Goal: Task Accomplishment & Management: Use online tool/utility

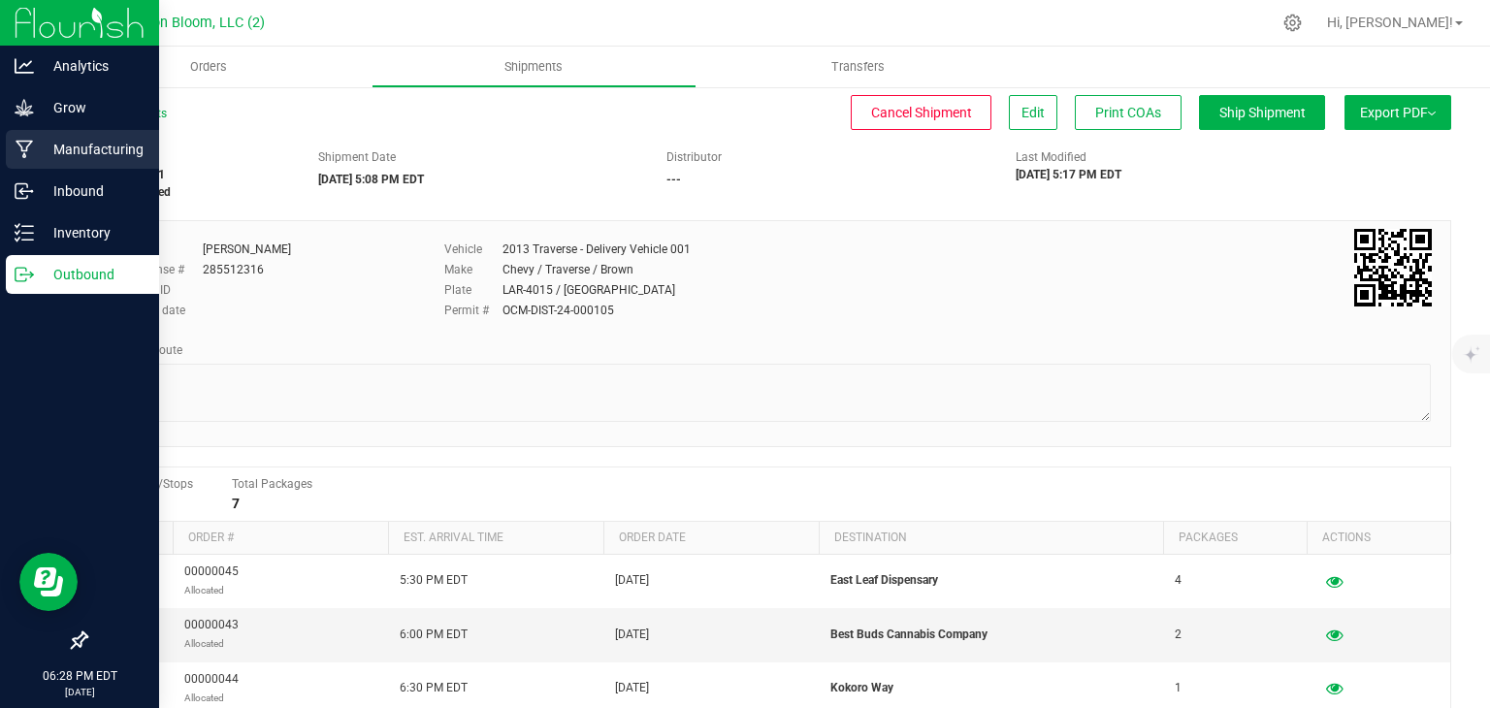
click at [43, 145] on p "Manufacturing" at bounding box center [92, 149] width 116 height 23
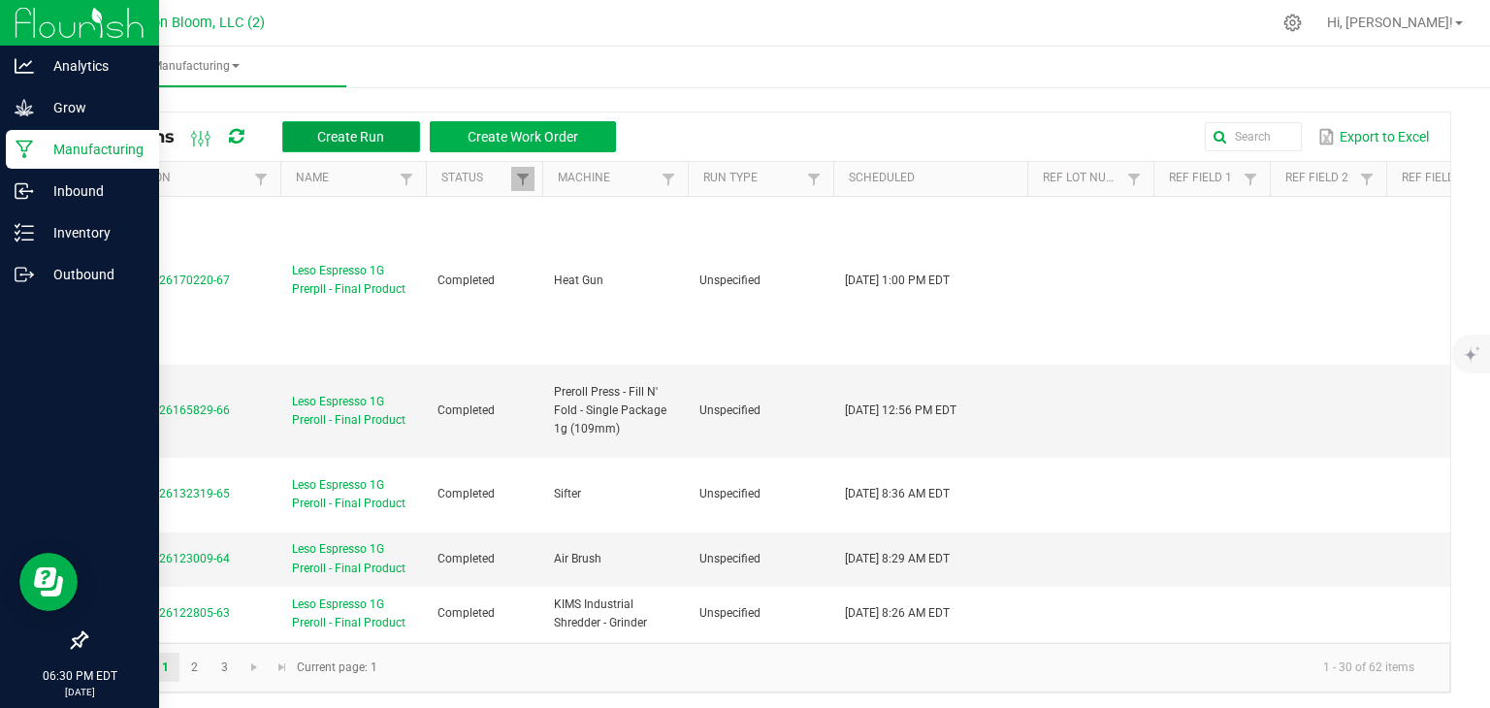
click at [346, 134] on span "Create Run" at bounding box center [350, 137] width 67 height 16
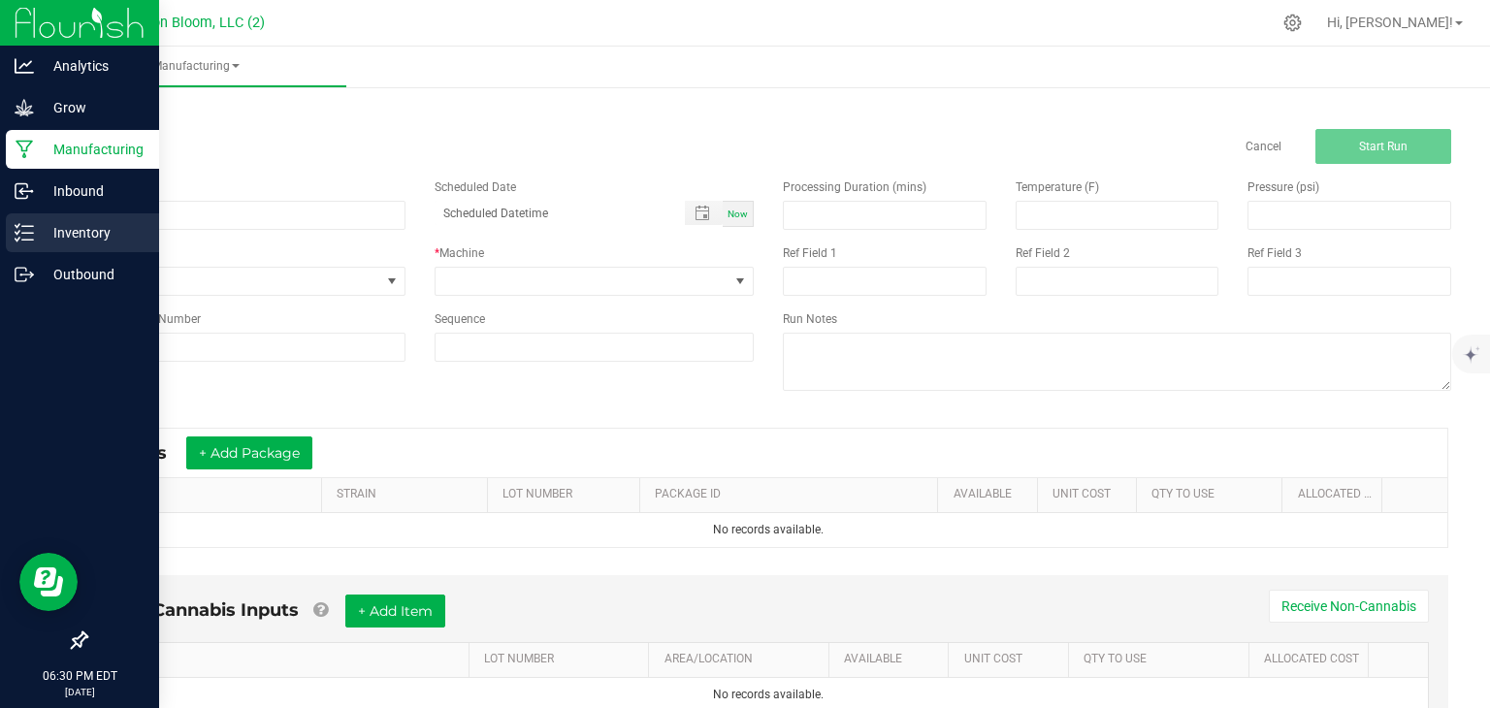
click at [14, 231] on div "Inventory" at bounding box center [82, 232] width 153 height 39
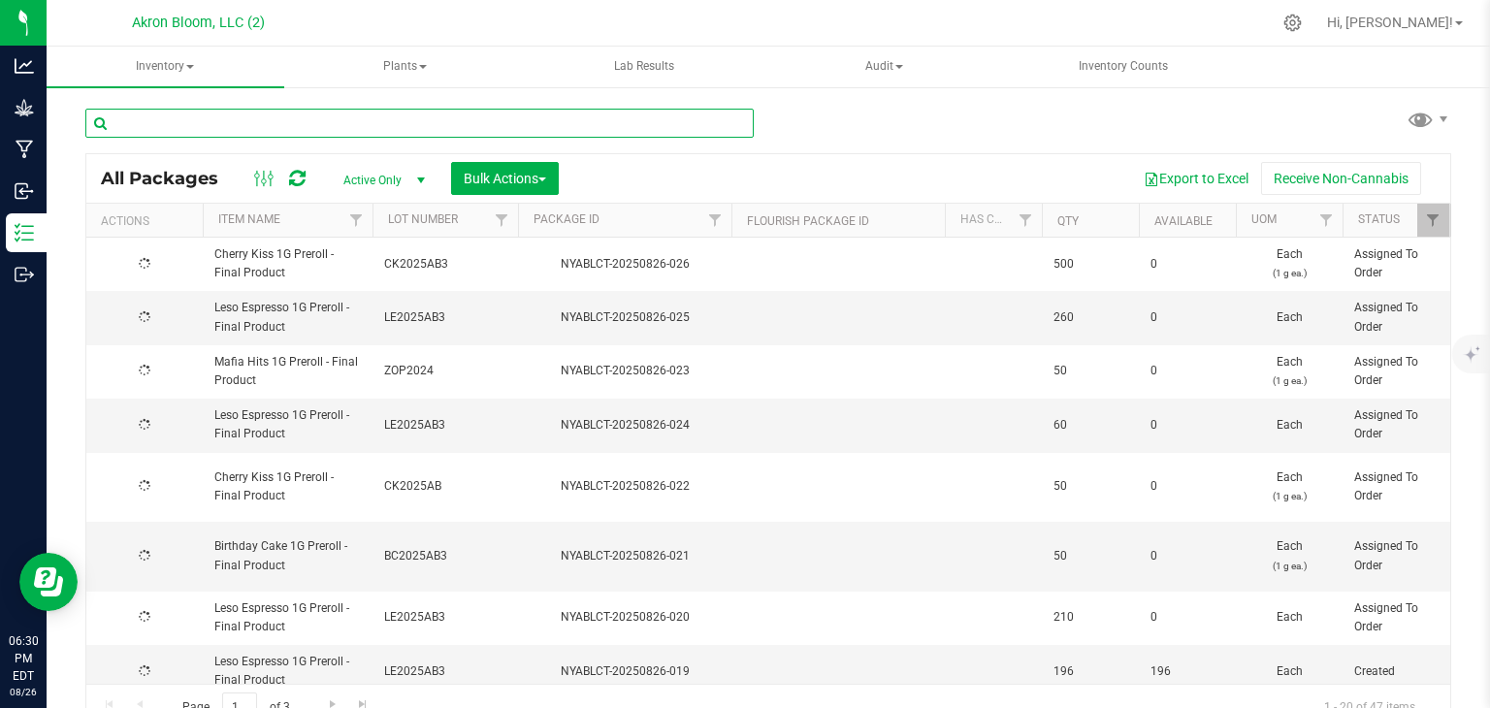
click at [199, 119] on input "text" at bounding box center [419, 123] width 669 height 29
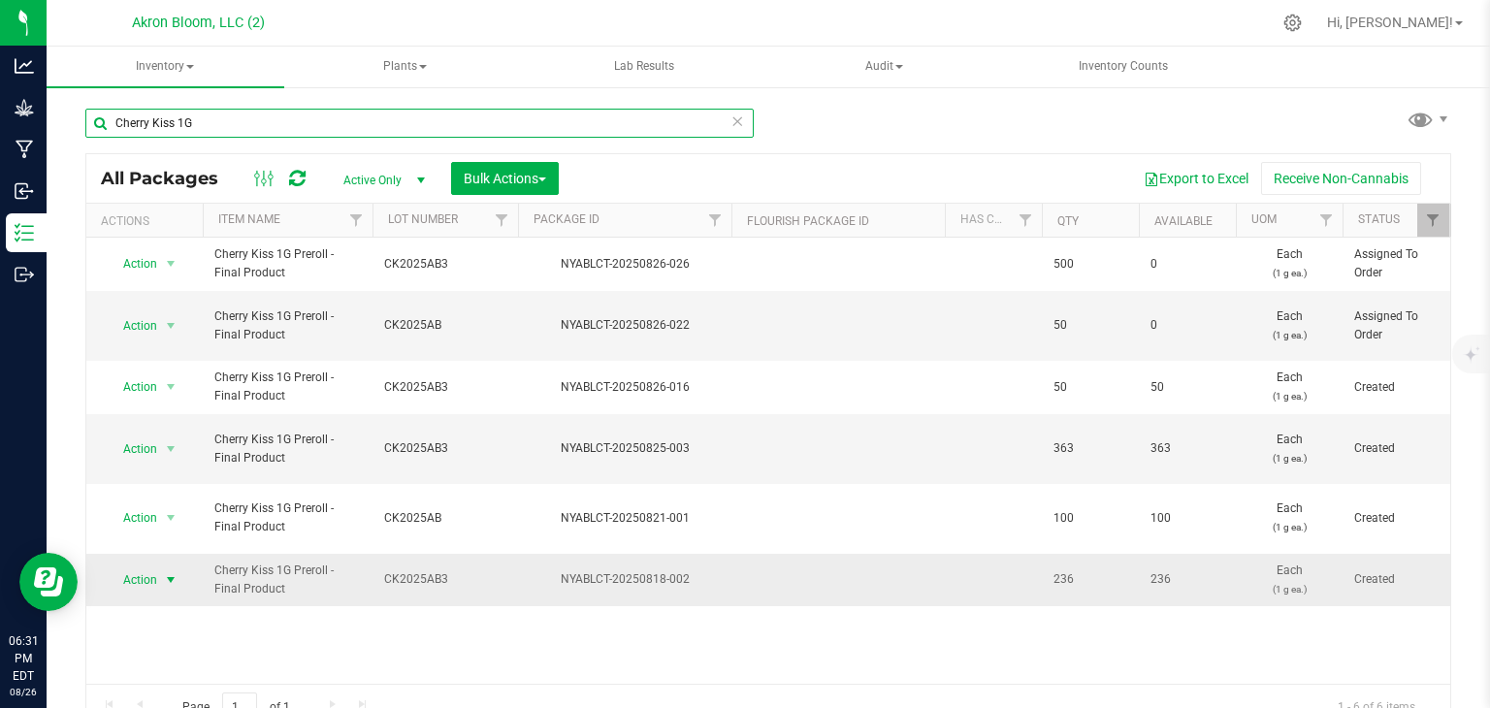
type input "Cherry Kiss 1G"
click at [168, 576] on span "select" at bounding box center [171, 580] width 16 height 16
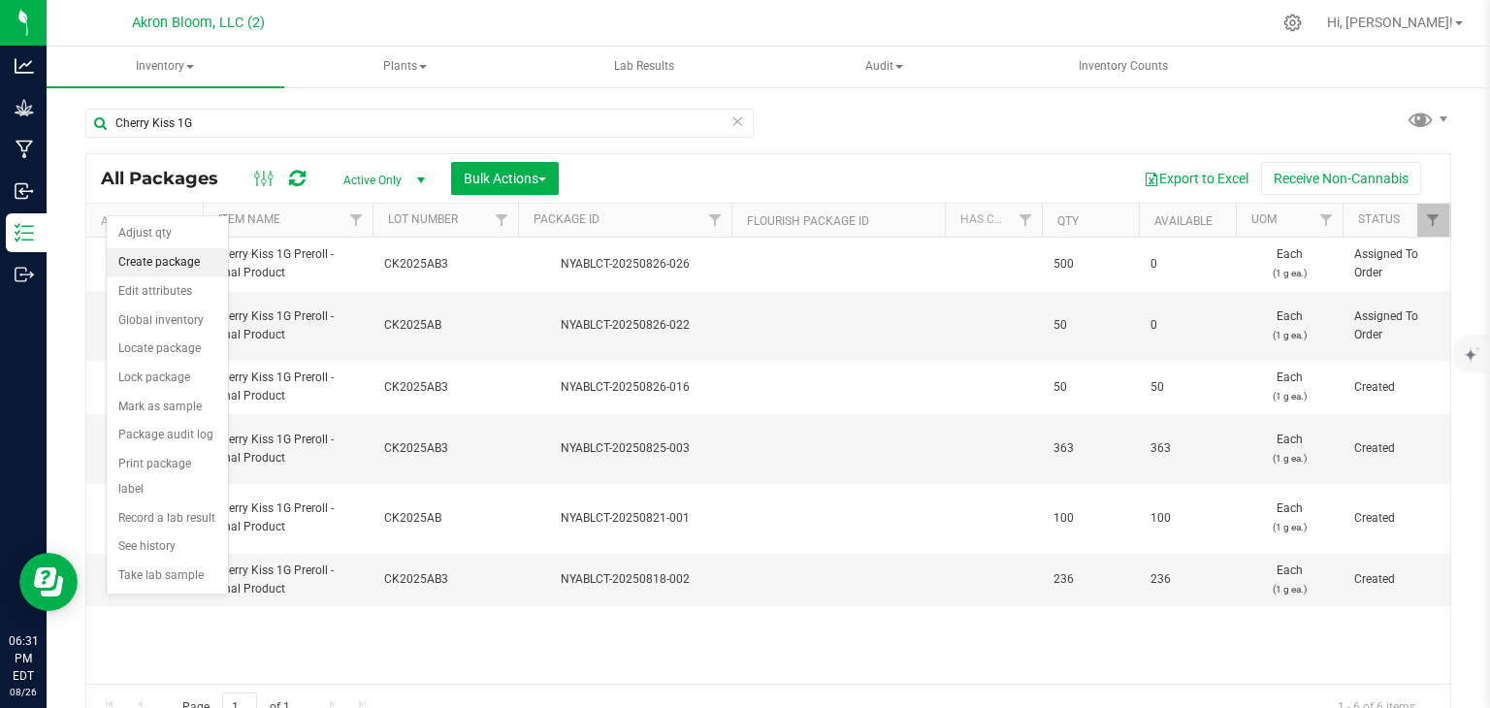
click at [173, 257] on li "Create package" at bounding box center [167, 262] width 121 height 29
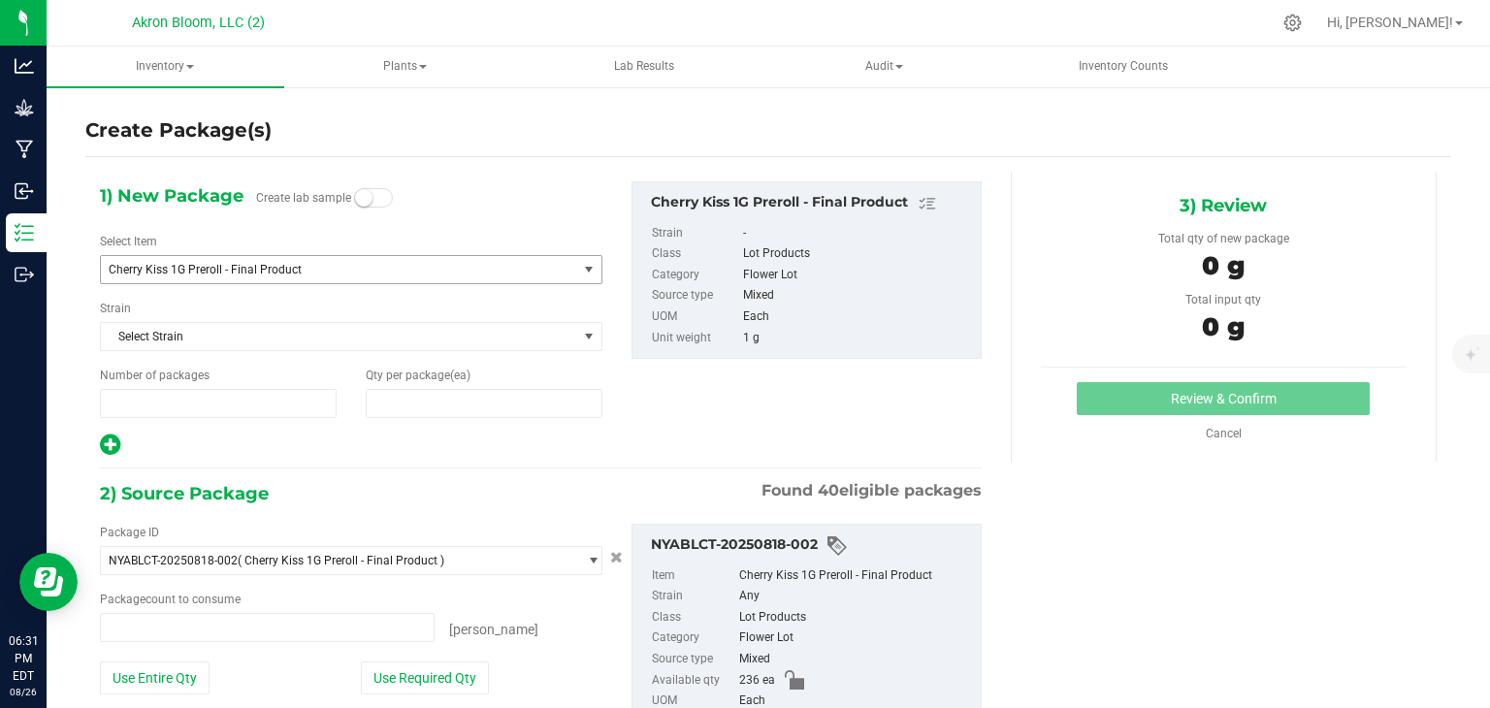
type input "1"
type input "0"
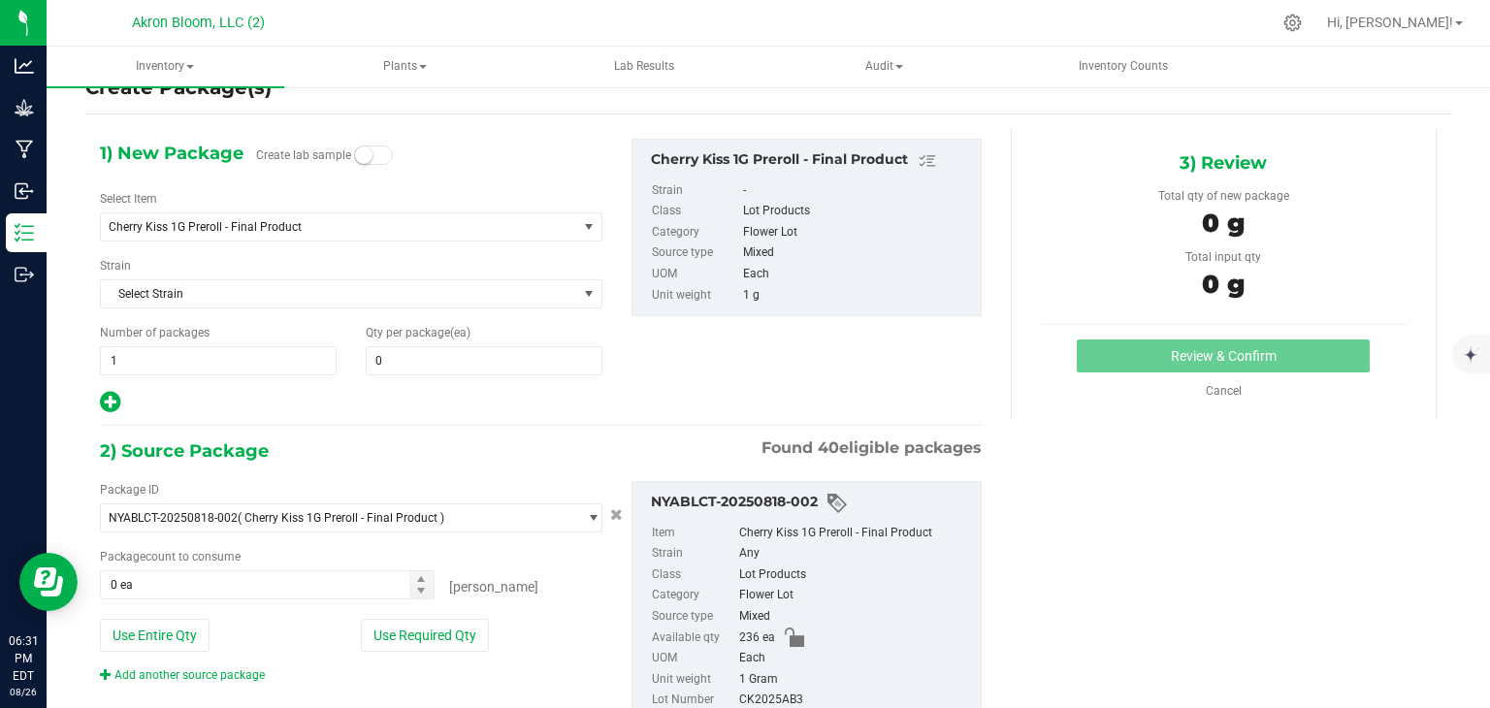
scroll to position [110, 0]
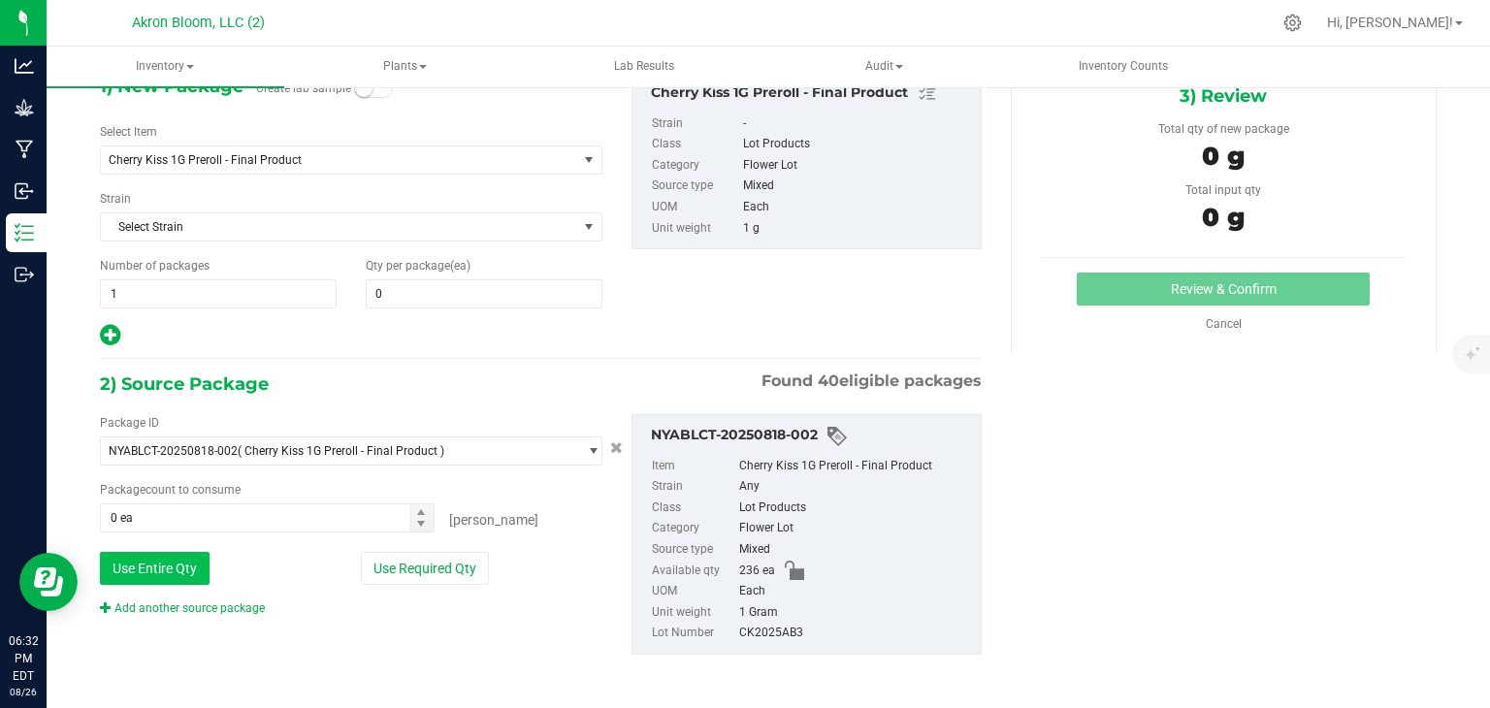
click at [168, 558] on button "Use Entire Qty" at bounding box center [155, 568] width 110 height 33
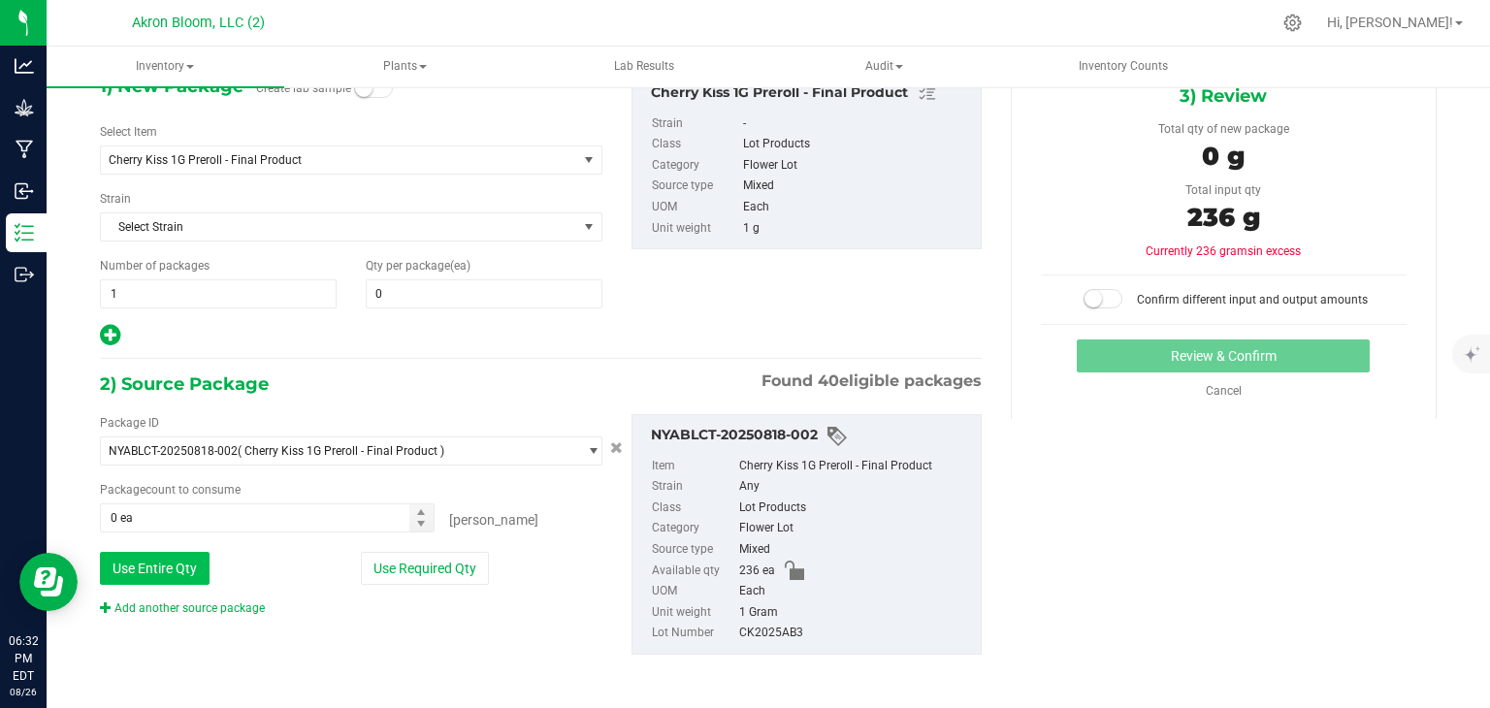
type input "236 ea"
click at [213, 602] on link "Add another source package" at bounding box center [182, 609] width 165 height 14
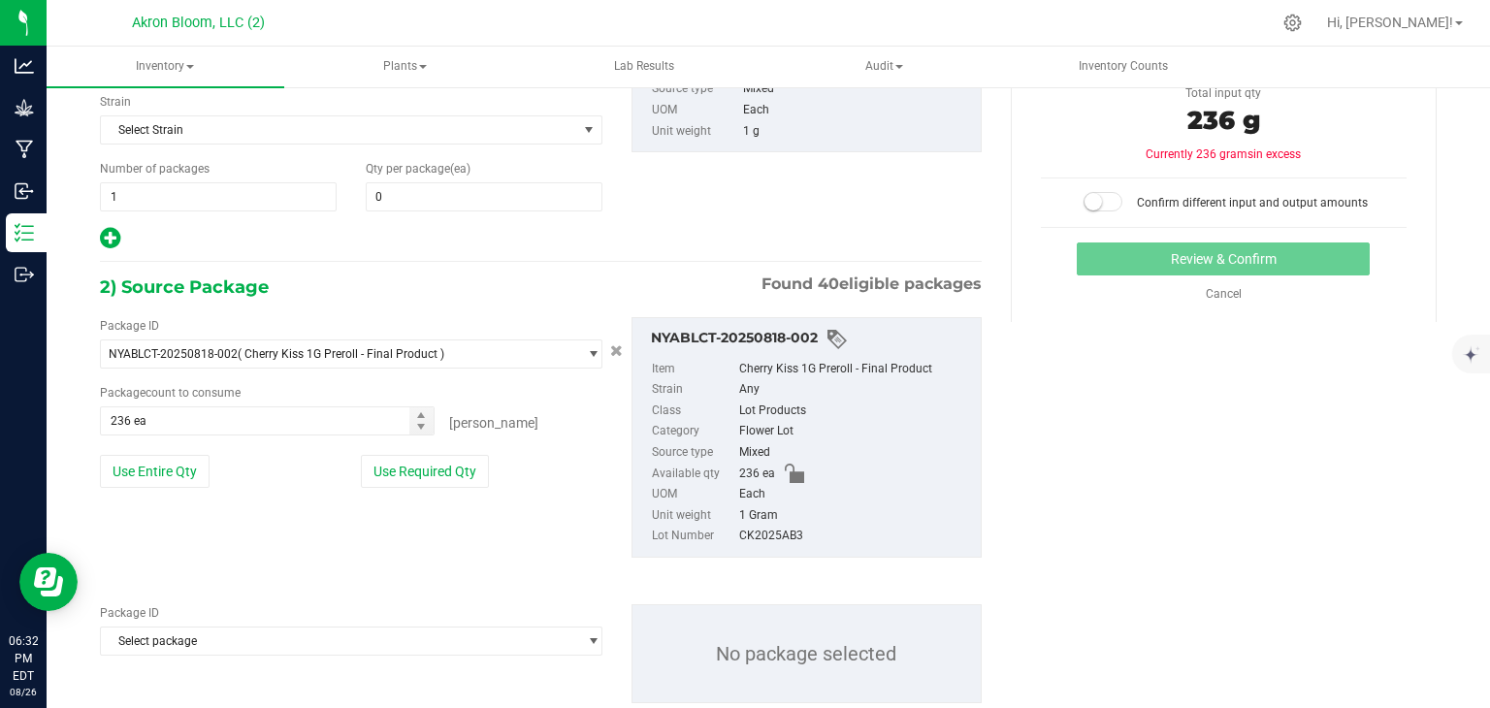
scroll to position [255, 0]
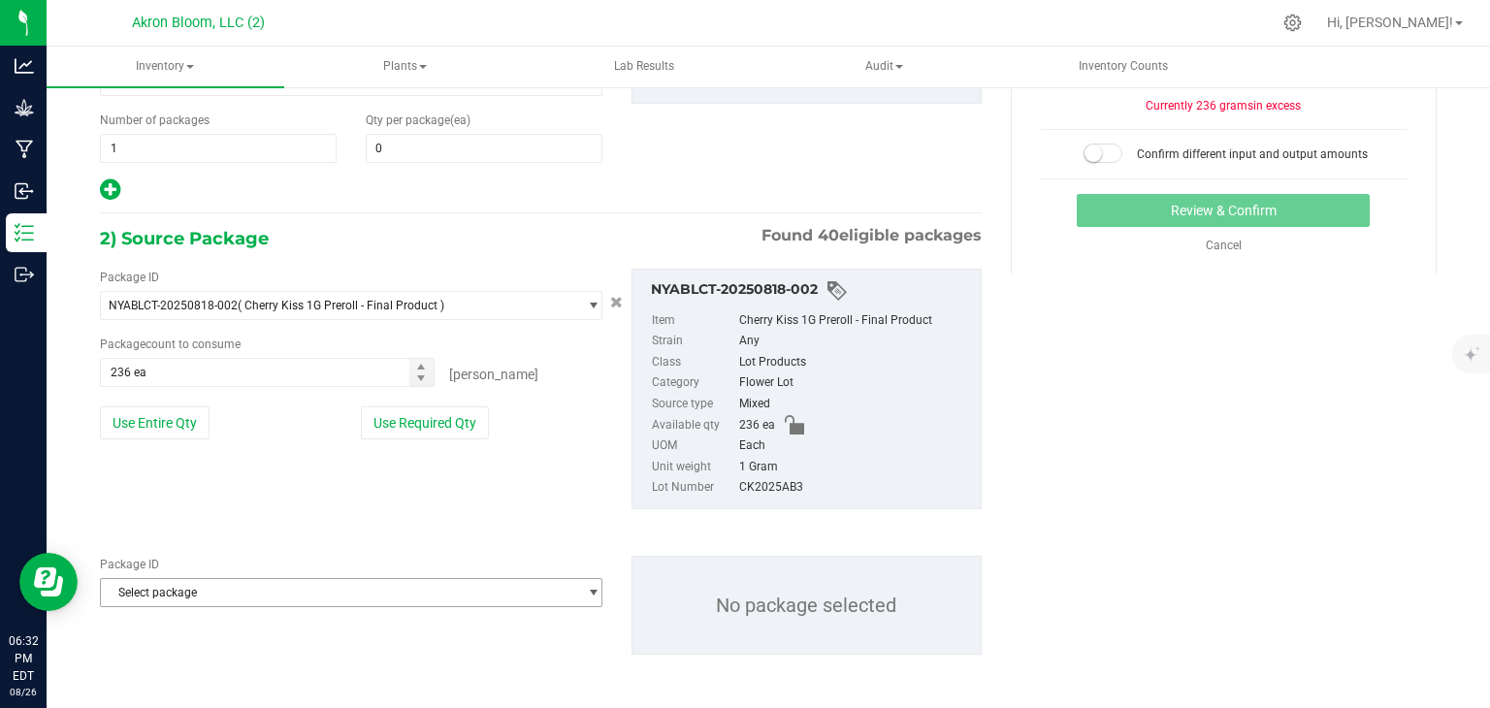
click at [593, 589] on span "select" at bounding box center [593, 593] width 15 height 16
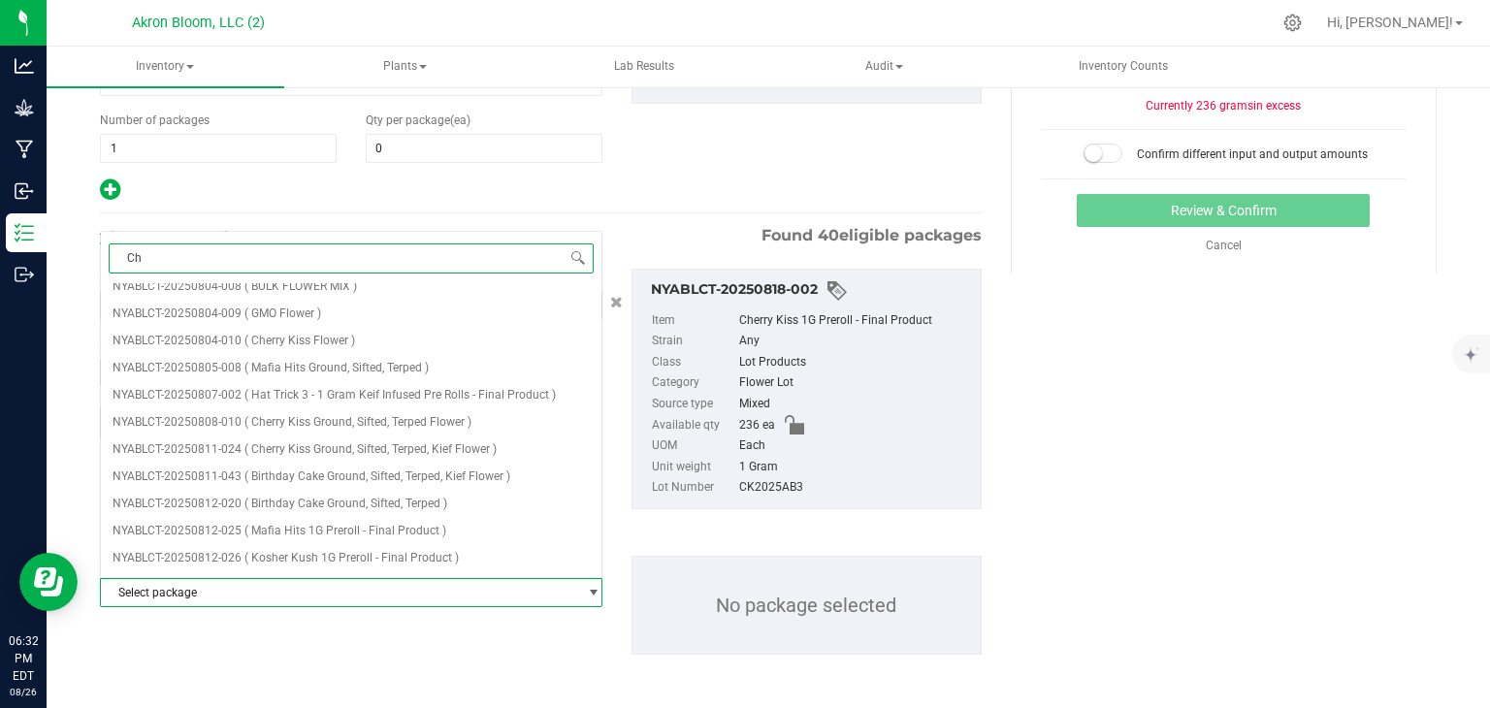
scroll to position [0, 0]
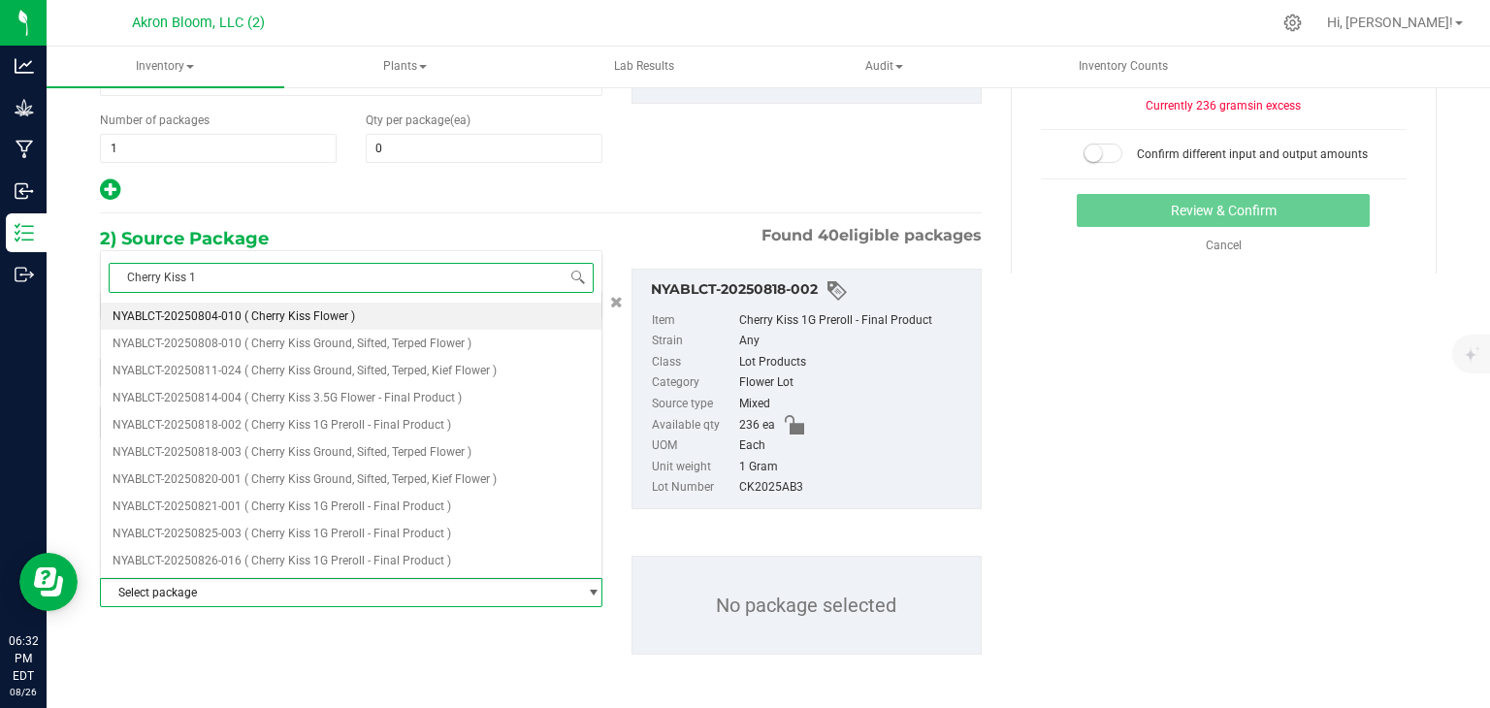
type input "Cherry Kiss 1G"
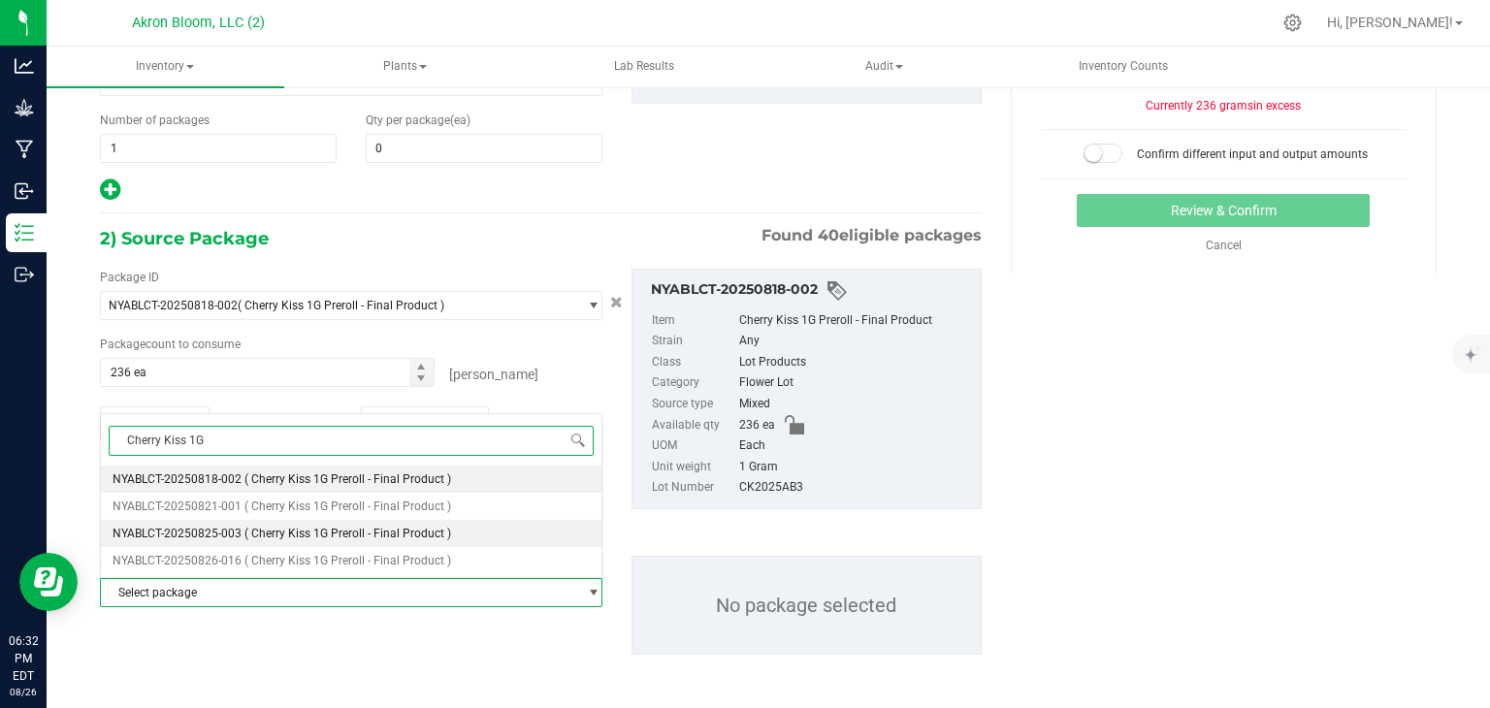
click at [436, 536] on span "( Cherry Kiss 1G Preroll - Final Product )" at bounding box center [348, 534] width 207 height 14
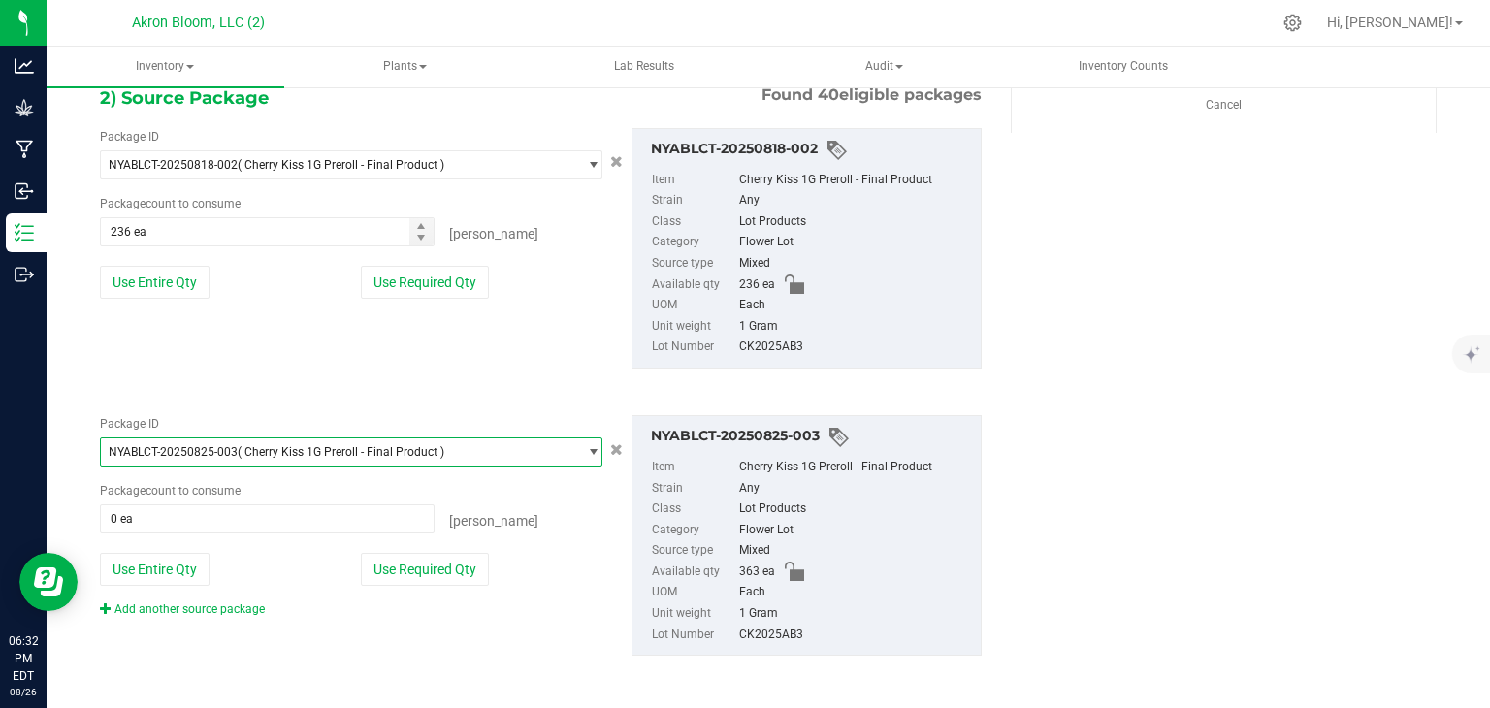
scroll to position [397, 0]
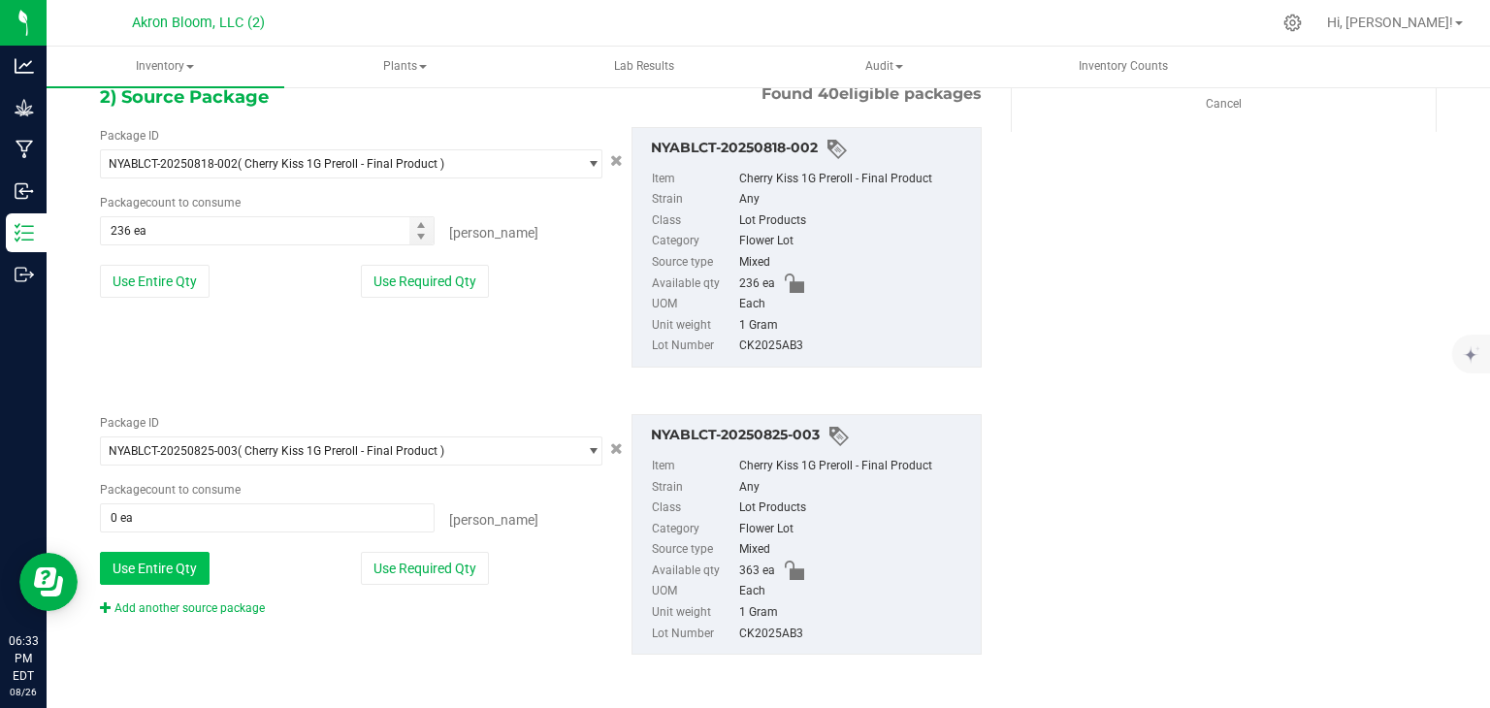
click at [184, 564] on button "Use Entire Qty" at bounding box center [155, 568] width 110 height 33
type input "363 ea"
click at [191, 605] on link "Add another source package" at bounding box center [182, 609] width 165 height 14
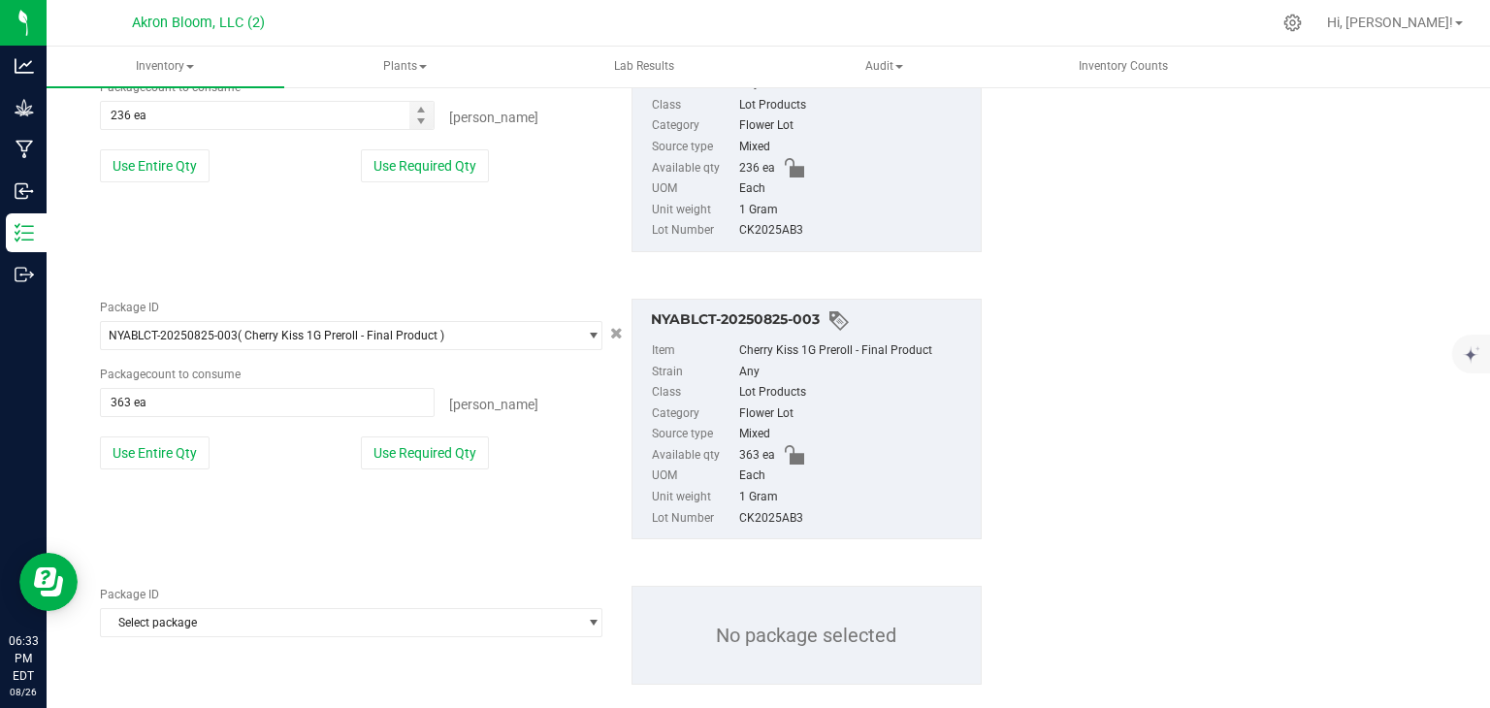
scroll to position [542, 0]
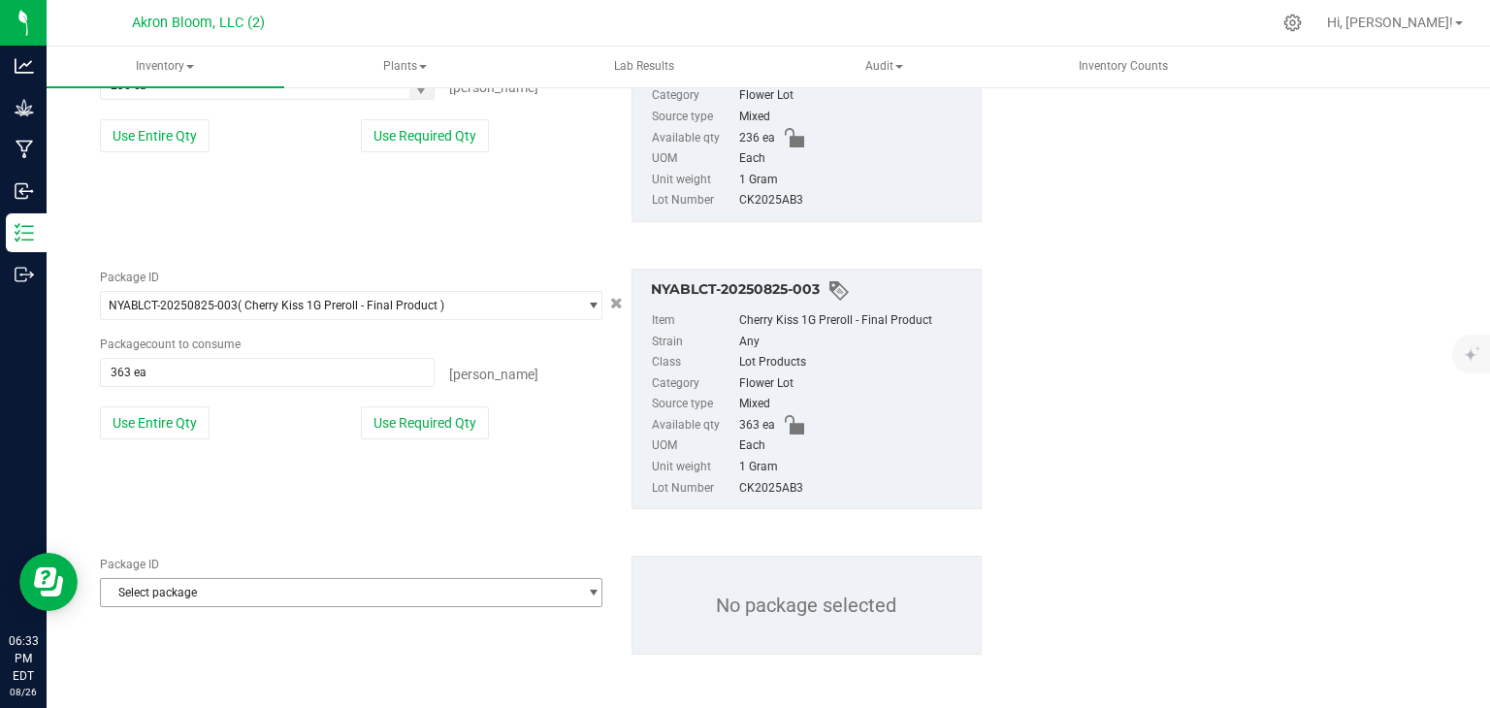
click at [591, 588] on span "select" at bounding box center [593, 593] width 15 height 16
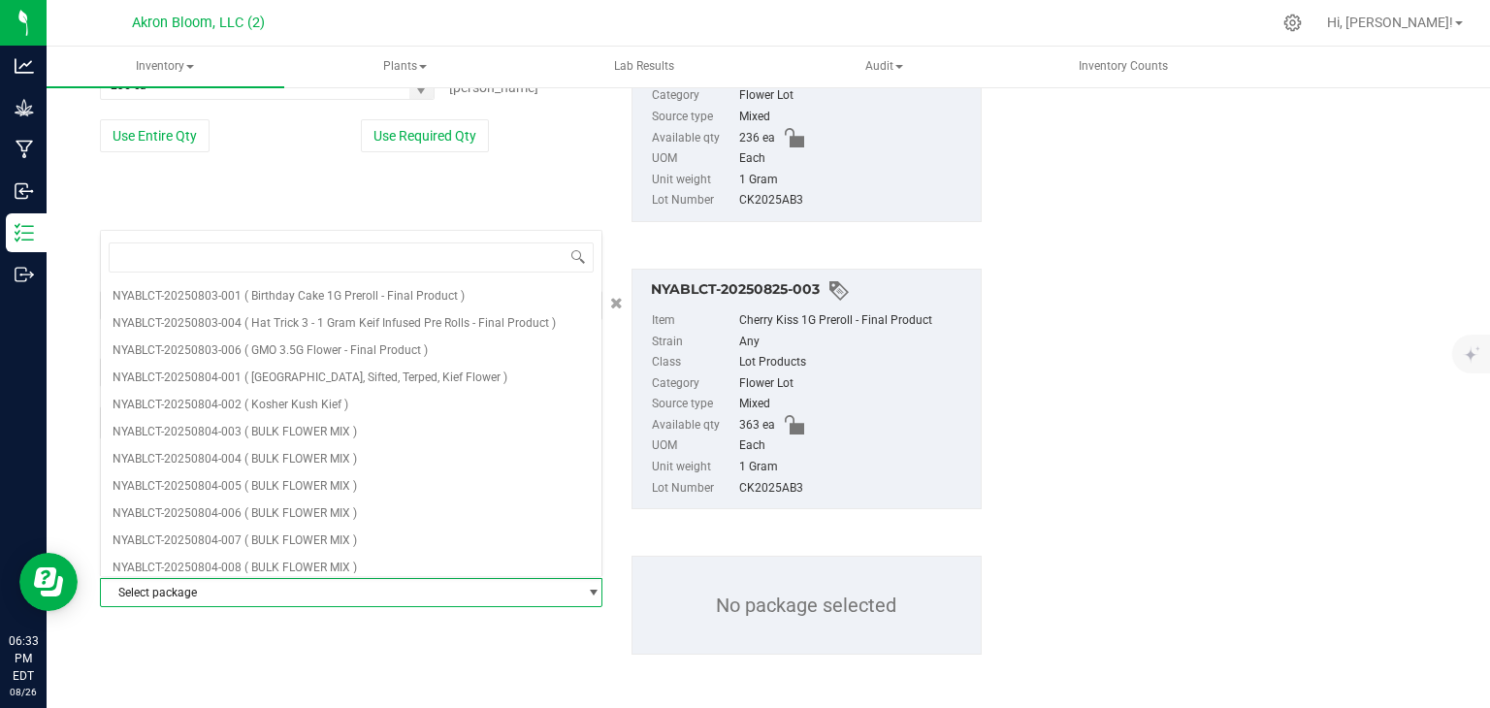
click at [529, 589] on span "Select package" at bounding box center [339, 592] width 476 height 27
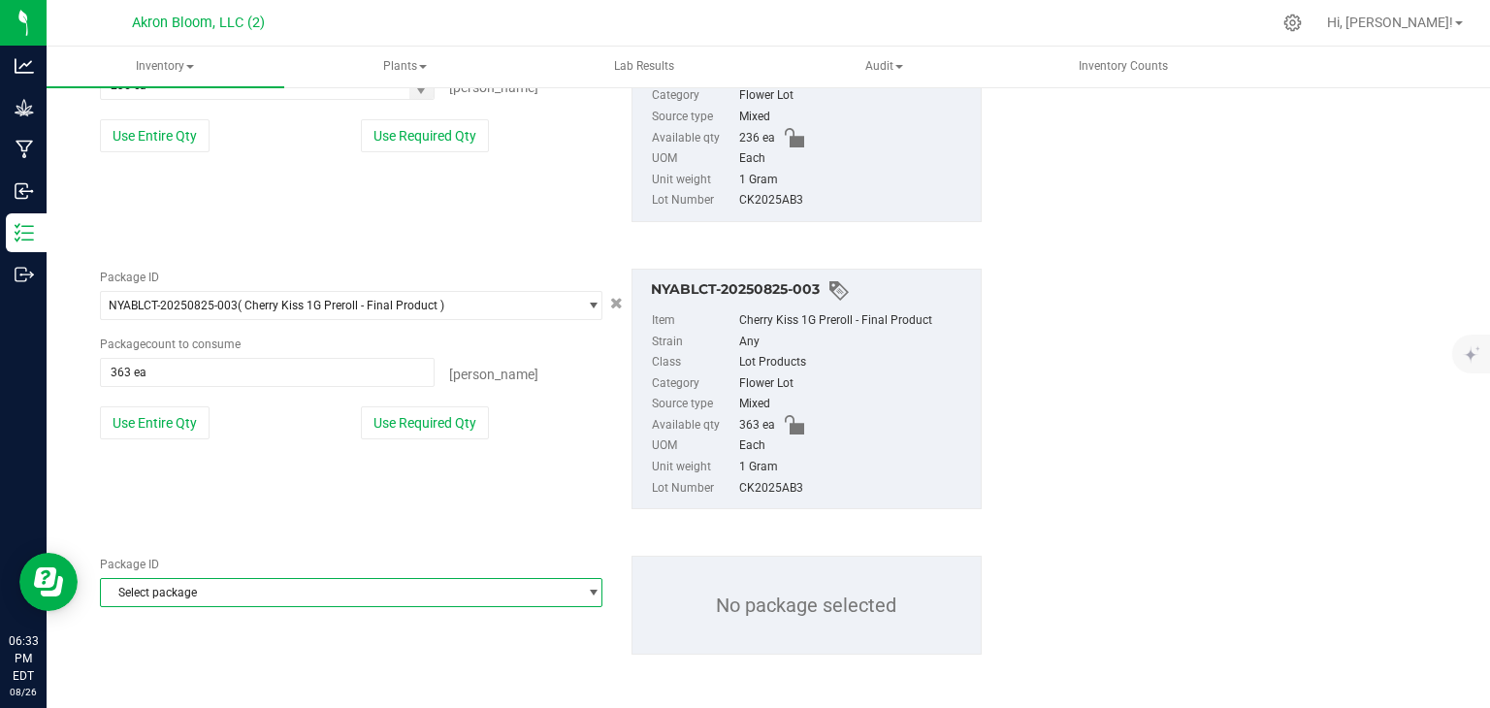
click at [594, 589] on span "select" at bounding box center [593, 593] width 15 height 16
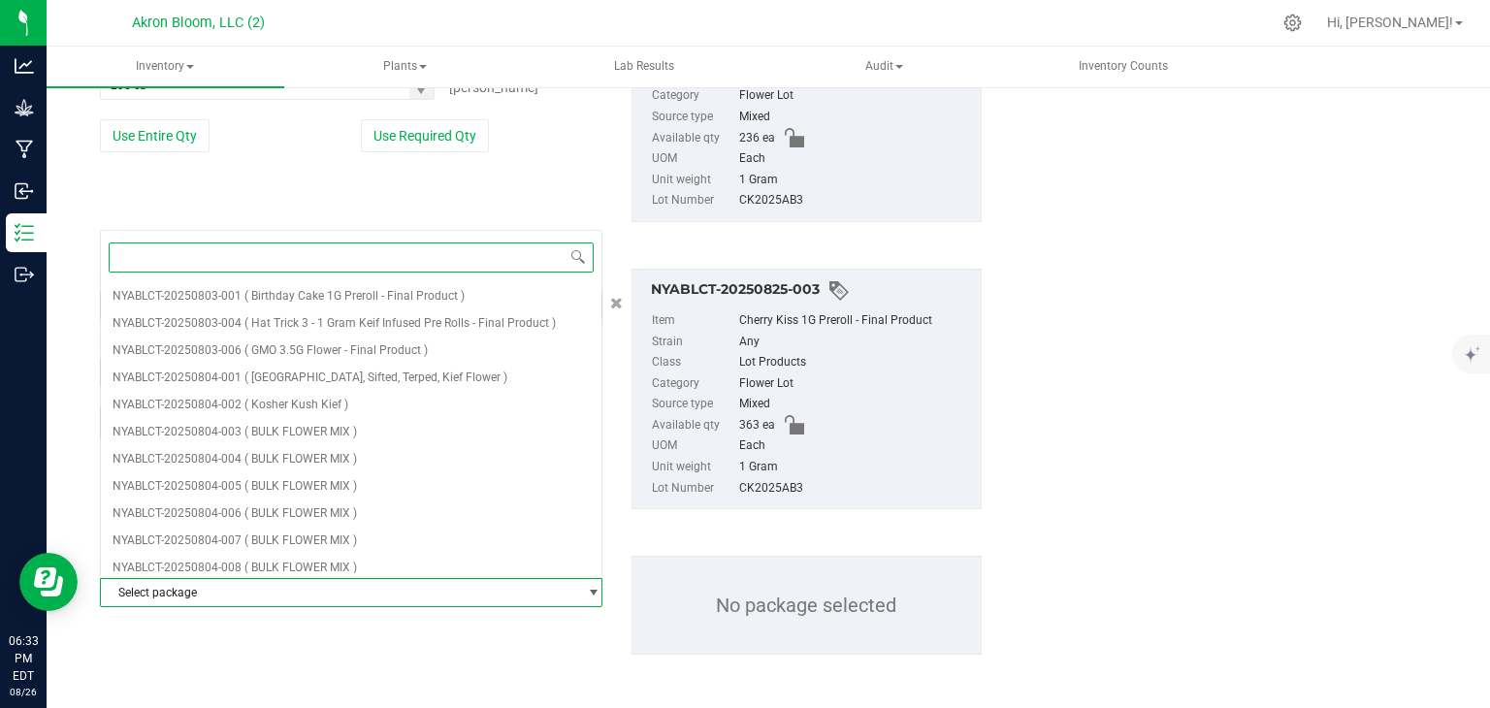
click at [192, 262] on input at bounding box center [351, 258] width 485 height 30
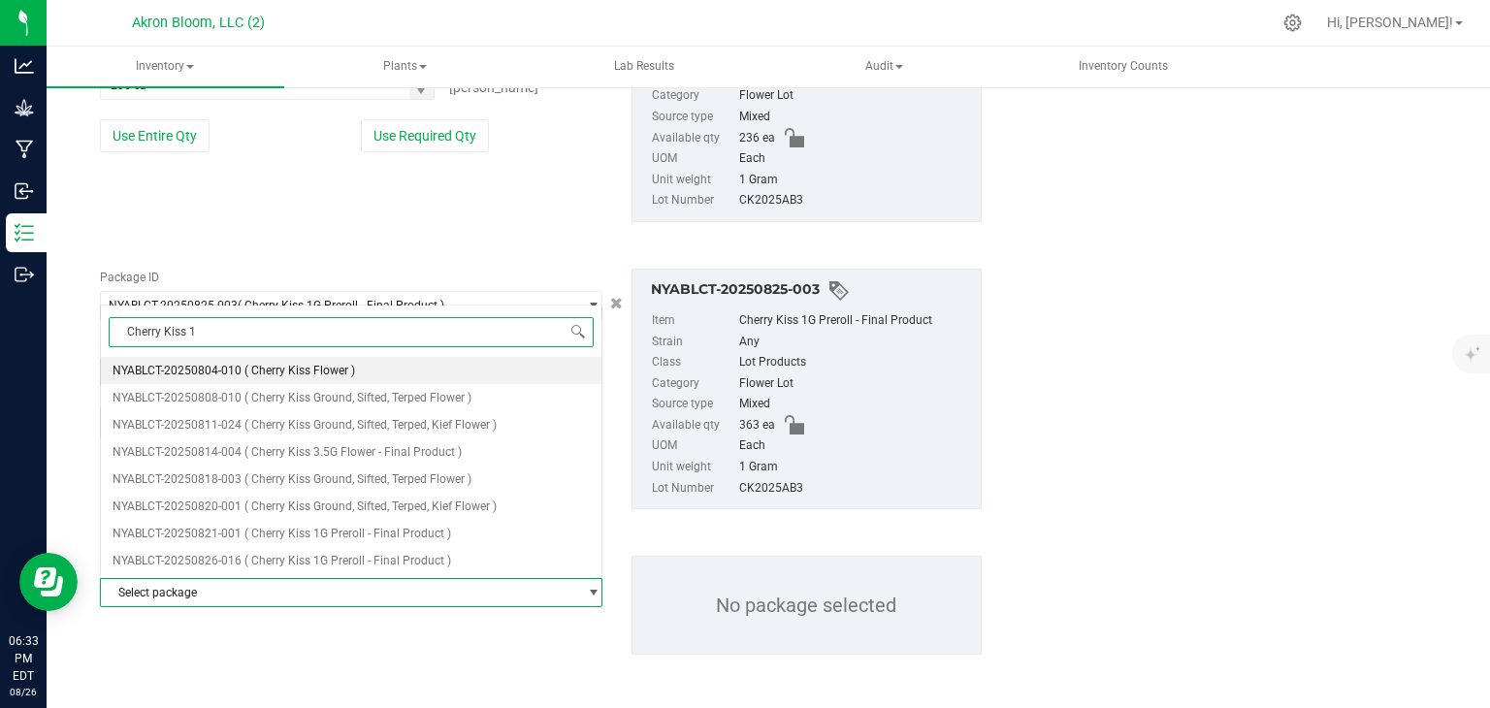
type input "Cherry Kiss 1G"
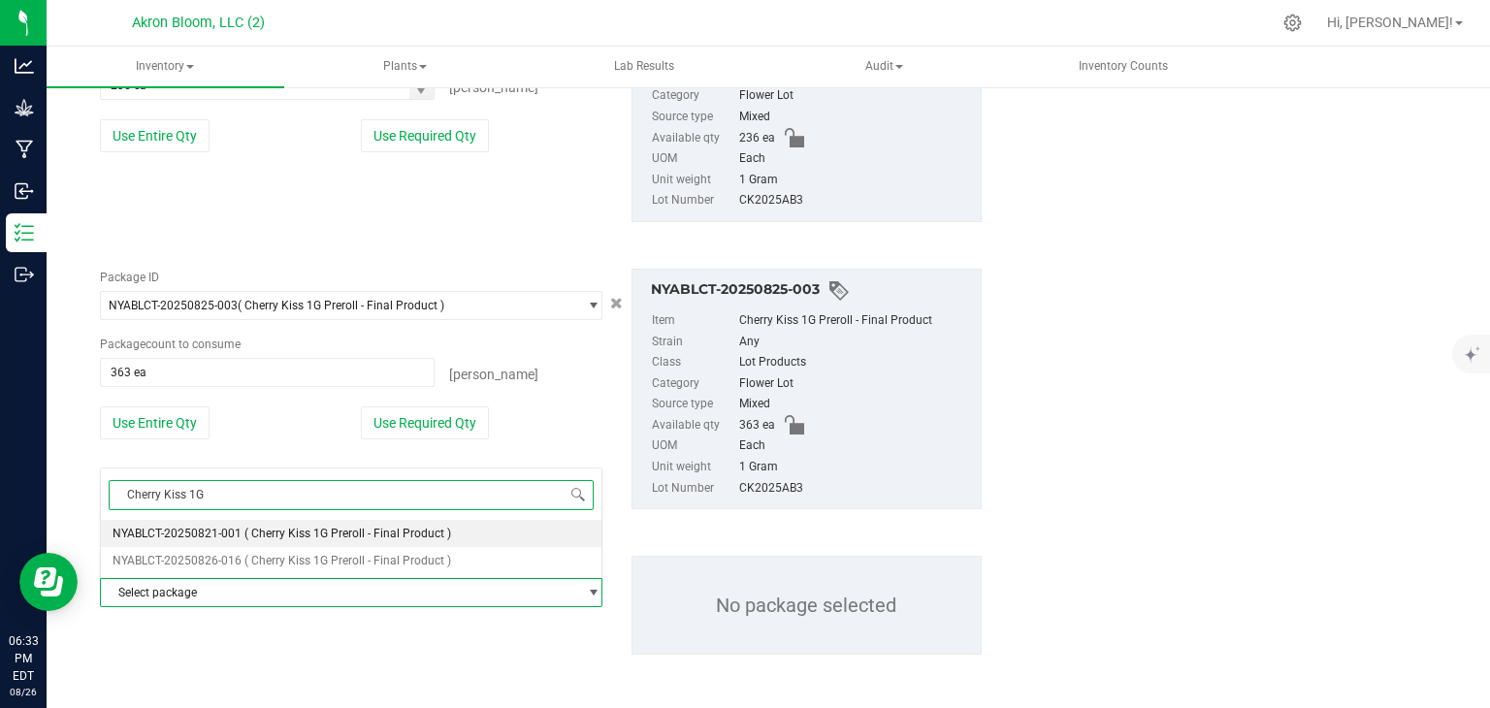
click at [513, 534] on li "NYABLCT-20250821-001 ( Cherry Kiss 1G Preroll - Final Product )" at bounding box center [351, 533] width 501 height 27
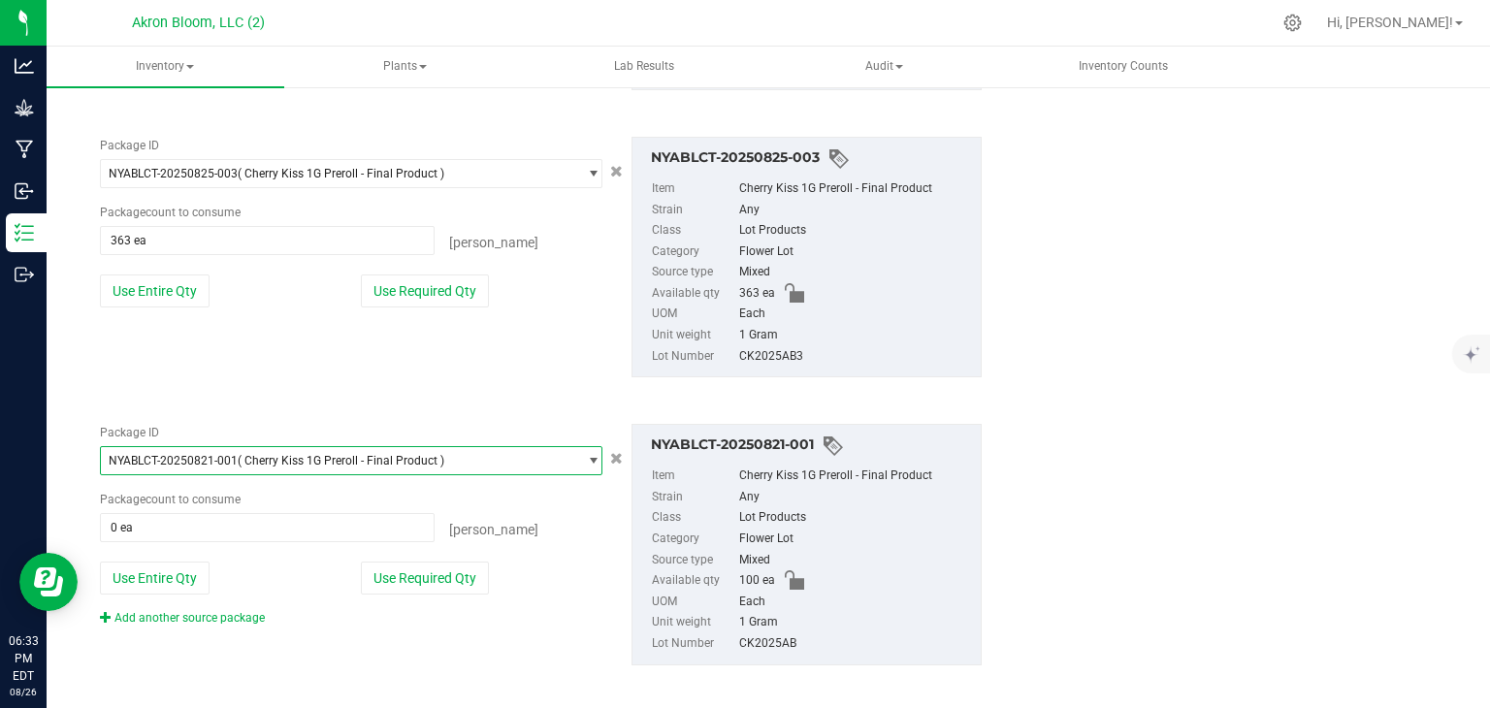
scroll to position [684, 0]
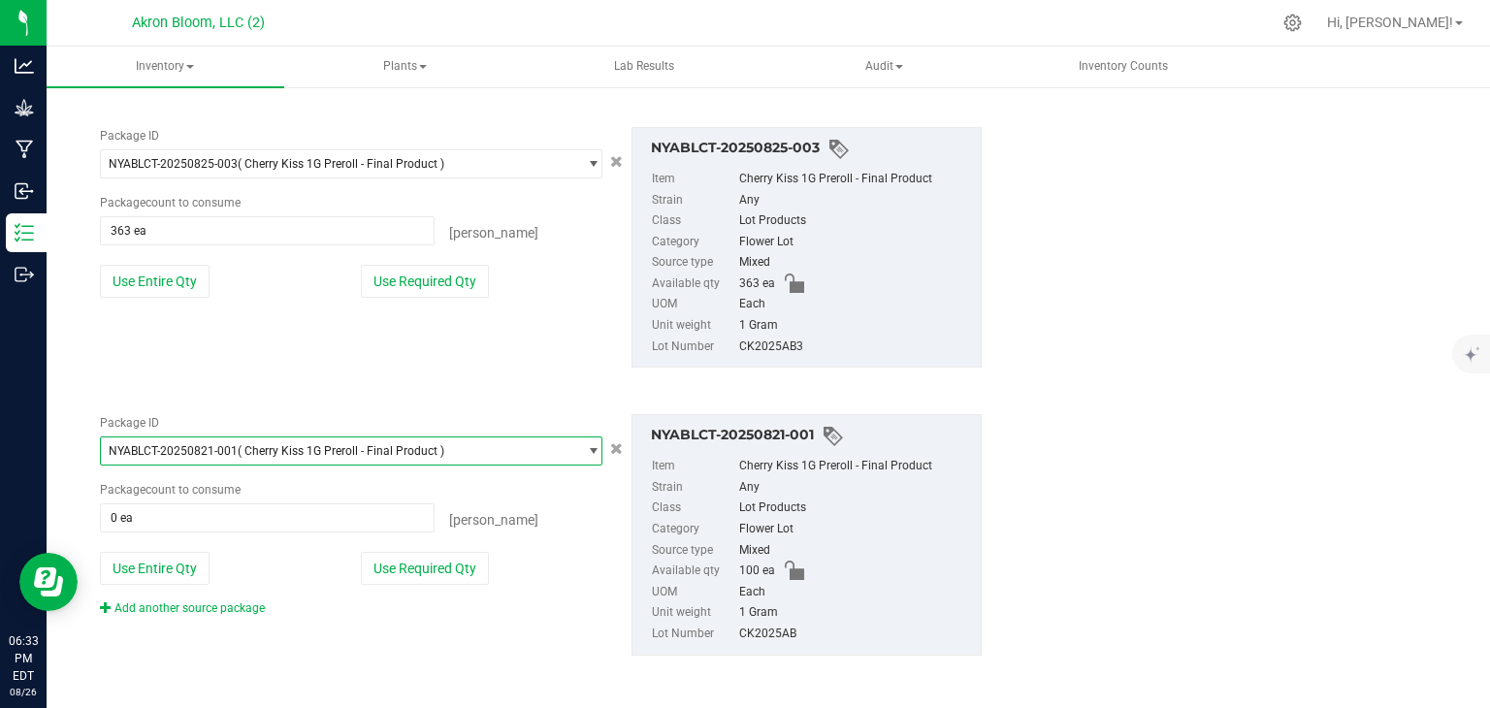
click at [589, 451] on span "select" at bounding box center [593, 451] width 15 height 16
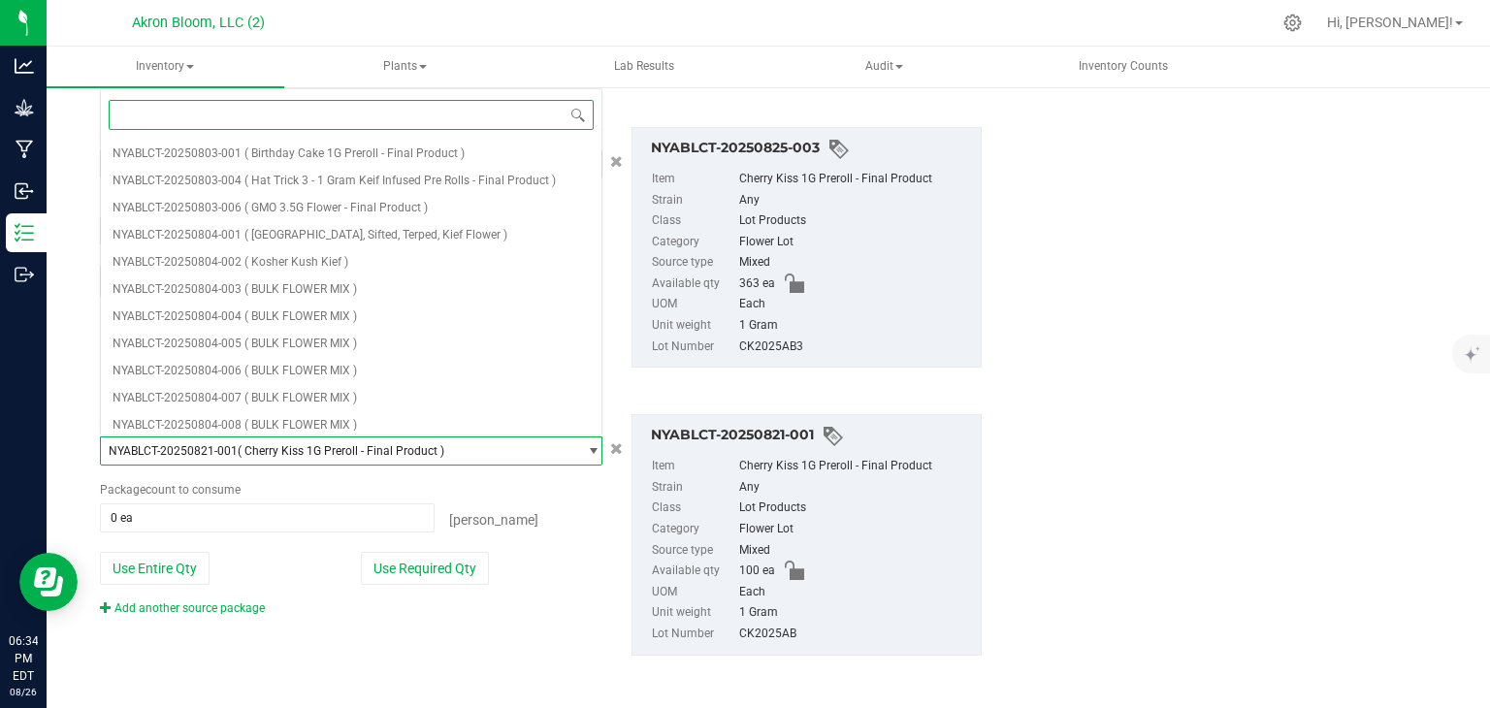
click at [356, 111] on input at bounding box center [351, 115] width 485 height 30
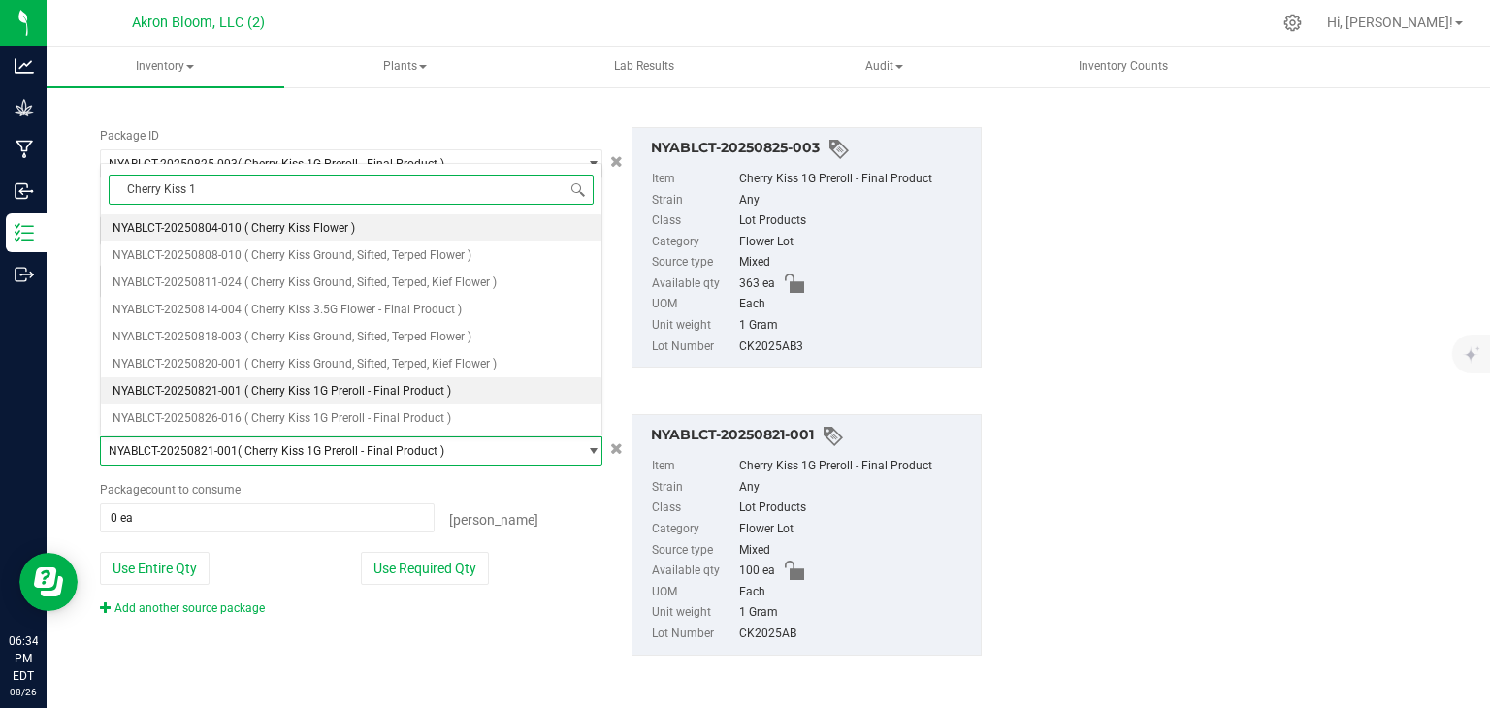
type input "Cherry Kiss 1G"
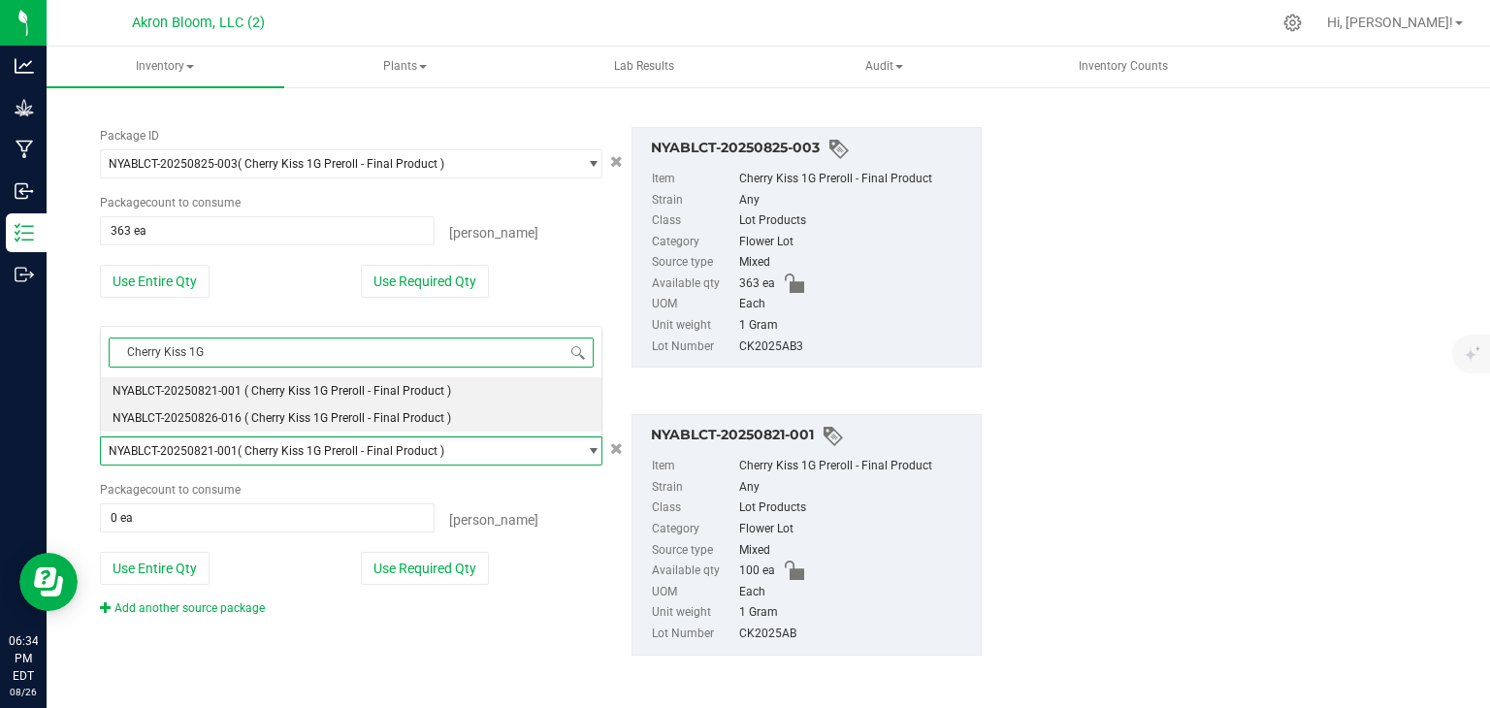
click at [358, 414] on span "( Cherry Kiss 1G Preroll - Final Product )" at bounding box center [348, 418] width 207 height 14
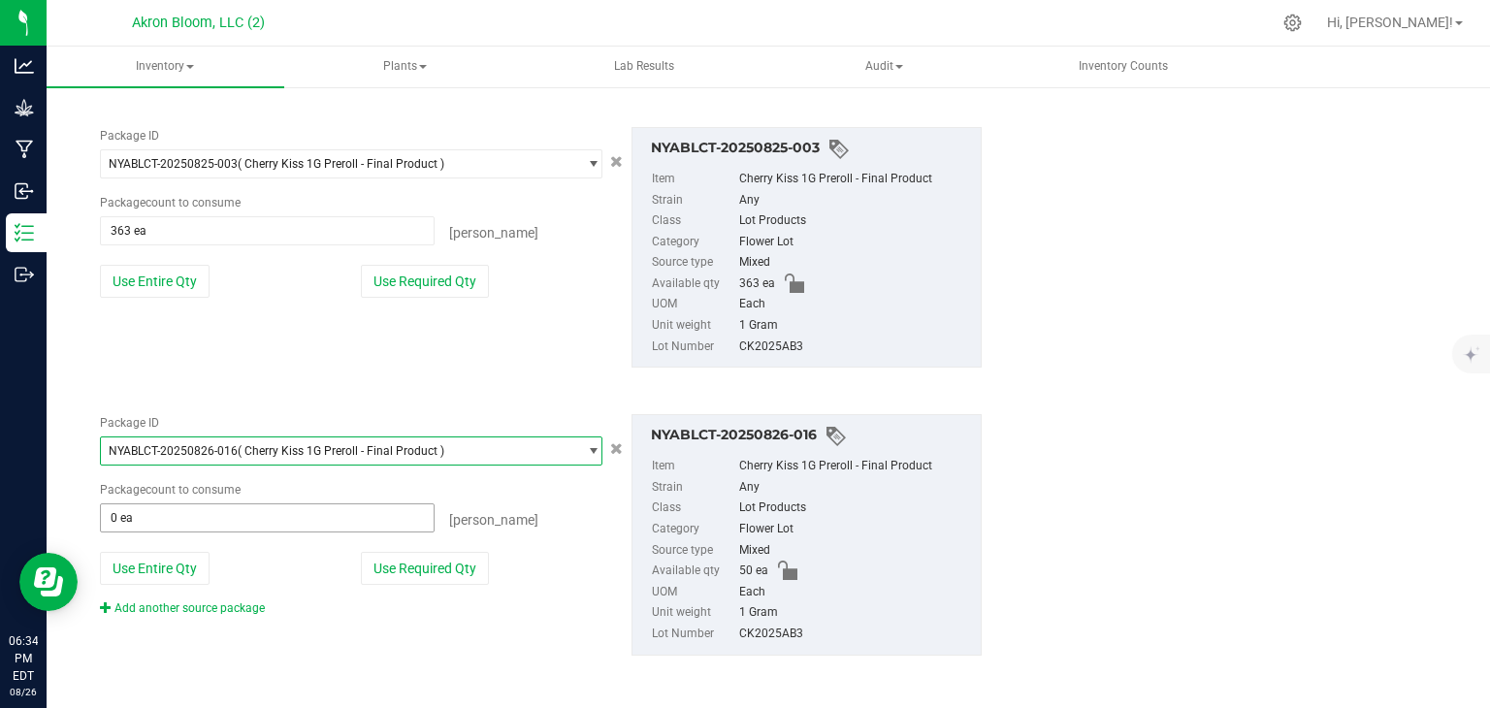
click at [337, 515] on span "0 ea 0" at bounding box center [267, 518] width 335 height 29
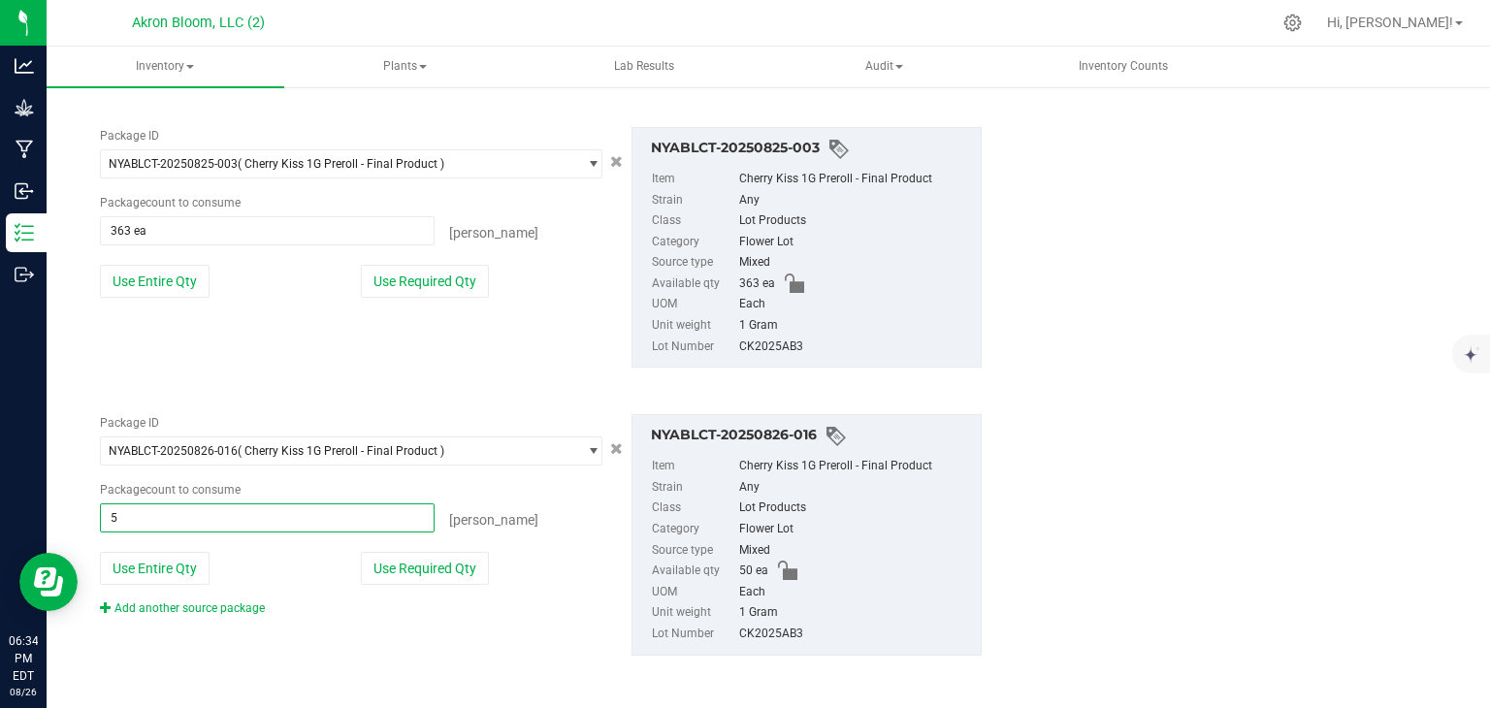
type input "50"
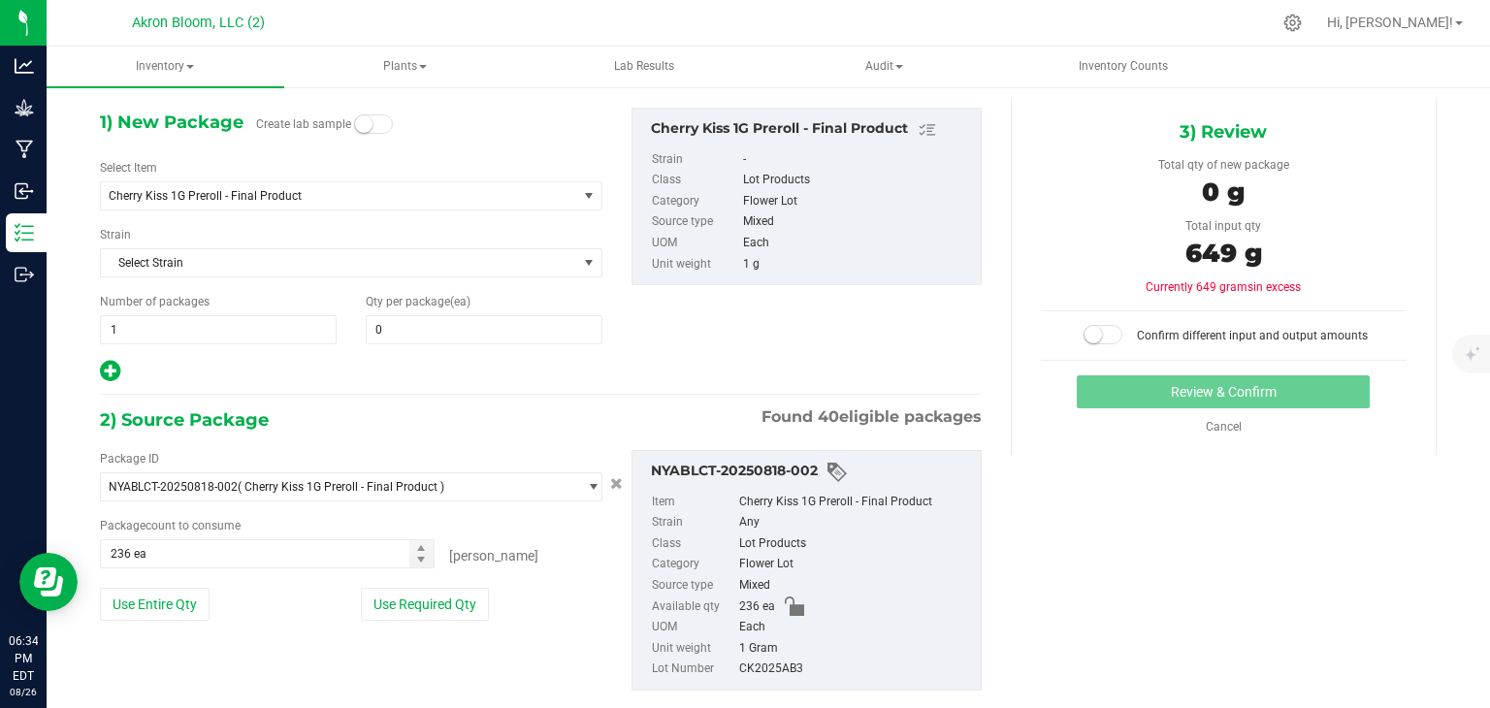
scroll to position [69, 0]
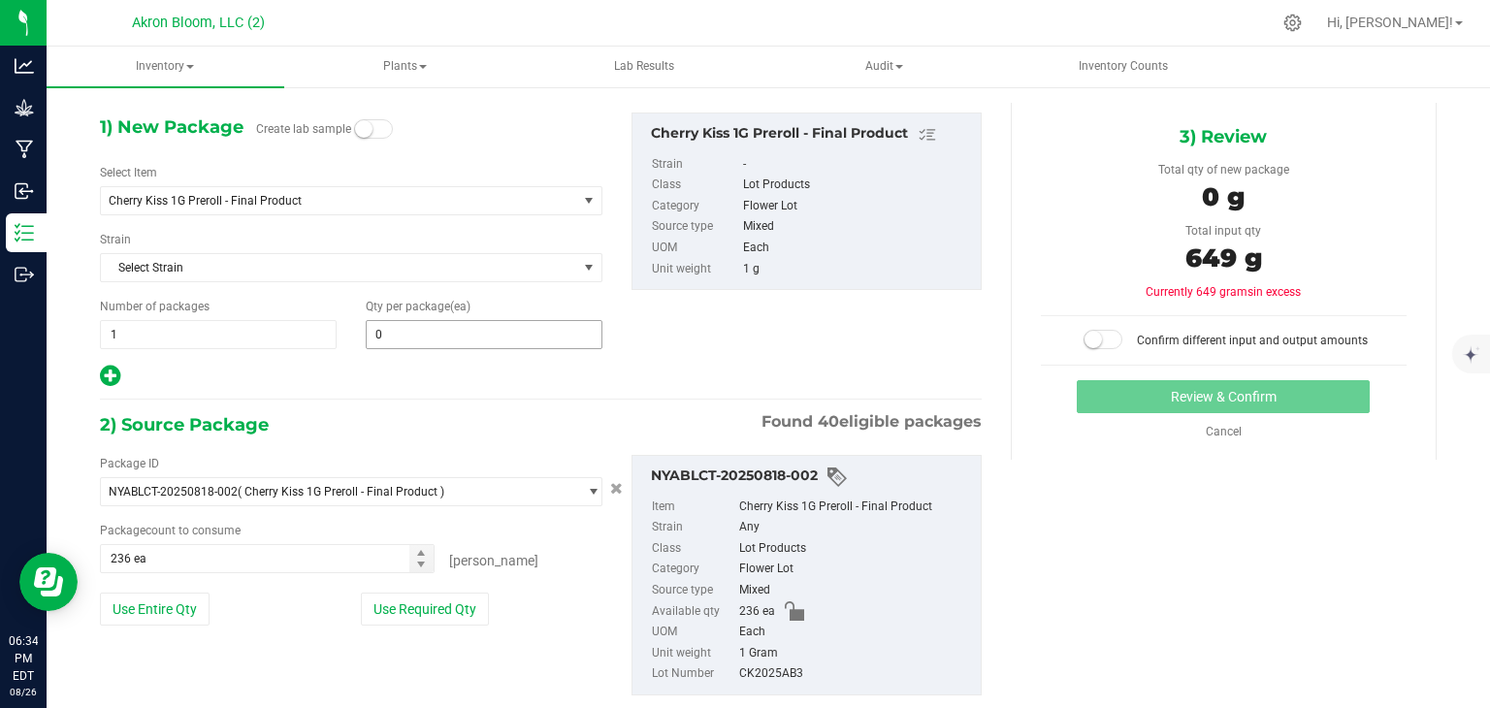
click at [408, 330] on input "0" at bounding box center [484, 334] width 235 height 27
type input "50 ea"
type input "649"
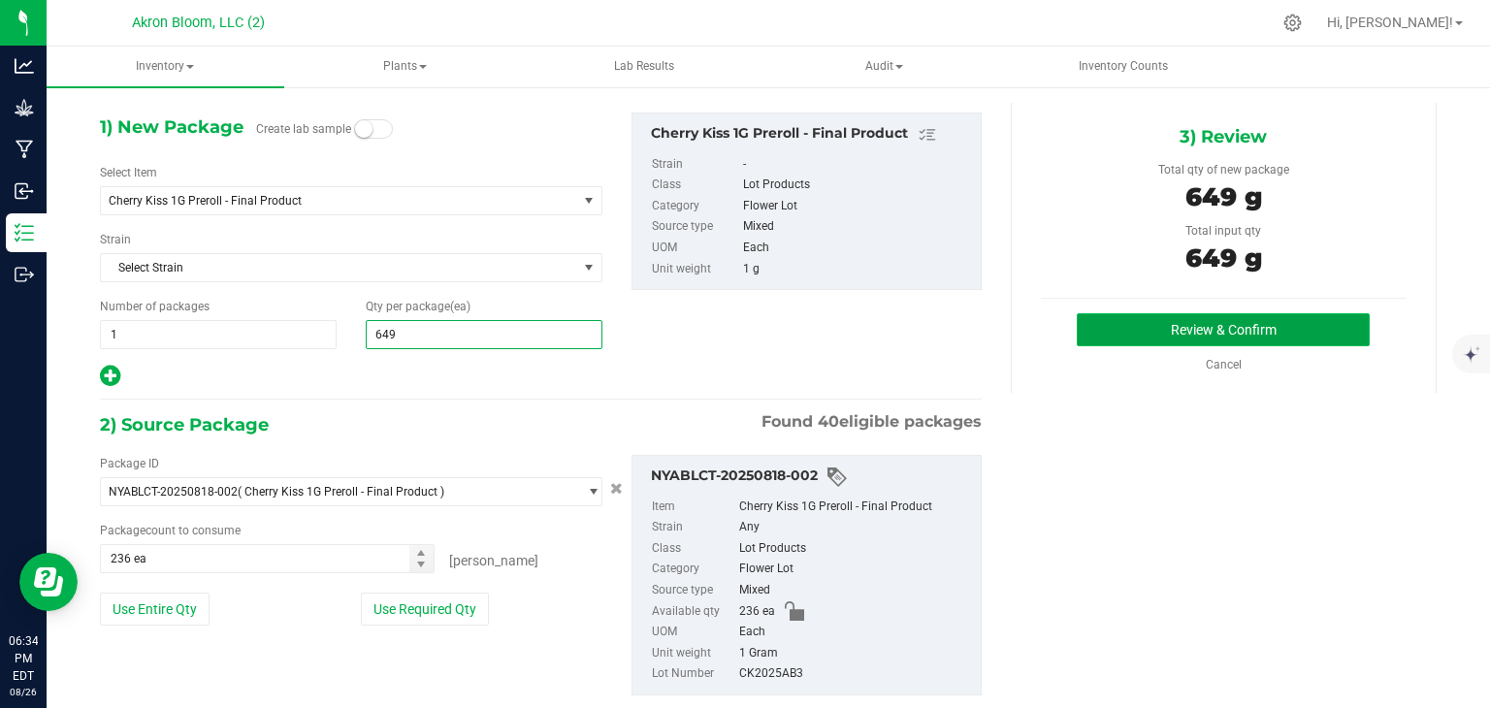
click at [1117, 323] on button "Review & Confirm" at bounding box center [1223, 329] width 293 height 33
type input "649"
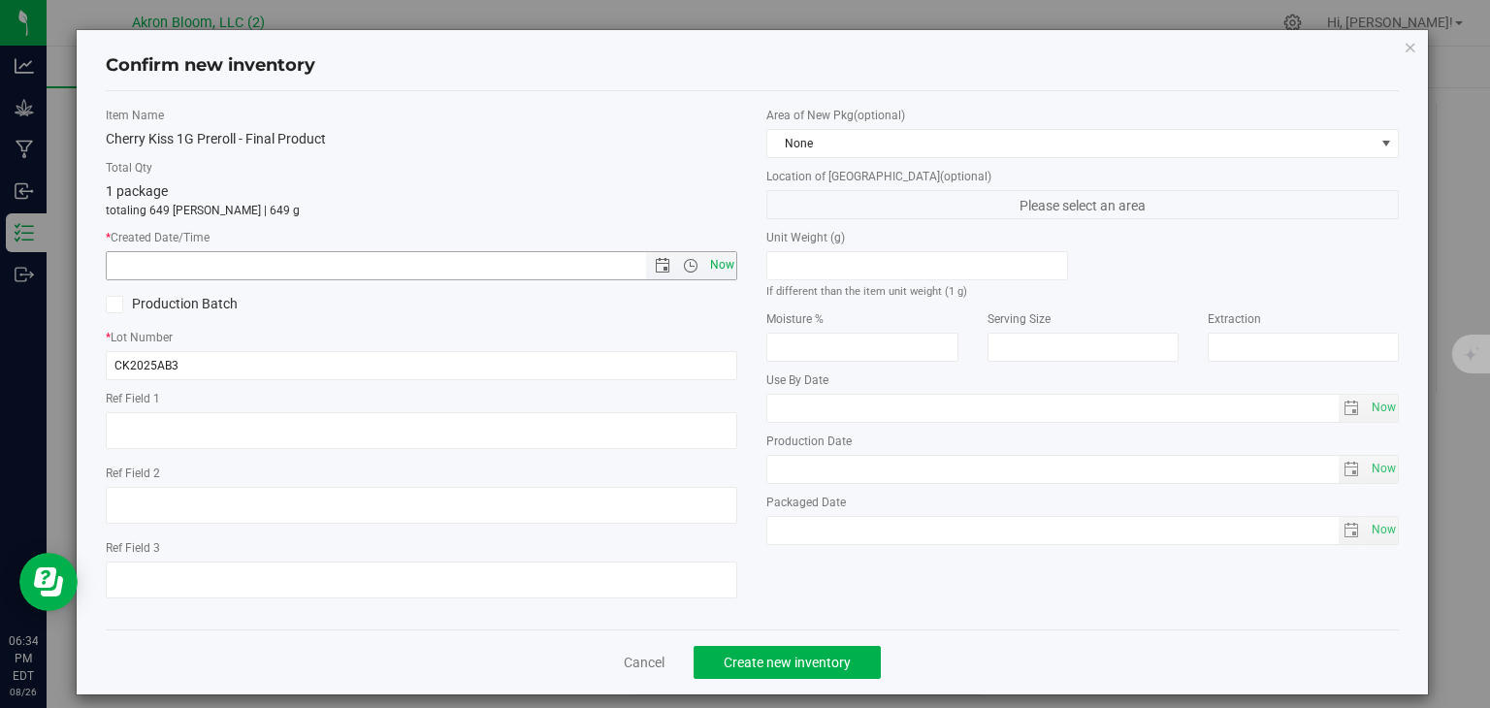
click at [724, 256] on span "Now" at bounding box center [721, 265] width 33 height 28
type input "[DATE] 6:34 PM"
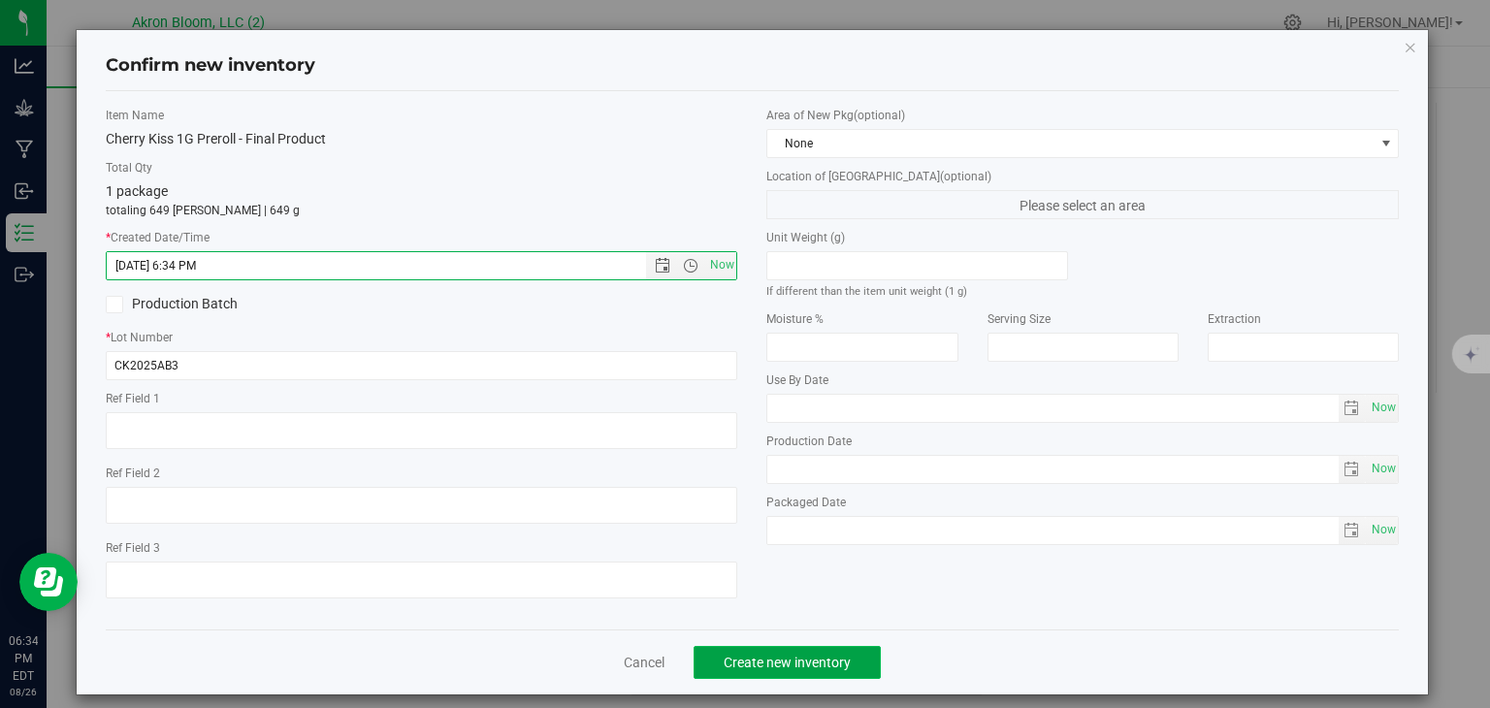
click at [796, 658] on span "Create new inventory" at bounding box center [787, 663] width 127 height 16
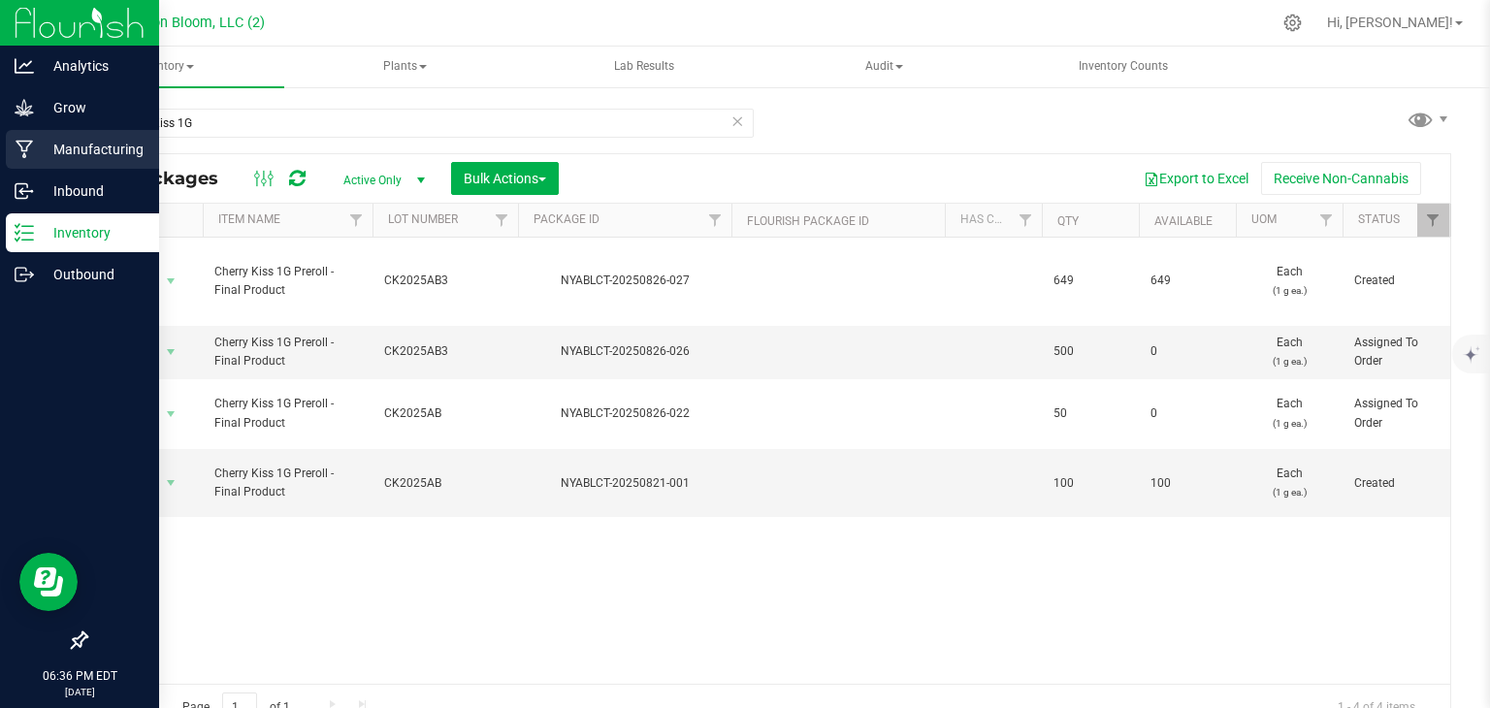
click at [49, 155] on p "Manufacturing" at bounding box center [92, 149] width 116 height 23
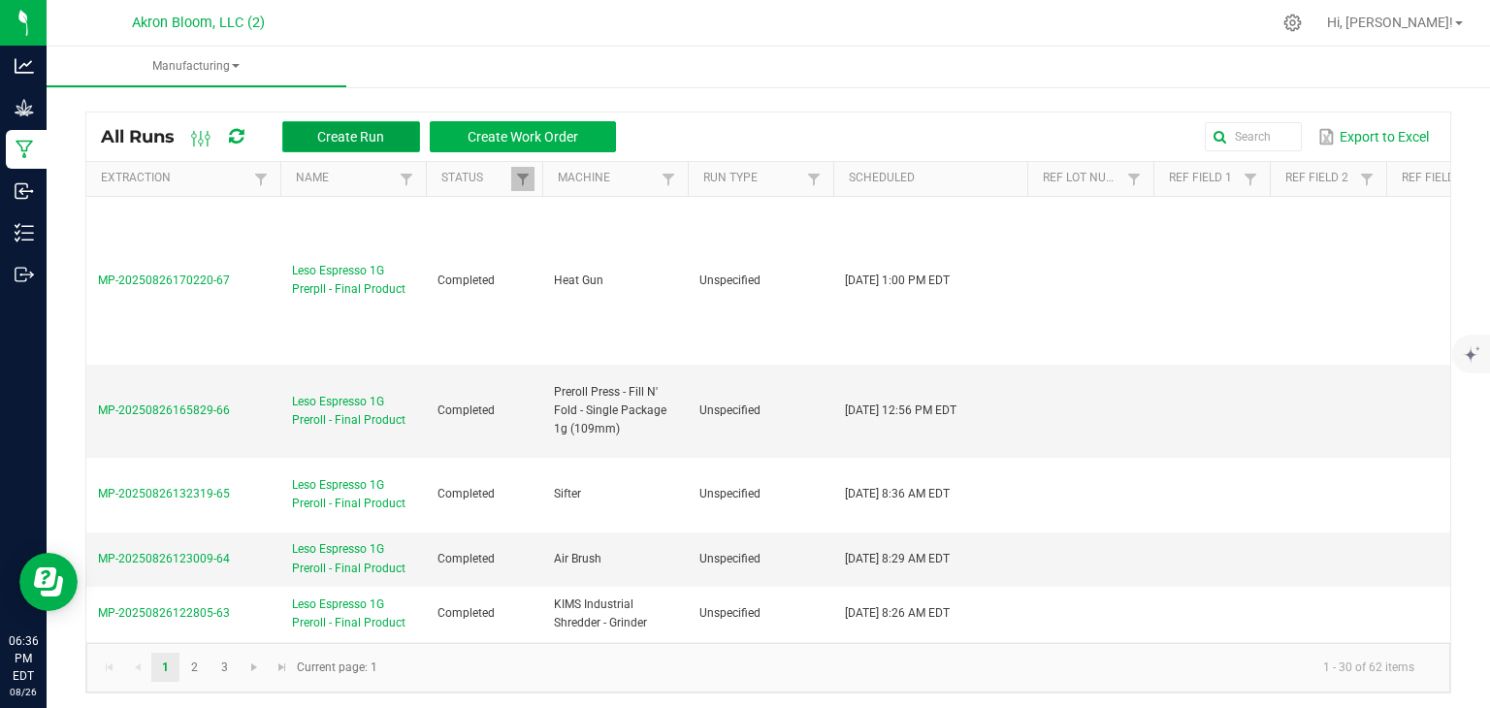
click at [358, 131] on span "Create Run" at bounding box center [350, 137] width 67 height 16
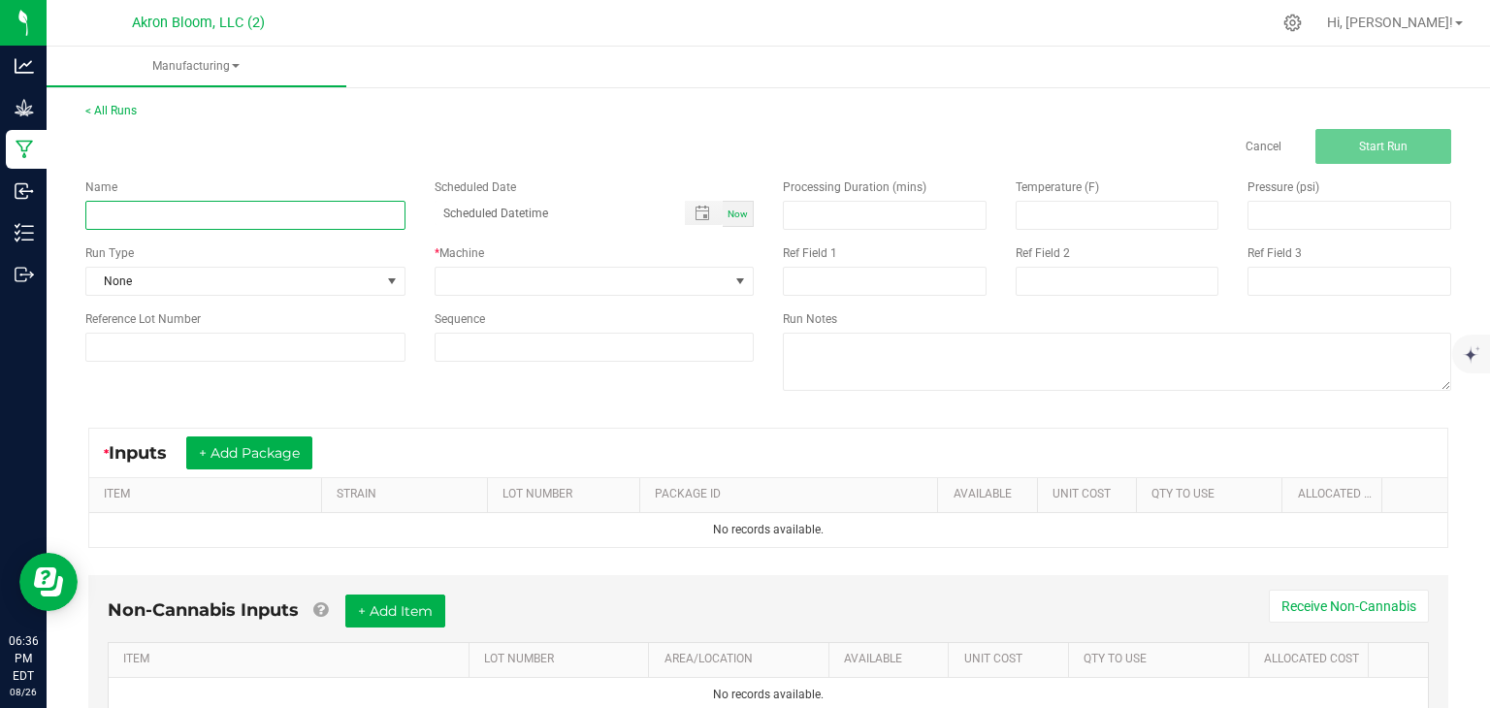
click at [365, 211] on input at bounding box center [245, 215] width 320 height 29
type input "Cherry Kiss 1 Gram Pre Roll Finished Product"
click at [734, 213] on span "Now" at bounding box center [738, 214] width 20 height 11
type input "[DATE] 6:36 PM"
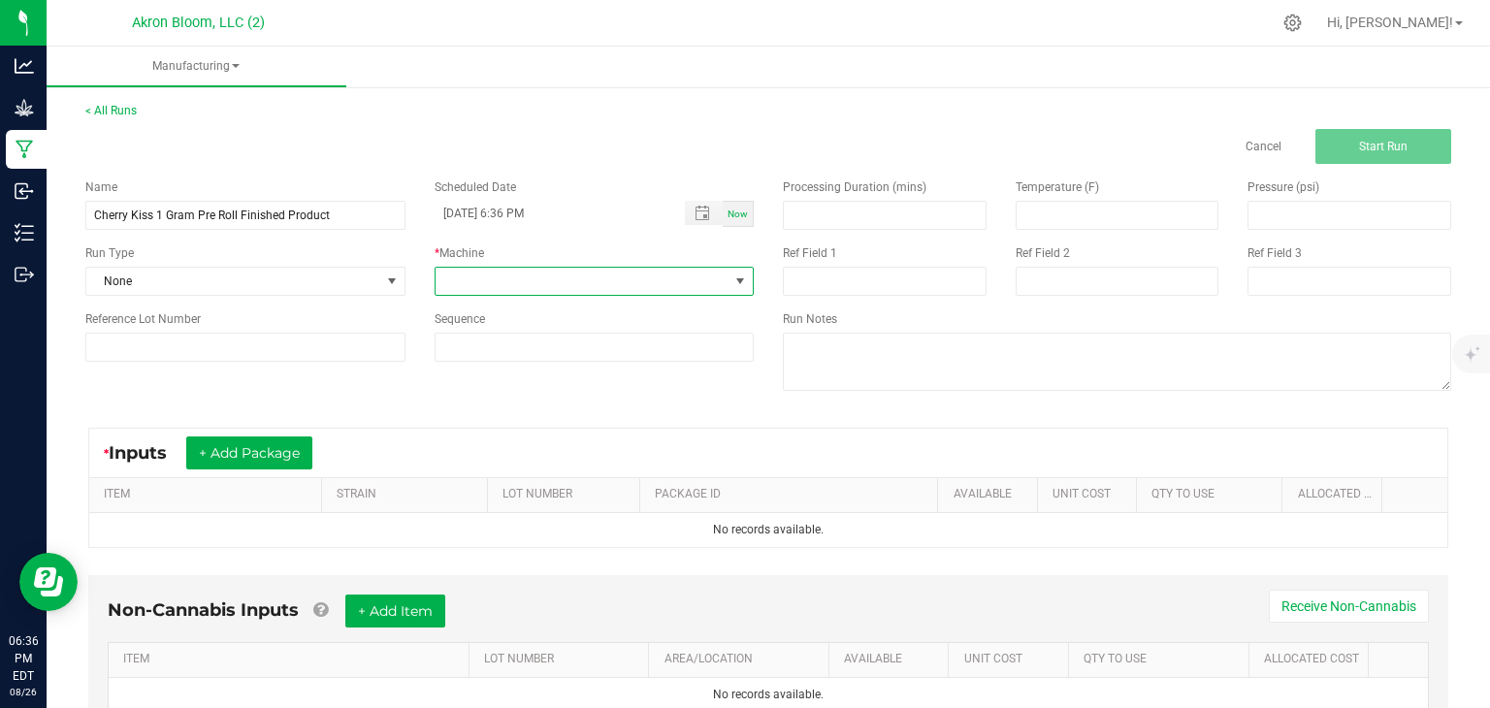
click at [737, 275] on span at bounding box center [741, 282] width 16 height 16
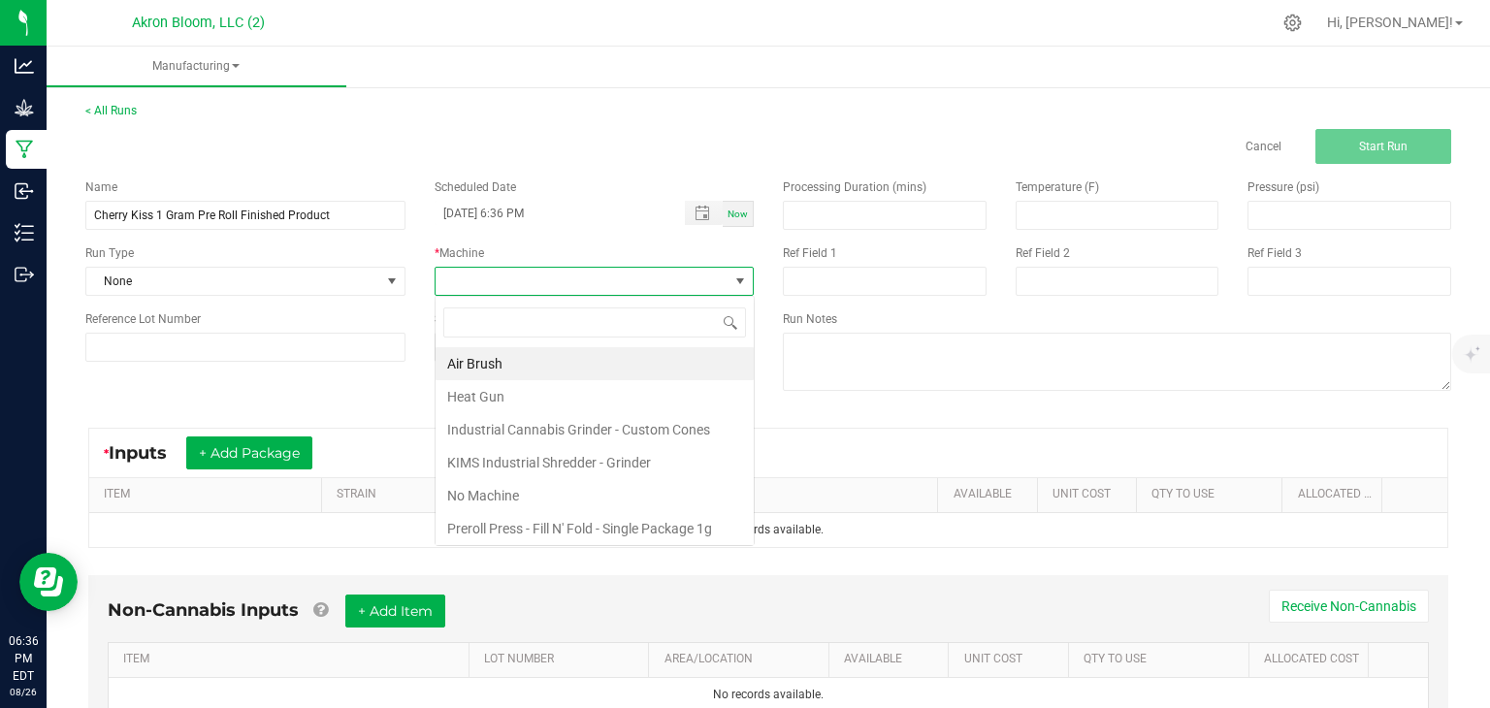
scroll to position [28, 319]
click at [694, 518] on li "Preroll Press - Fill N' Fold - Single Package 1g (109mm)" at bounding box center [595, 543] width 318 height 62
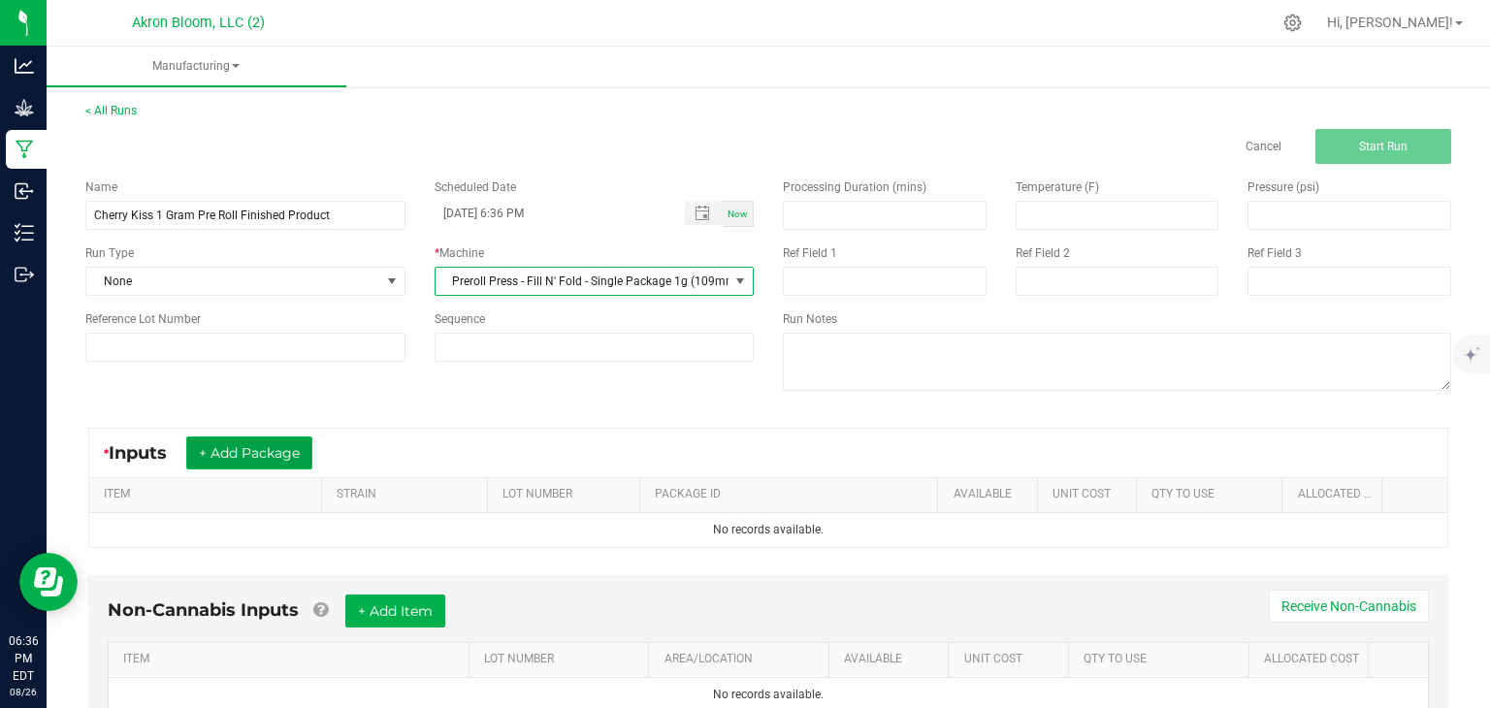
click at [296, 452] on button "+ Add Package" at bounding box center [249, 453] width 126 height 33
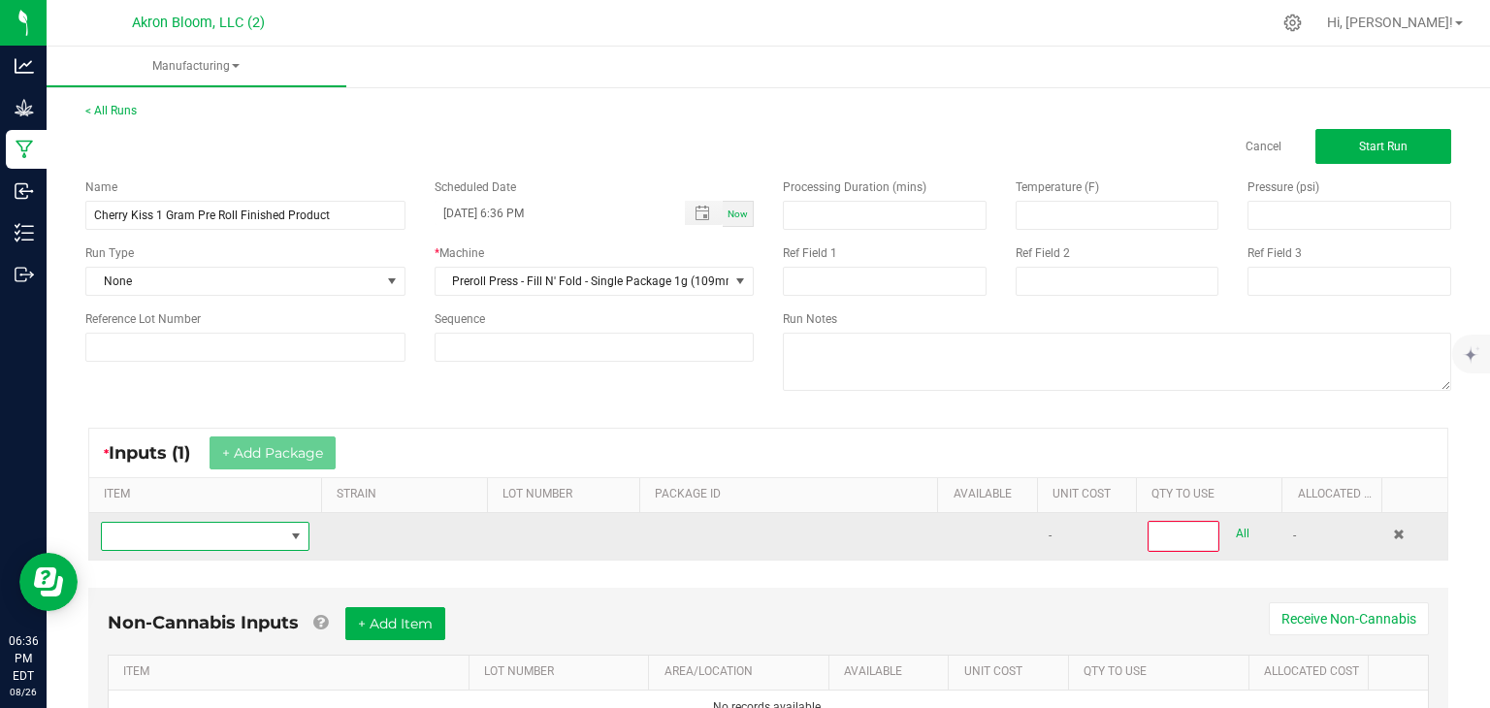
click at [290, 535] on span "NO DATA FOUND" at bounding box center [296, 537] width 16 height 16
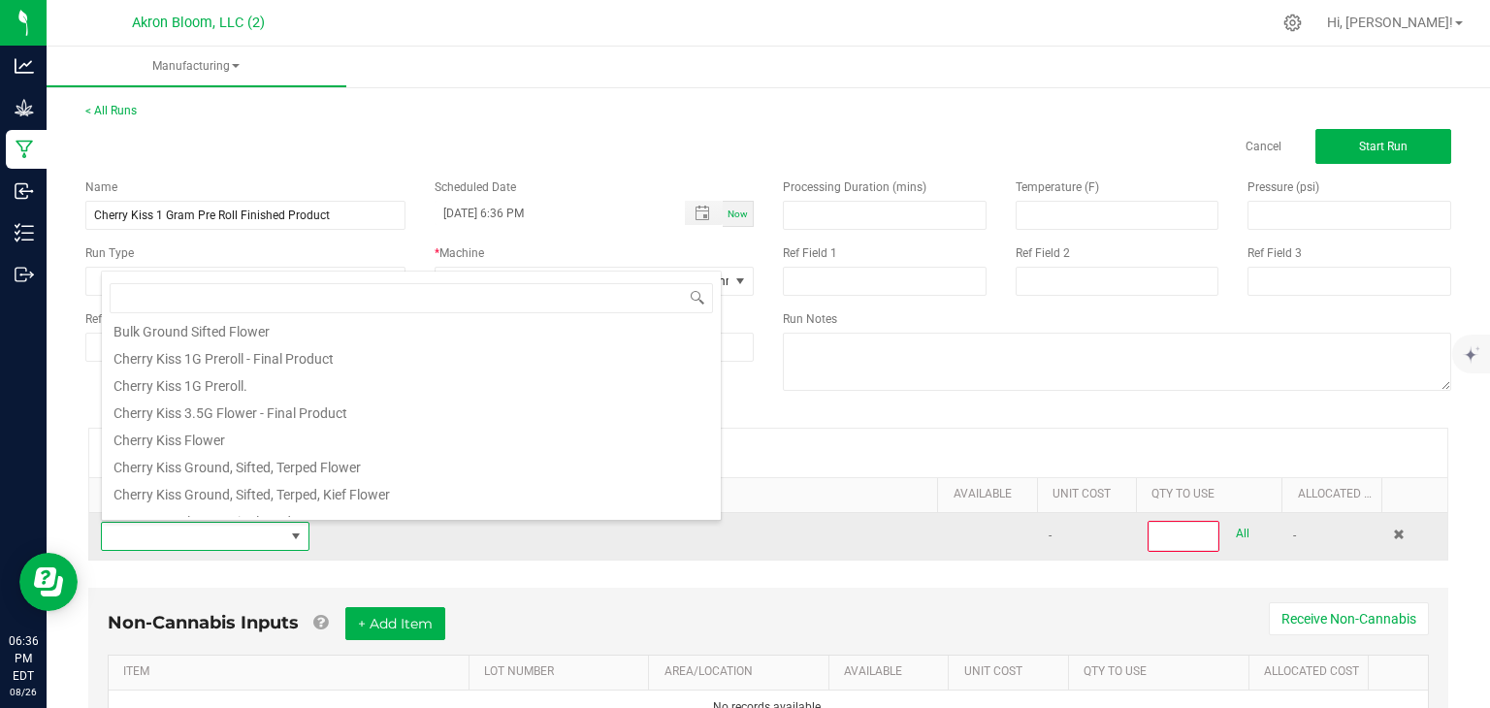
scroll to position [212, 0]
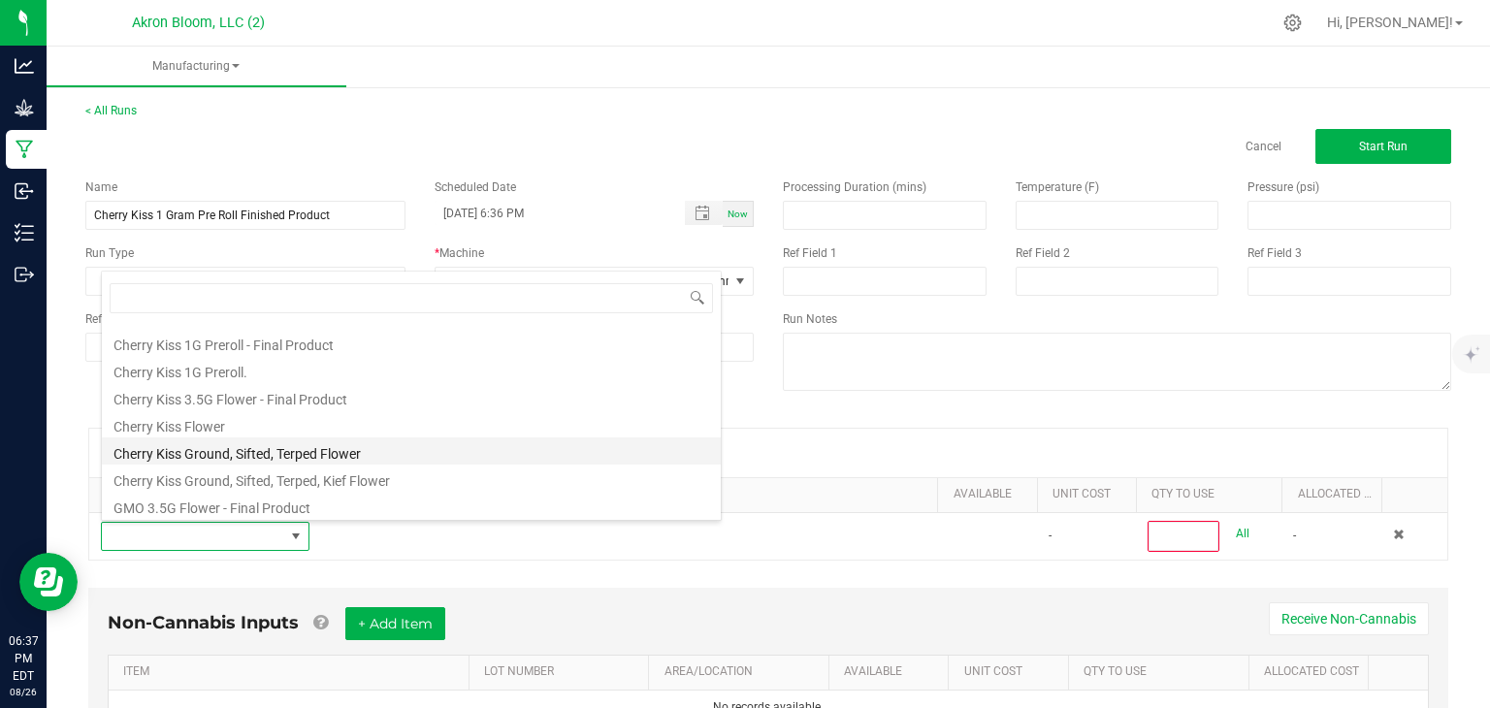
click at [252, 448] on li "Cherry Kiss Ground, Sifted, Terped Flower" at bounding box center [411, 451] width 619 height 27
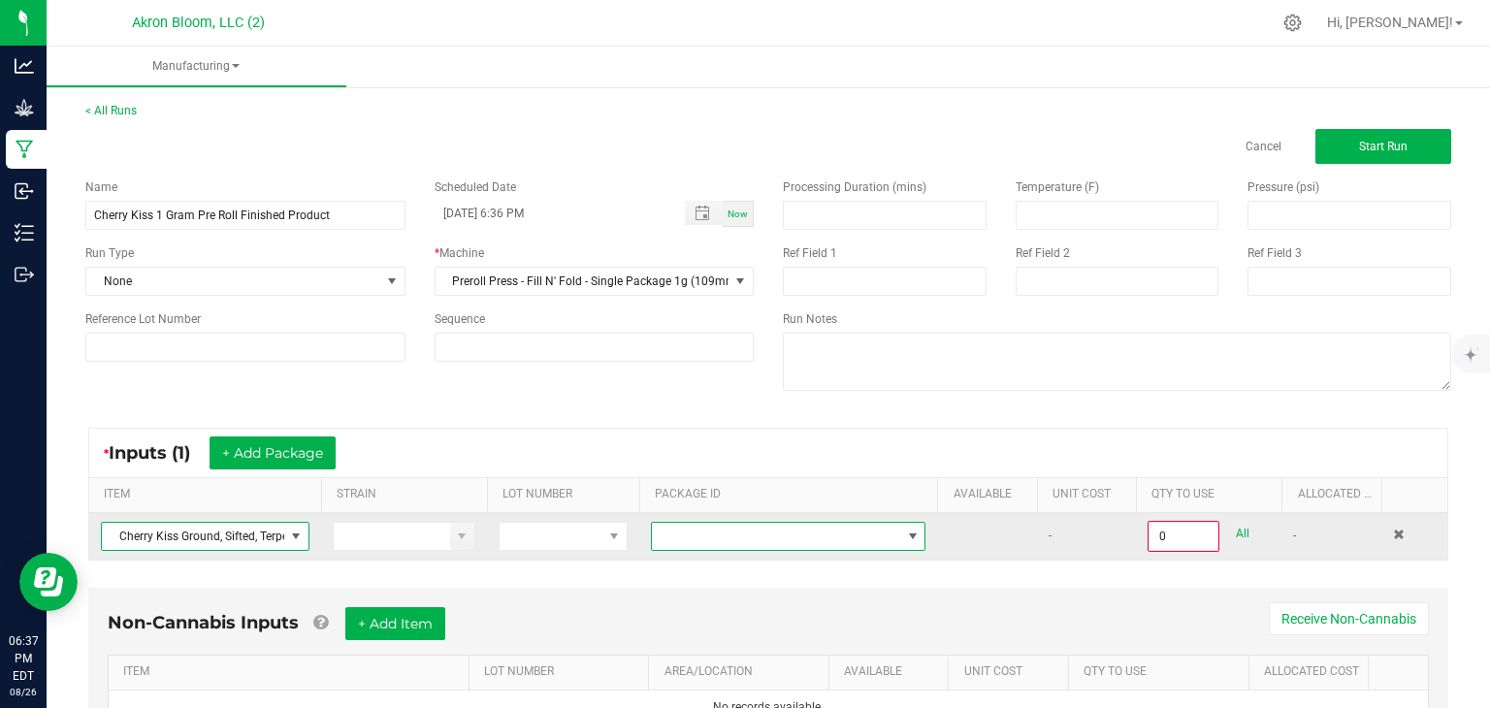
click at [906, 532] on span at bounding box center [913, 537] width 16 height 16
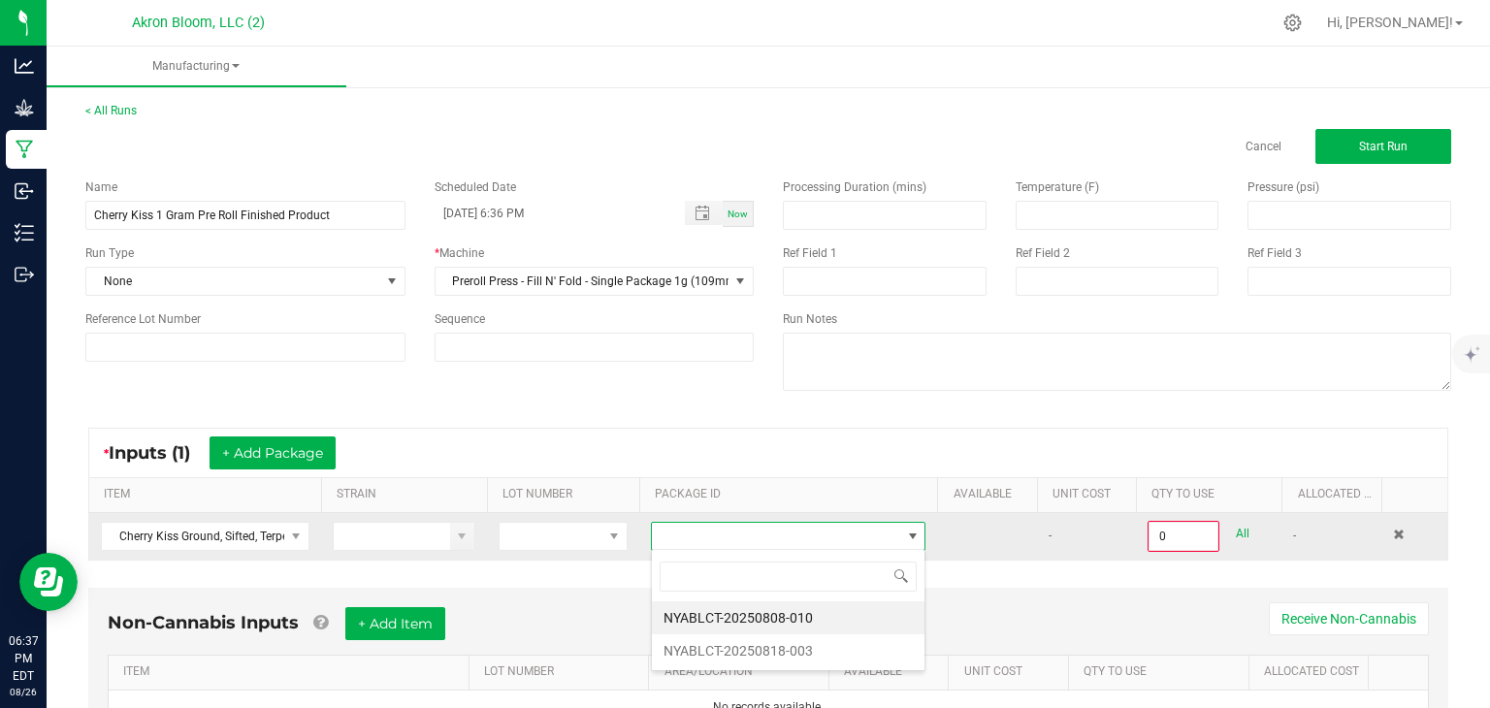
scroll to position [28, 276]
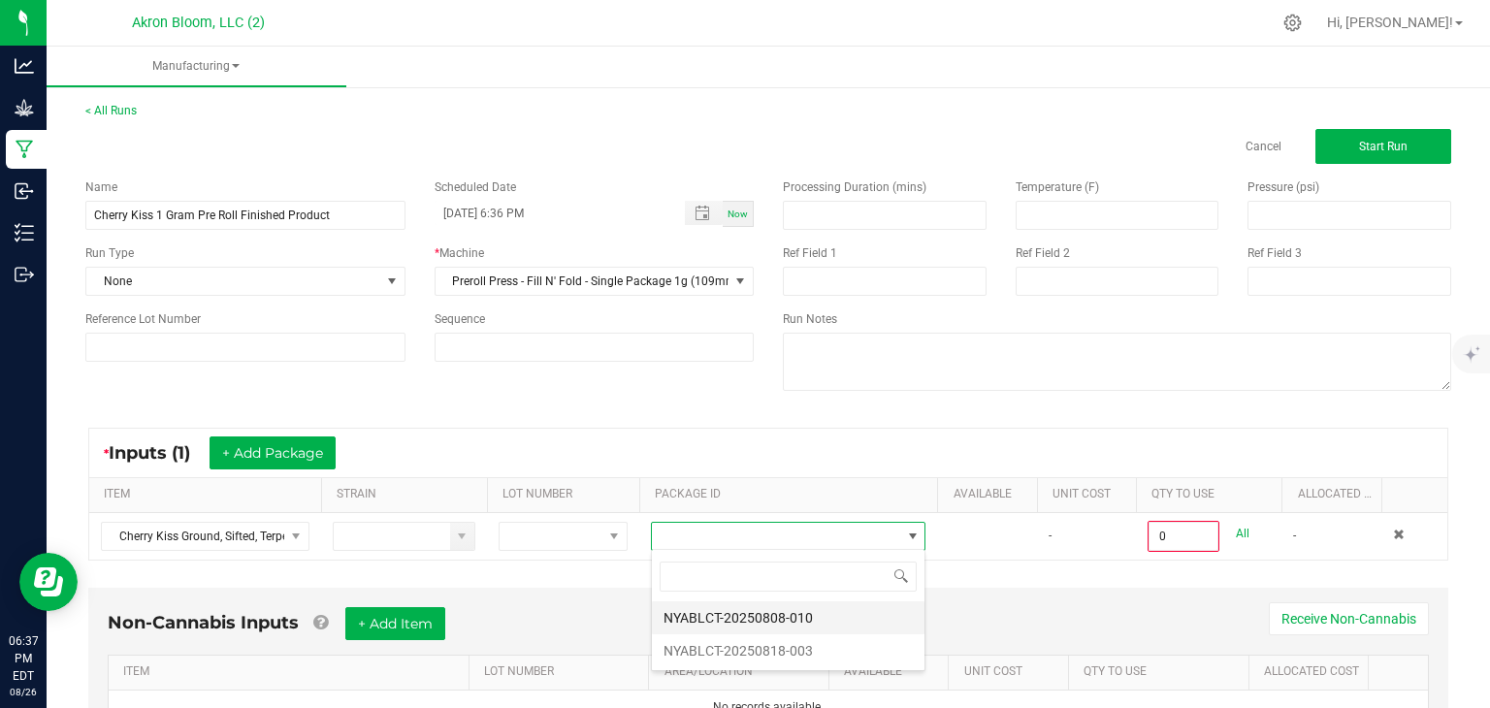
click at [878, 610] on li "NYABLCT-20250808-010" at bounding box center [788, 618] width 273 height 33
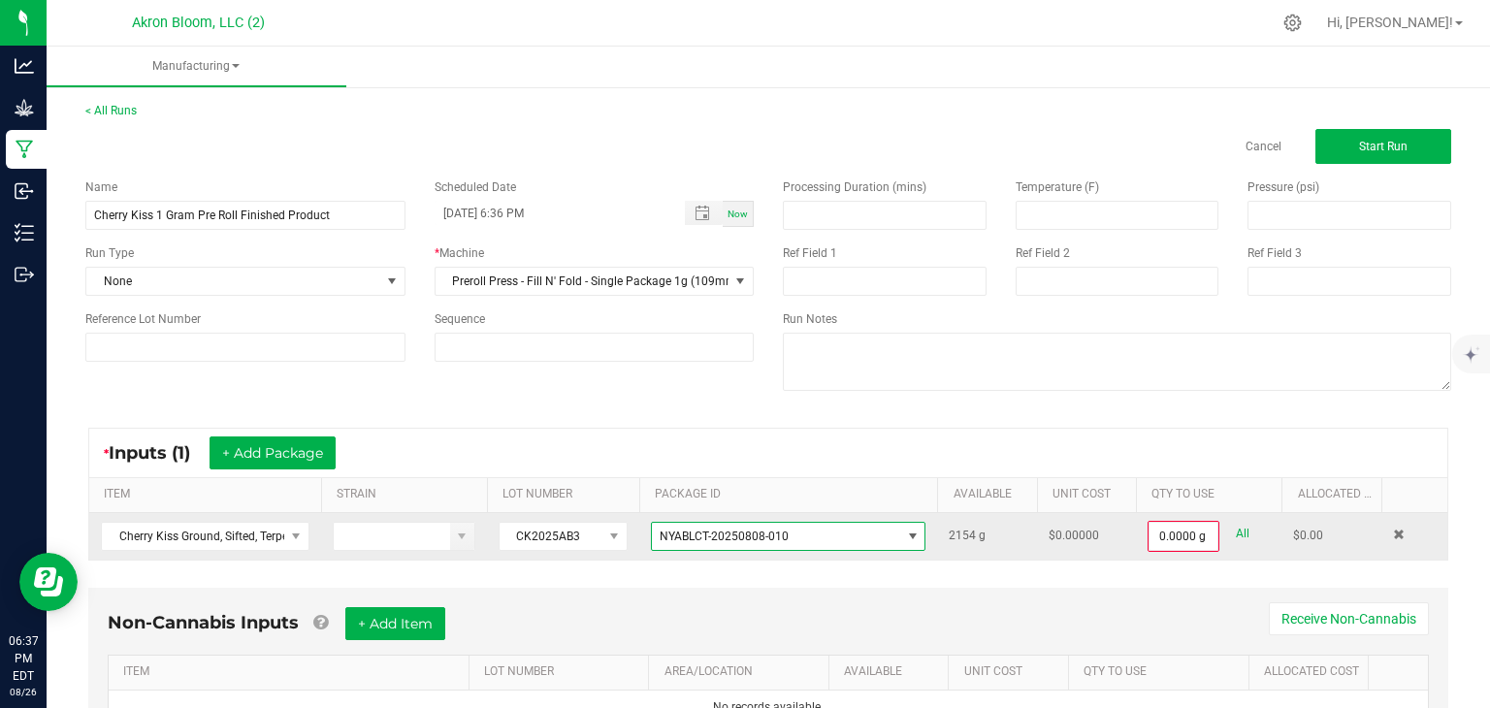
click at [915, 529] on span at bounding box center [913, 537] width 16 height 16
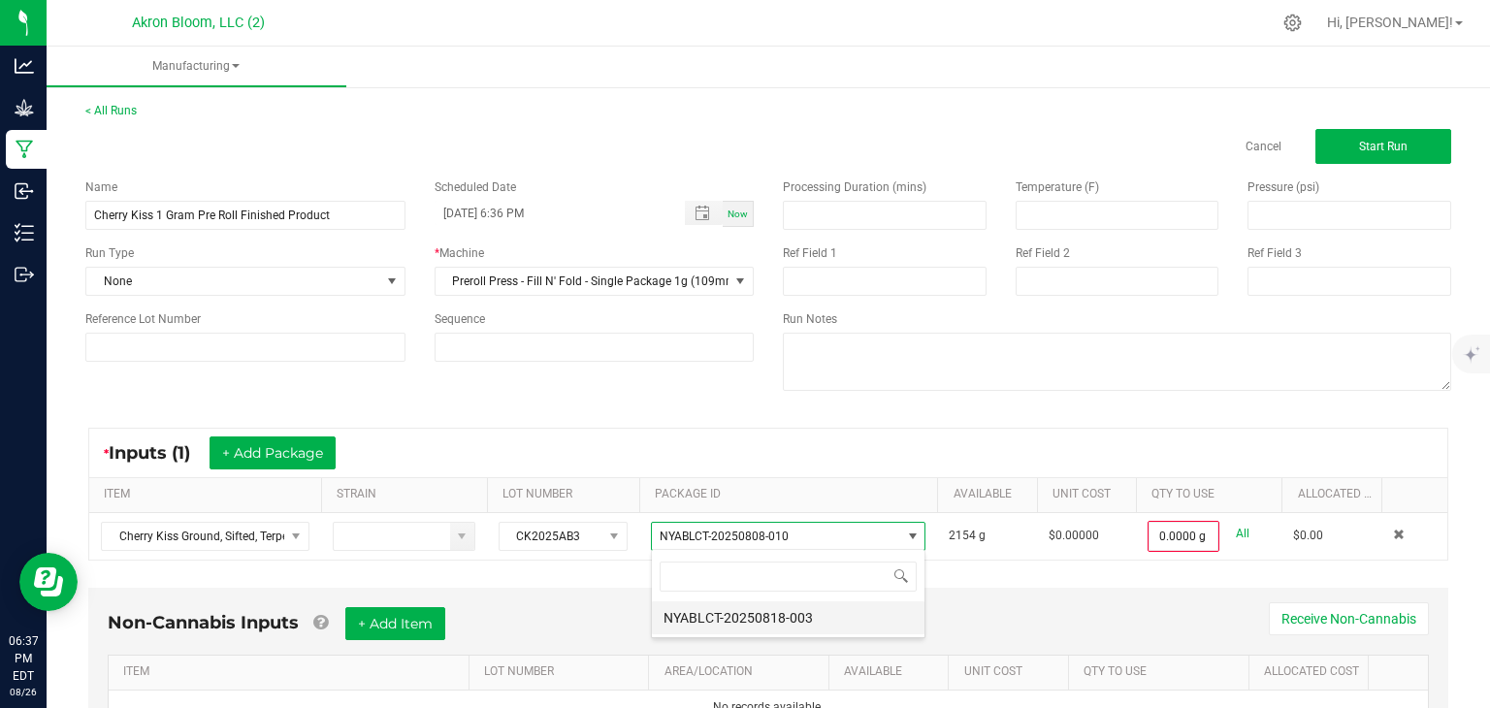
click at [877, 628] on li "NYABLCT-20250818-003" at bounding box center [788, 618] width 273 height 33
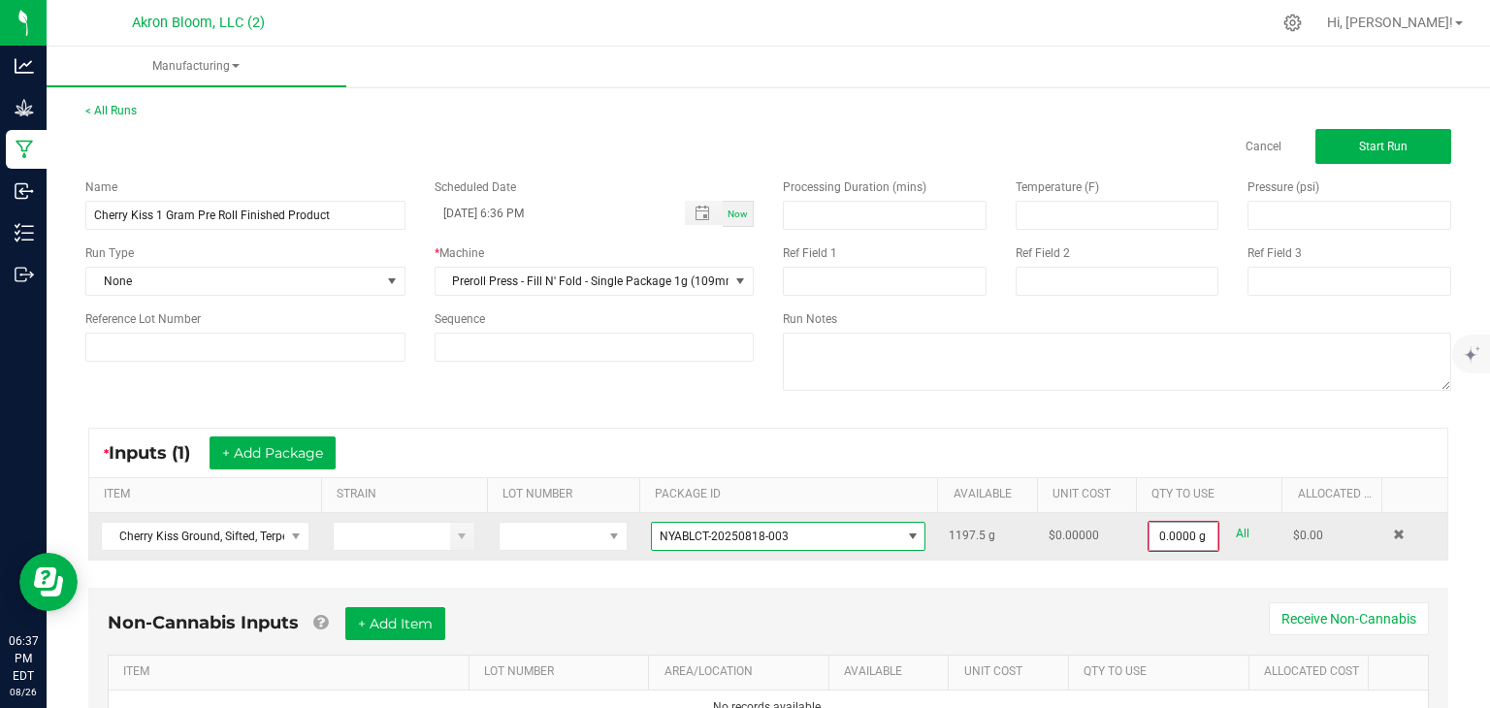
click at [1167, 538] on input "0.0000 g" at bounding box center [1184, 536] width 68 height 27
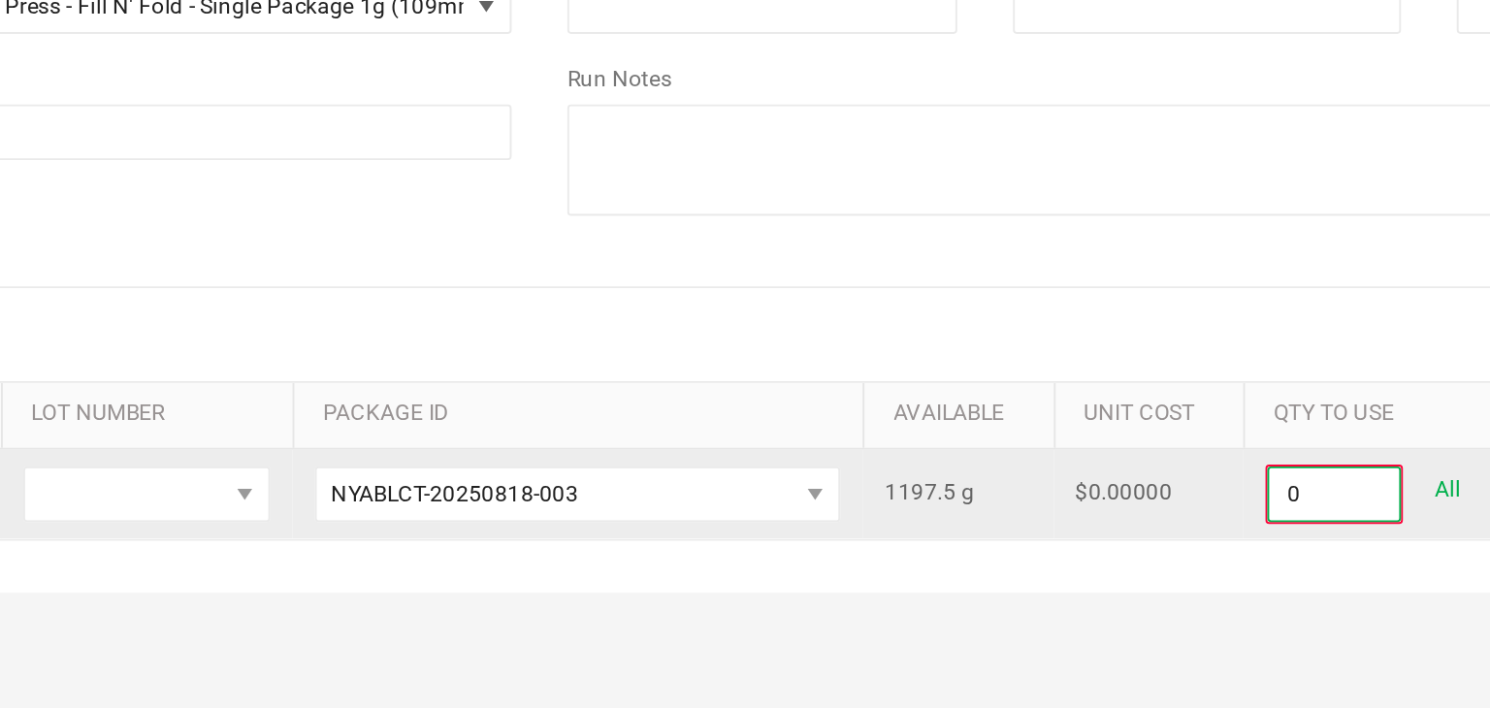
scroll to position [2, 0]
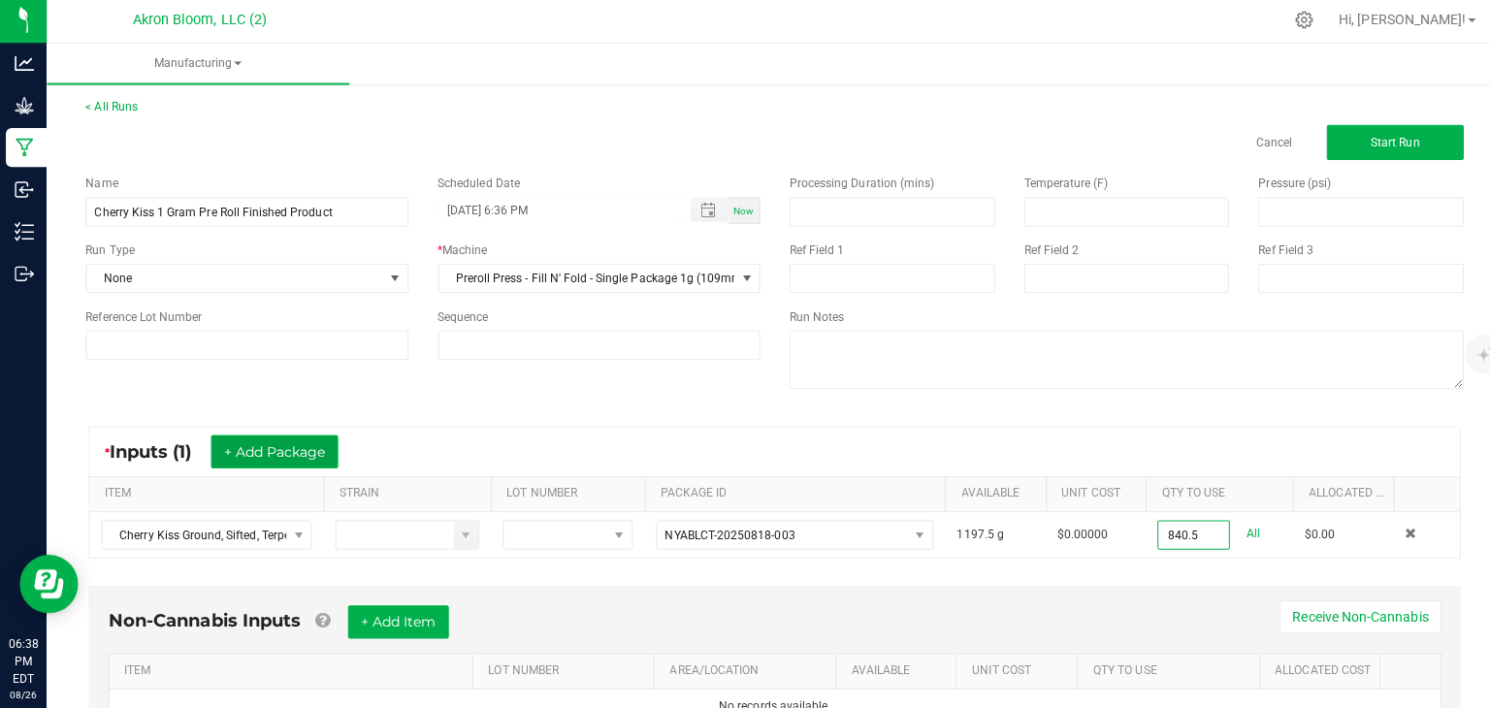
click at [324, 451] on button "+ Add Package" at bounding box center [273, 451] width 126 height 33
type input "840.5000 g"
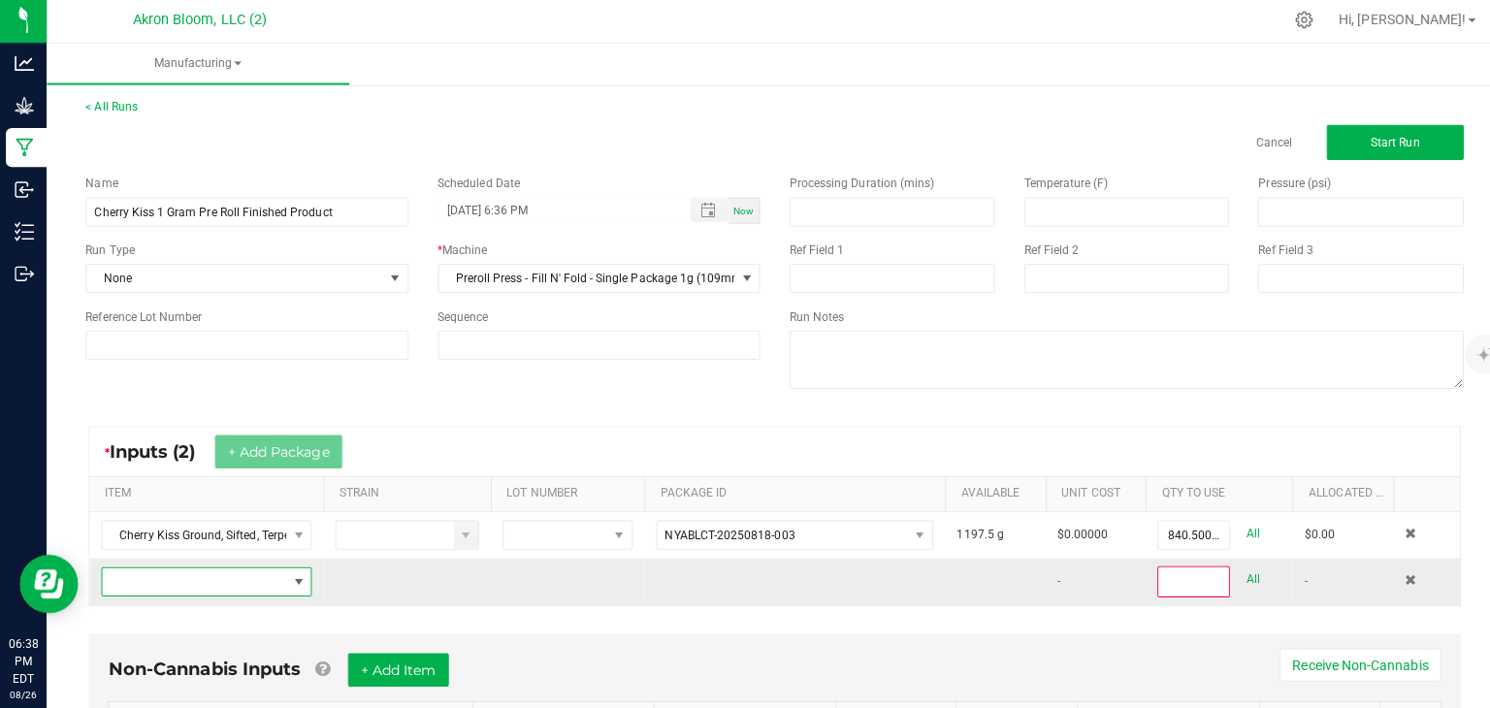
click at [299, 576] on span "NO DATA FOUND" at bounding box center [296, 580] width 16 height 16
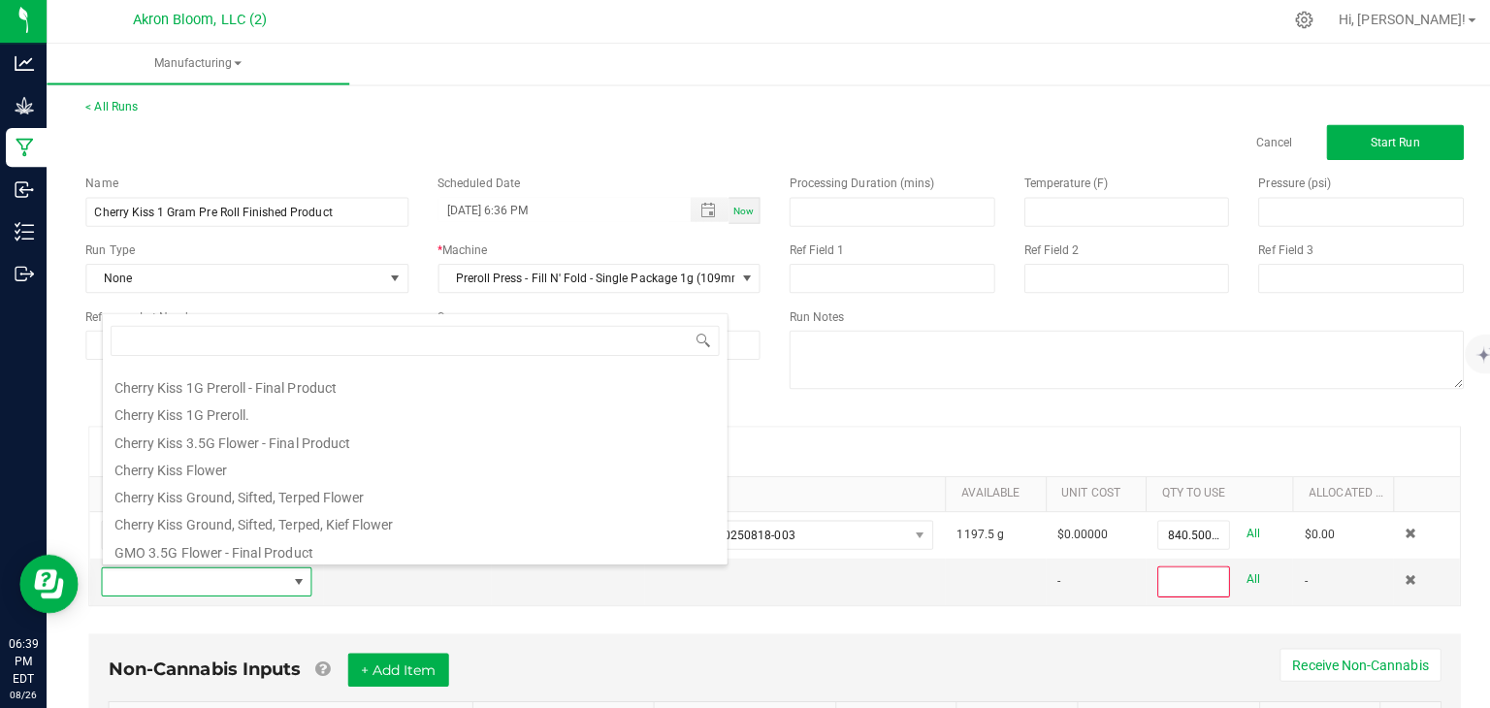
scroll to position [212, 0]
click at [273, 524] on li "Cherry Kiss Ground, Sifted, Terped, Kief Flower" at bounding box center [411, 519] width 619 height 27
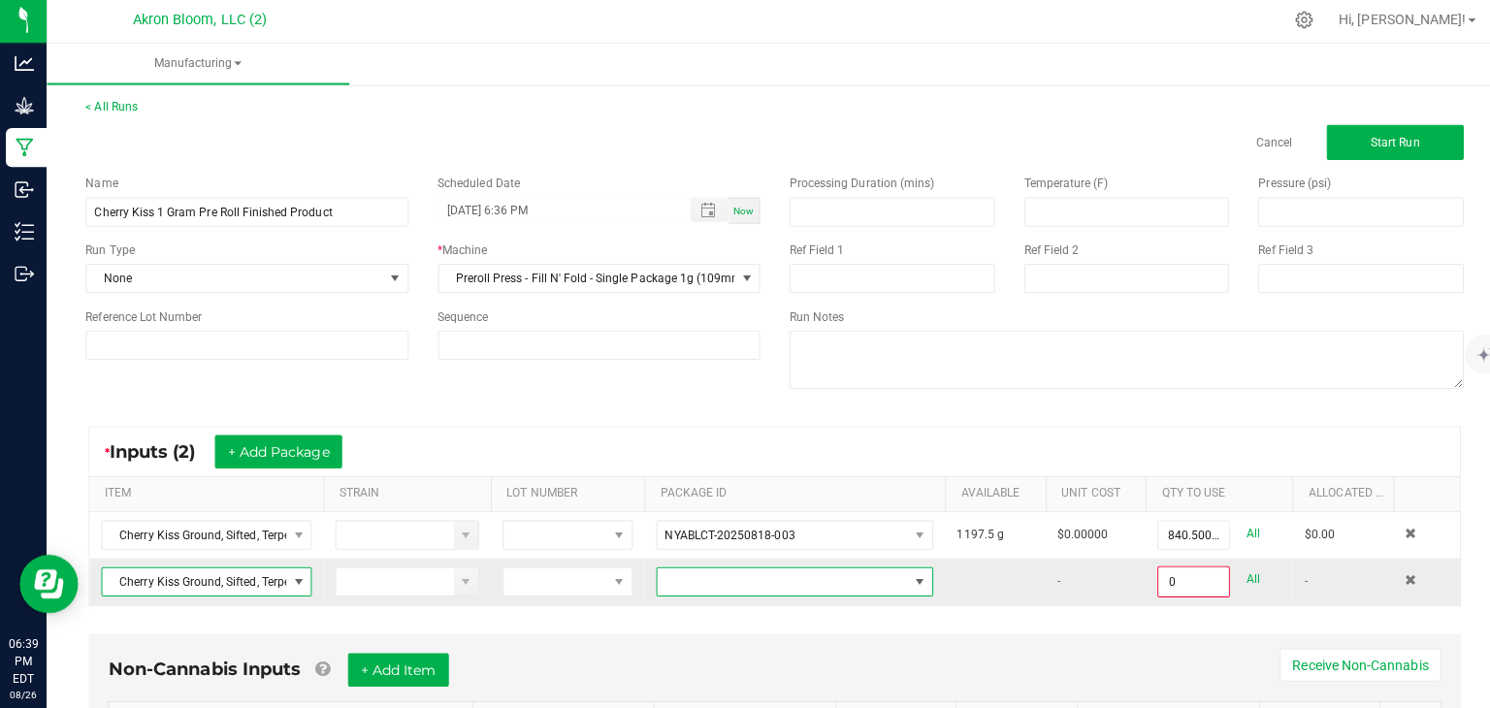
click at [913, 579] on span at bounding box center [913, 580] width 16 height 16
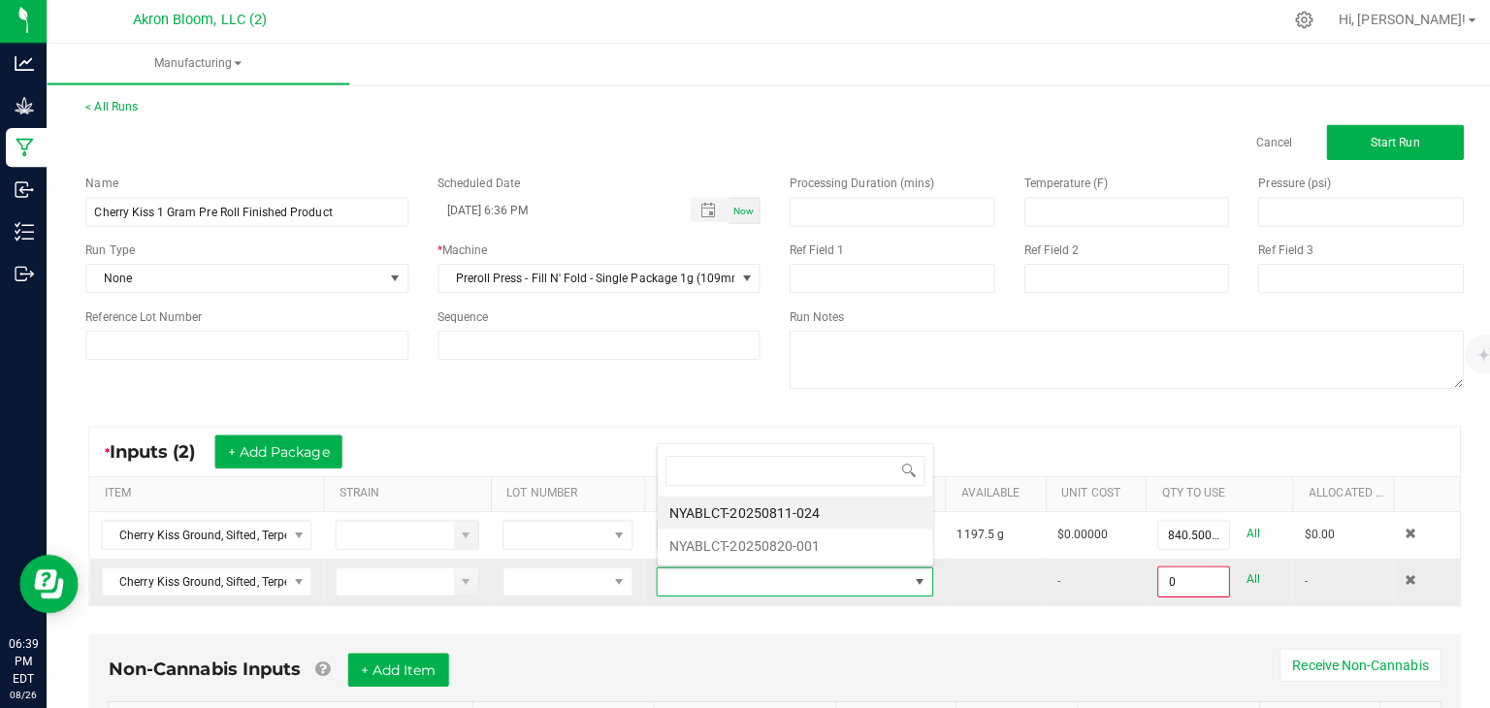
scroll to position [28, 276]
click at [871, 501] on li "NYABLCT-20250811-024" at bounding box center [788, 511] width 273 height 33
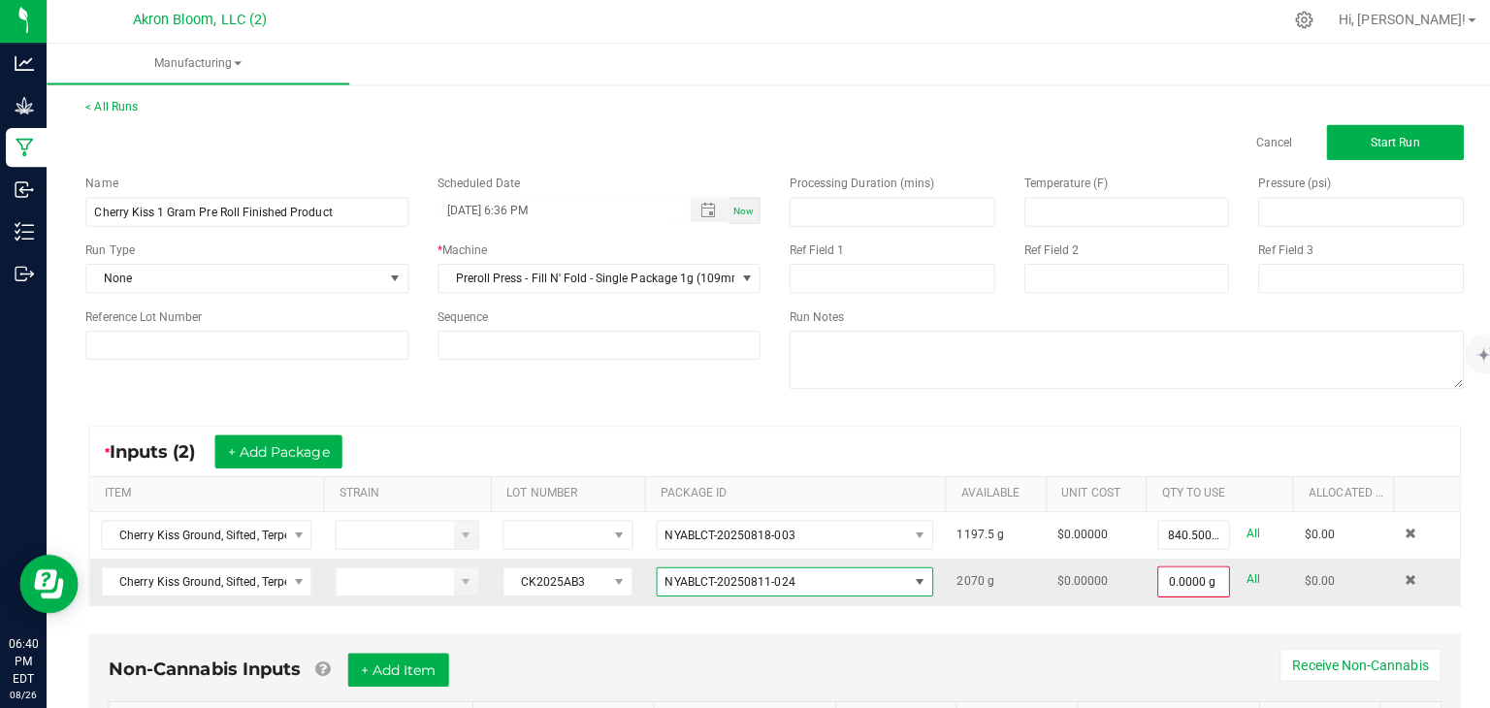
click at [912, 577] on span at bounding box center [913, 580] width 16 height 16
click at [870, 656] on li "NYABLCT-20250820-001" at bounding box center [788, 660] width 273 height 33
click at [870, 656] on div "Non-Cannabis Inputs + Add Item Receive Non-Cannabis" at bounding box center [769, 675] width 1322 height 48
click at [1164, 580] on input "0.0000 g" at bounding box center [1184, 580] width 68 height 27
type input "0"
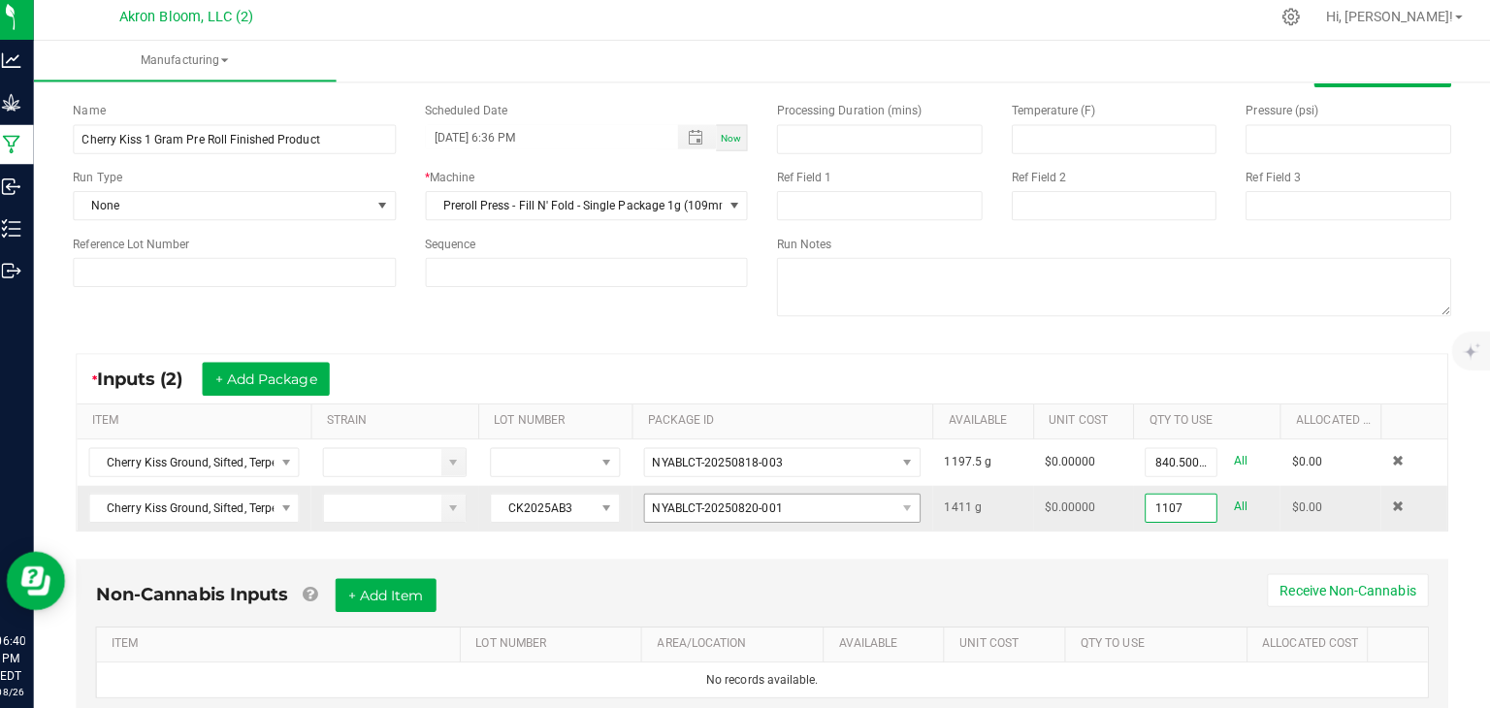
scroll to position [133, 0]
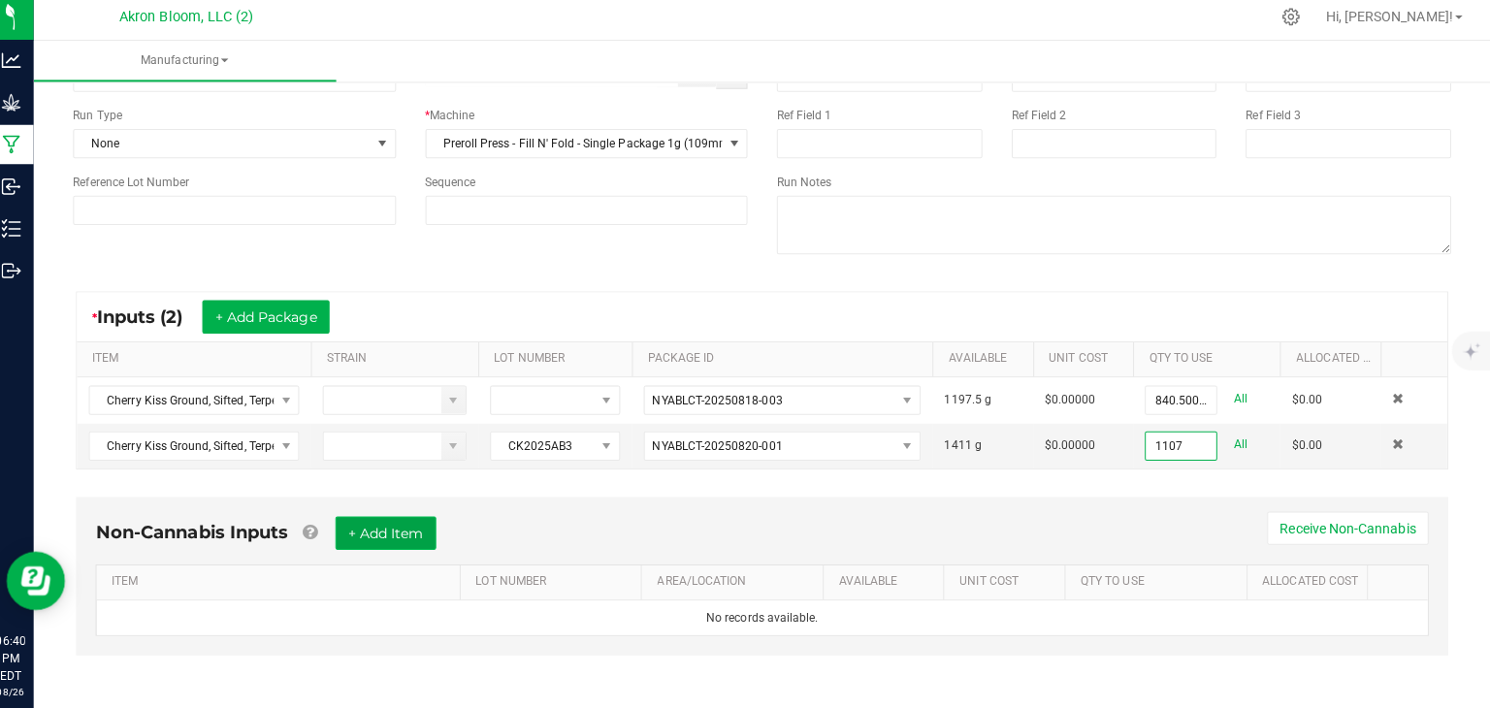
click at [421, 524] on button "+ Add Item" at bounding box center [395, 534] width 100 height 33
type input "1107.0000 g"
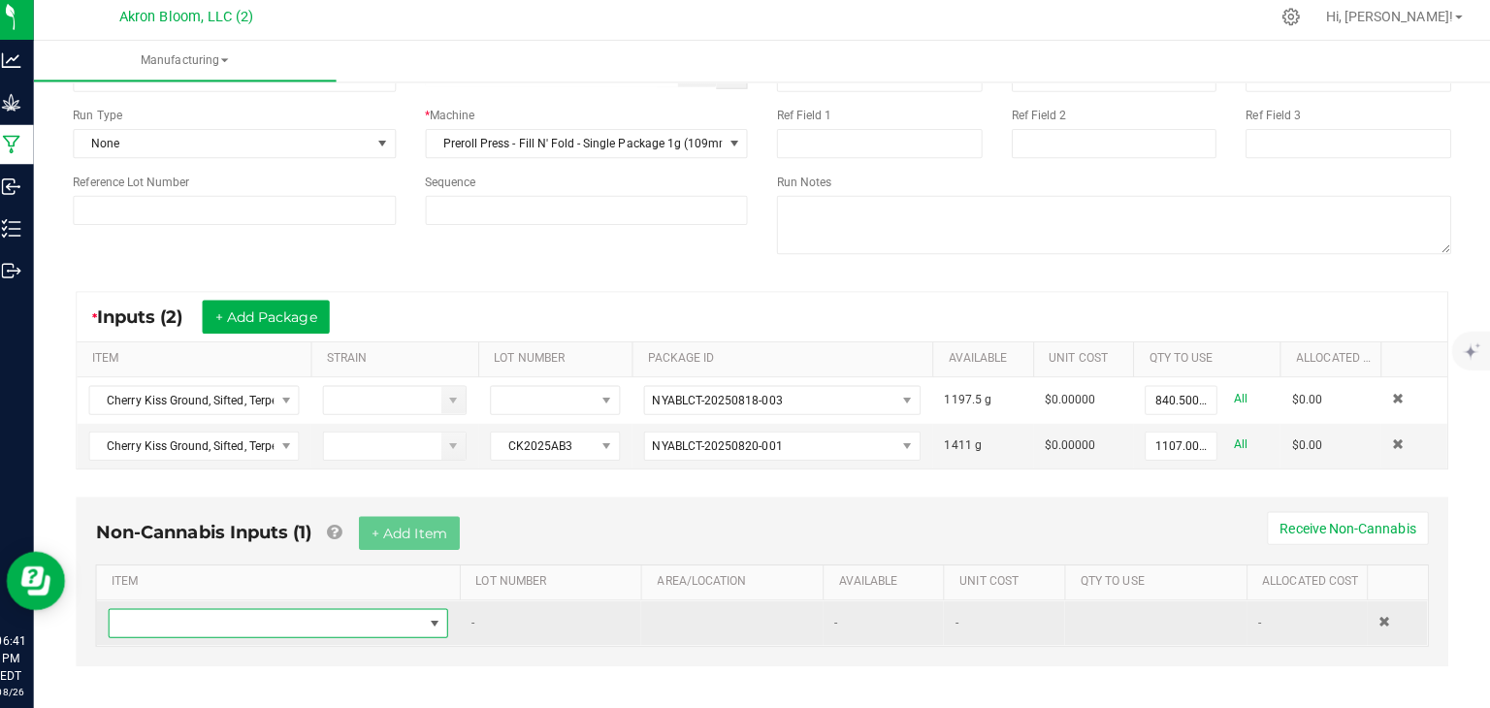
click at [444, 622] on span "NO DATA FOUND" at bounding box center [444, 624] width 16 height 16
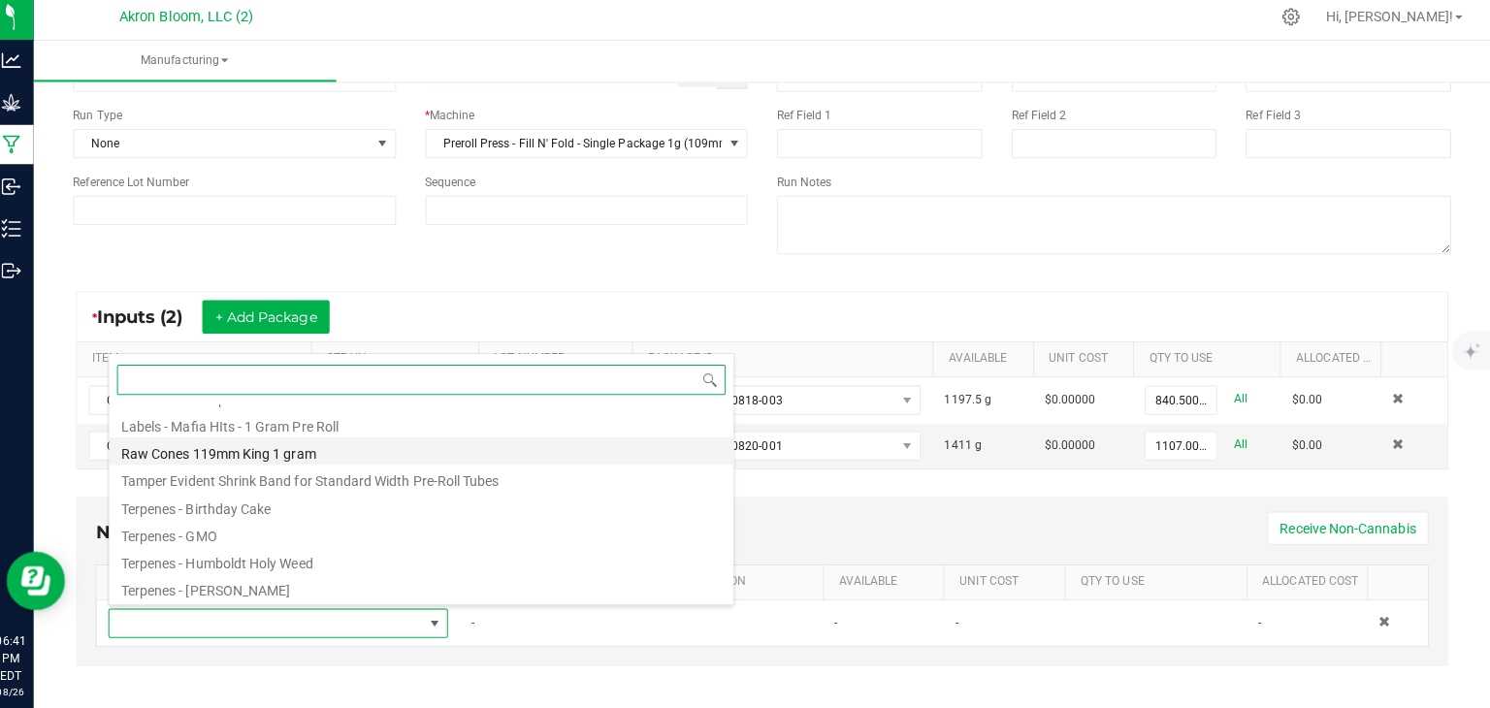
scroll to position [293, 0]
click at [370, 453] on li "Raw Cones 119mm King 1 gram" at bounding box center [430, 454] width 619 height 27
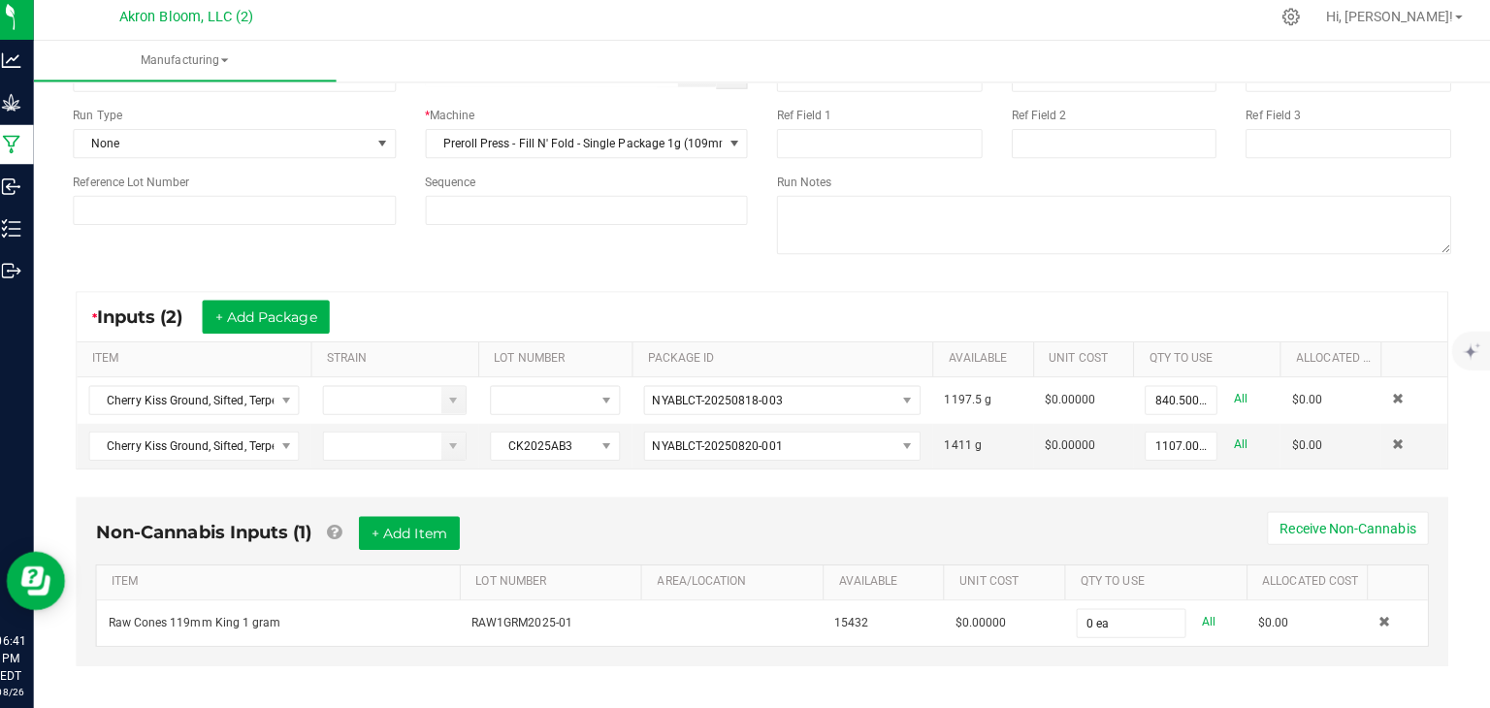
type input "0"
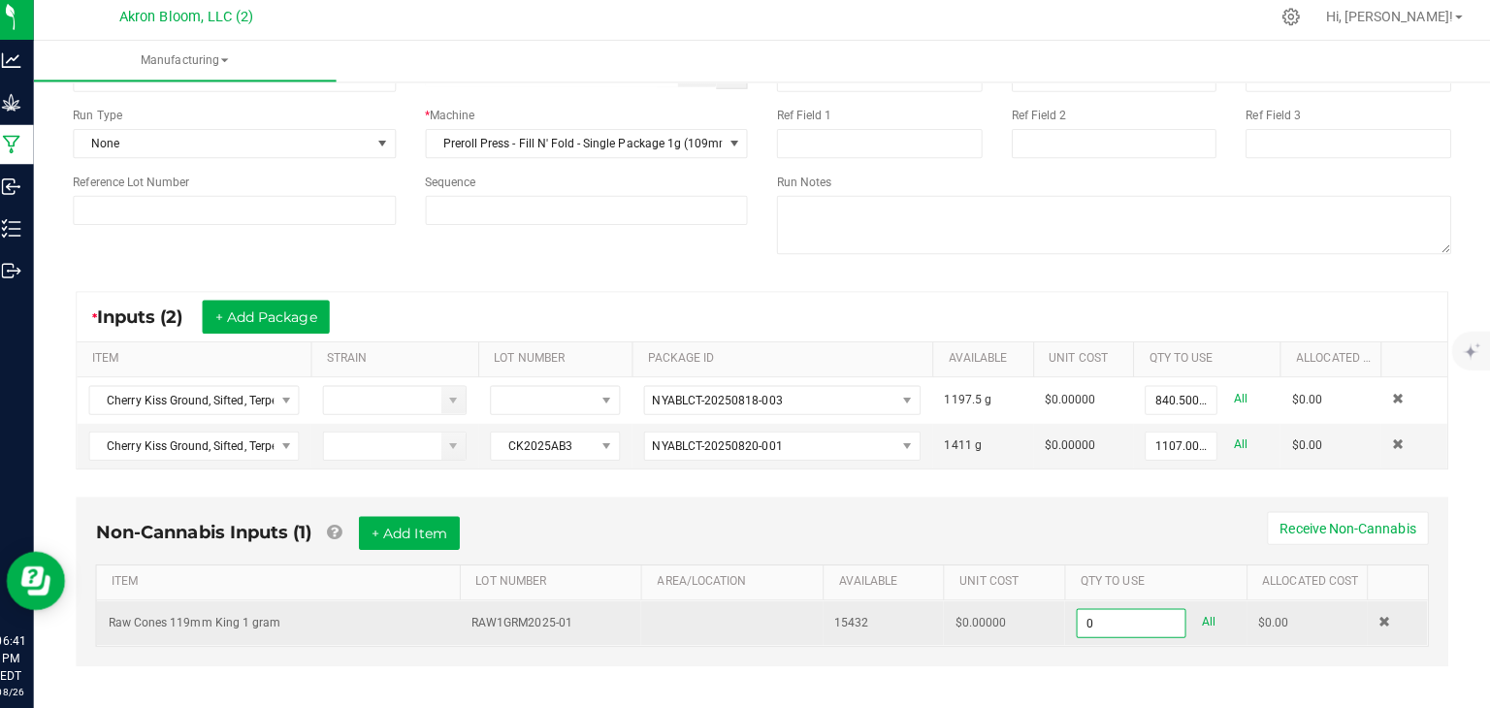
click at [1107, 619] on input "0" at bounding box center [1134, 623] width 107 height 27
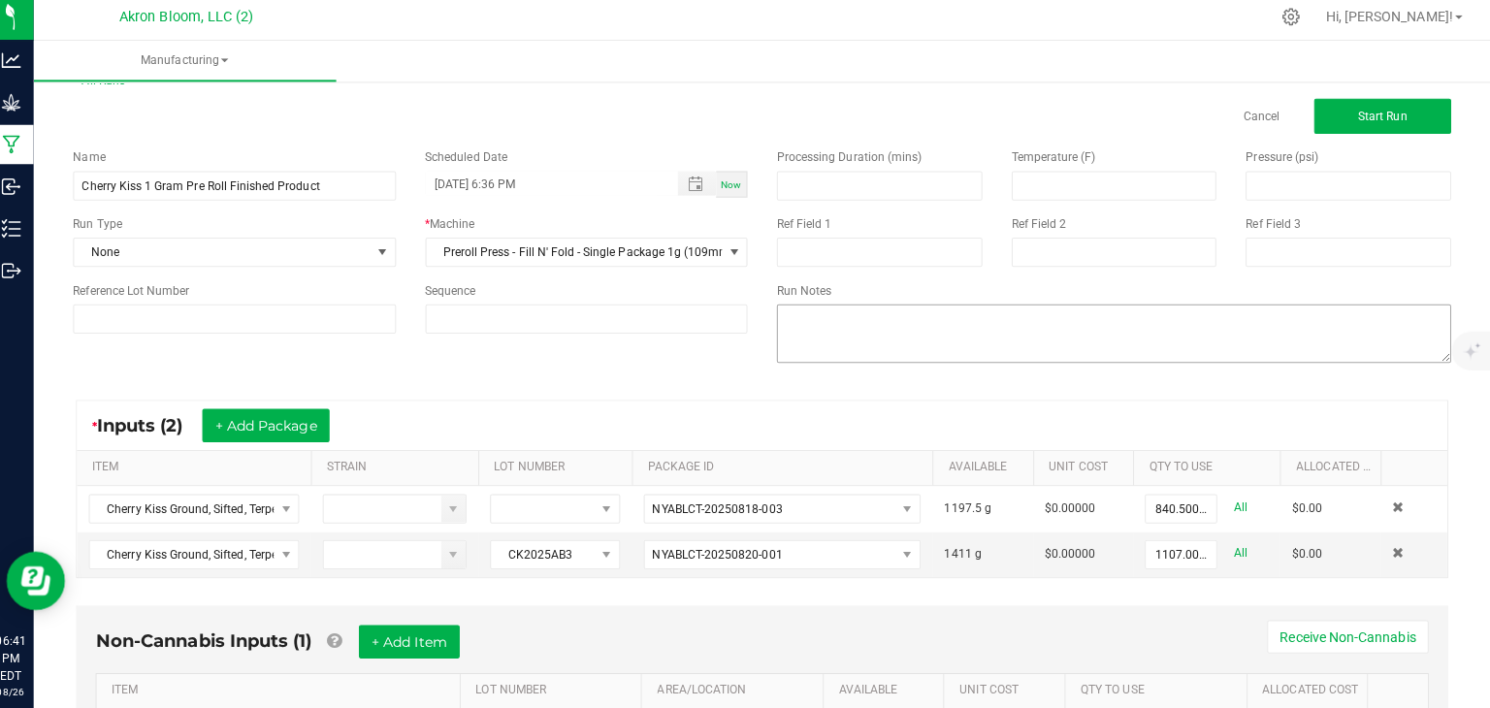
scroll to position [0, 0]
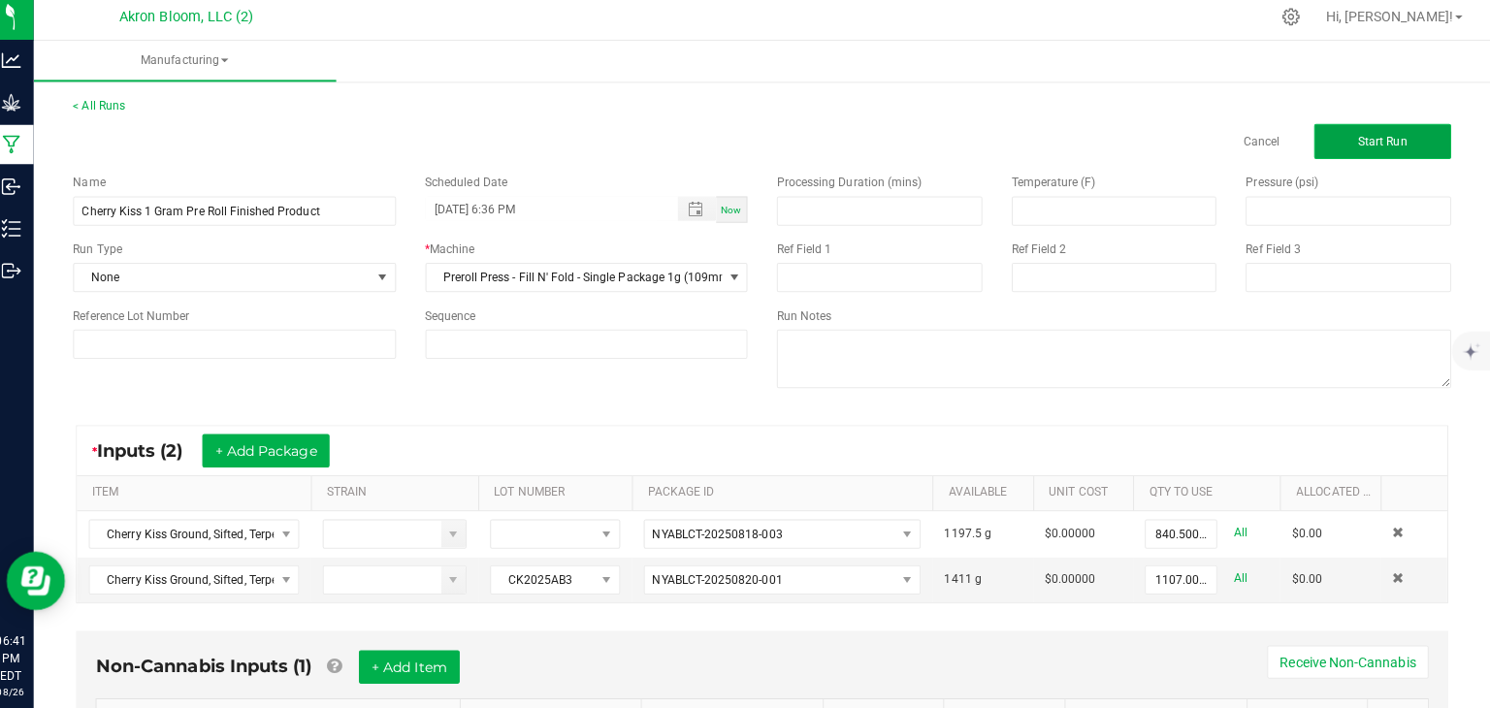
click at [1398, 147] on span "Start Run" at bounding box center [1383, 147] width 49 height 14
type input "1403 ea"
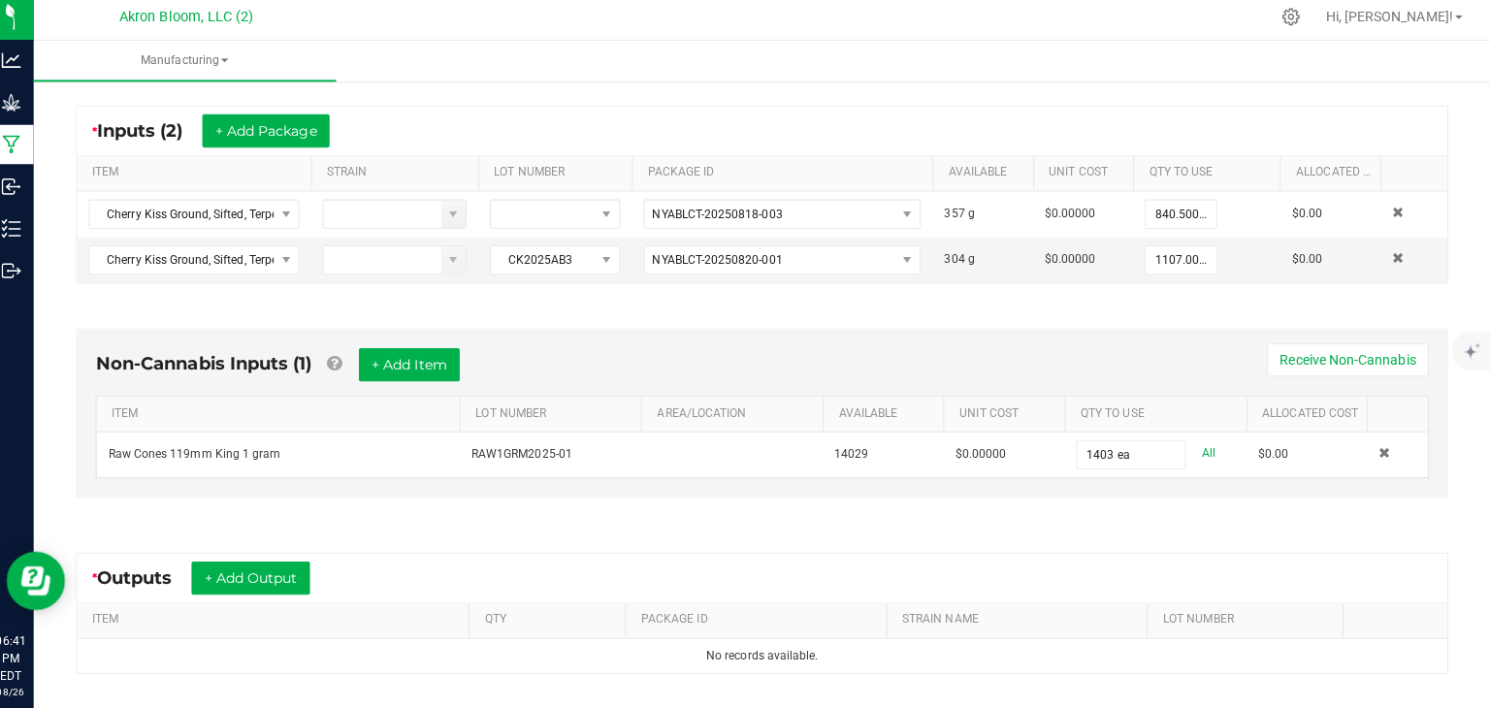
scroll to position [346, 0]
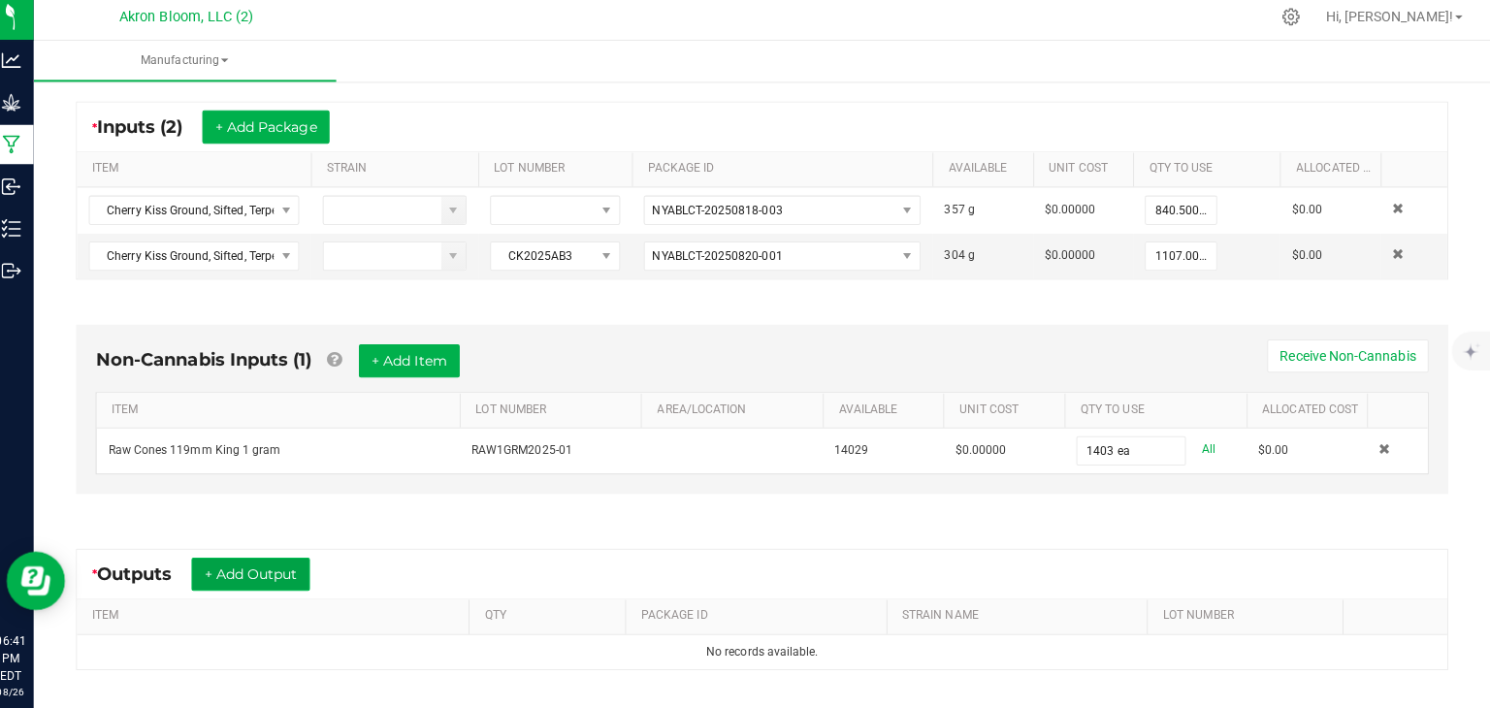
click at [265, 576] on button "+ Add Output" at bounding box center [261, 575] width 117 height 33
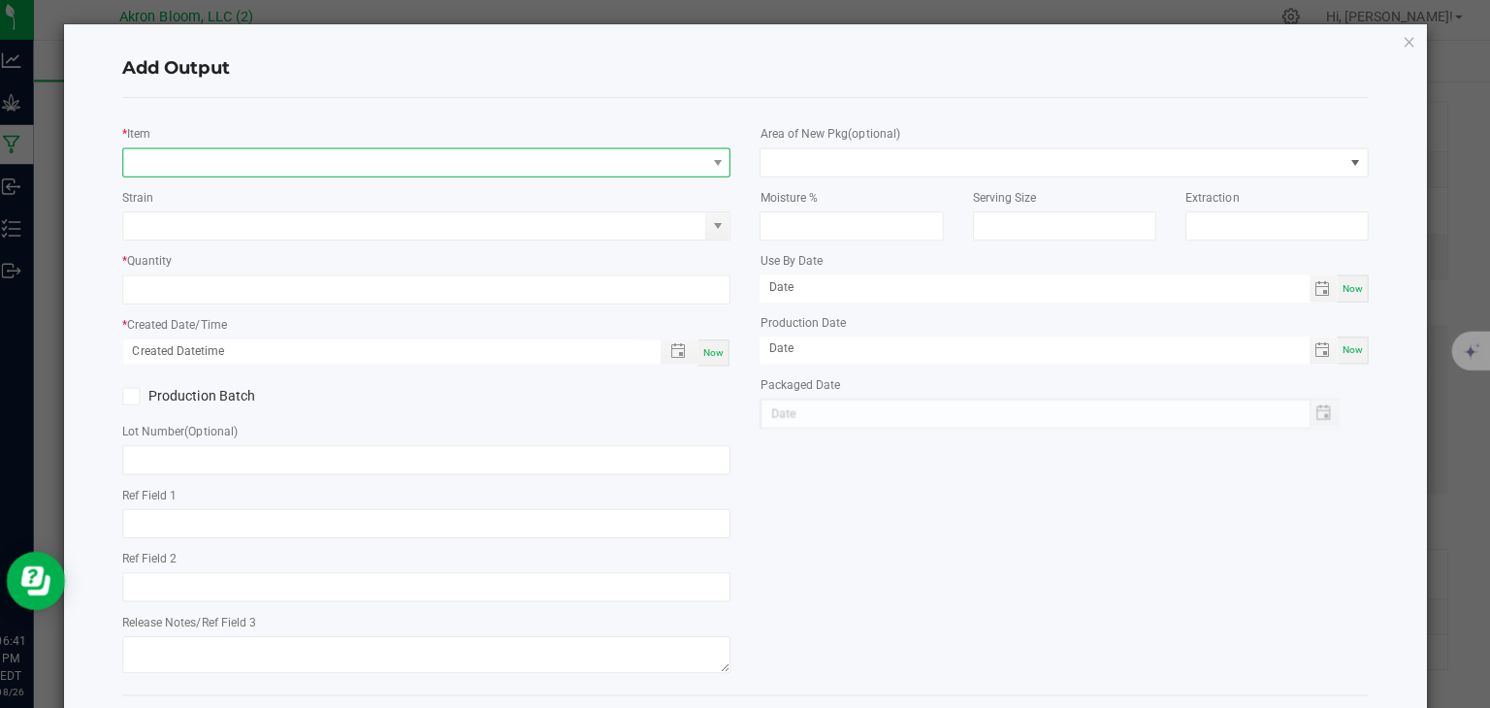
click at [203, 168] on span "NO DATA FOUND" at bounding box center [424, 166] width 577 height 27
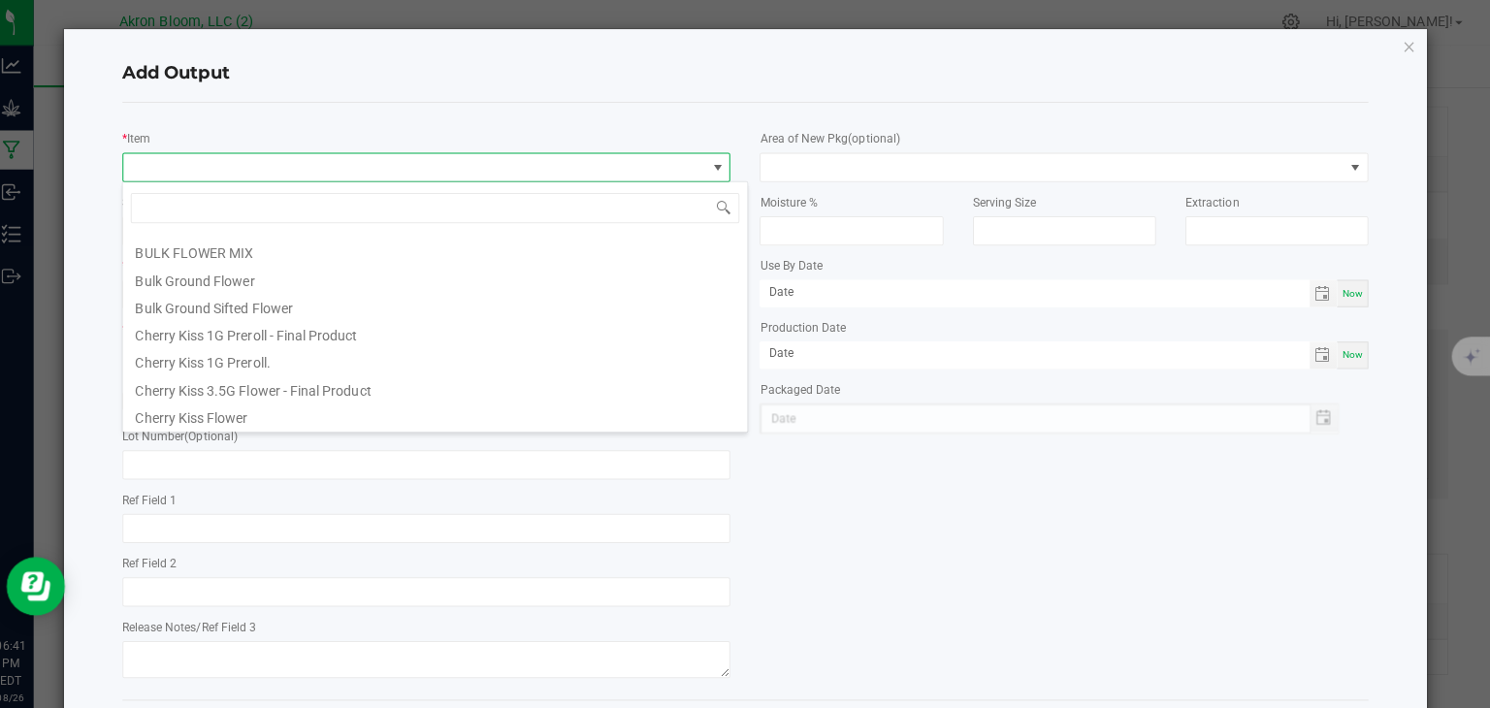
scroll to position [144, 0]
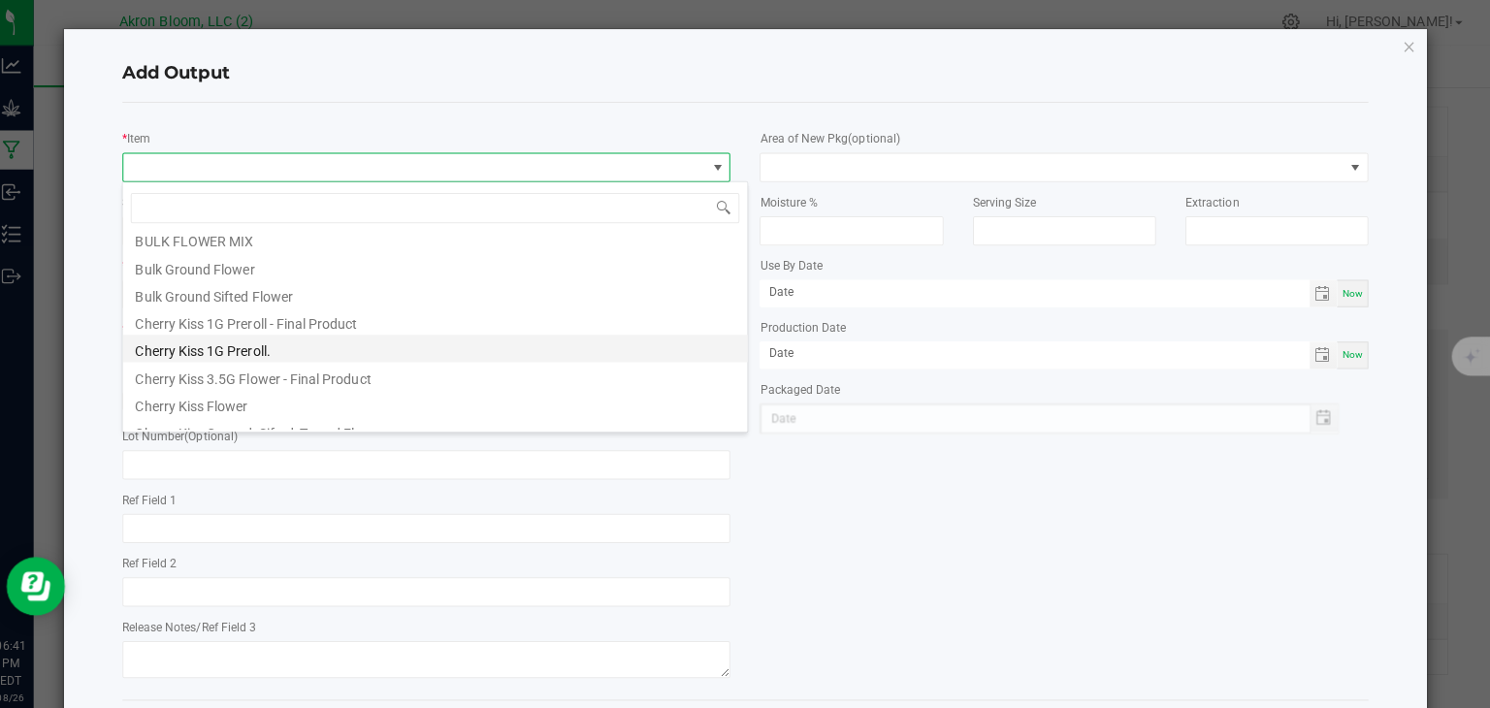
click at [245, 352] on li "Cherry Kiss 1G Preroll." at bounding box center [444, 346] width 619 height 27
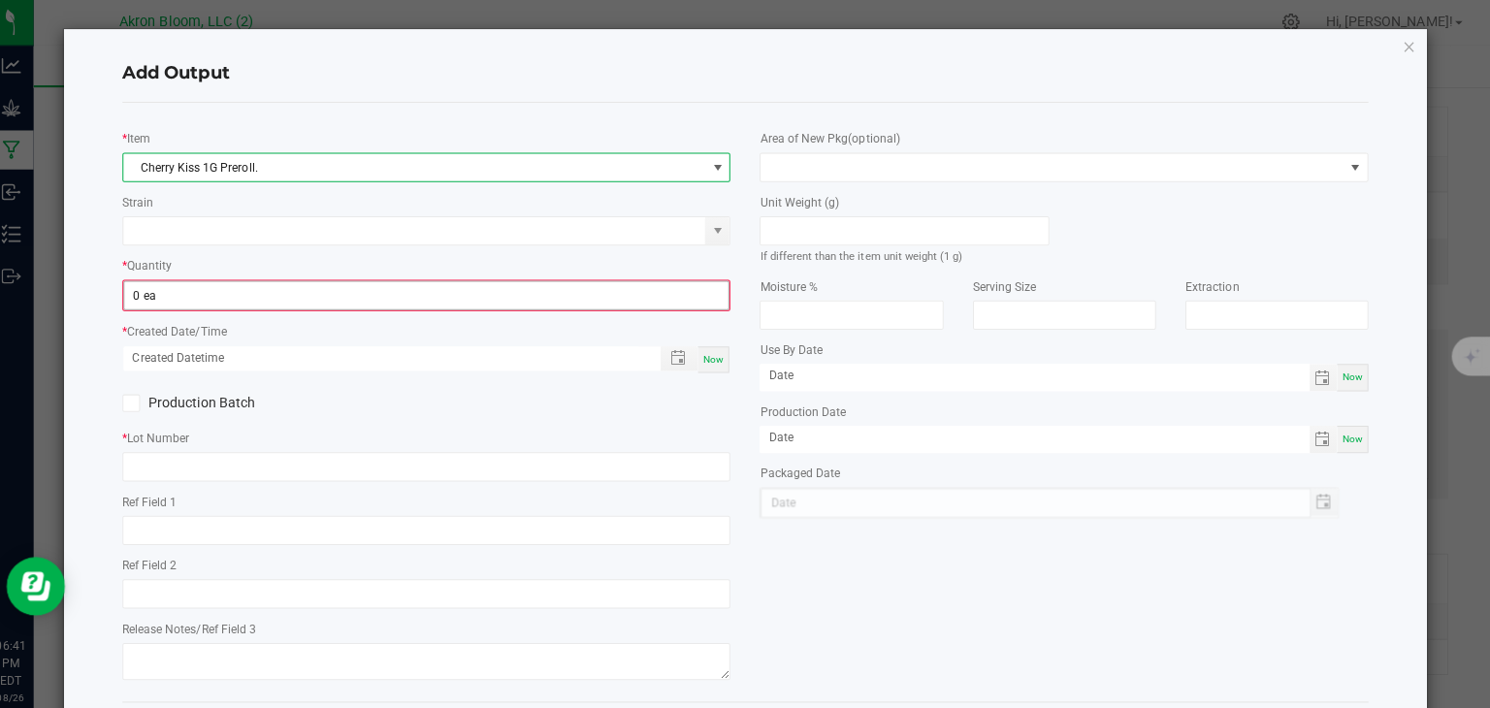
click at [208, 289] on input "0 ea" at bounding box center [437, 293] width 600 height 27
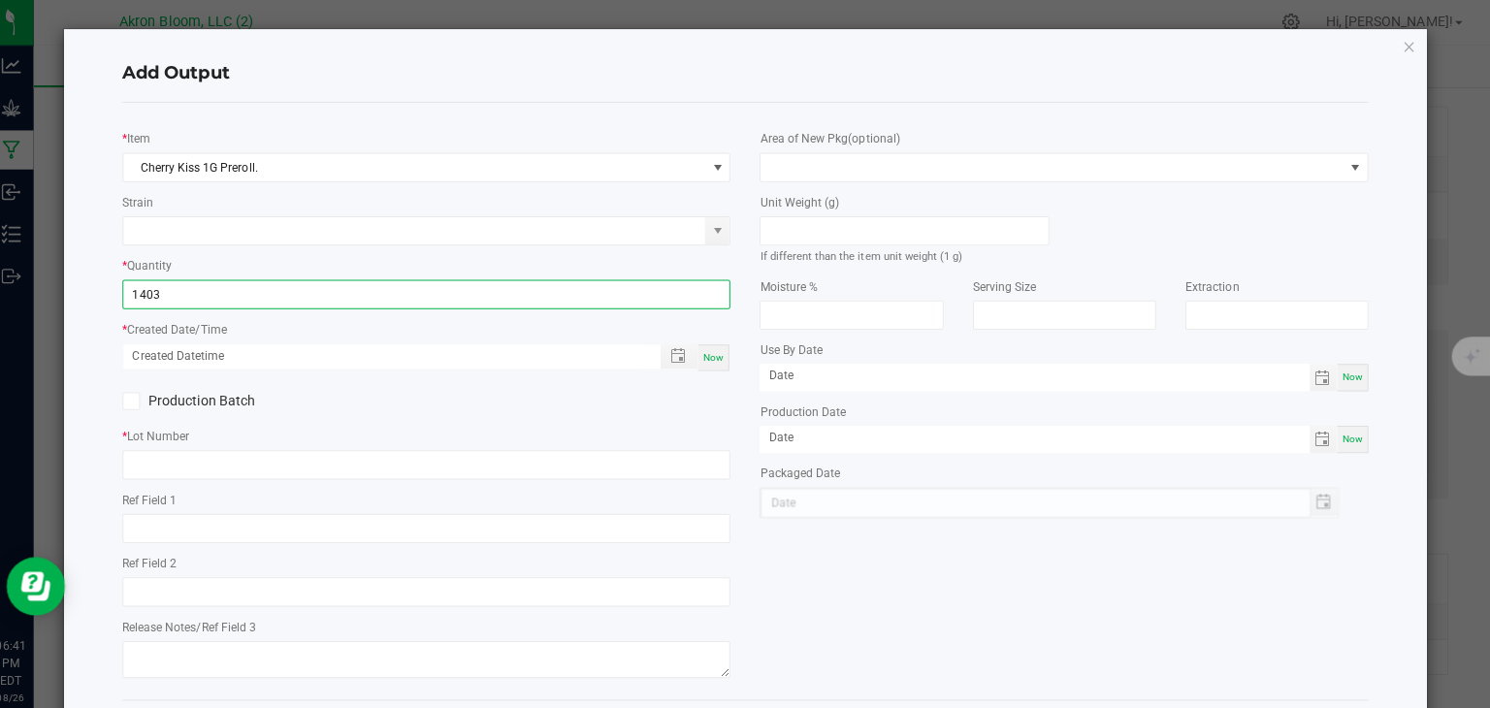
click at [718, 351] on span "Now" at bounding box center [720, 355] width 20 height 11
type input "1403 ea"
type input "[DATE] 6:42 PM"
type input "[DATE]"
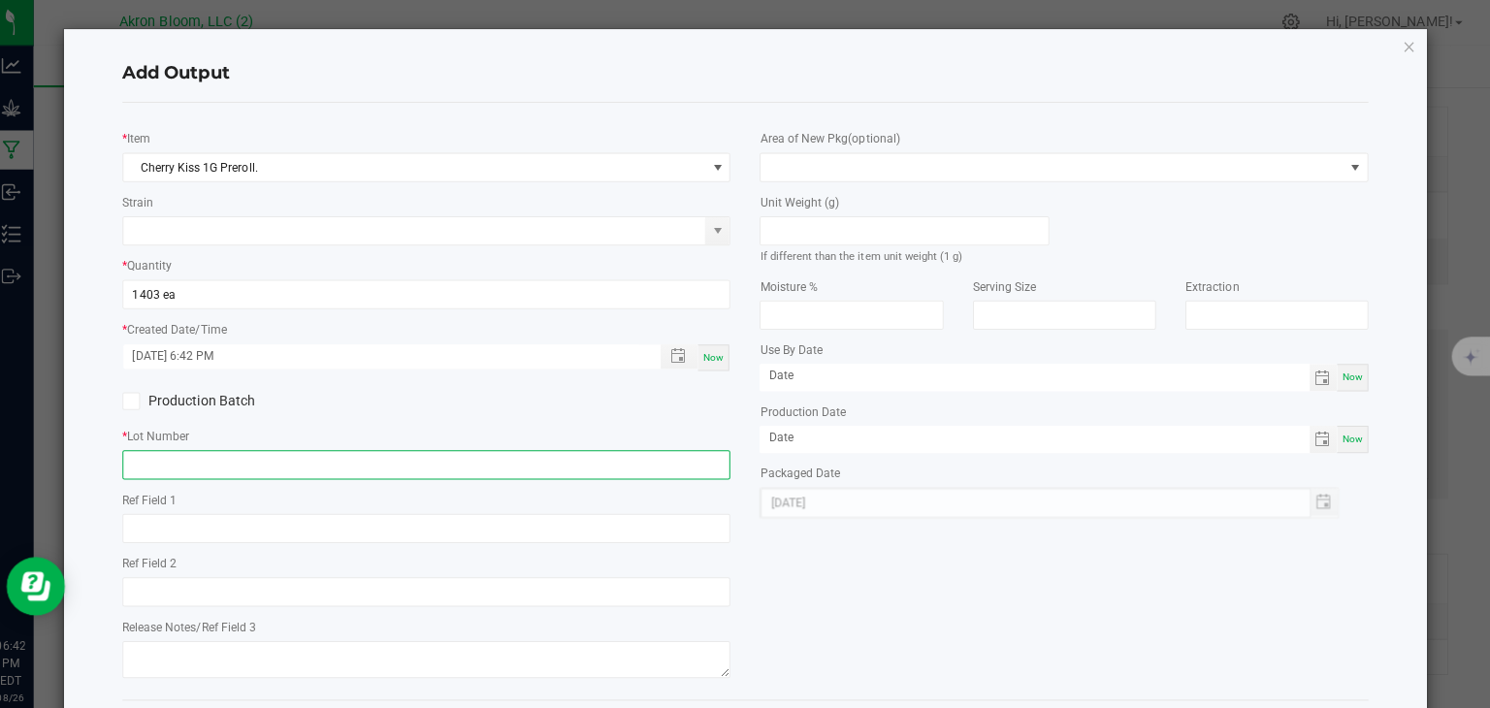
click at [156, 463] on input "text" at bounding box center [437, 461] width 604 height 29
type input "CK2025AB3"
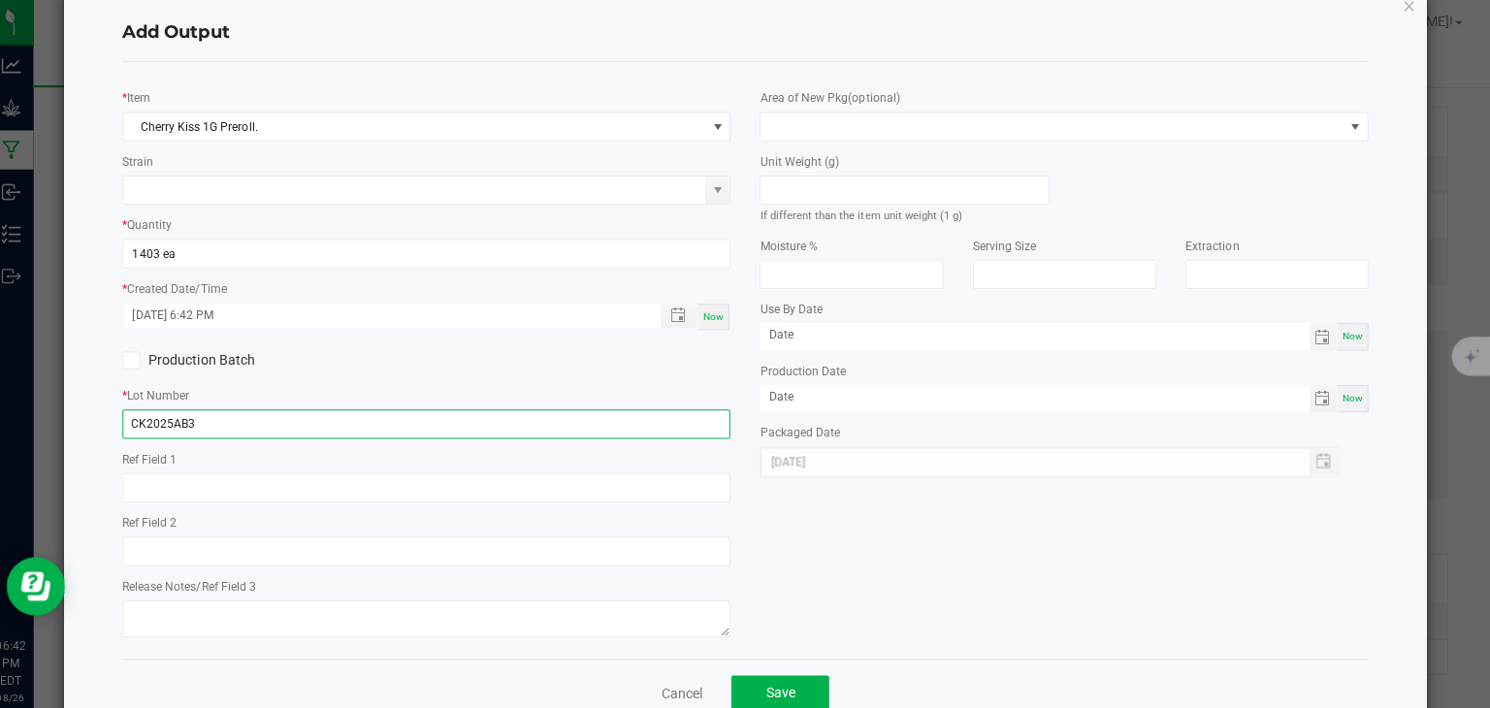
scroll to position [79, 0]
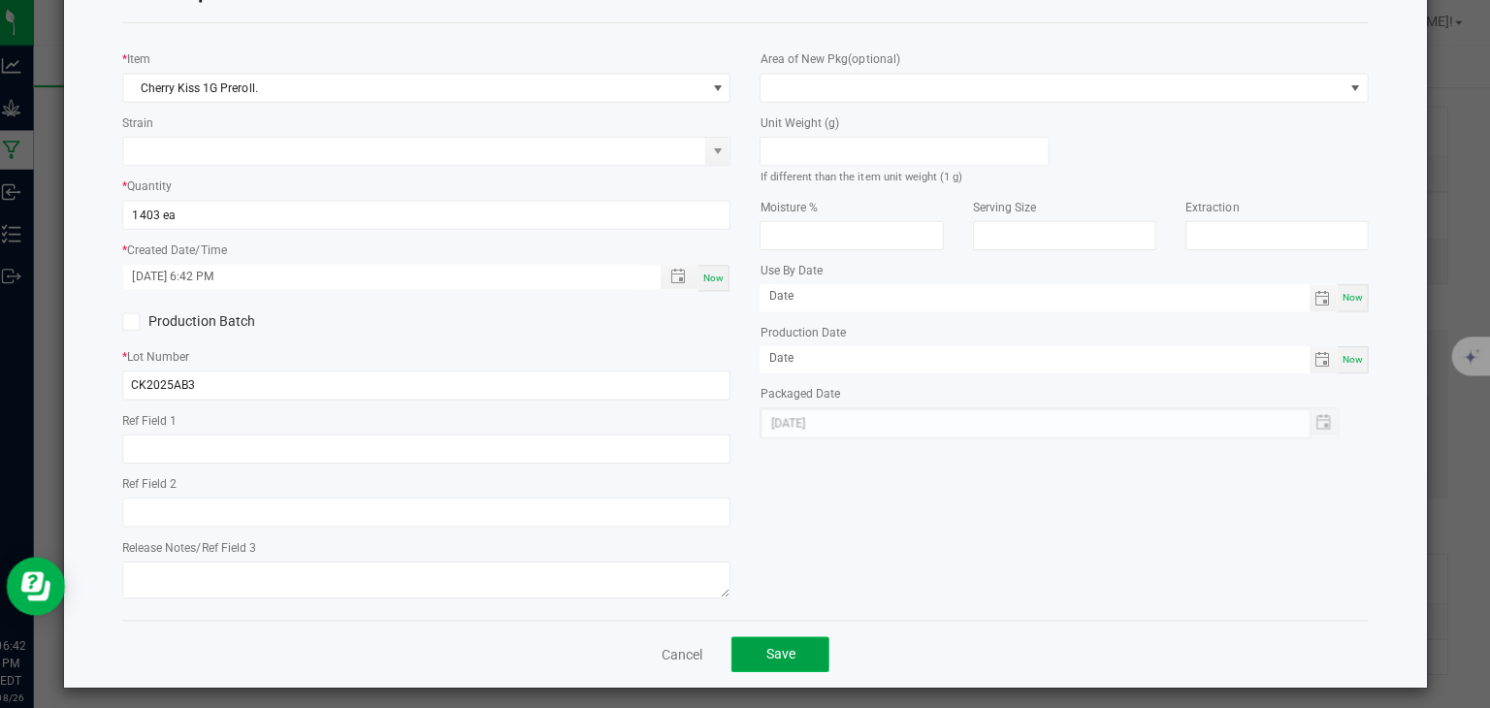
click at [792, 641] on span "Save" at bounding box center [786, 649] width 29 height 16
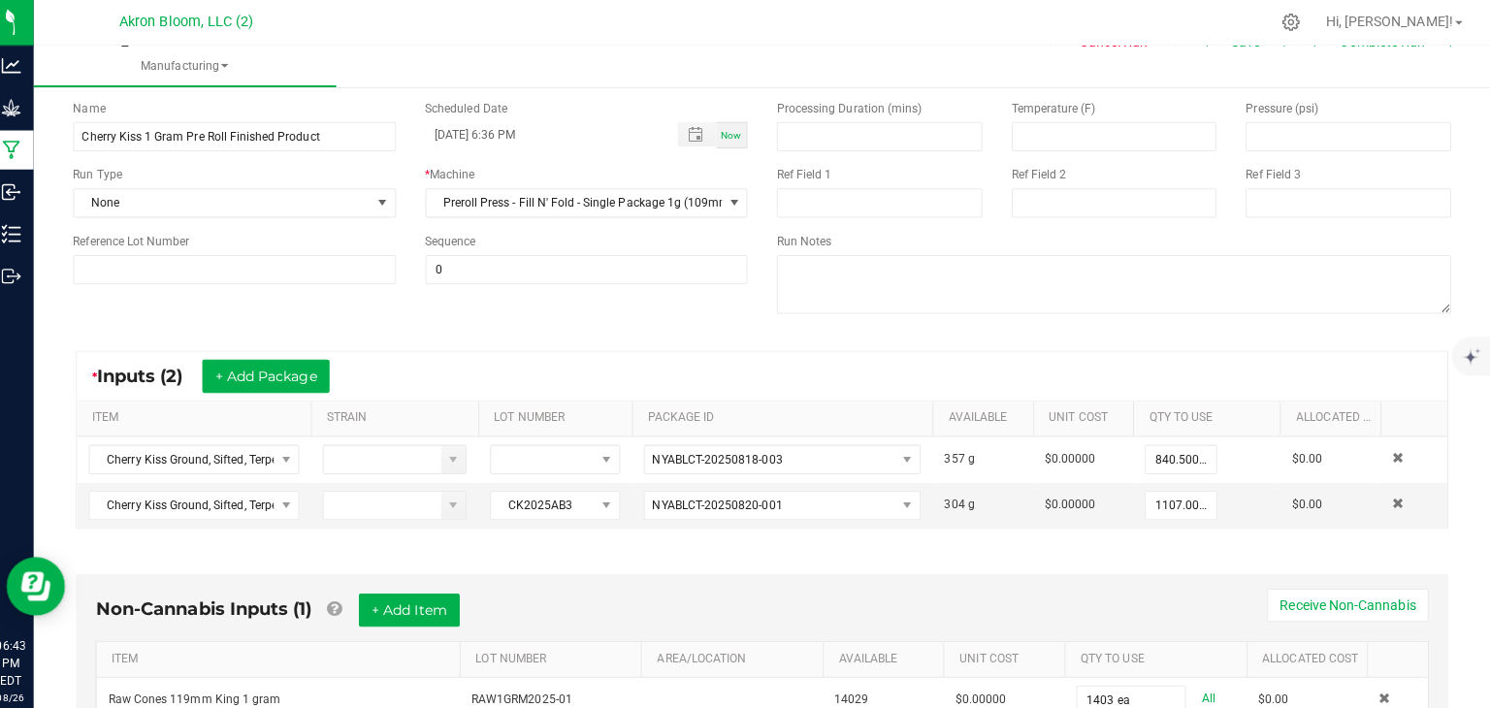
scroll to position [0, 0]
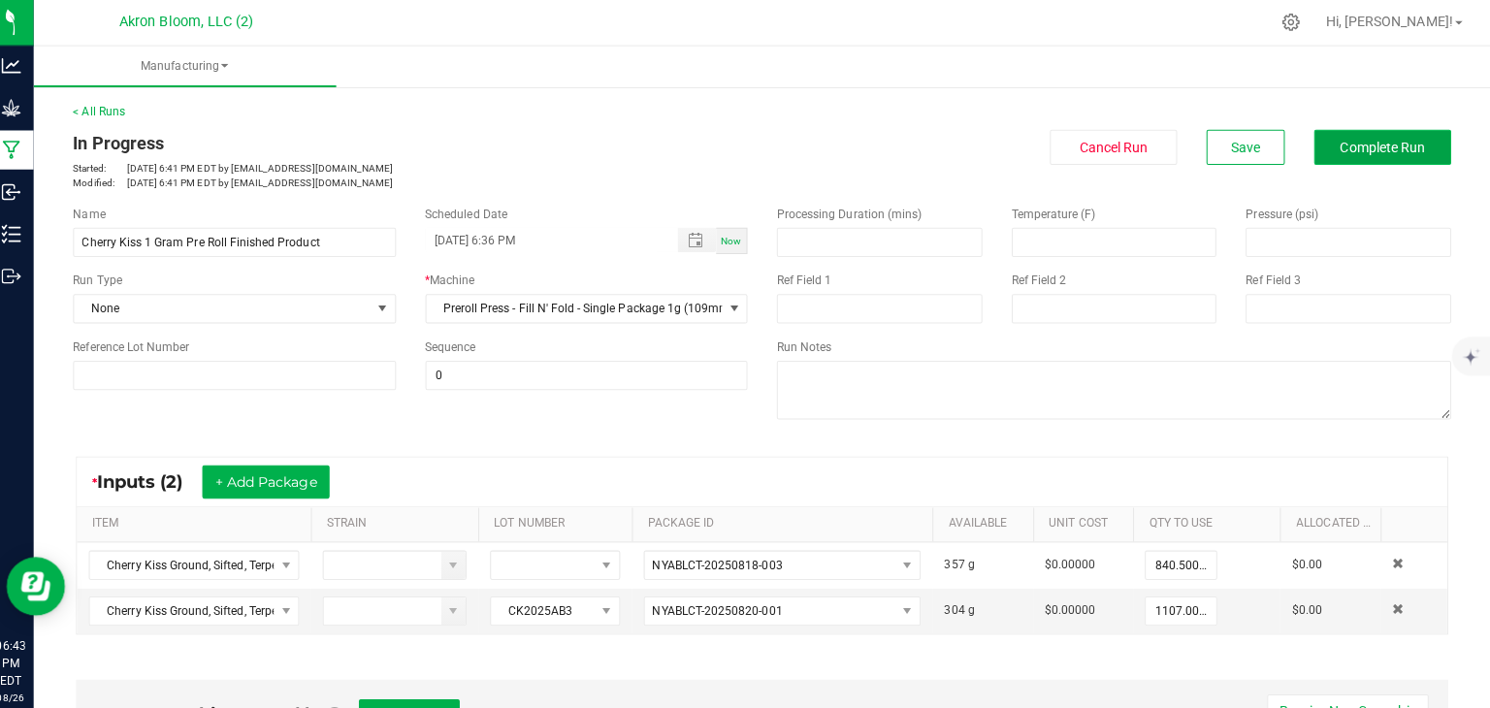
click at [1381, 142] on span "Complete Run" at bounding box center [1384, 147] width 84 height 16
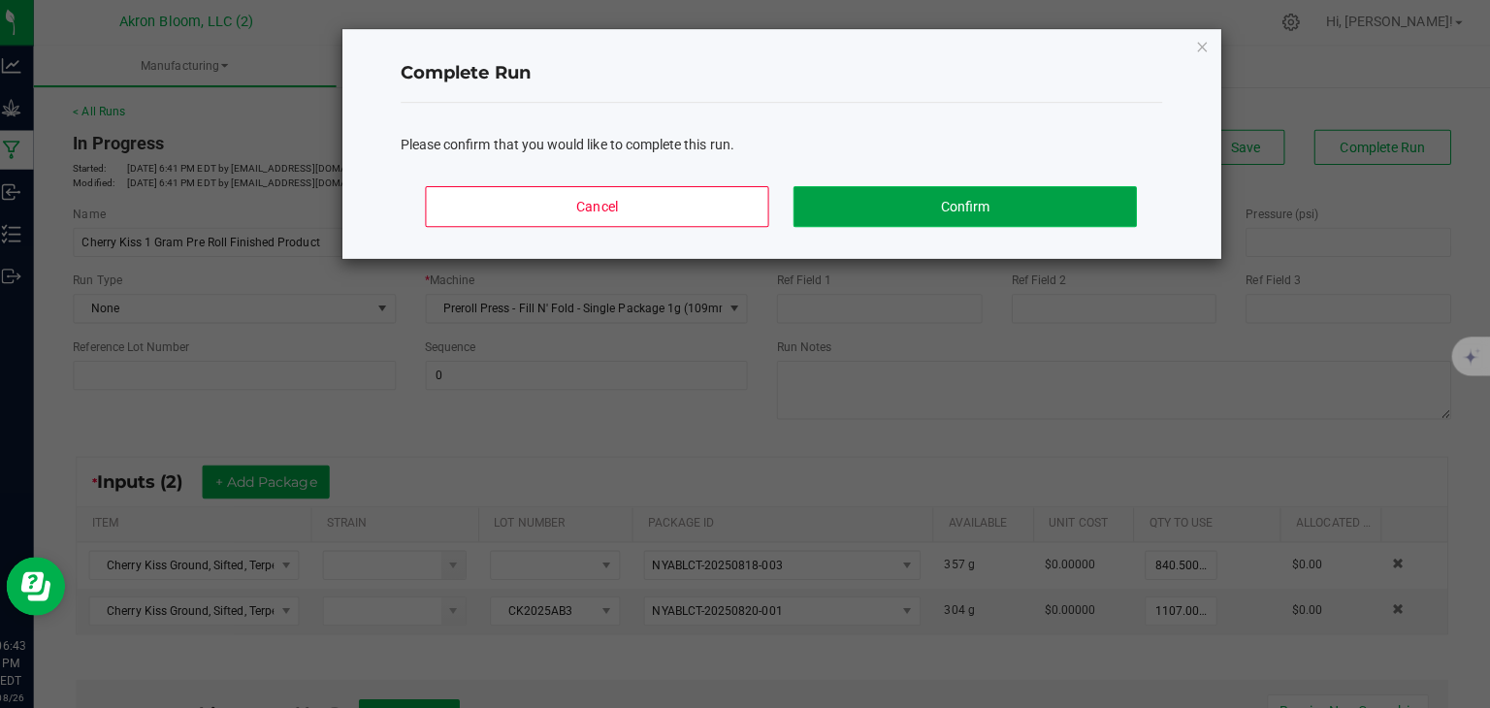
click at [1045, 209] on button "Confirm" at bounding box center [969, 205] width 340 height 41
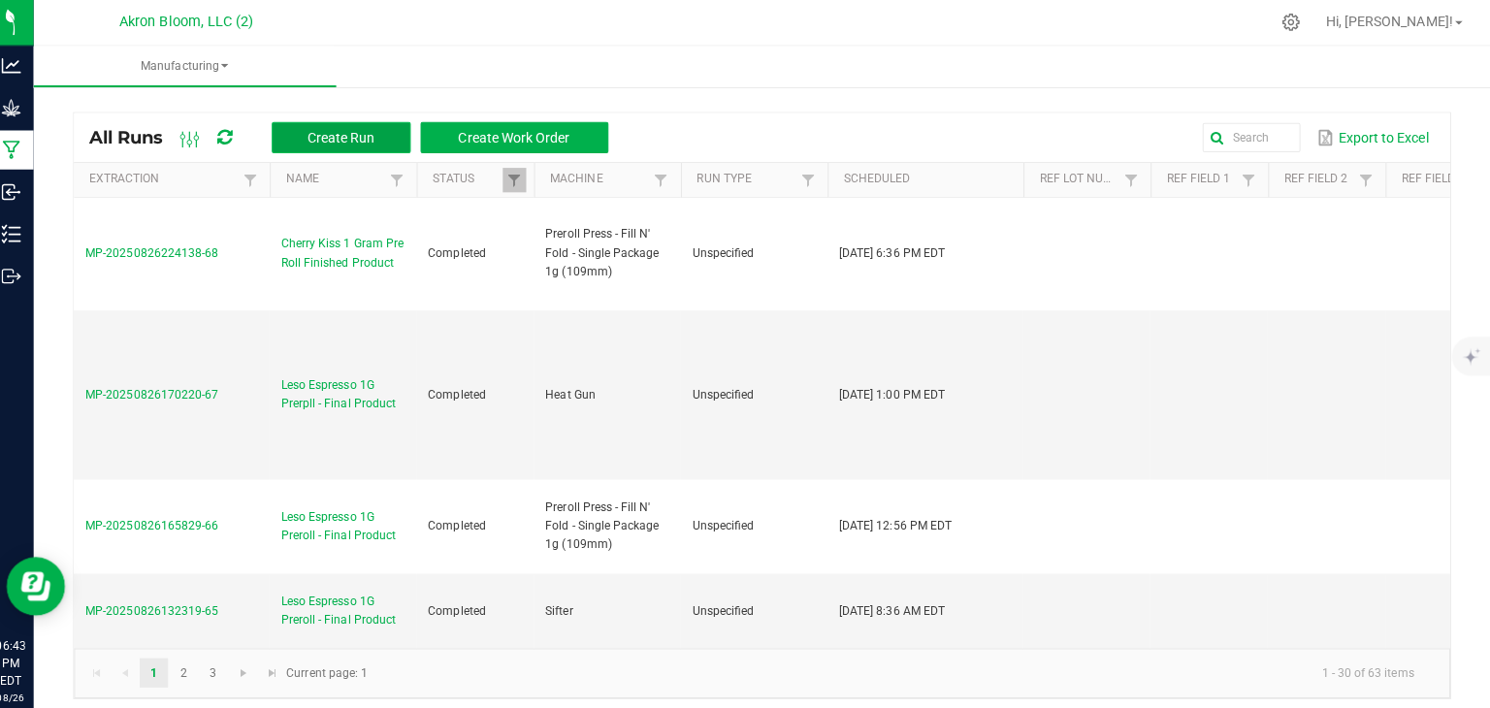
click at [354, 133] on span "Create Run" at bounding box center [350, 137] width 67 height 16
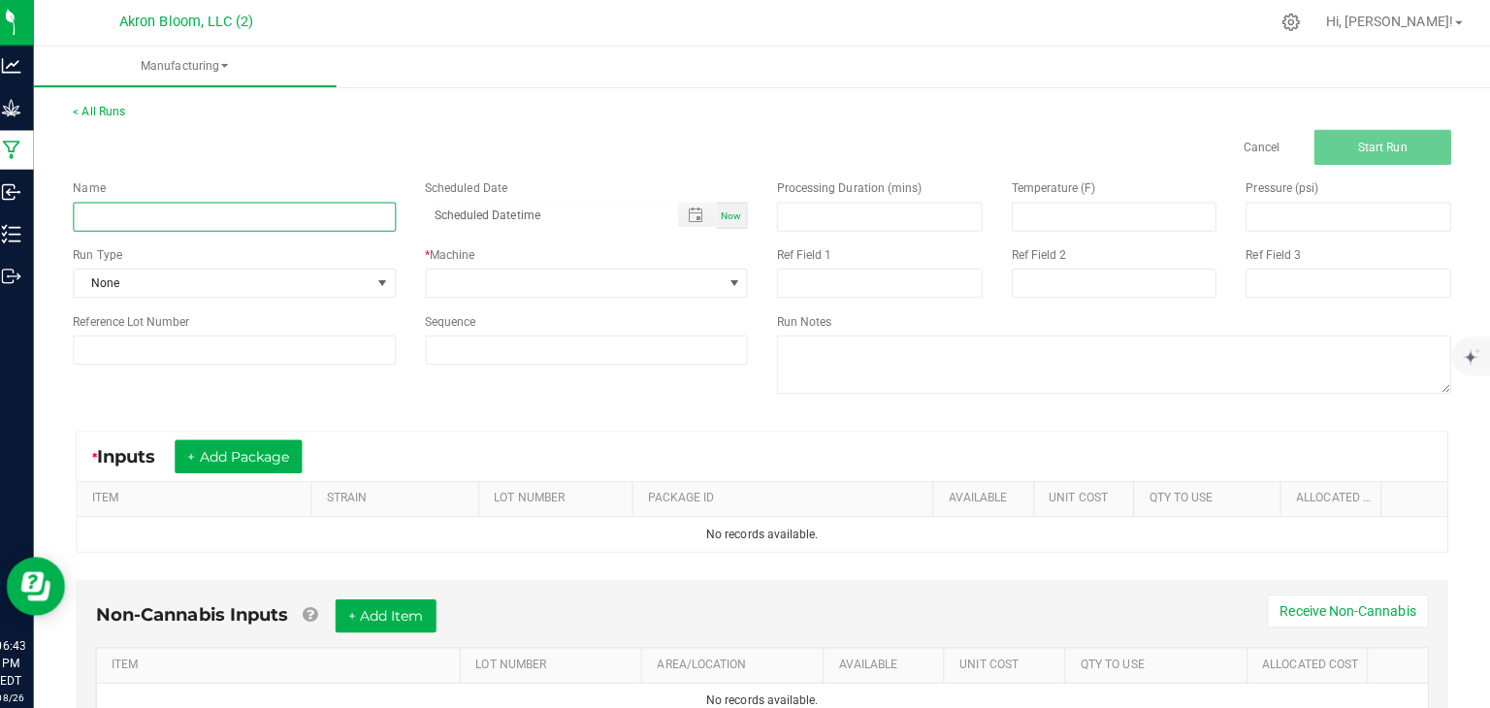
click at [275, 220] on input at bounding box center [245, 215] width 320 height 29
type input "Cherry Kiss 1 Gram Pre Roll Finished Product"
click at [734, 212] on span "Now" at bounding box center [738, 214] width 20 height 11
type input "[DATE] 6:43 PM"
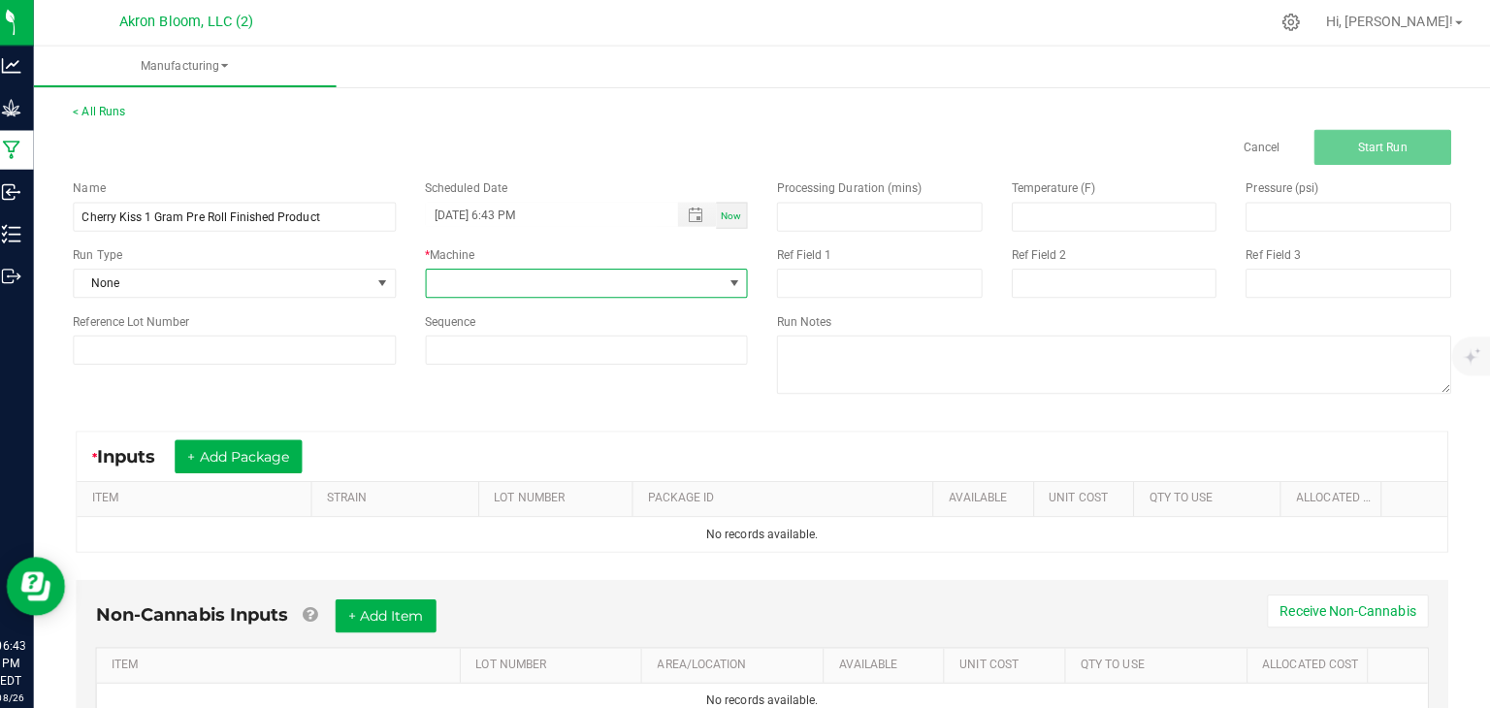
click at [741, 283] on span at bounding box center [741, 282] width 16 height 16
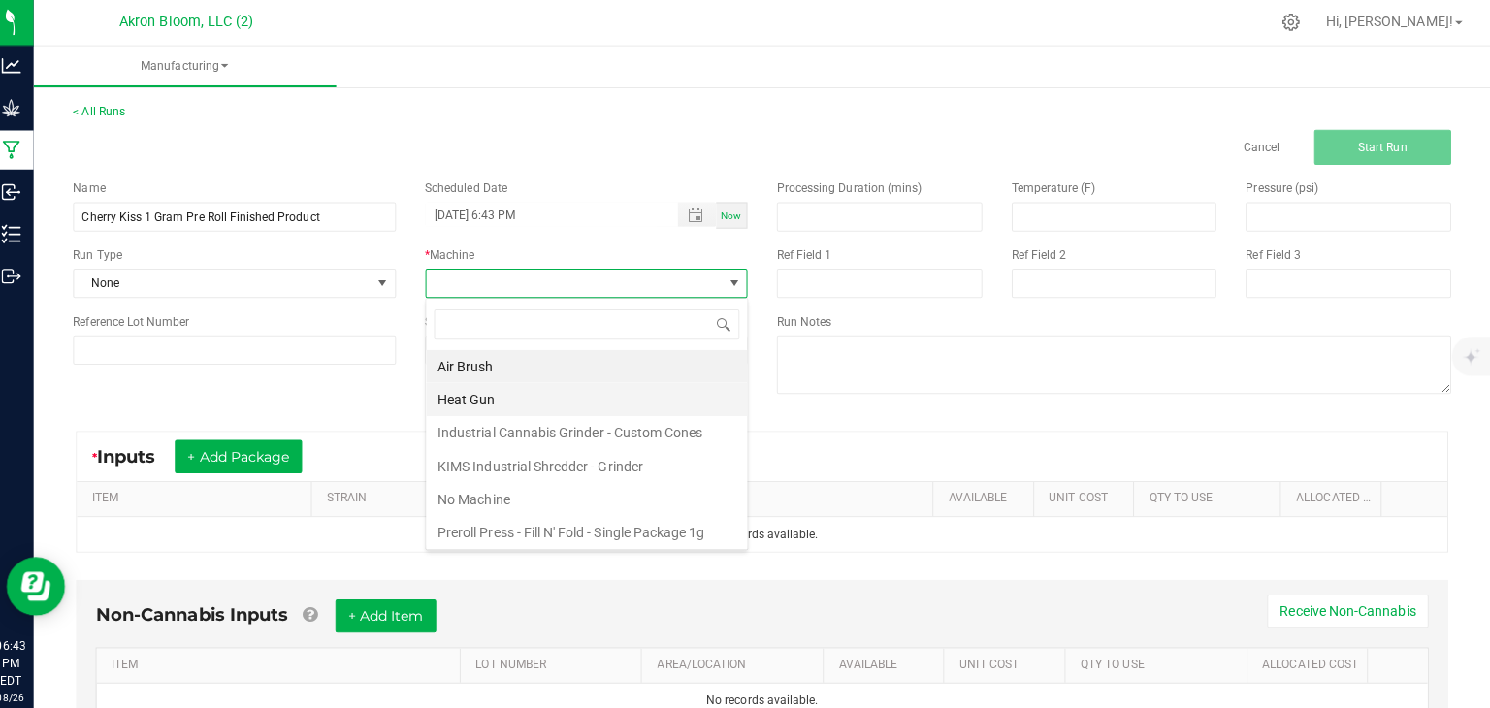
click at [555, 397] on li "Heat Gun" at bounding box center [595, 396] width 318 height 33
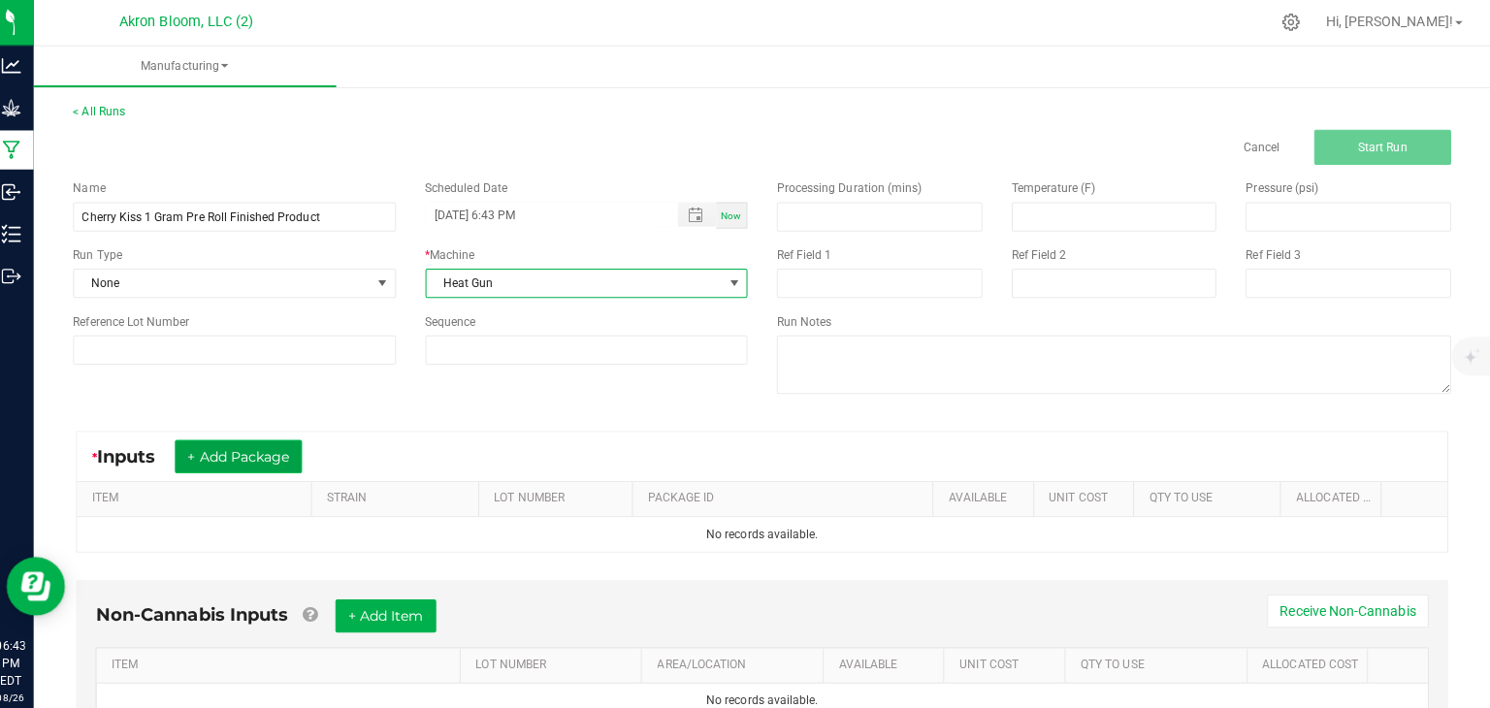
click at [276, 452] on button "+ Add Package" at bounding box center [249, 453] width 126 height 33
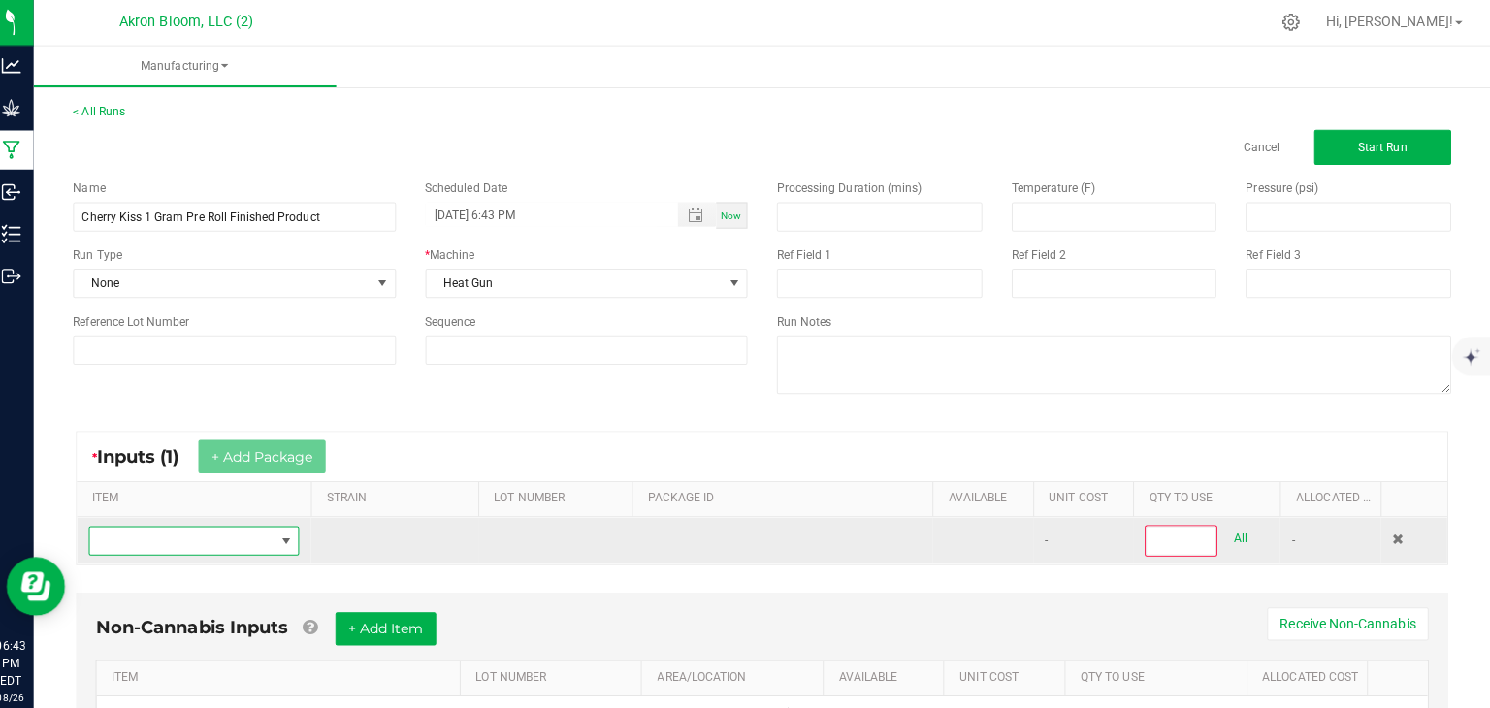
click at [296, 530] on span "NO DATA FOUND" at bounding box center [296, 537] width 16 height 16
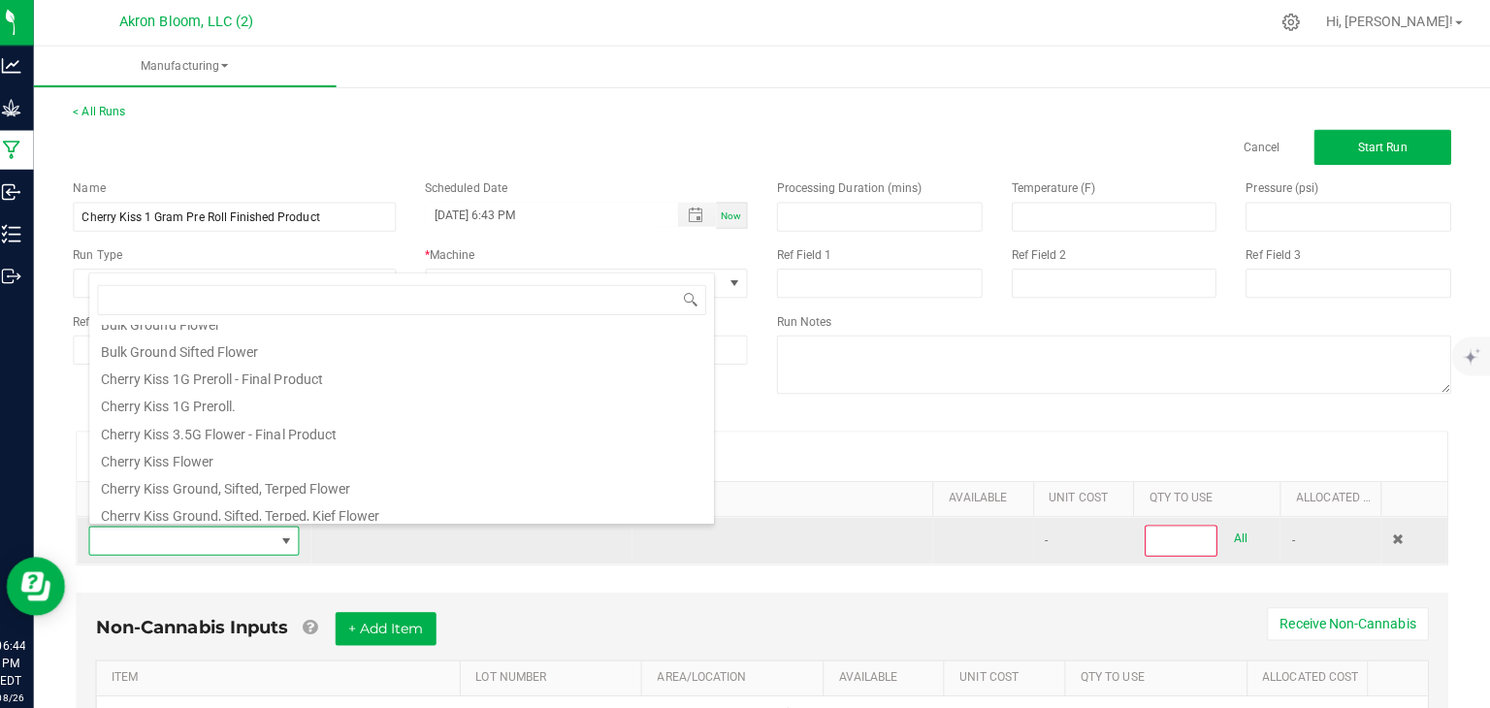
scroll to position [201, 0]
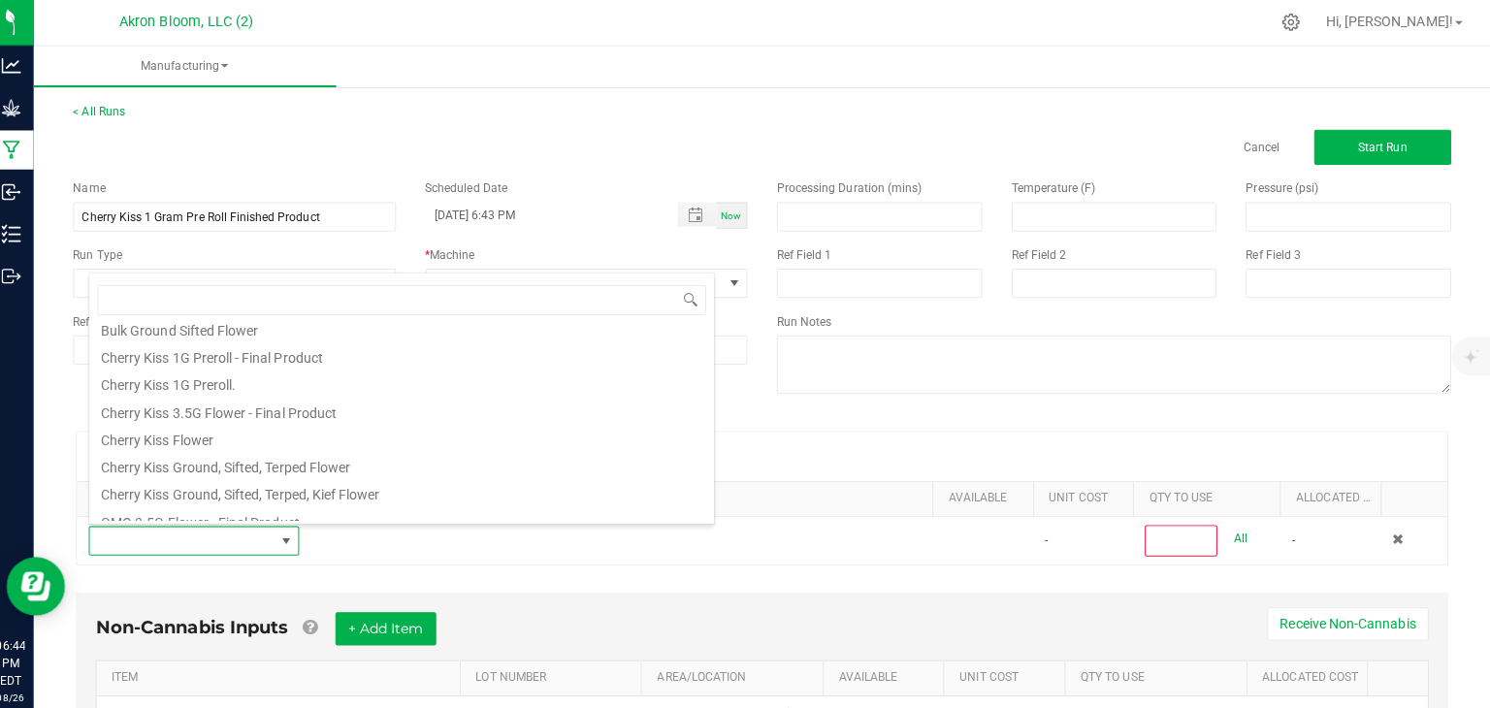
click at [857, 432] on div "* Inputs (1) + Add Package" at bounding box center [768, 453] width 1358 height 49
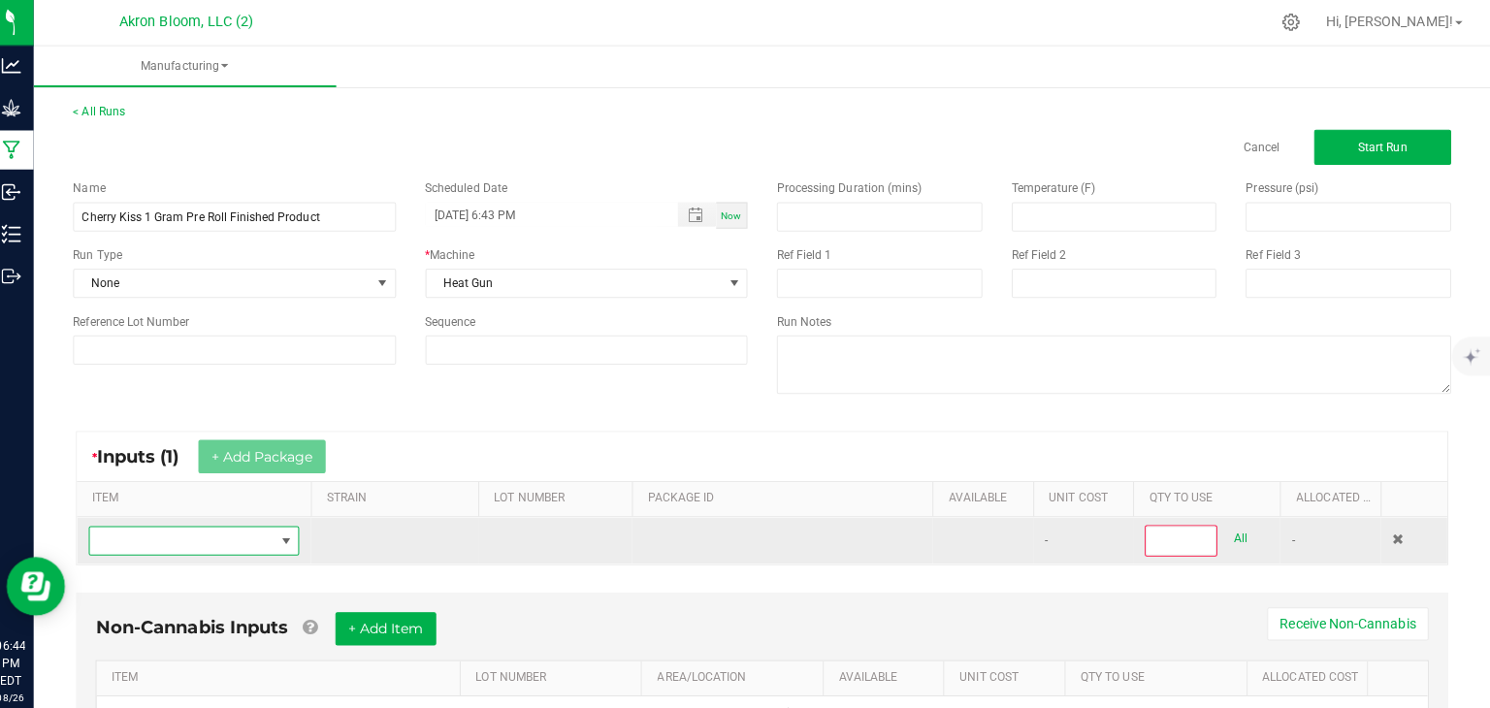
click at [296, 534] on span "NO DATA FOUND" at bounding box center [296, 537] width 16 height 16
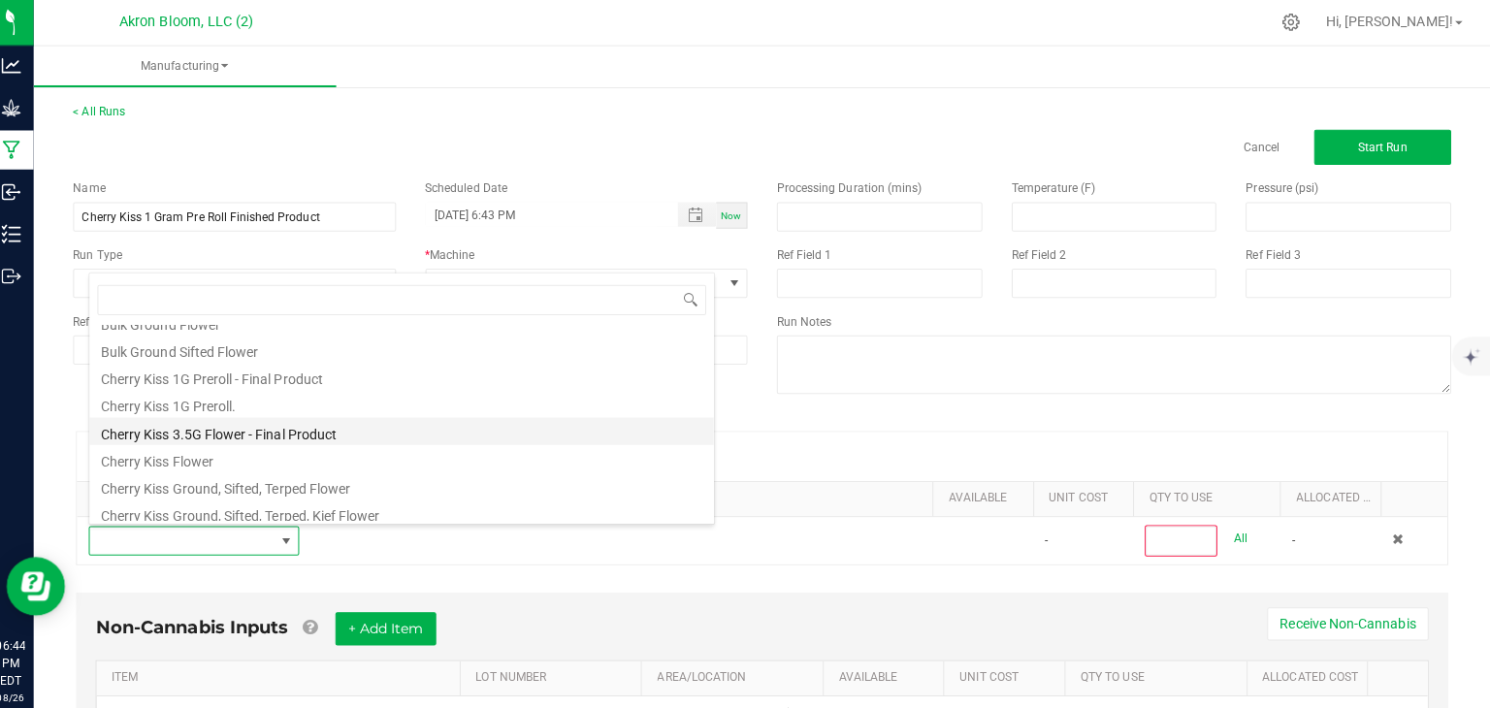
scroll to position [176, 0]
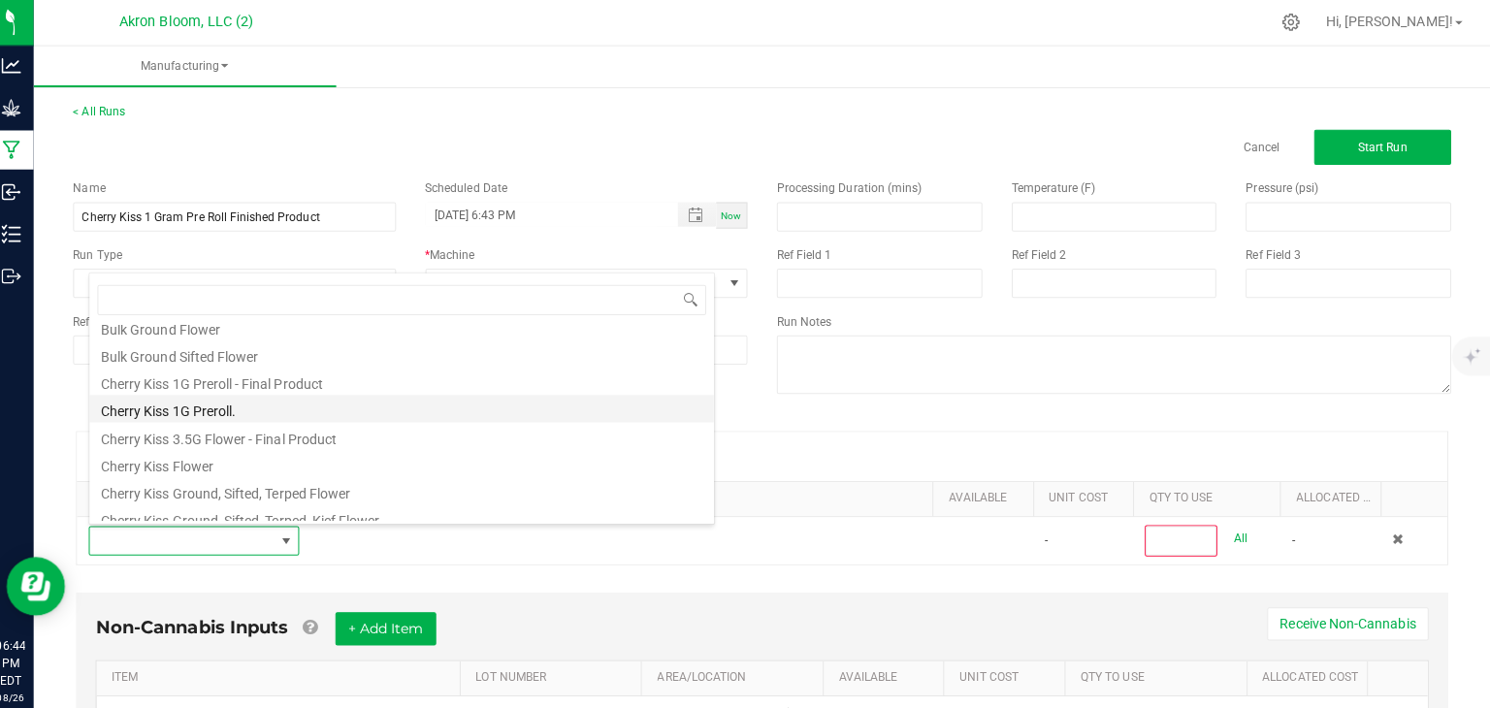
click at [266, 408] on li "Cherry Kiss 1G Preroll." at bounding box center [411, 405] width 619 height 27
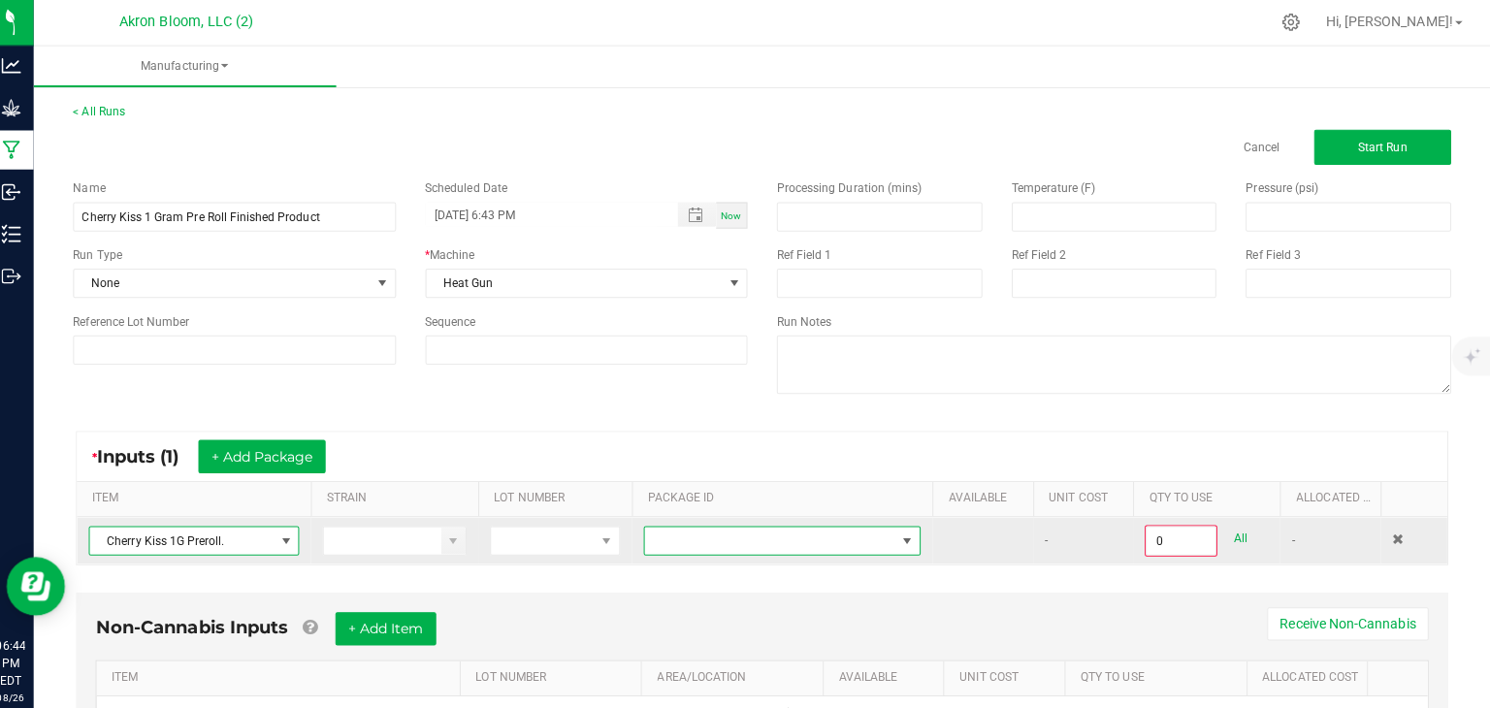
click at [915, 534] on span at bounding box center [913, 537] width 16 height 16
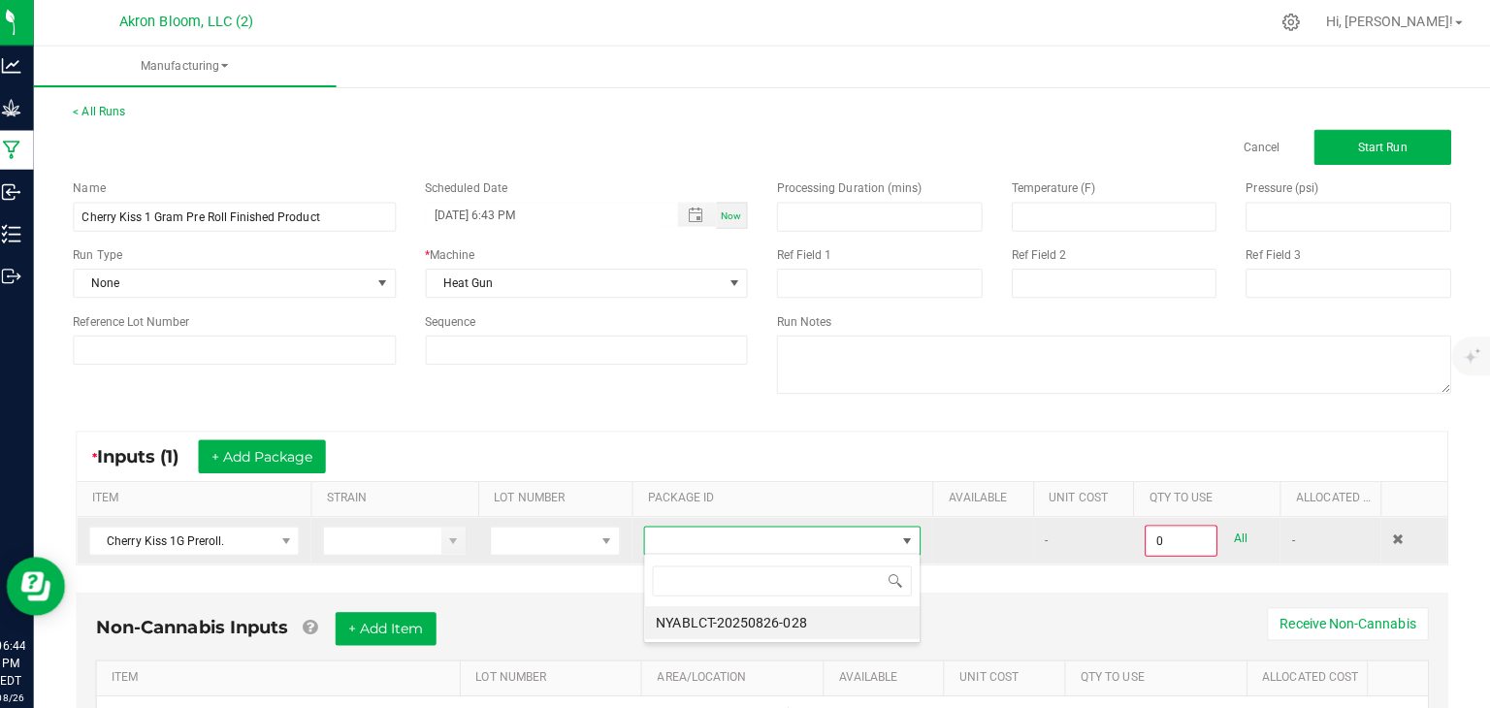
scroll to position [28, 276]
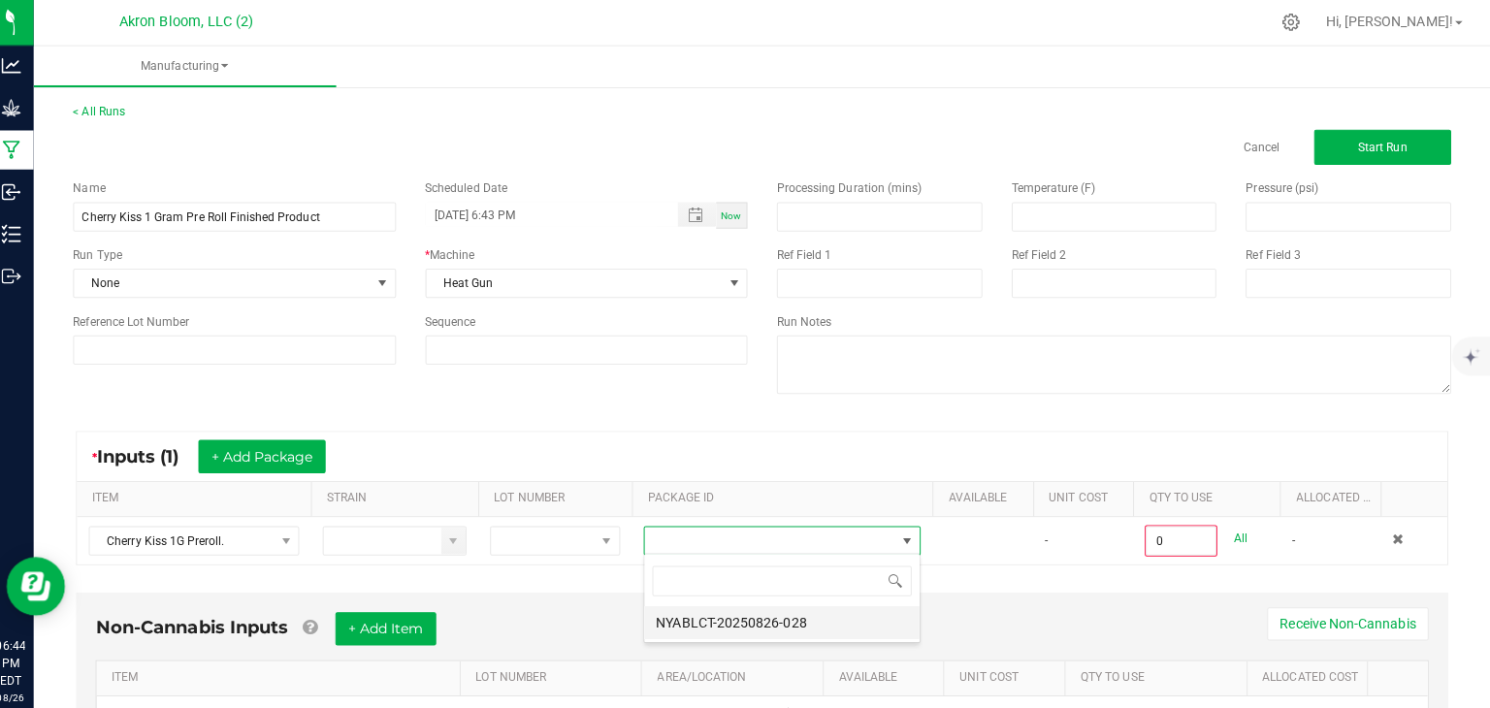
click at [849, 622] on li "NYABLCT-20250826-028" at bounding box center [788, 618] width 273 height 33
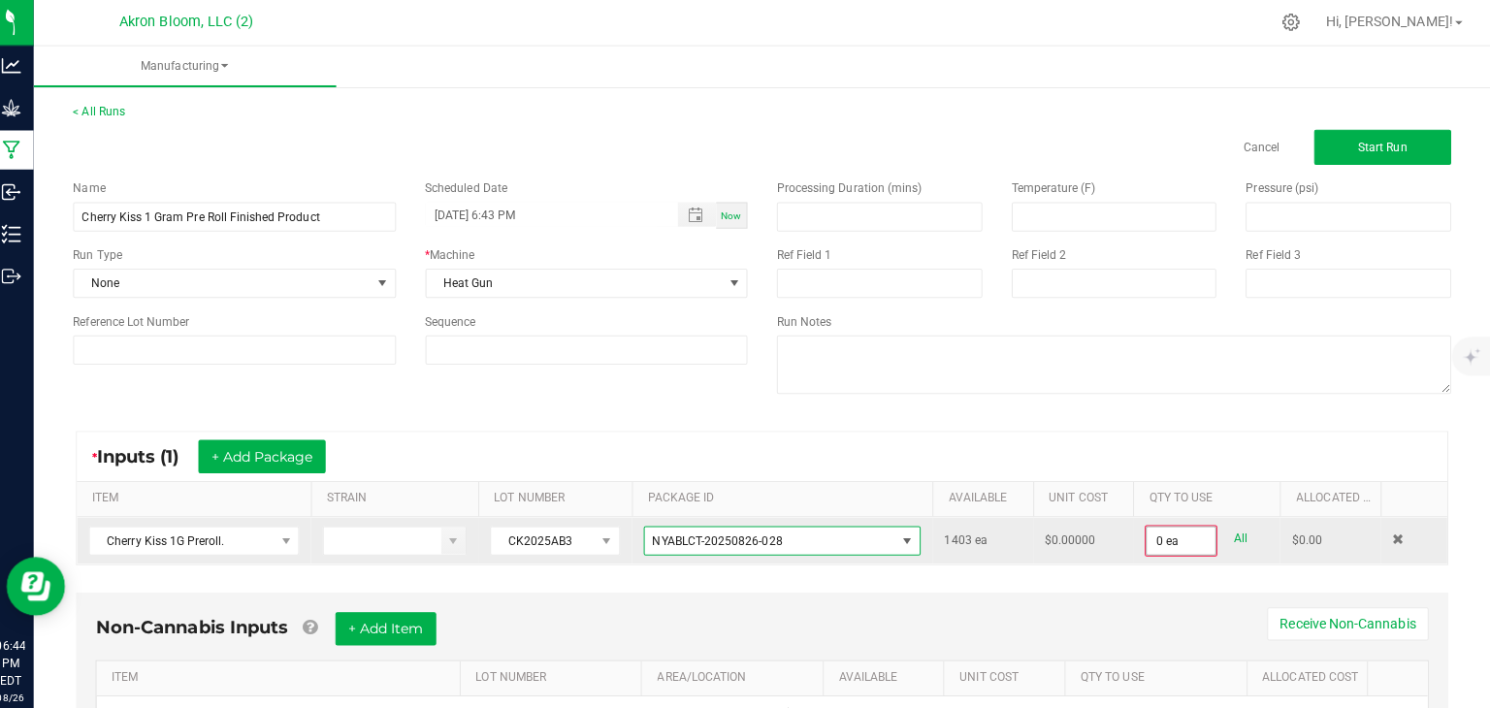
click at [1165, 537] on input "0 ea" at bounding box center [1184, 536] width 68 height 27
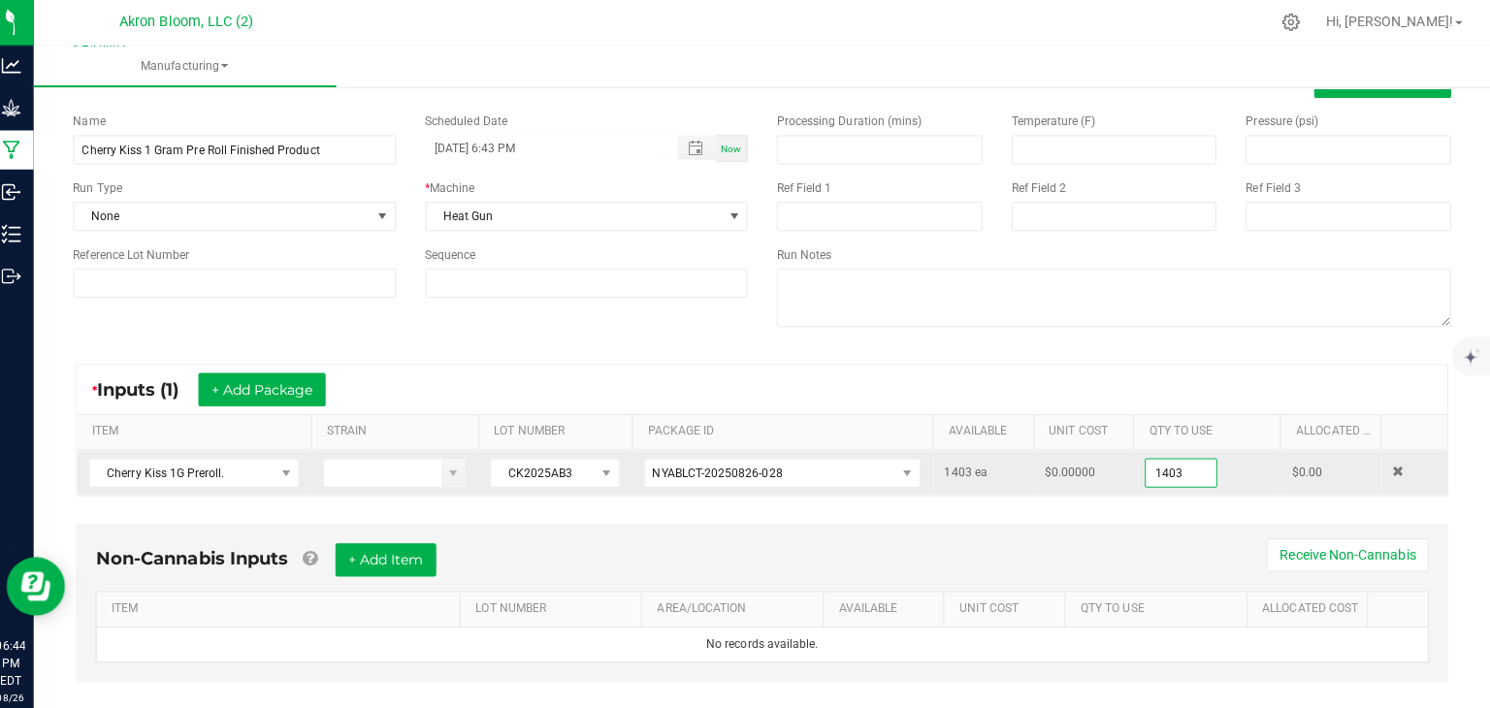
scroll to position [77, 0]
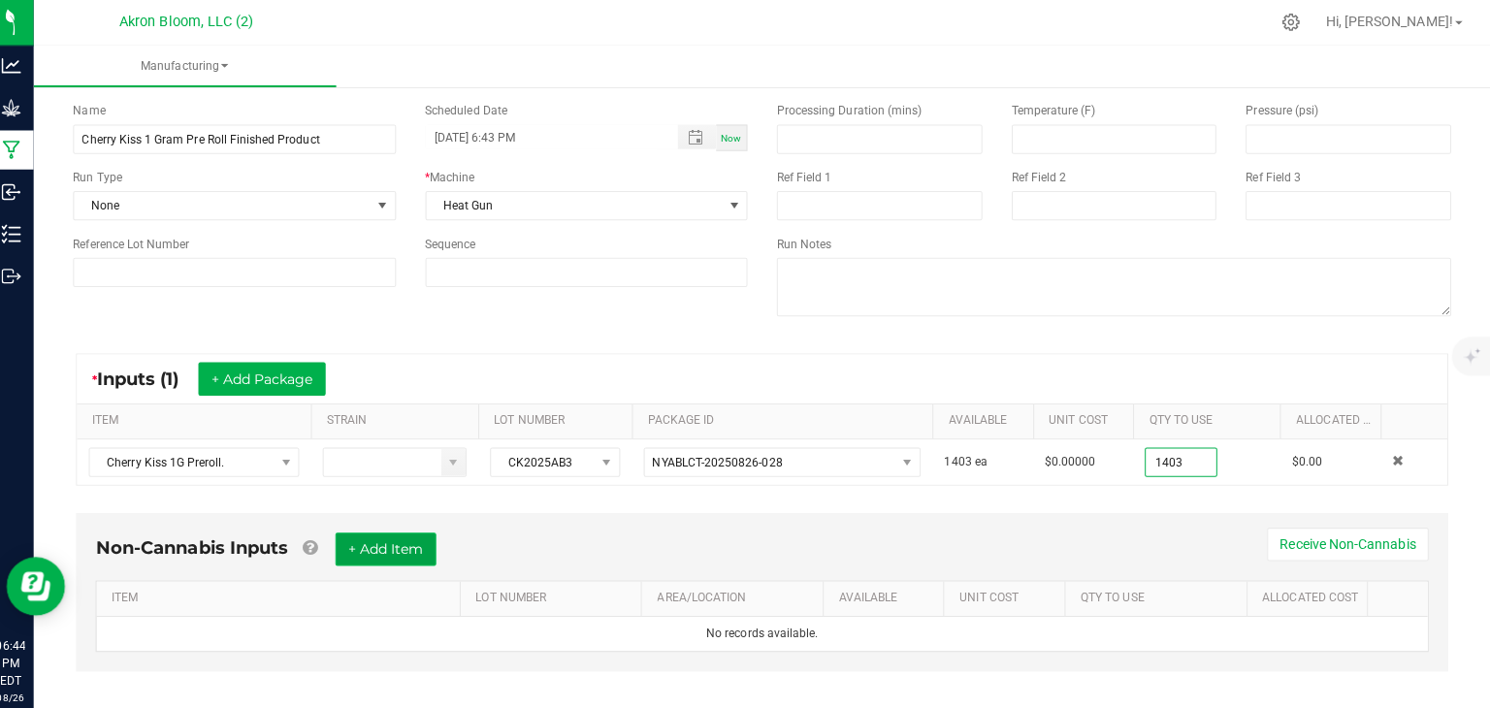
click at [384, 538] on button "+ Add Item" at bounding box center [395, 545] width 100 height 33
type input "1403 ea"
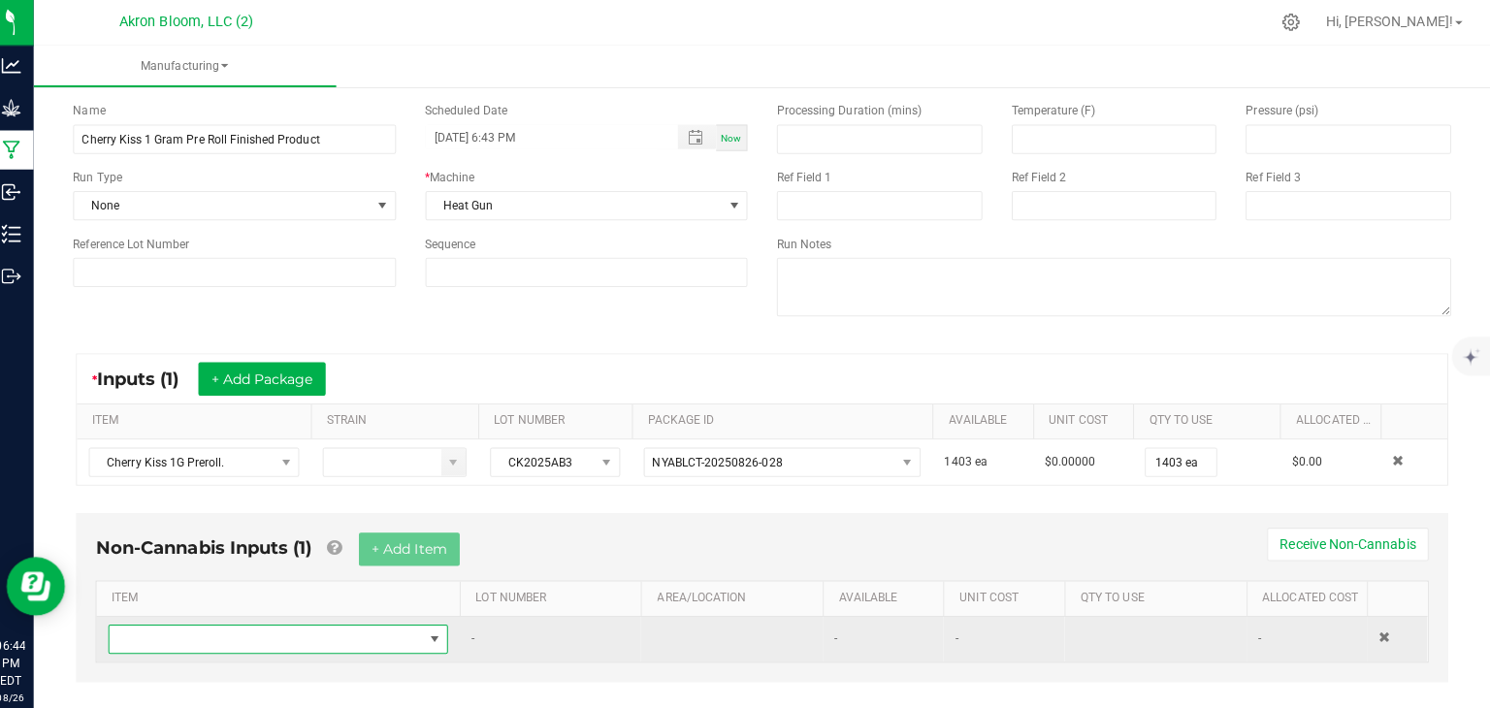
click at [447, 630] on span "NO DATA FOUND" at bounding box center [444, 635] width 16 height 16
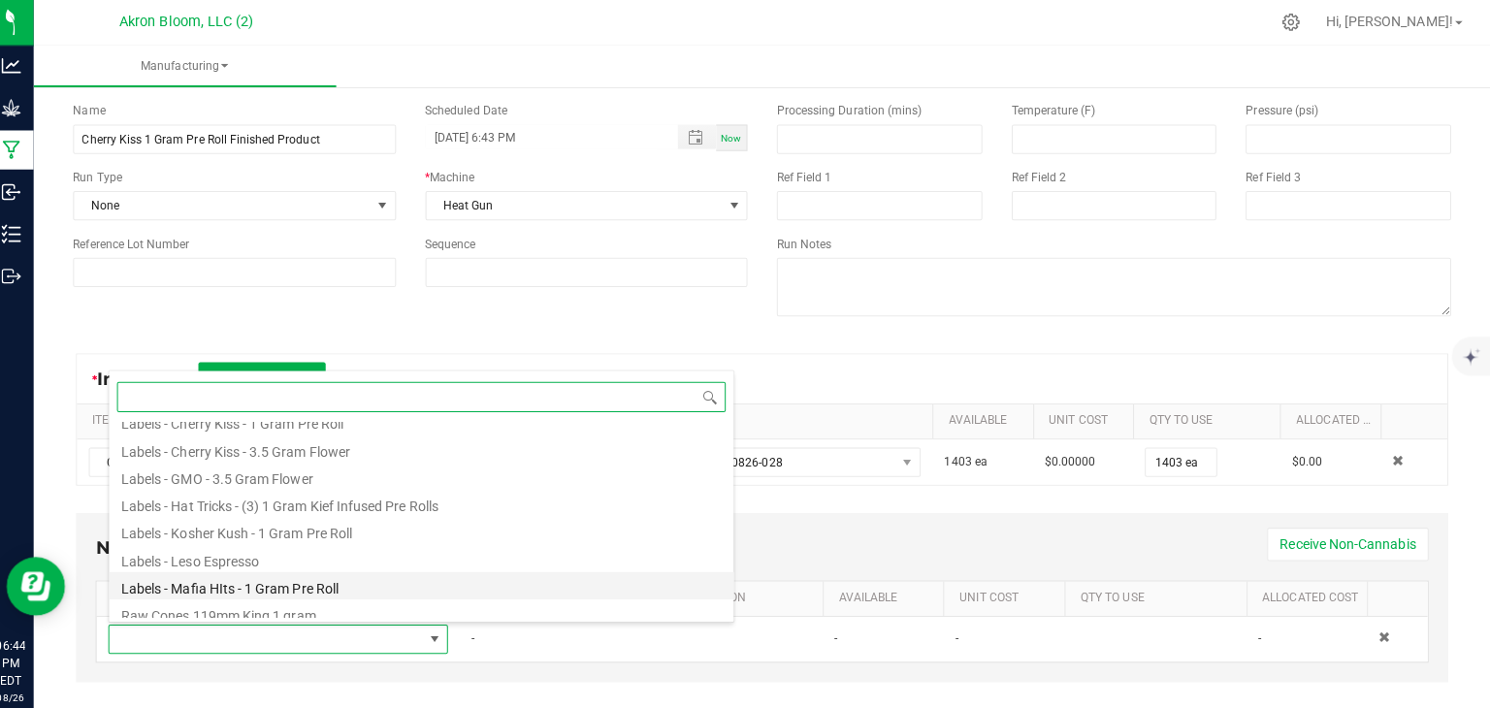
scroll to position [168, 0]
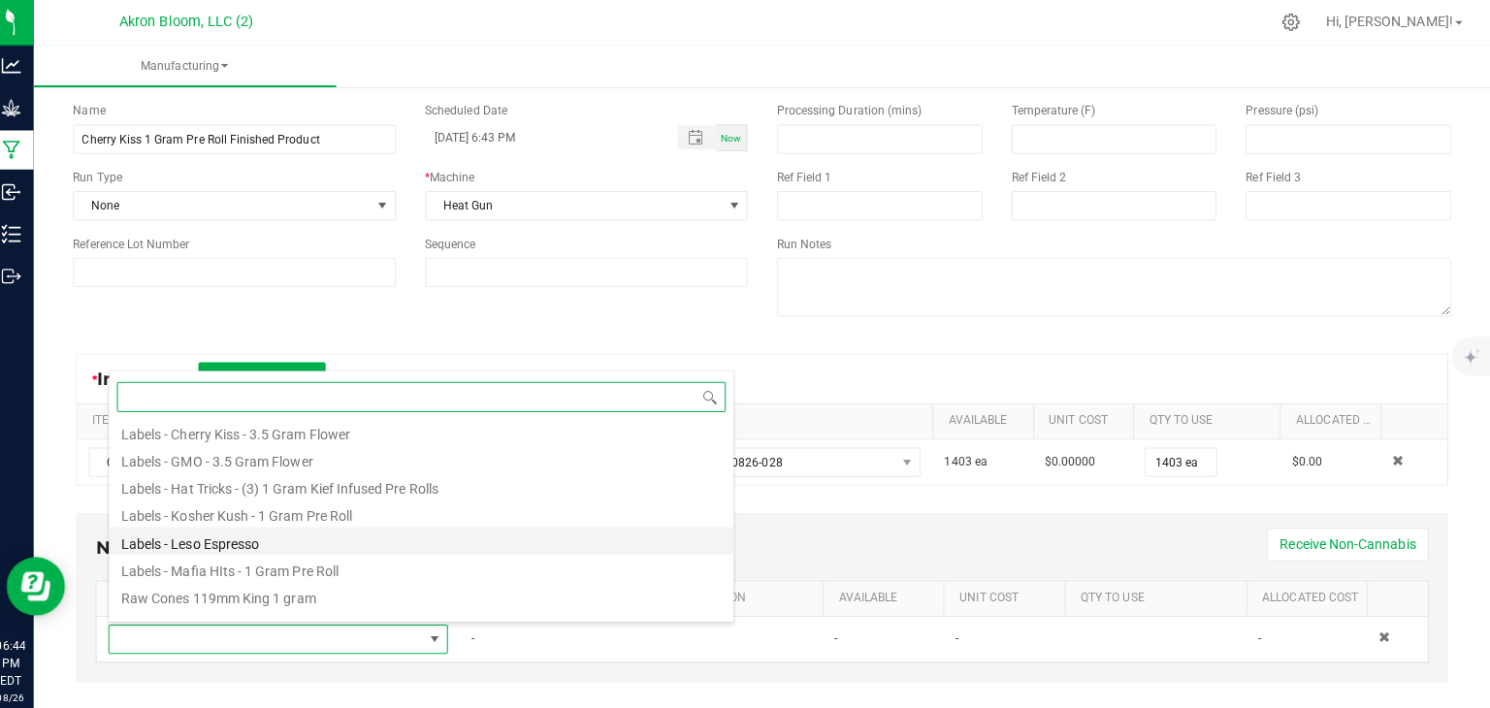
click at [401, 538] on li "Labels - Leso Espresso" at bounding box center [430, 536] width 619 height 27
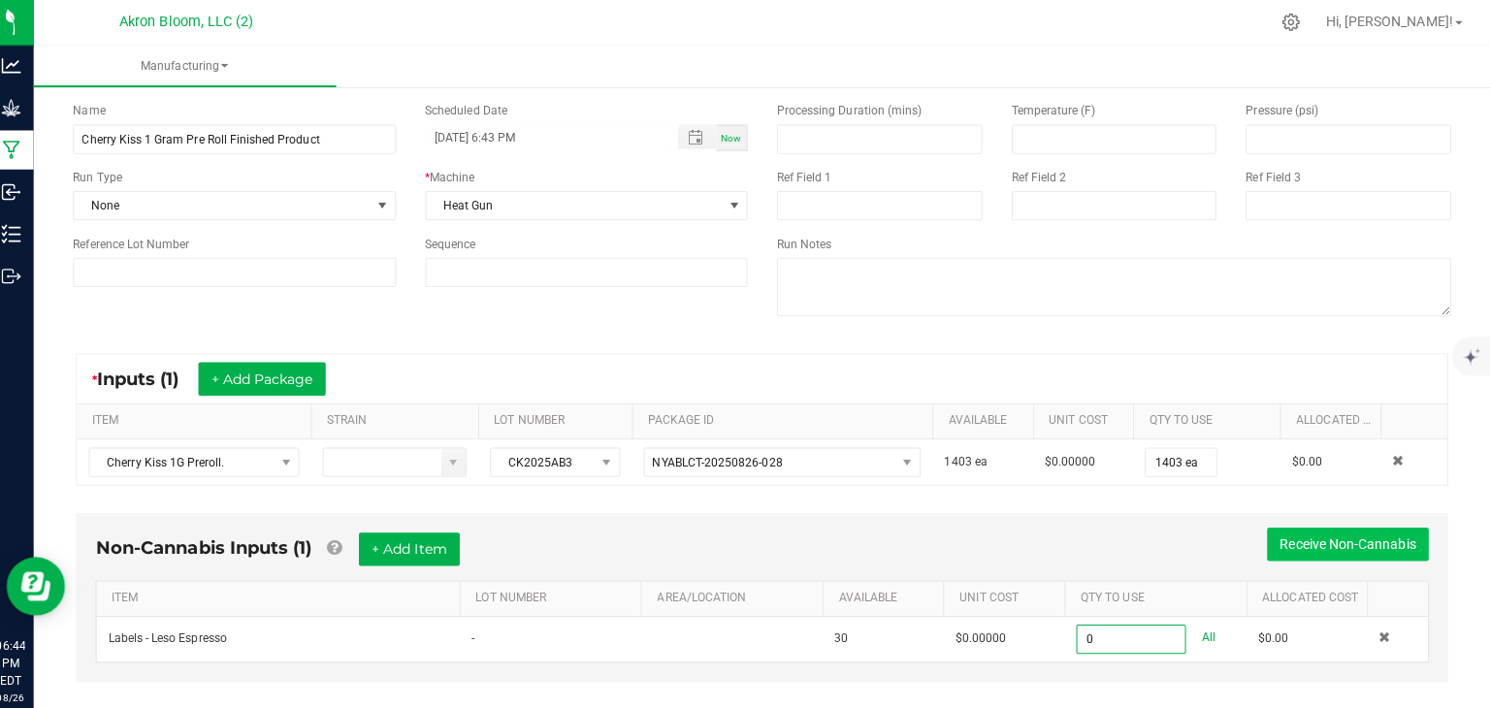
click at [1336, 541] on button "Receive Non-Cannabis" at bounding box center [1349, 540] width 160 height 33
type input "0 ea"
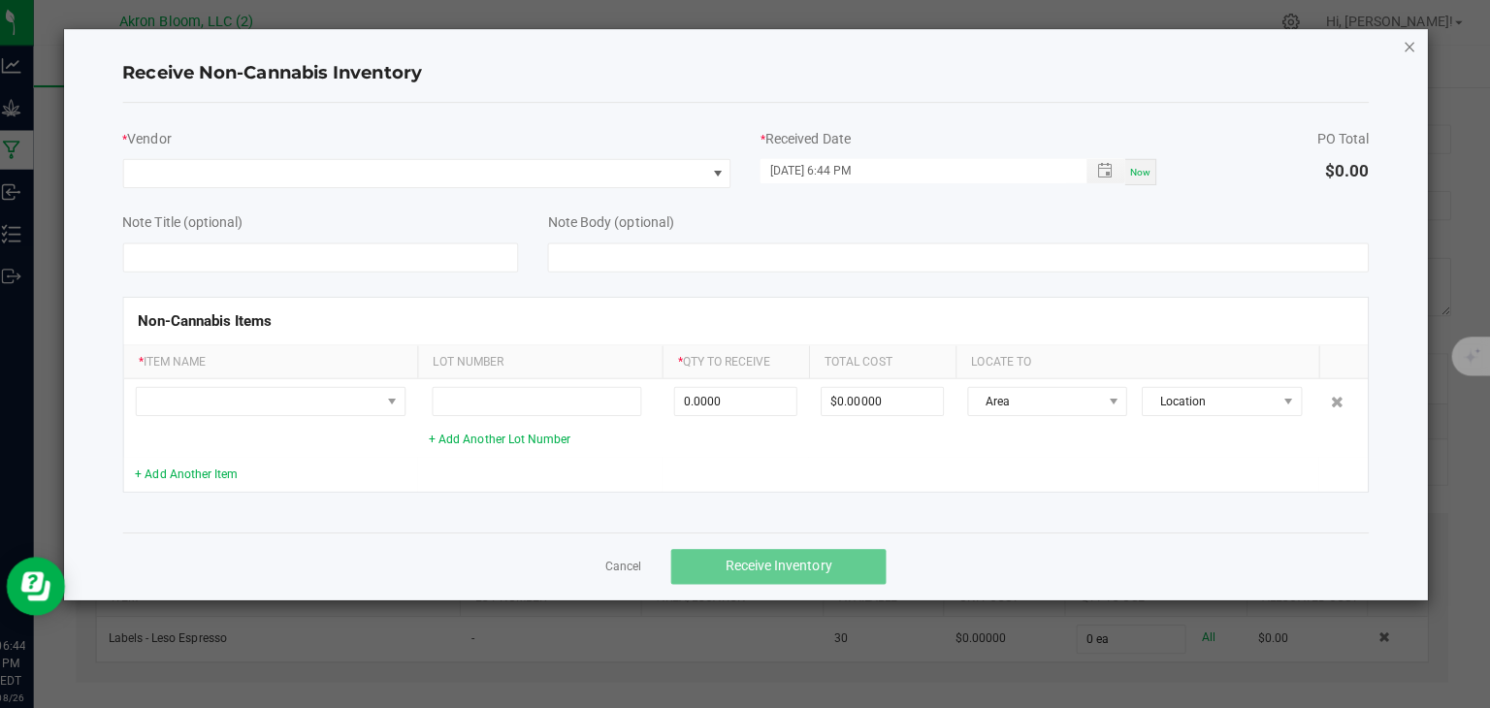
click at [1408, 45] on icon "Close" at bounding box center [1411, 46] width 14 height 23
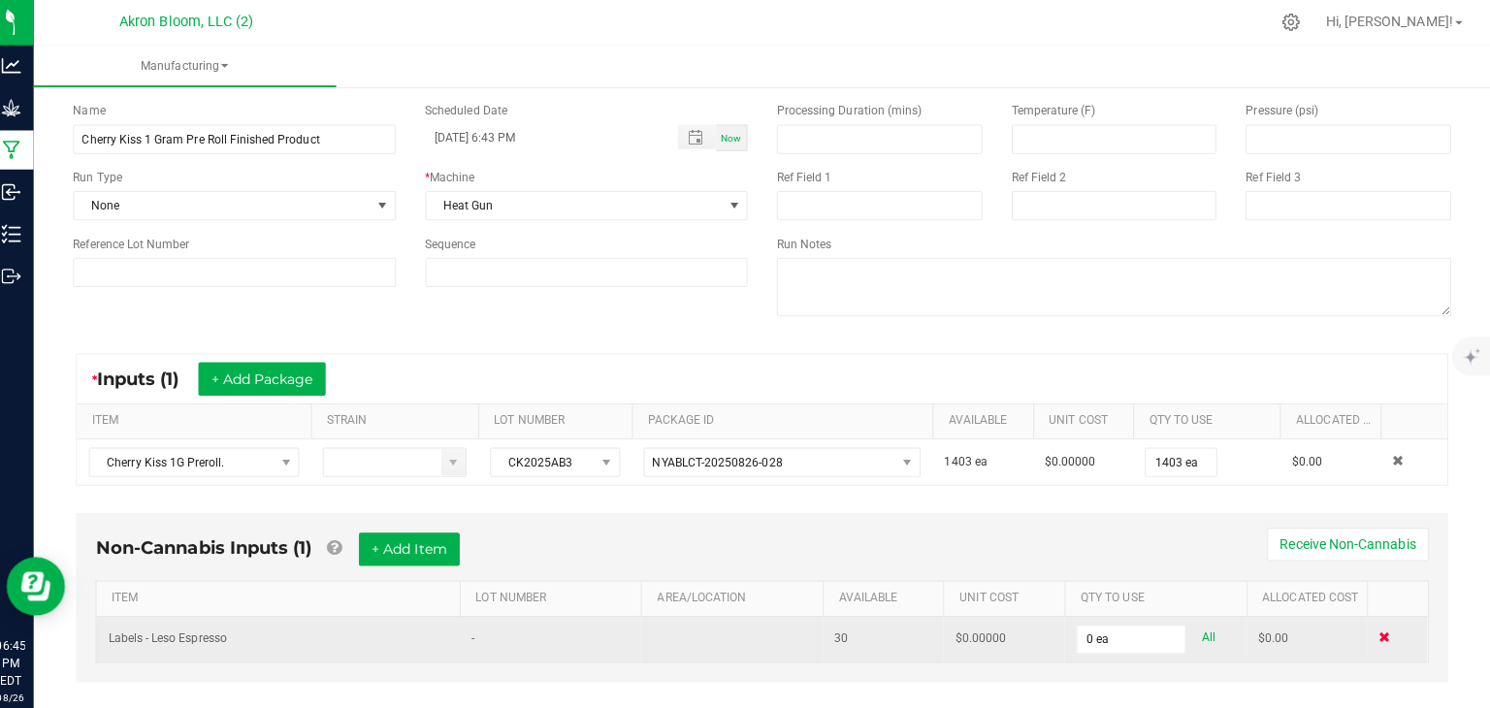
click at [1384, 629] on span at bounding box center [1386, 633] width 12 height 12
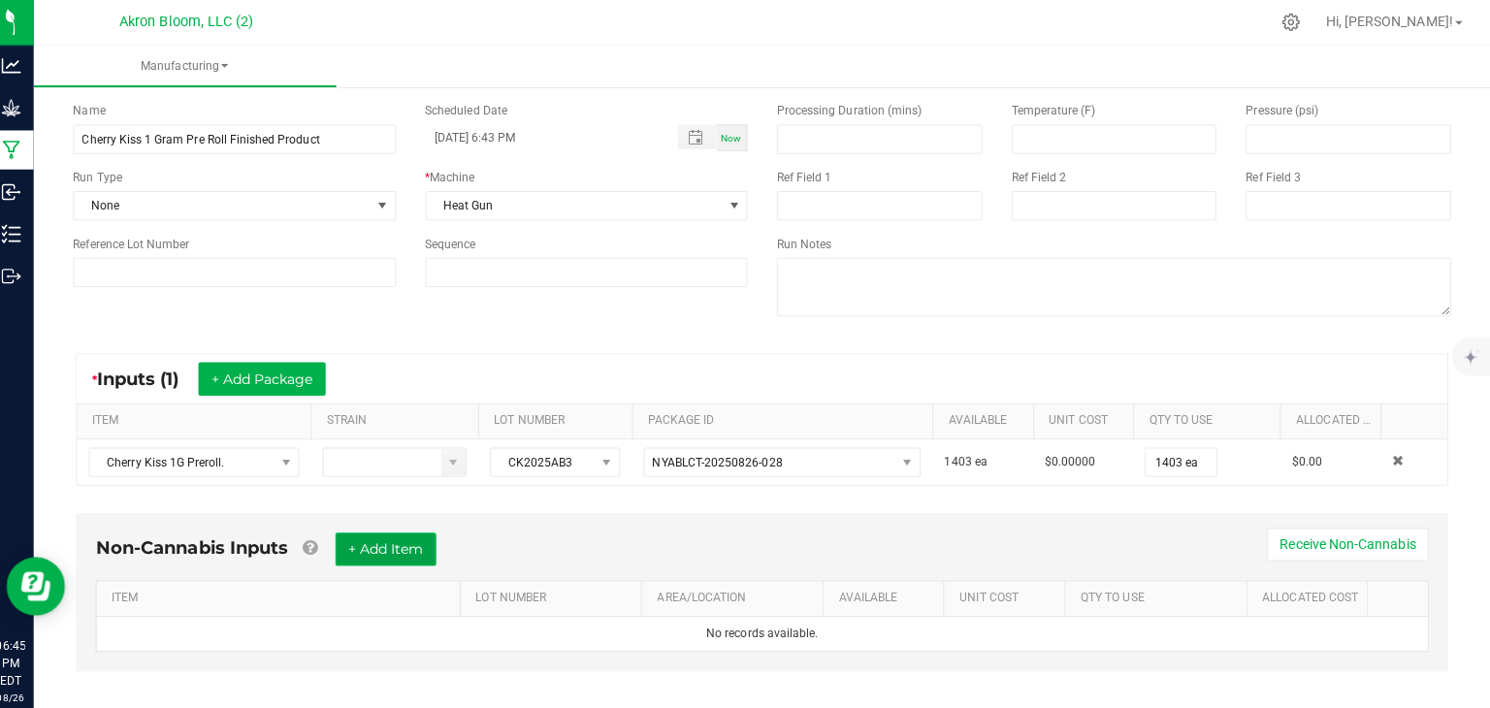
click at [389, 543] on button "+ Add Item" at bounding box center [395, 545] width 100 height 33
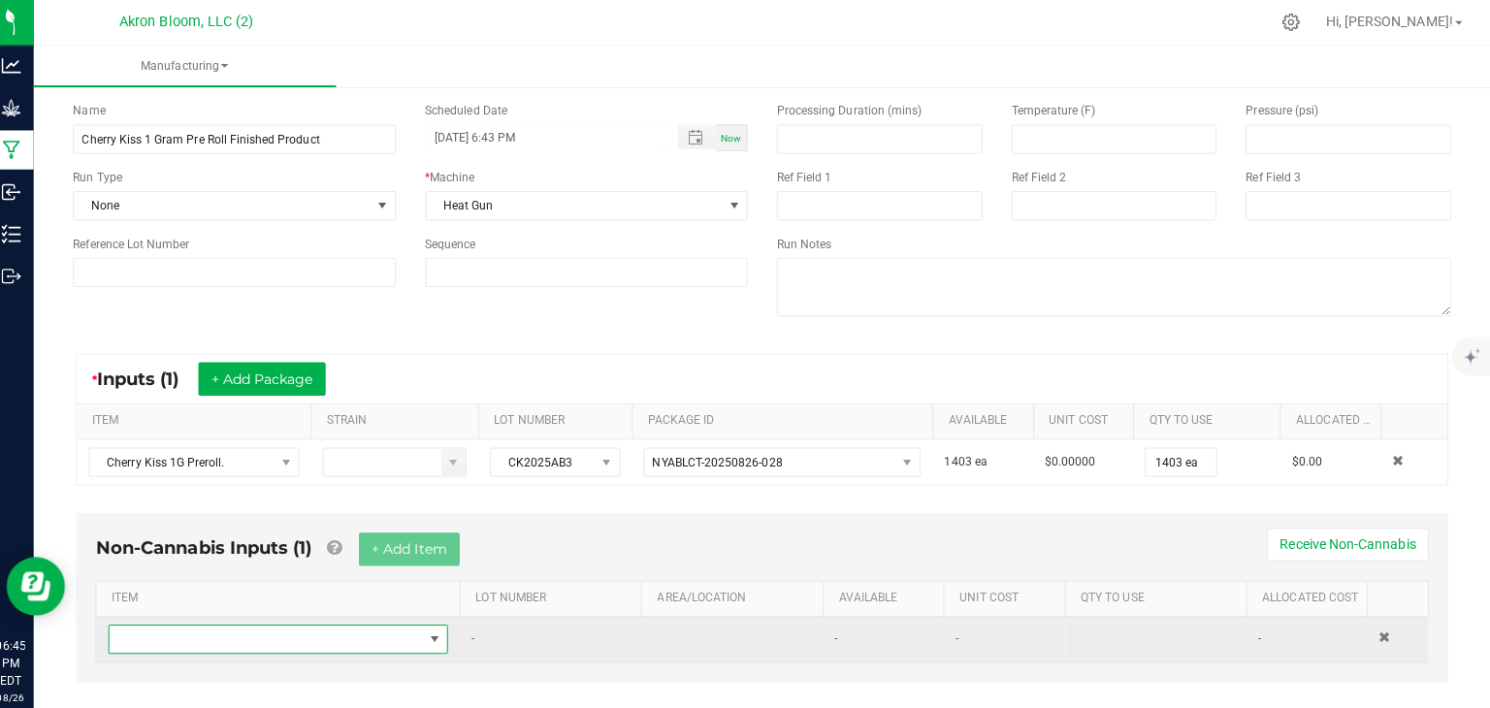
click at [441, 630] on span "NO DATA FOUND" at bounding box center [444, 635] width 16 height 16
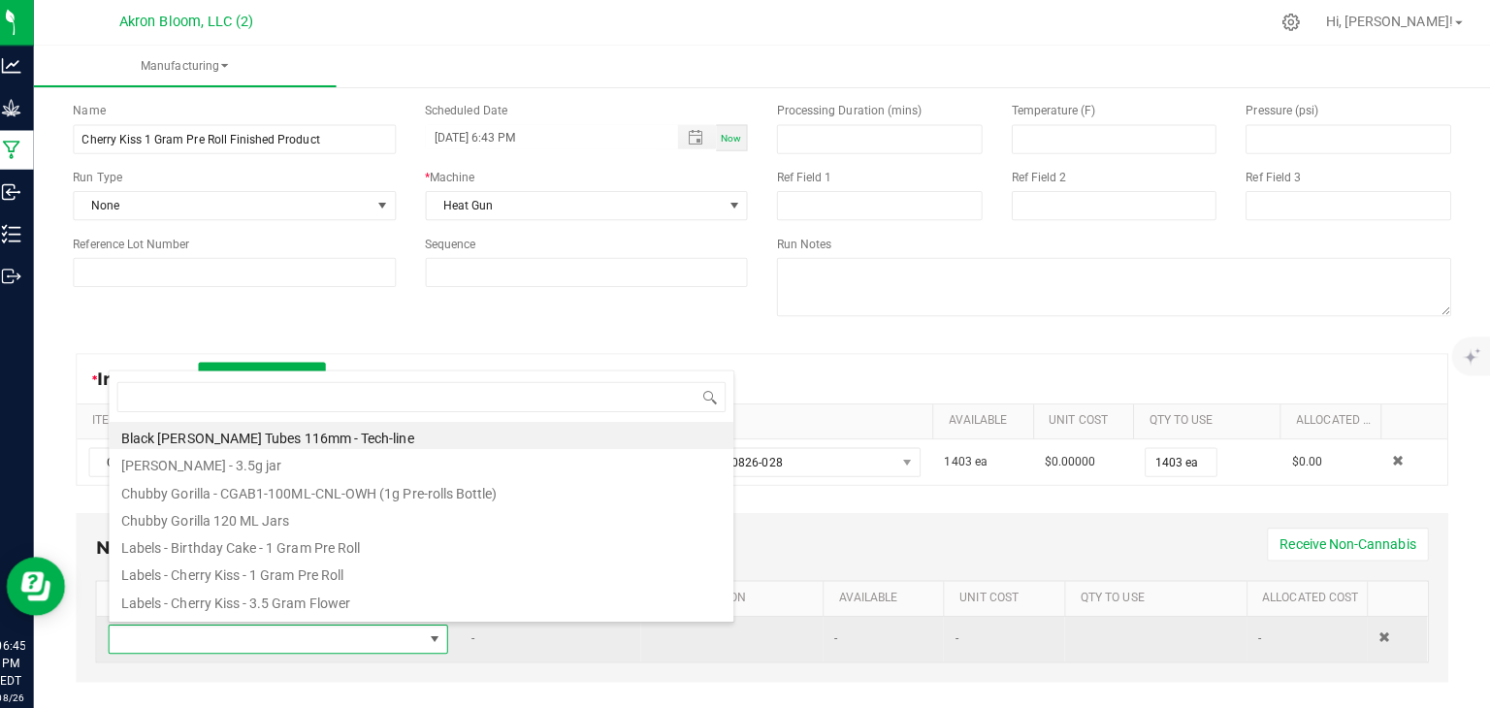
scroll to position [28, 337]
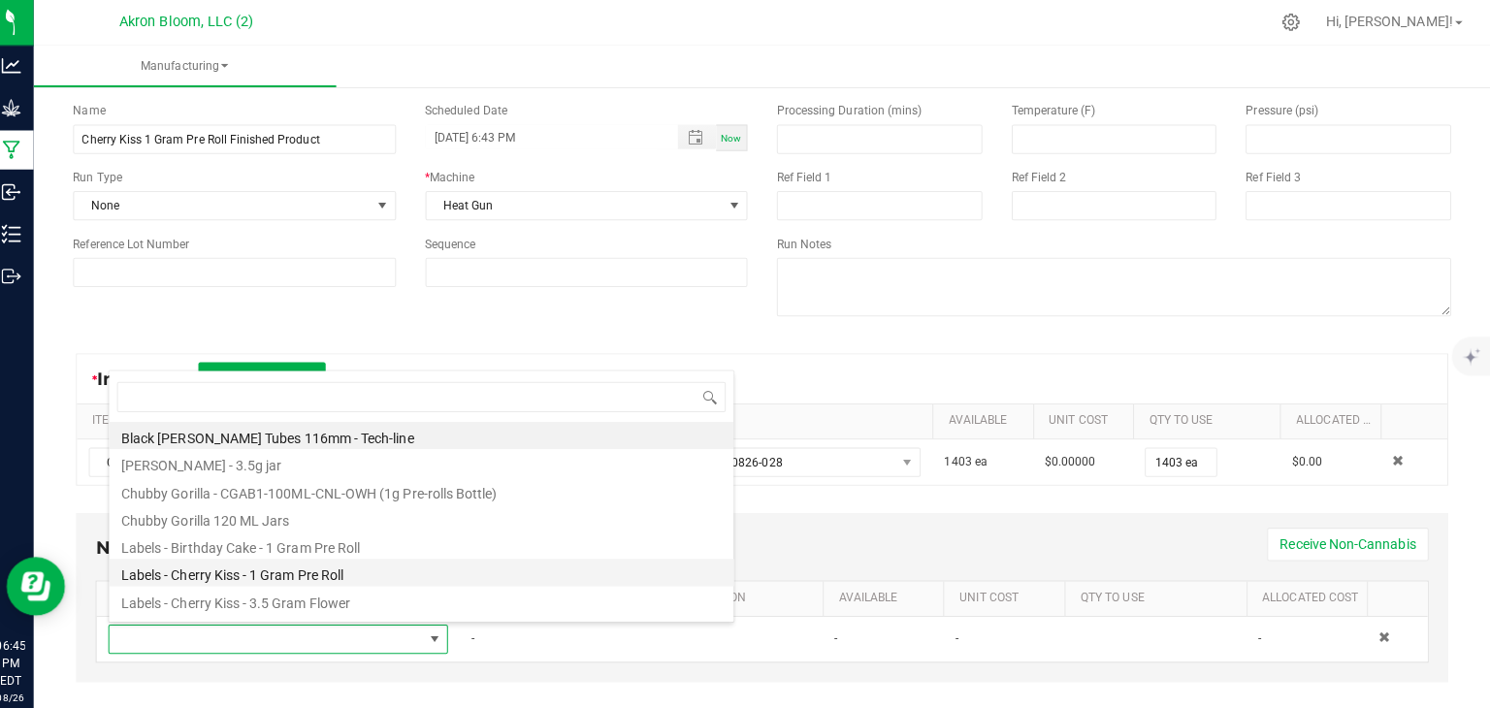
click at [422, 568] on li "Labels - Cherry Kiss - 1 Gram Pre Roll" at bounding box center [430, 568] width 619 height 27
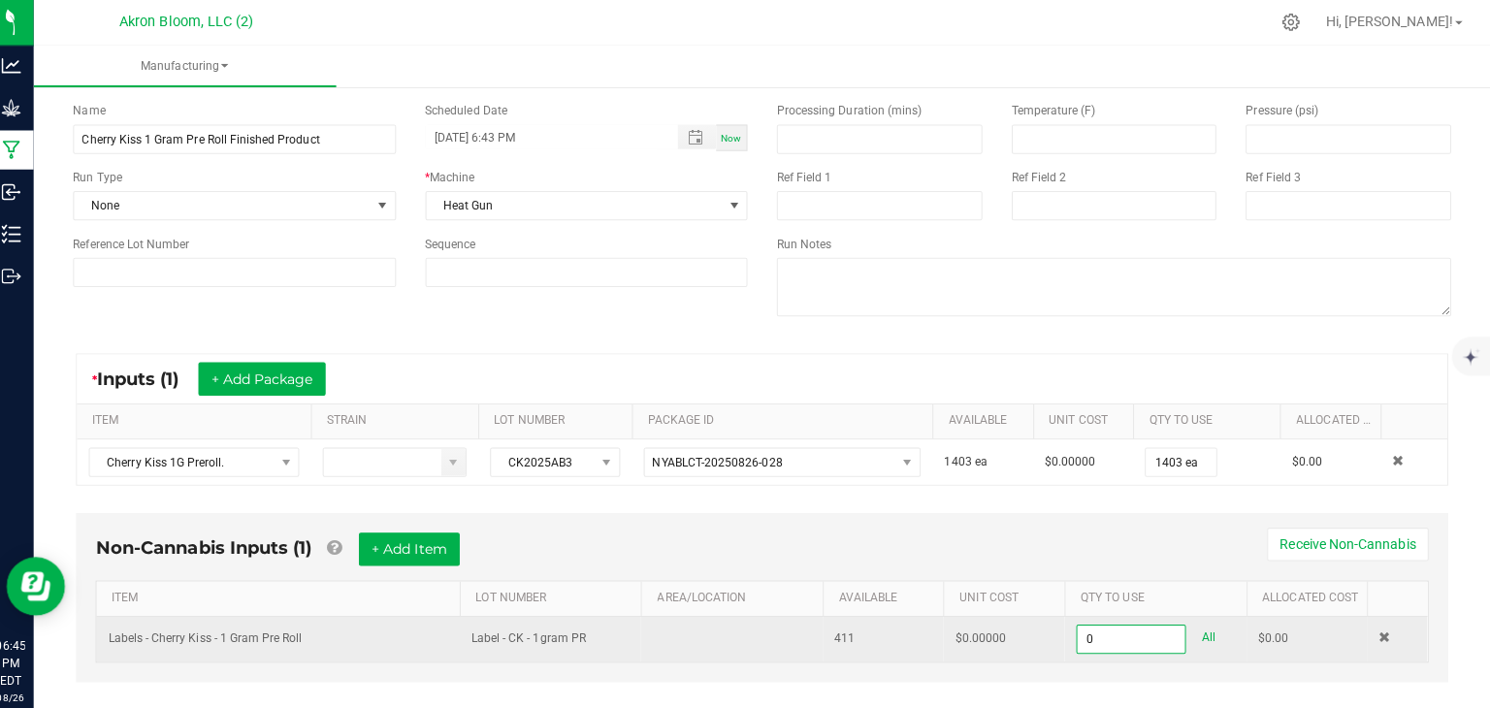
click at [1110, 632] on input "0" at bounding box center [1134, 634] width 107 height 27
click at [1110, 632] on input "14" at bounding box center [1134, 634] width 107 height 27
type input "0"
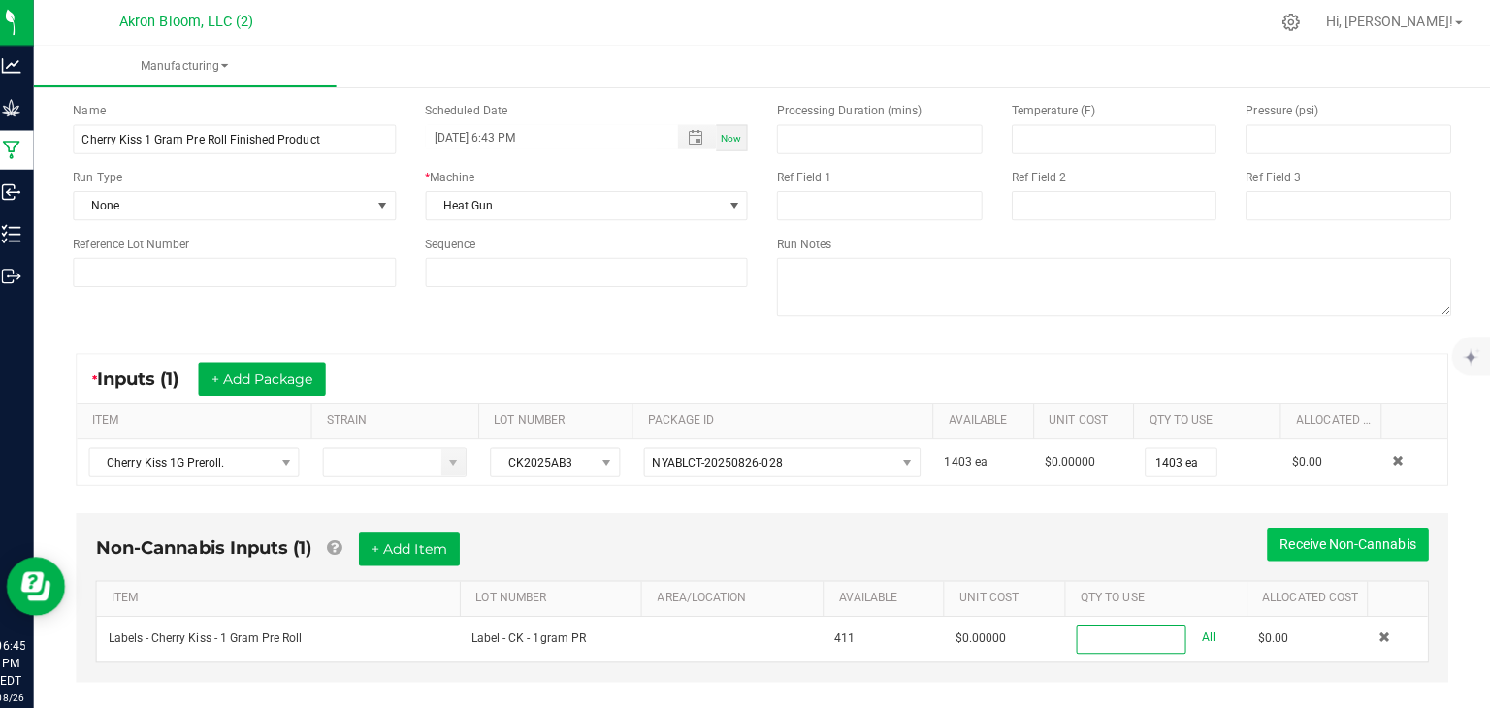
click at [1290, 540] on button "Receive Non-Cannabis" at bounding box center [1349, 540] width 160 height 33
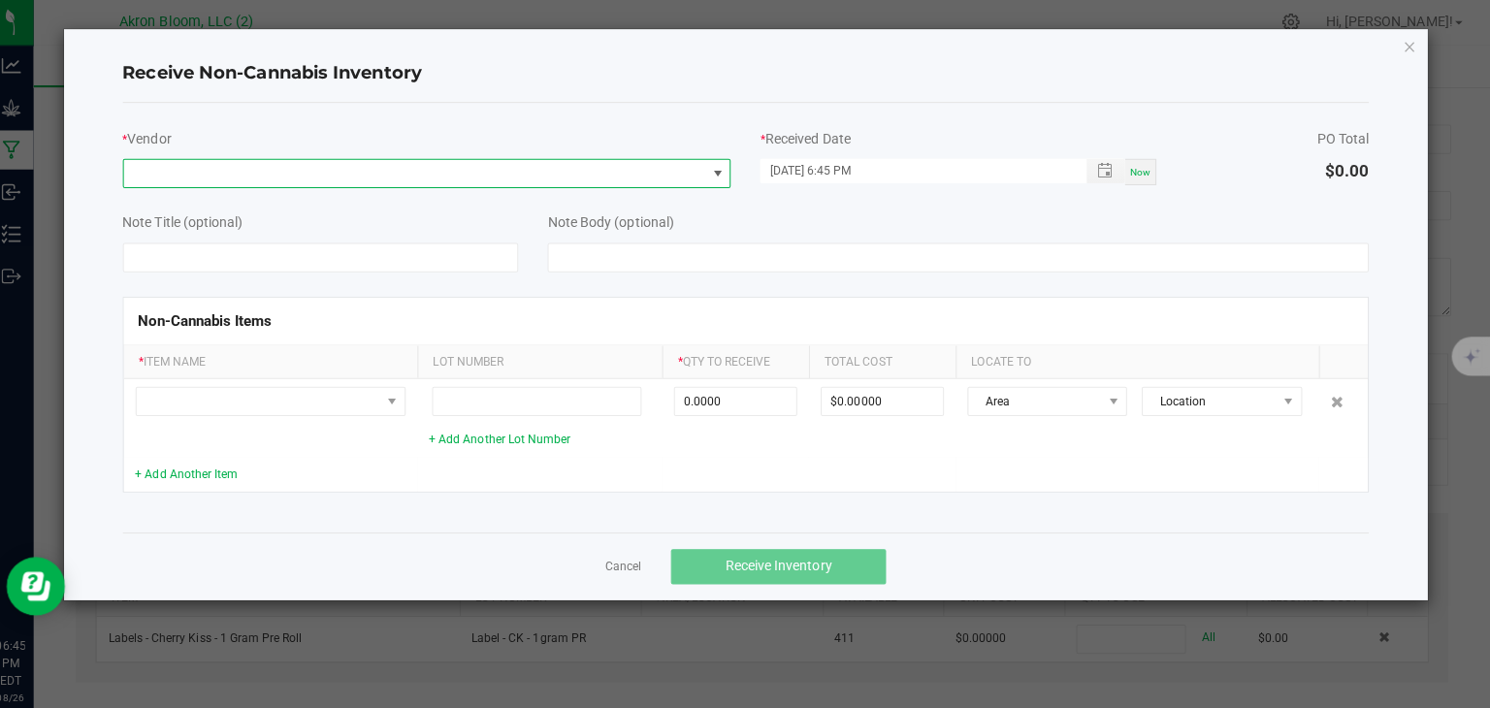
click at [728, 166] on span at bounding box center [725, 173] width 16 height 16
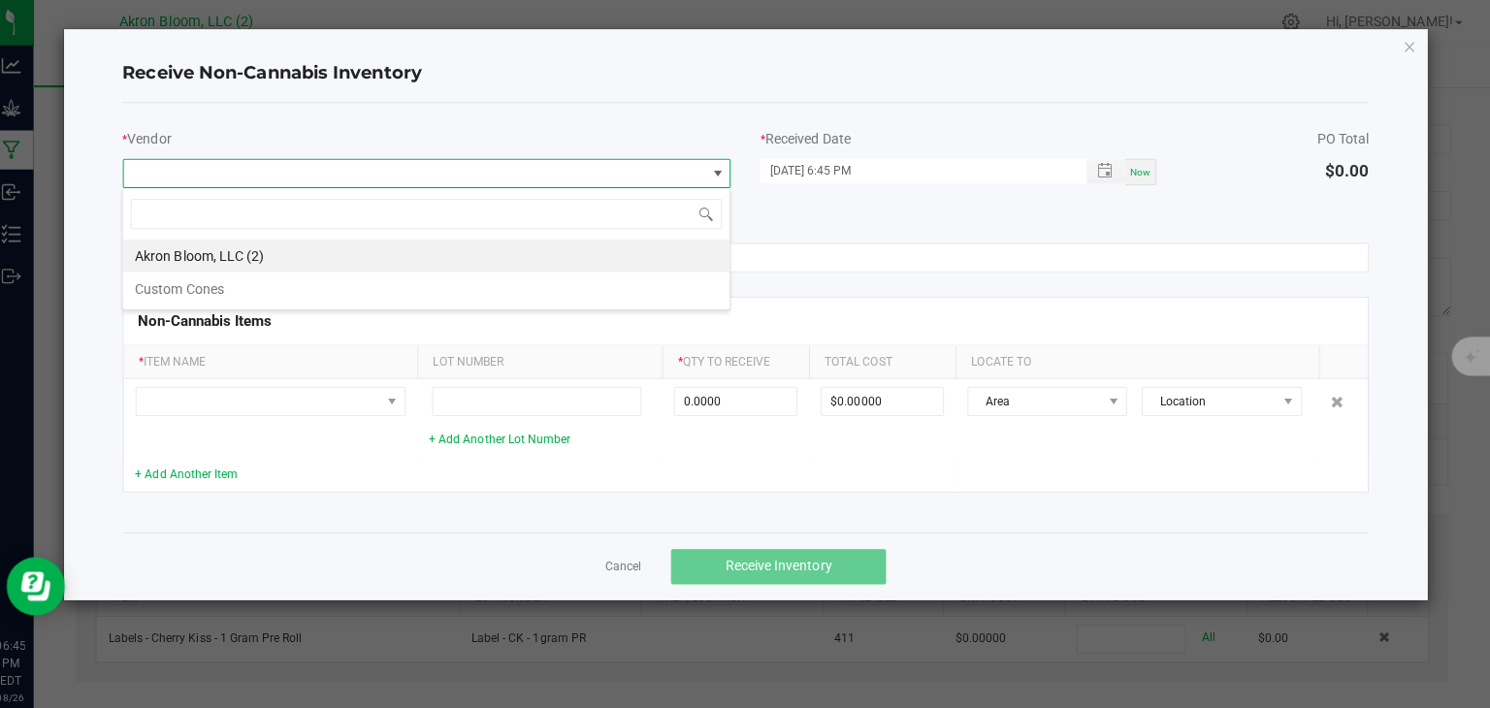
scroll to position [28, 603]
click at [559, 254] on li "Akron Bloom, LLC (2)" at bounding box center [436, 254] width 602 height 33
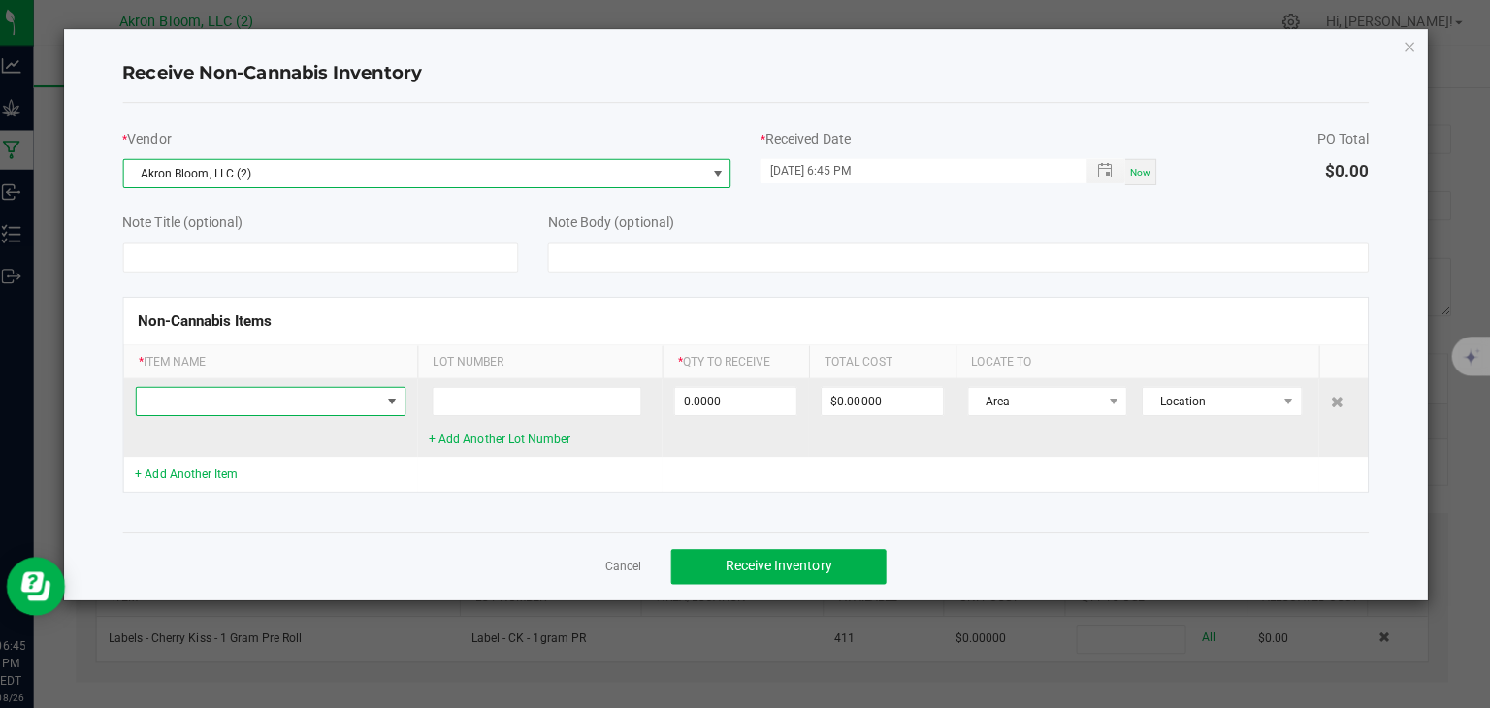
click at [401, 395] on span at bounding box center [402, 399] width 16 height 16
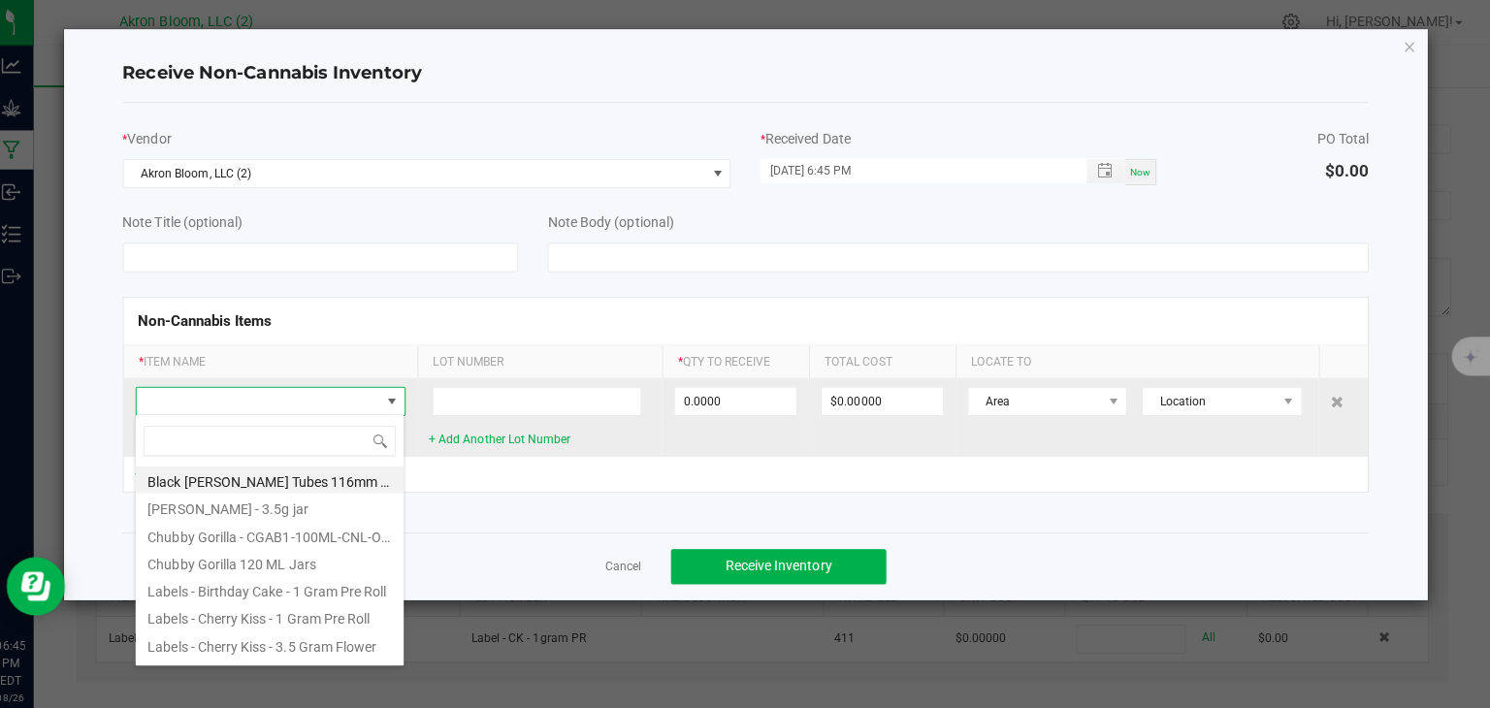
scroll to position [28, 268]
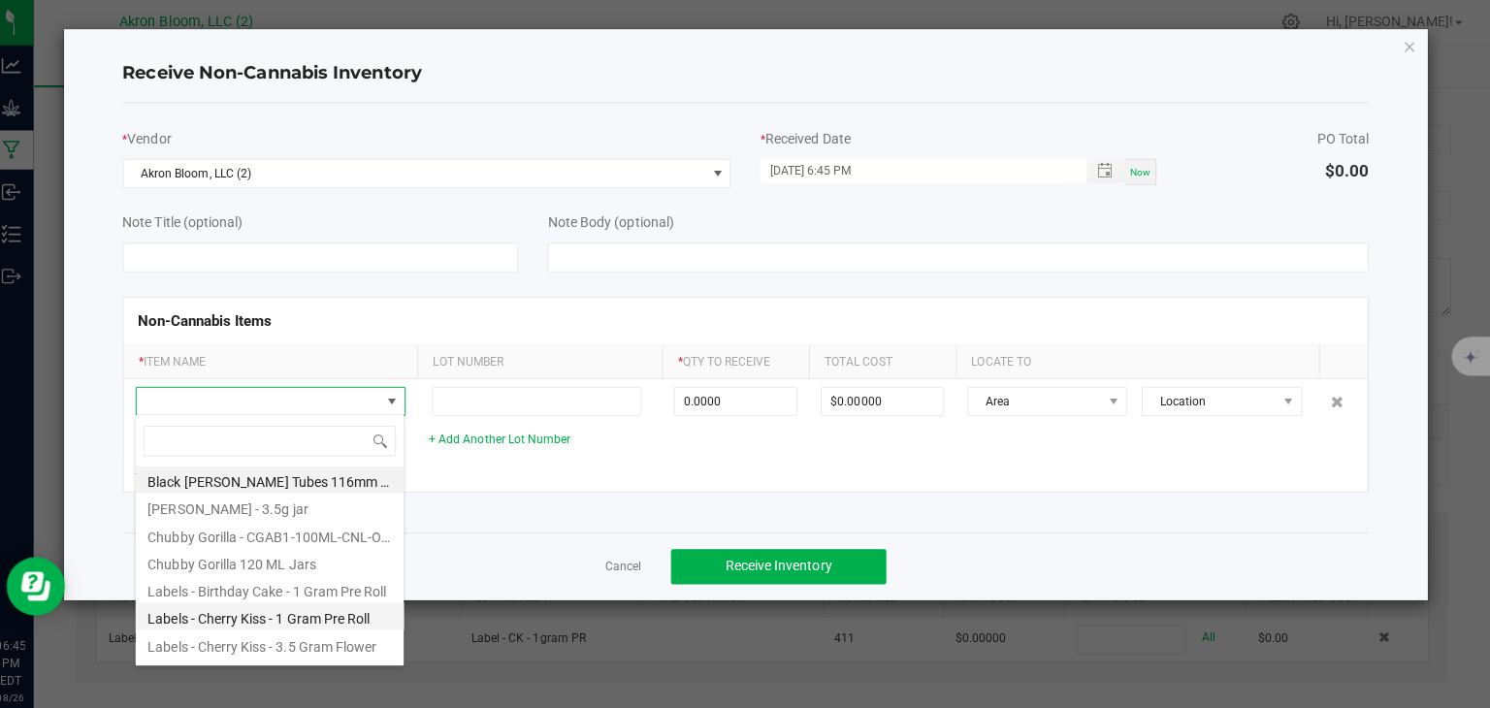
click at [329, 608] on li "Labels - Cherry Kiss - 1 Gram Pre Roll" at bounding box center [280, 612] width 266 height 27
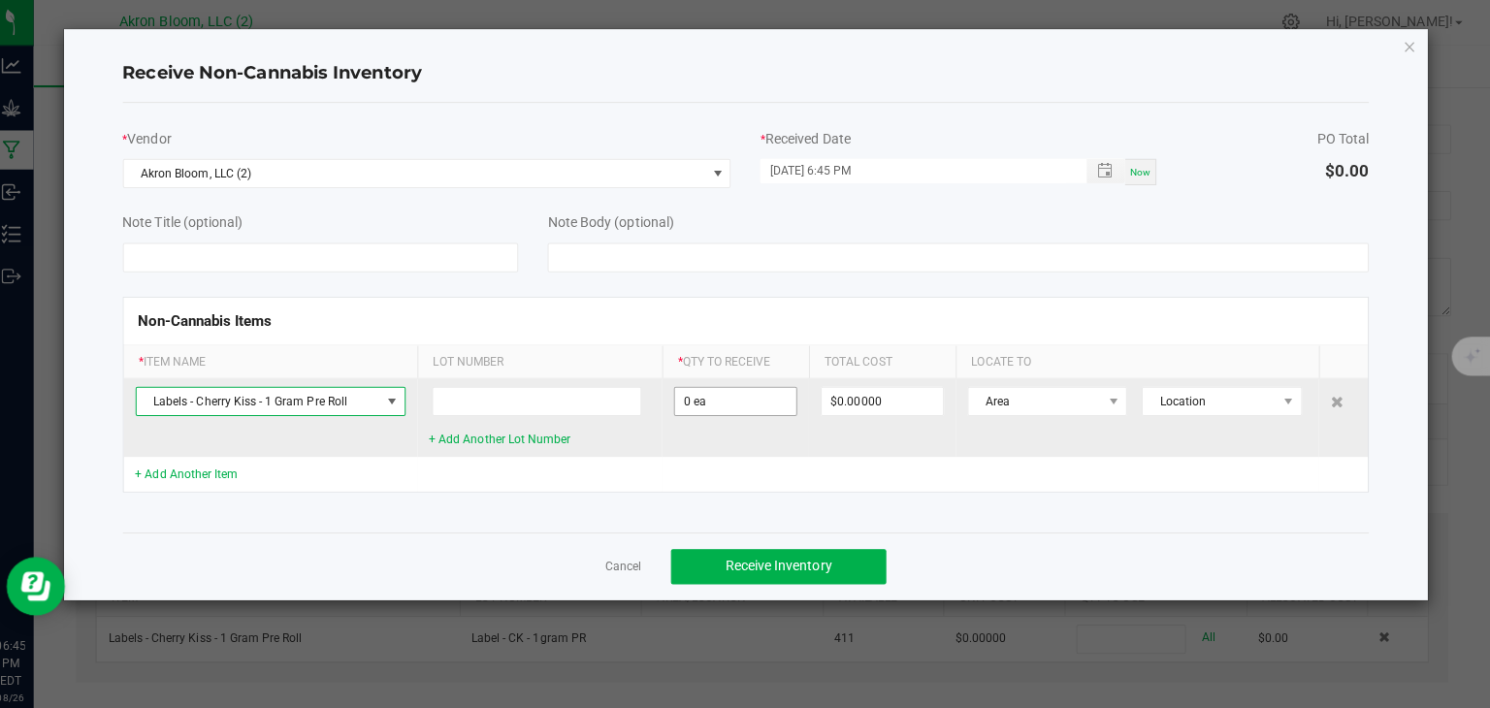
click at [730, 399] on input "0 ea" at bounding box center [742, 398] width 120 height 27
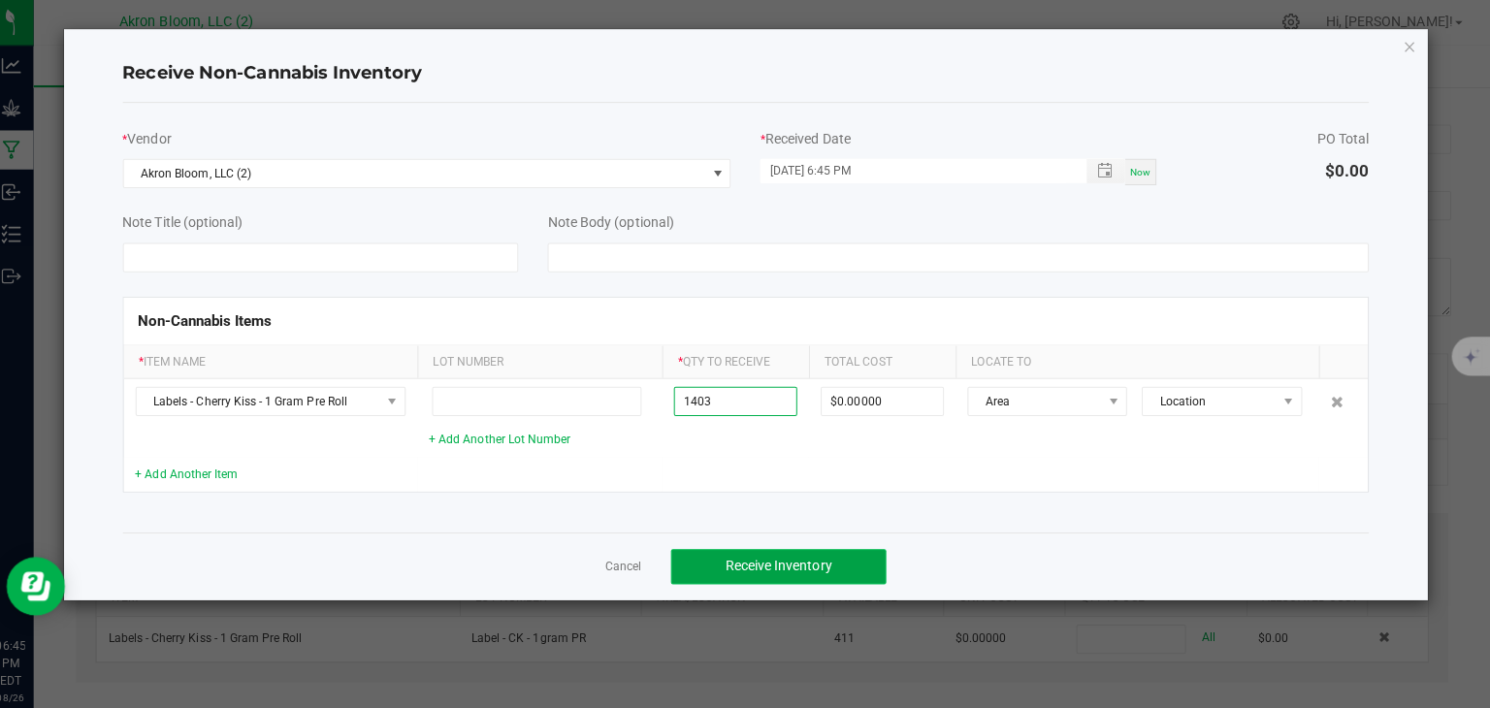
click at [825, 554] on span "Receive Inventory" at bounding box center [785, 562] width 106 height 16
type input "1403 ea"
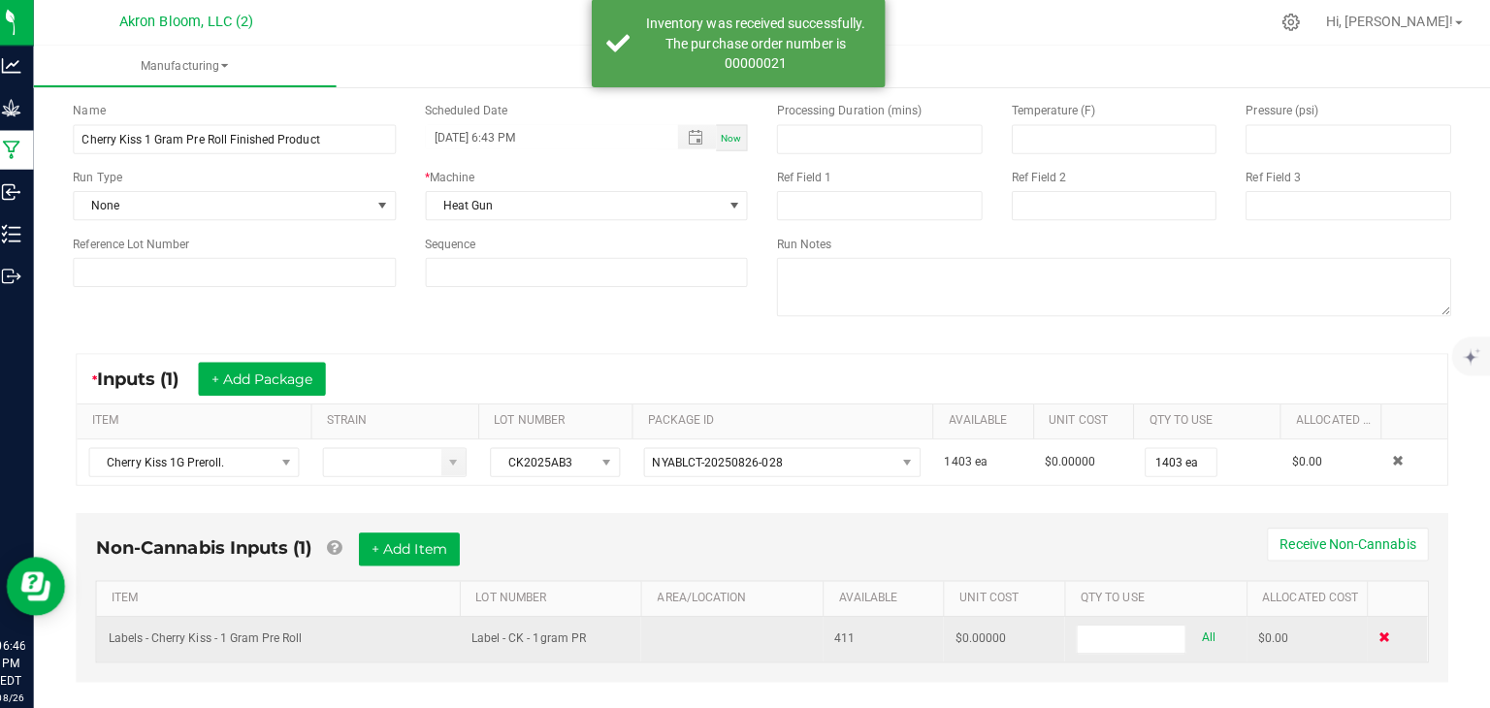
click at [1389, 631] on span at bounding box center [1386, 633] width 12 height 12
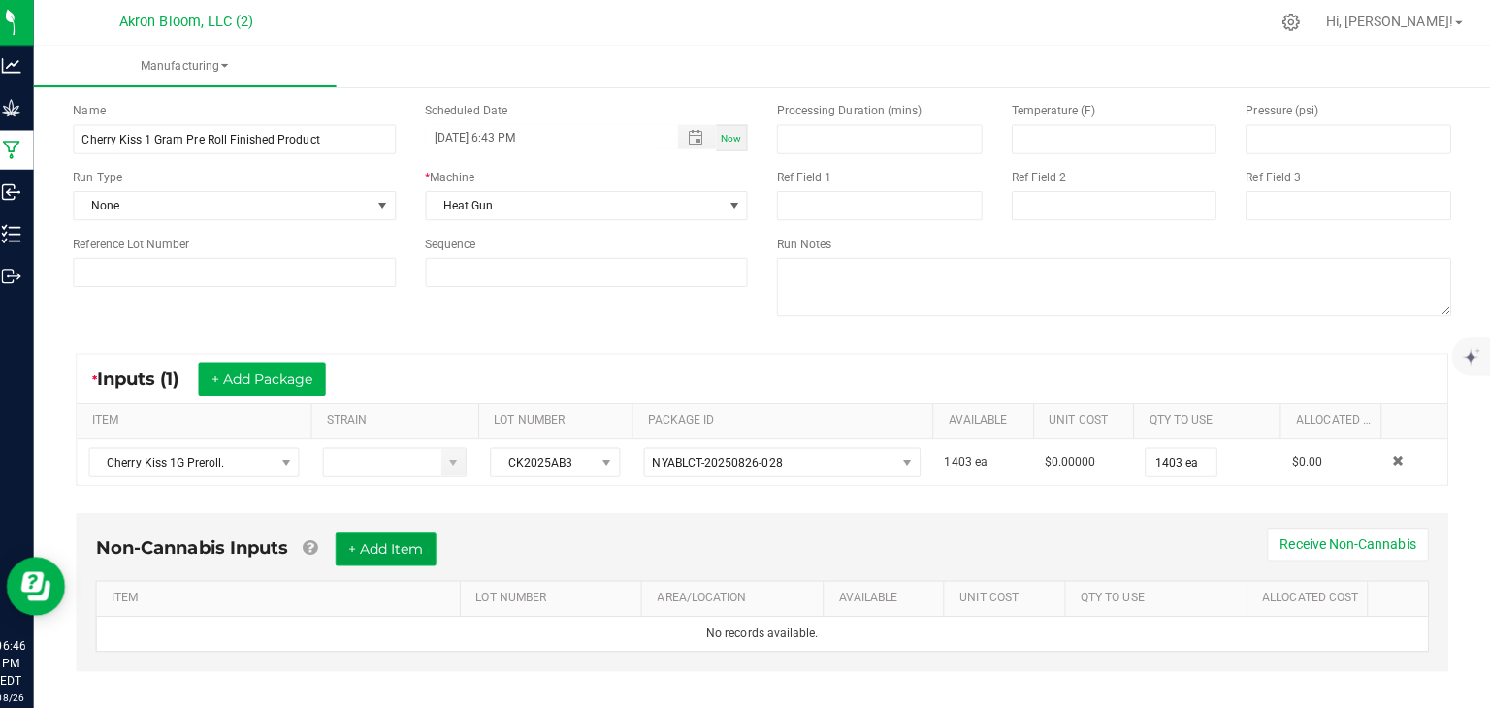
click at [390, 534] on button "+ Add Item" at bounding box center [395, 545] width 100 height 33
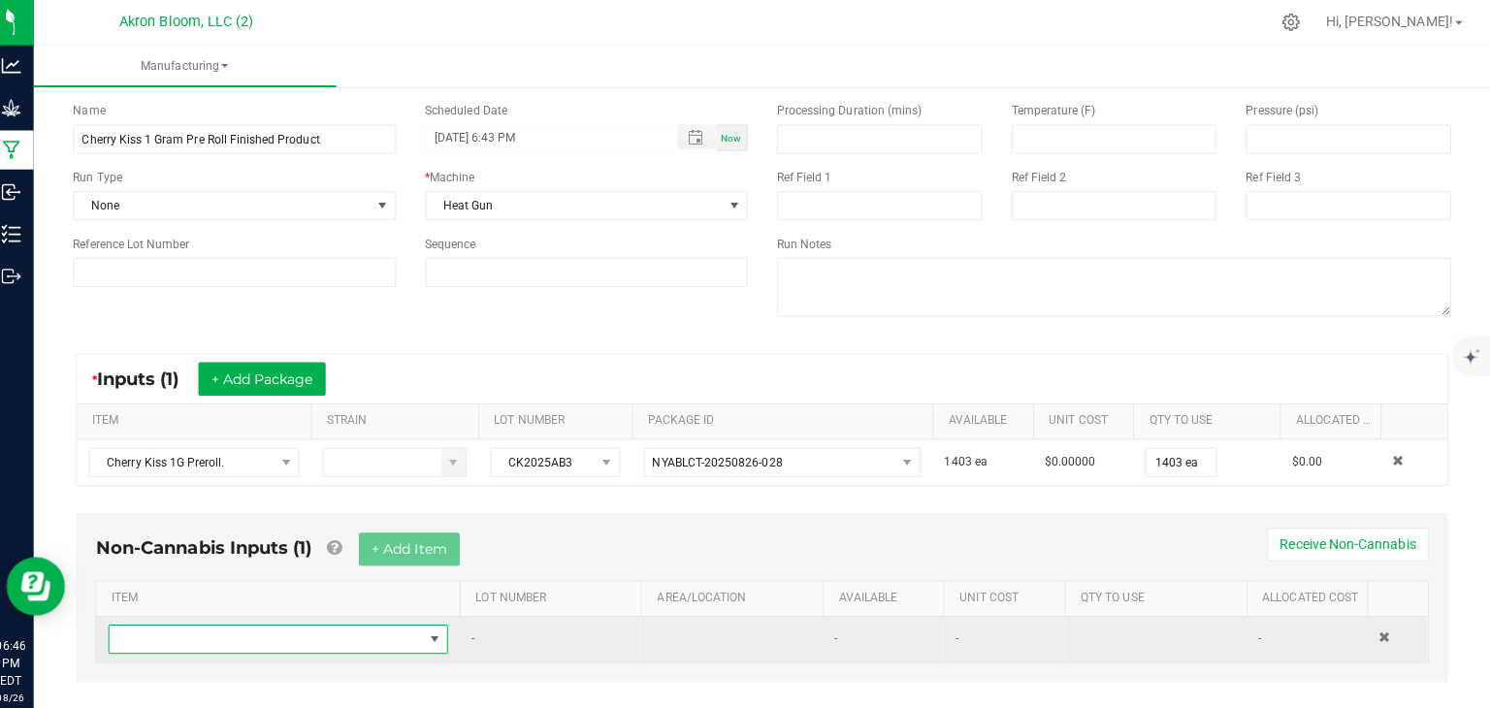
click at [440, 636] on span "NO DATA FOUND" at bounding box center [444, 635] width 16 height 16
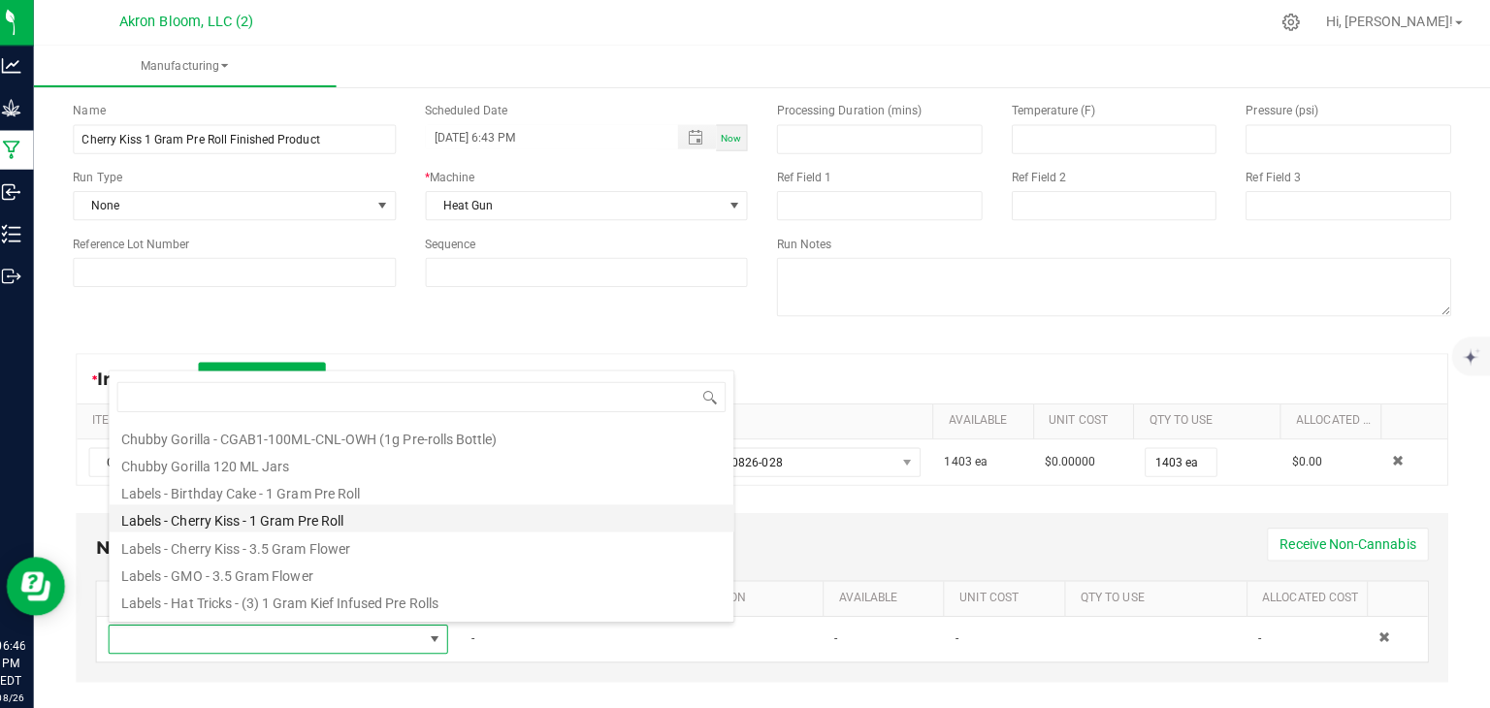
scroll to position [57, 0]
click at [370, 509] on li "Labels - Cherry Kiss - 1 Gram Pre Roll" at bounding box center [430, 511] width 619 height 27
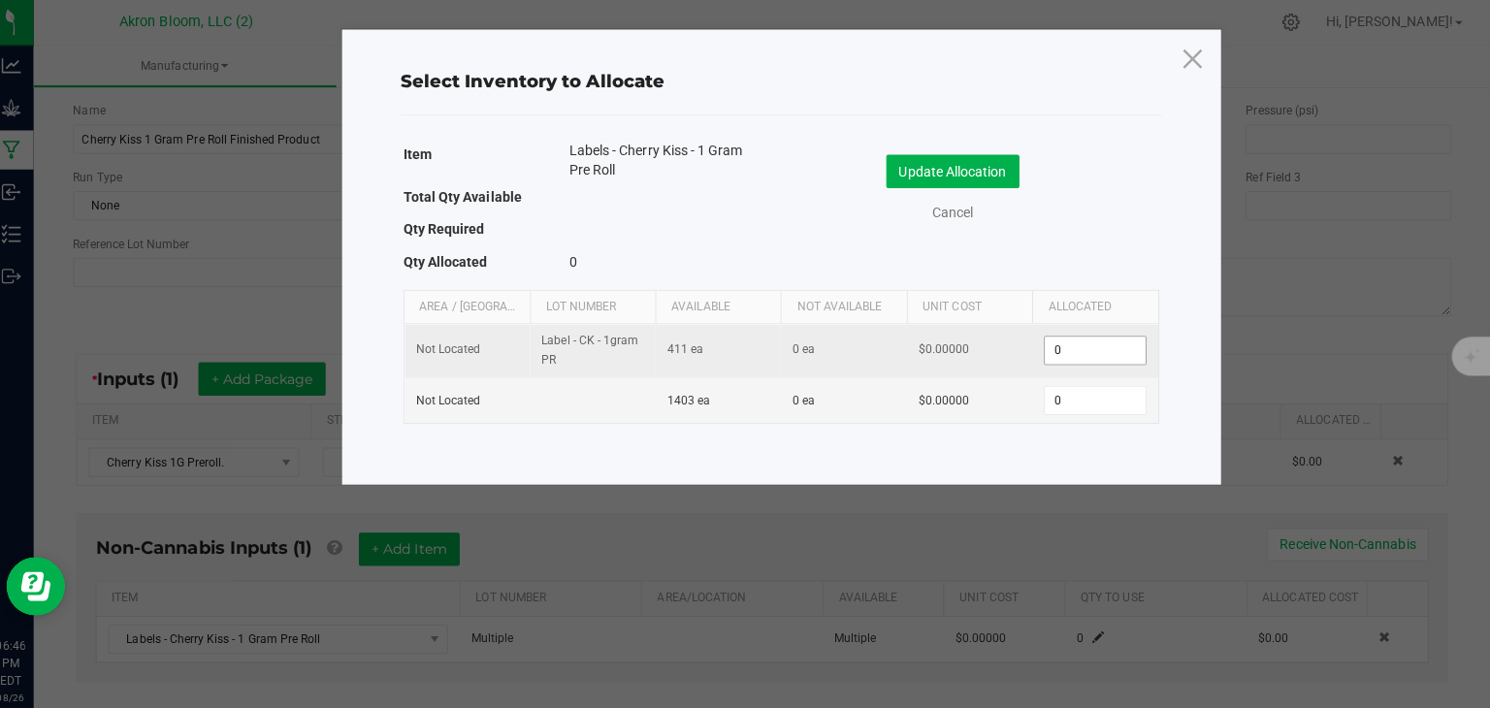
click at [1073, 351] on input "0" at bounding box center [1098, 348] width 99 height 27
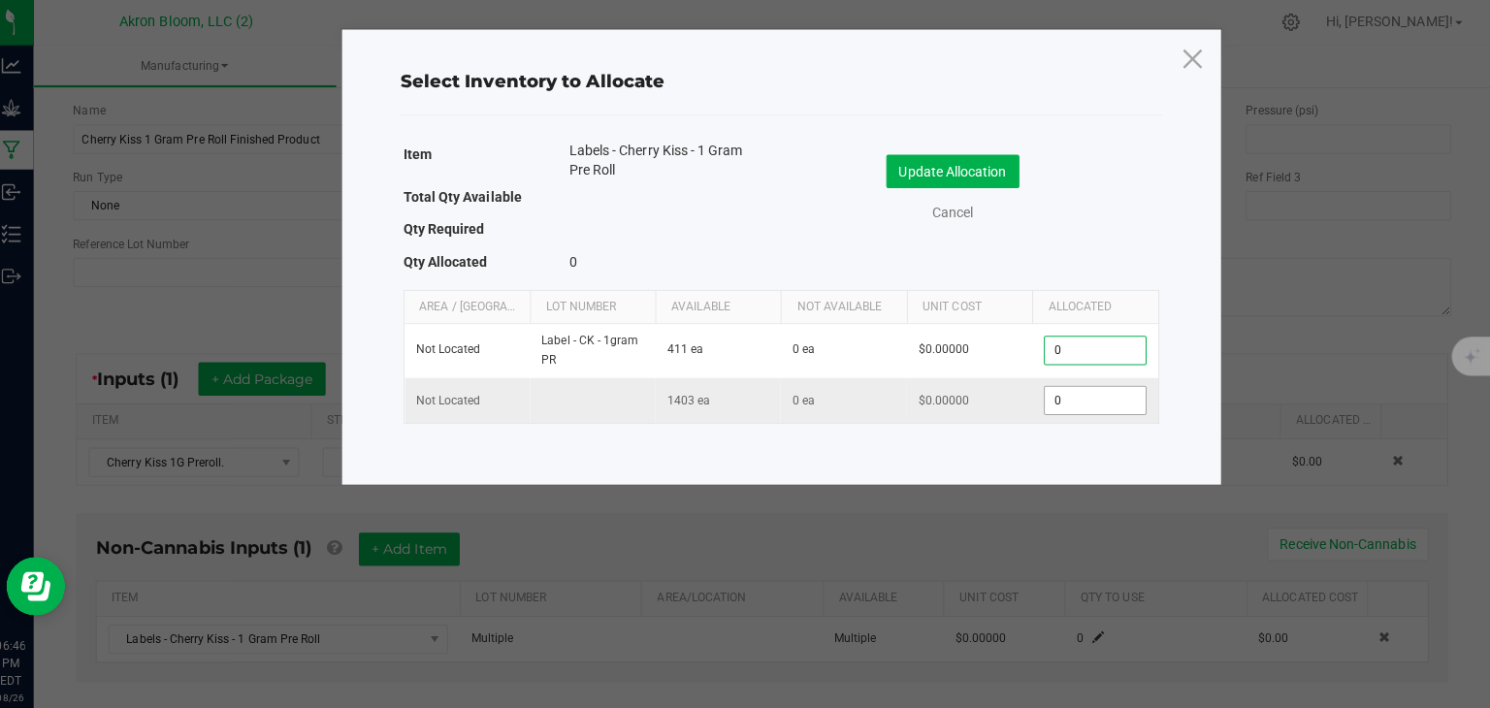
click at [1064, 400] on input "0" at bounding box center [1098, 397] width 99 height 27
type input "1403"
click at [951, 166] on button "Update Allocation" at bounding box center [958, 170] width 132 height 33
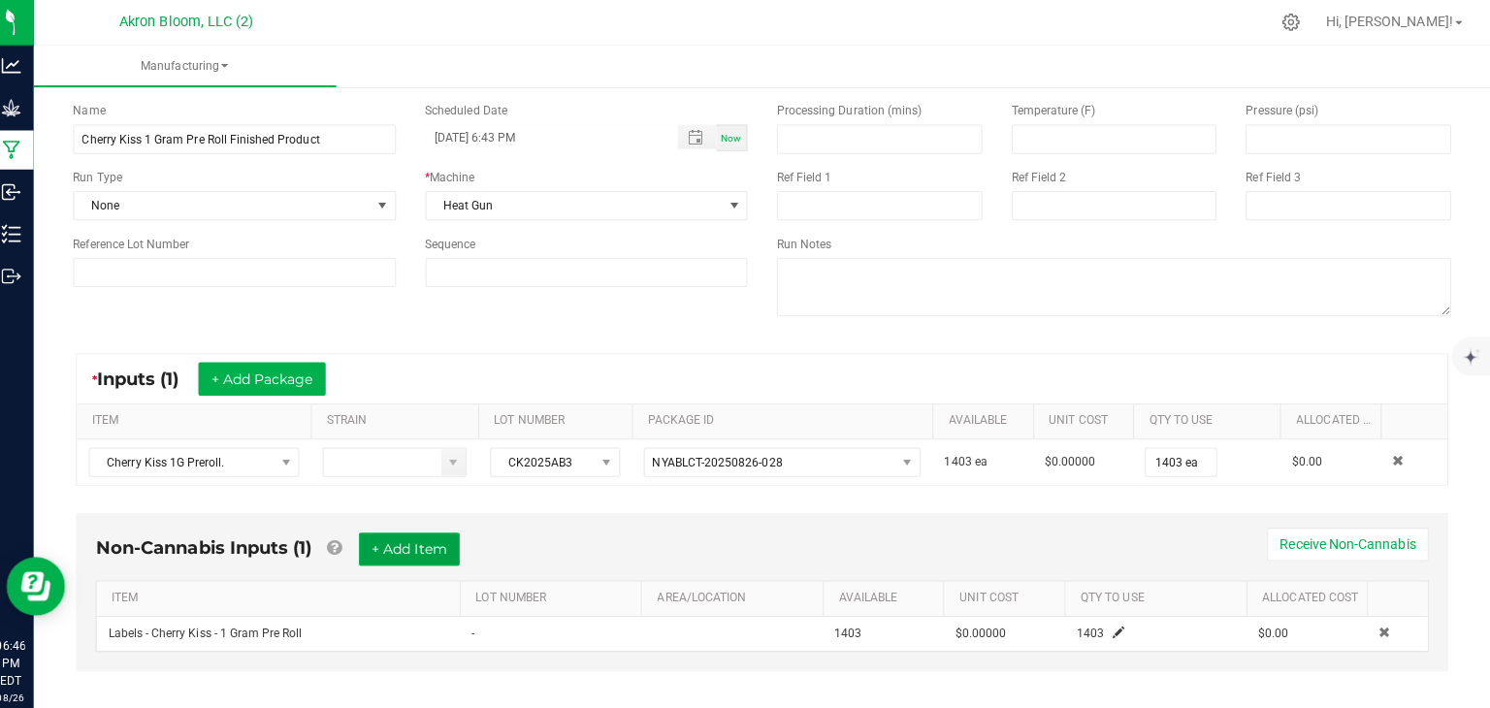
click at [416, 536] on button "+ Add Item" at bounding box center [419, 545] width 100 height 33
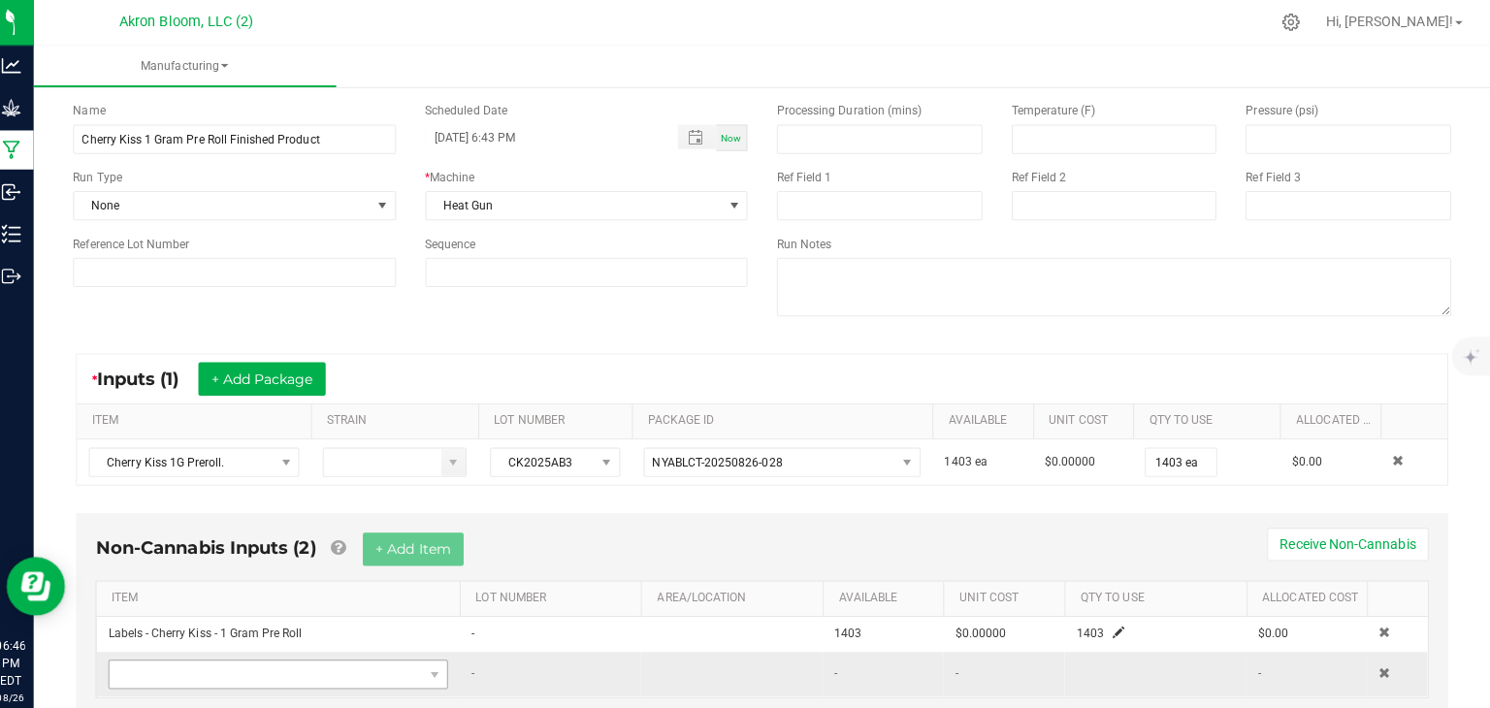
scroll to position [133, 0]
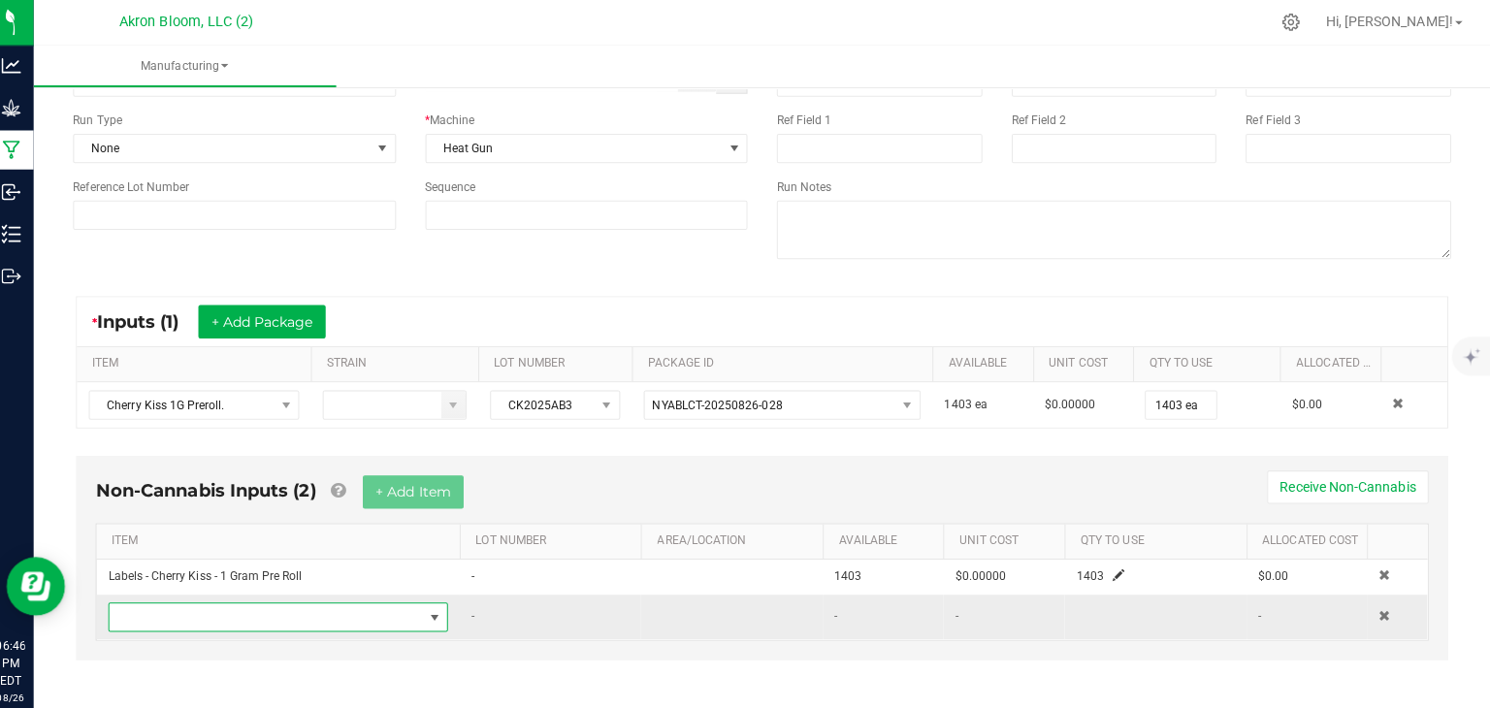
click at [443, 610] on span "NO DATA FOUND" at bounding box center [444, 613] width 16 height 16
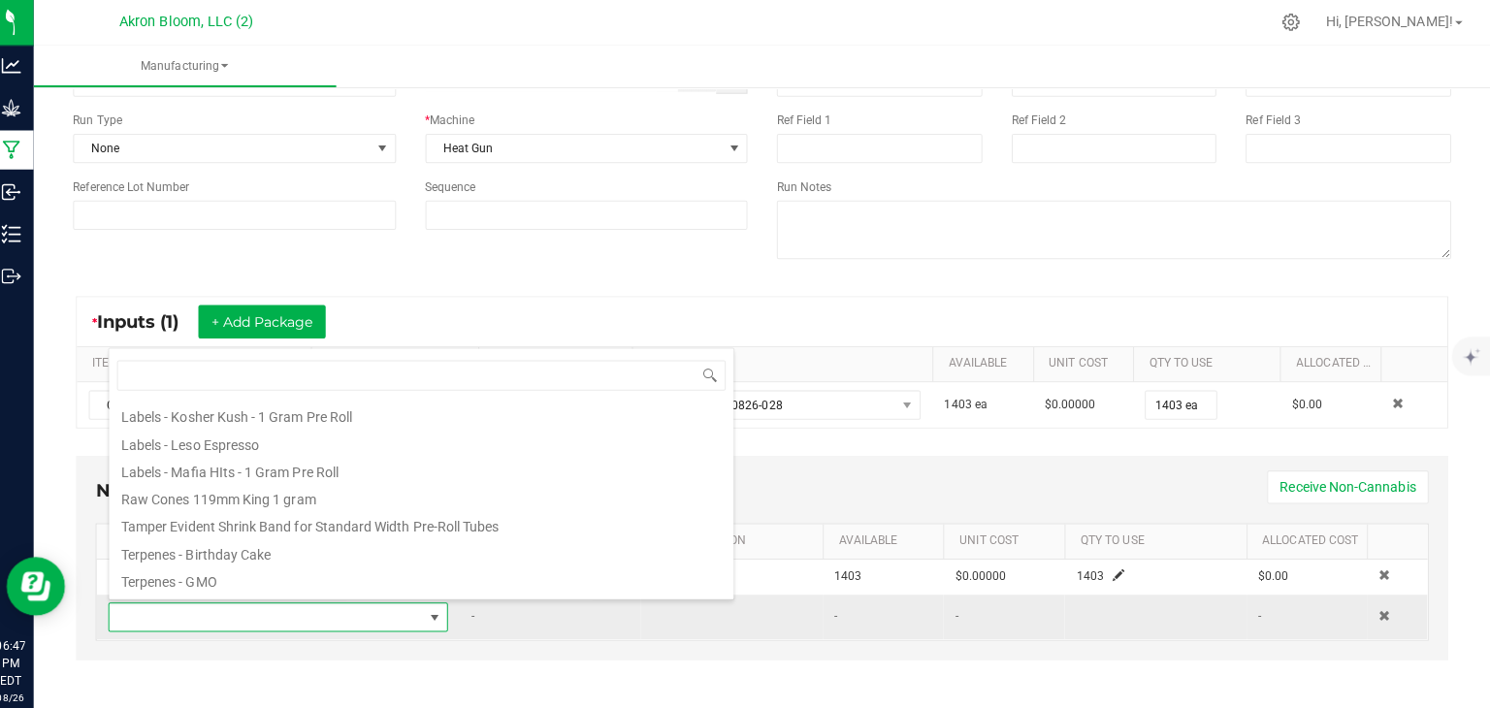
scroll to position [238, 0]
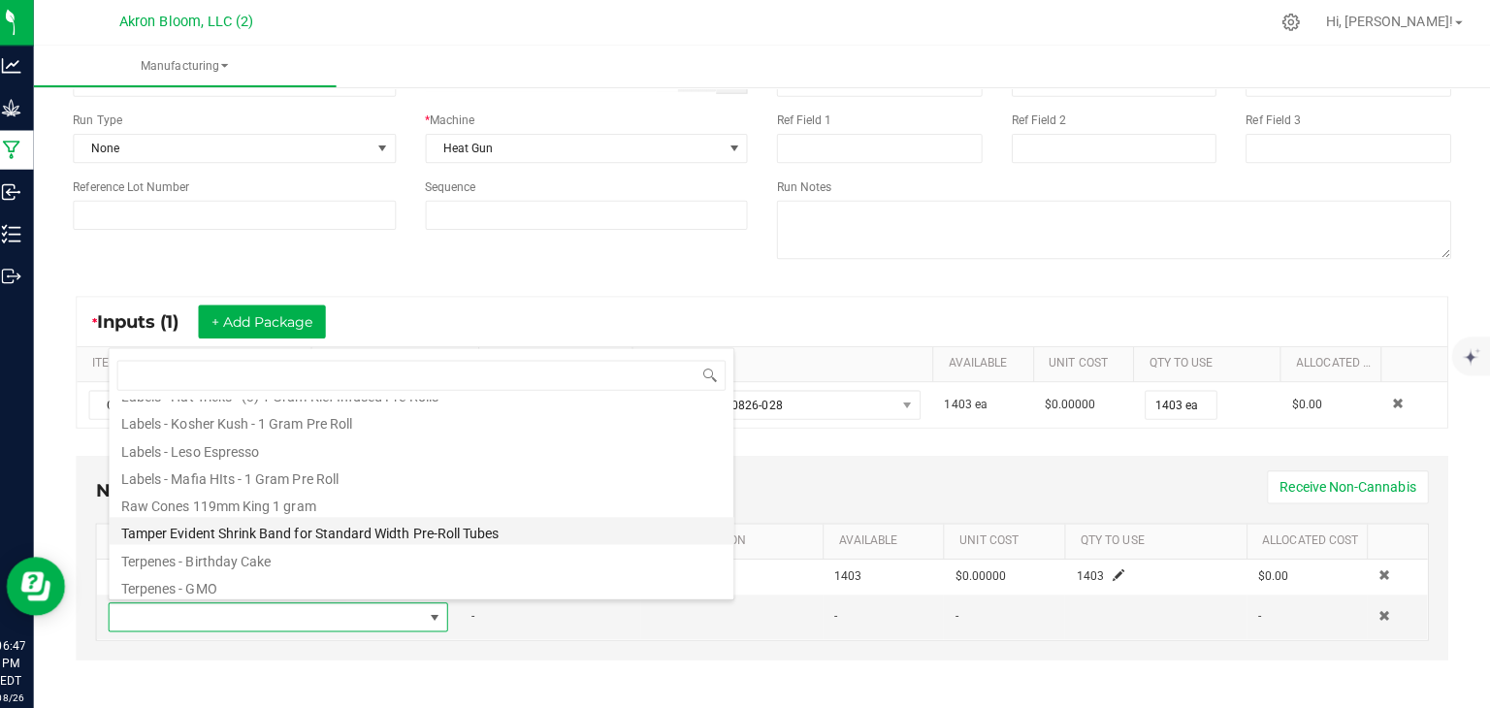
click at [365, 524] on li "Tamper Evident Shrink Band for Standard Width Pre-Roll Tubes" at bounding box center [430, 526] width 619 height 27
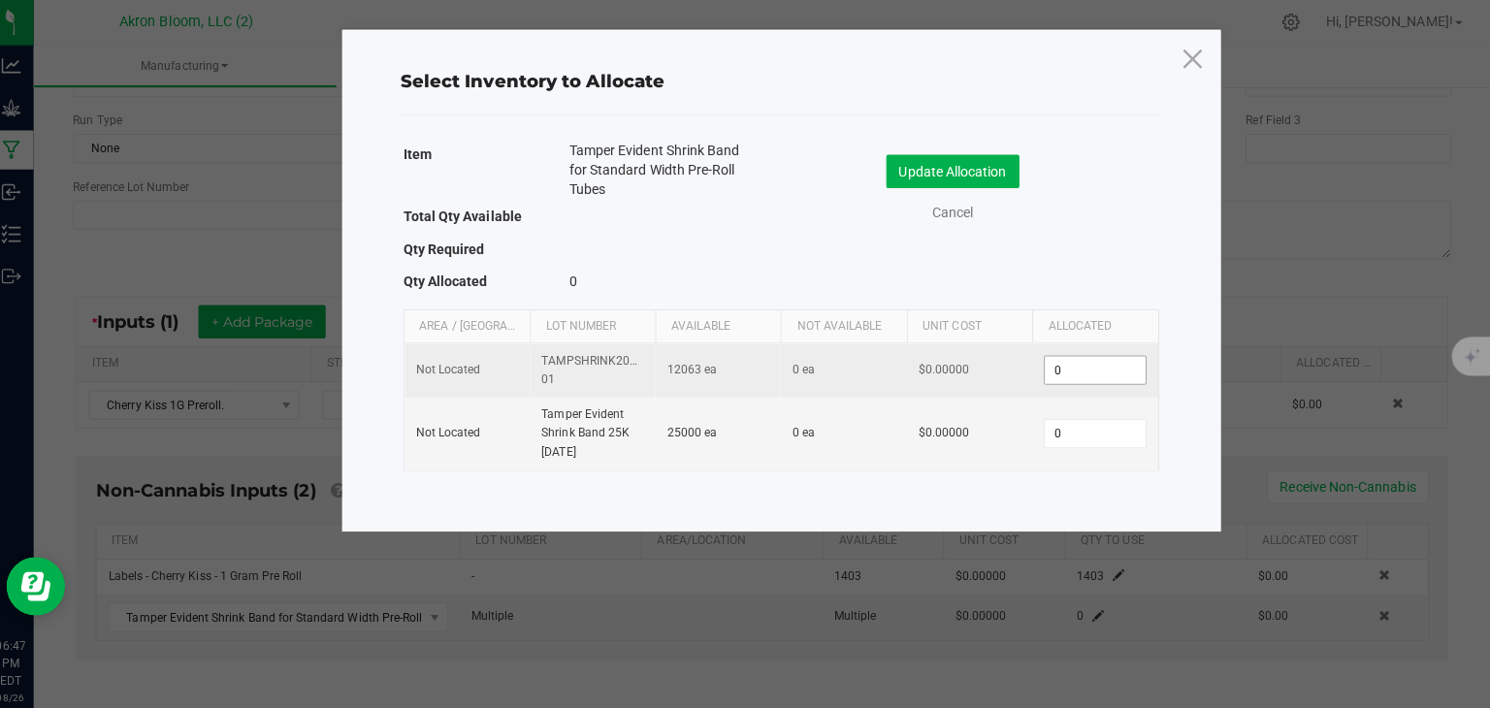
click at [1068, 362] on input "0" at bounding box center [1098, 367] width 99 height 27
type input "1403"
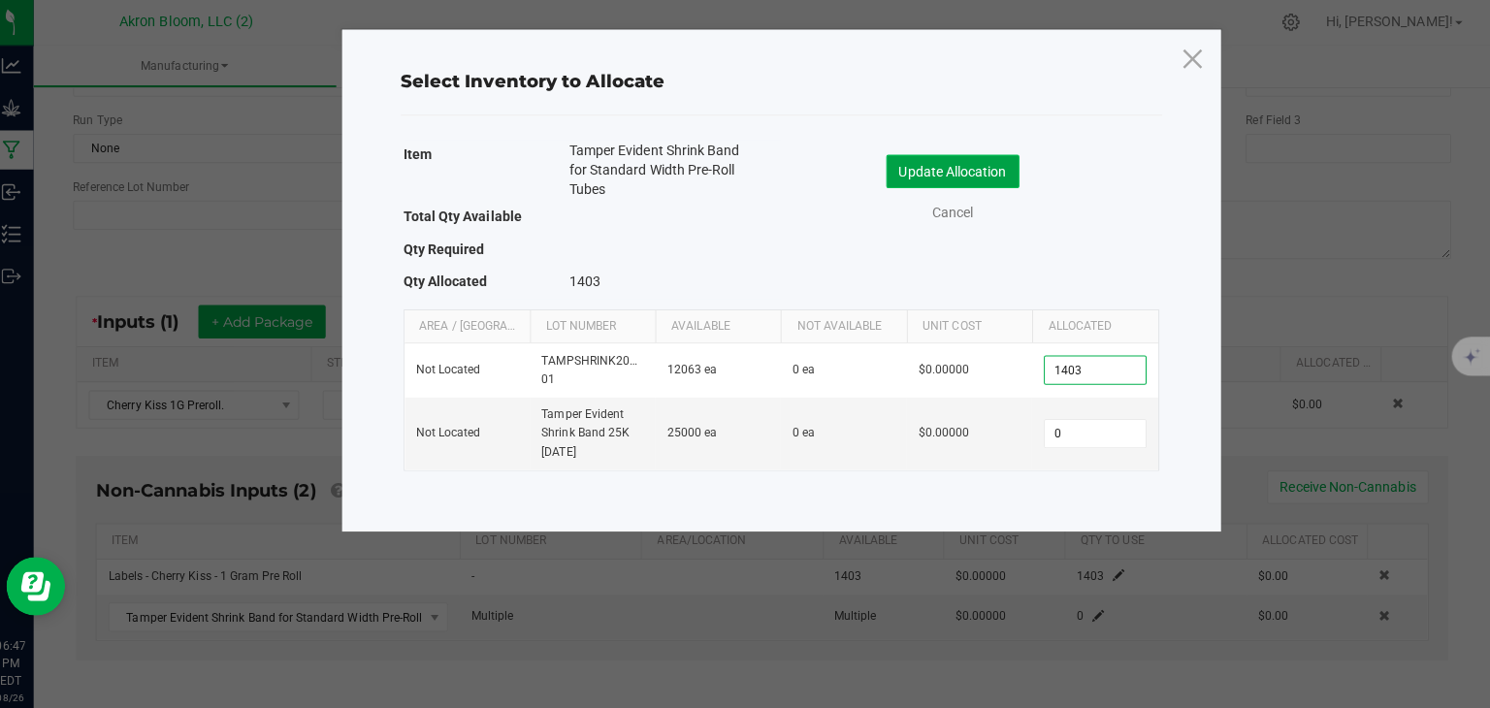
click at [953, 164] on button "Update Allocation" at bounding box center [958, 170] width 132 height 33
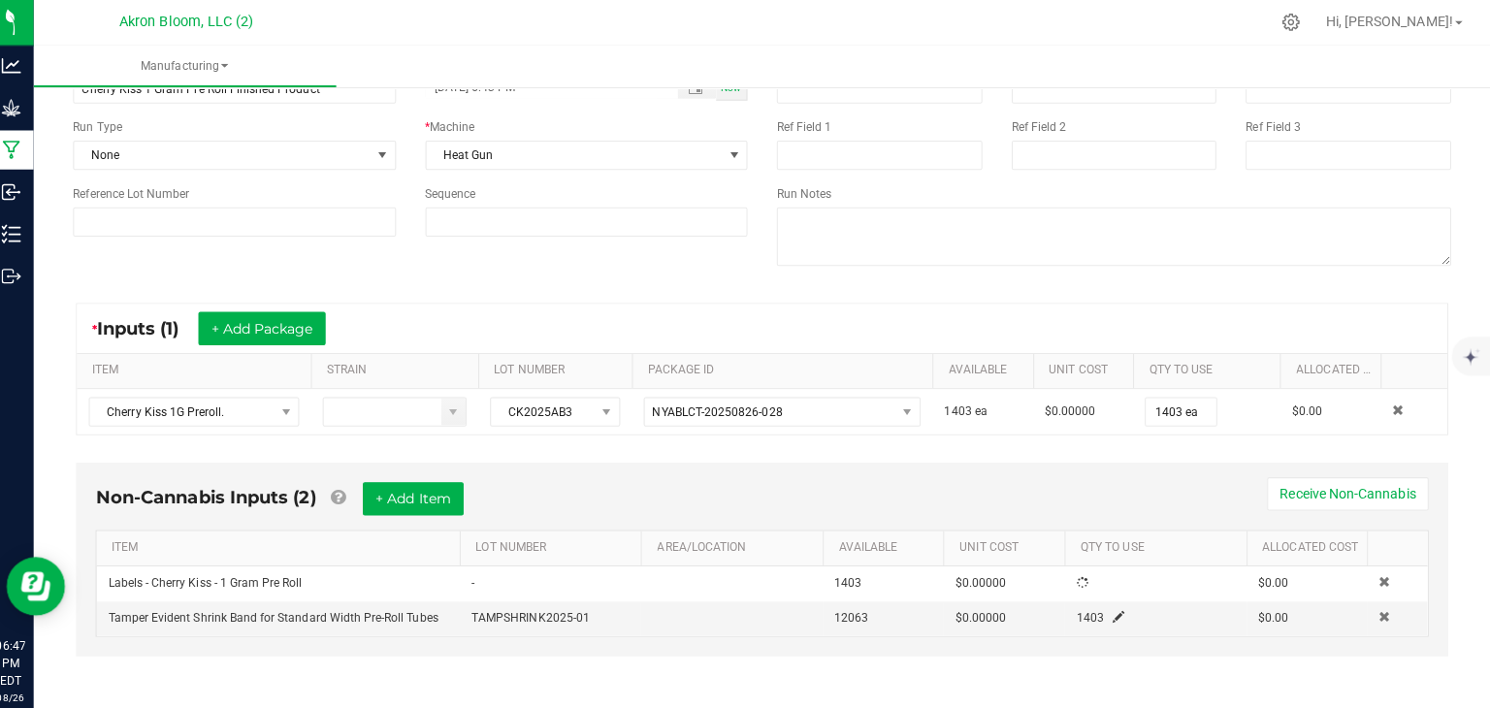
scroll to position [123, 0]
click at [455, 498] on button "+ Add Item" at bounding box center [423, 498] width 100 height 33
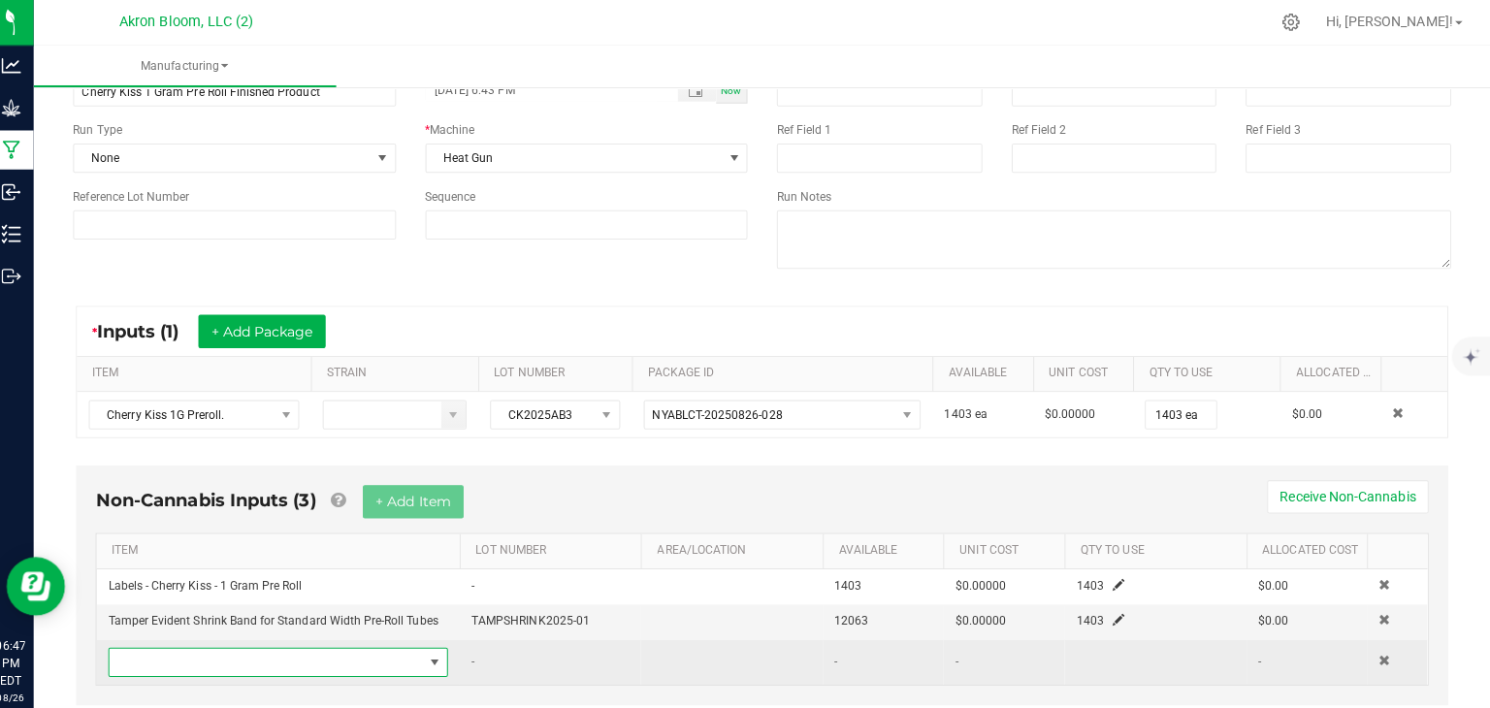
click at [444, 650] on span "NO DATA FOUND" at bounding box center [444, 658] width 16 height 16
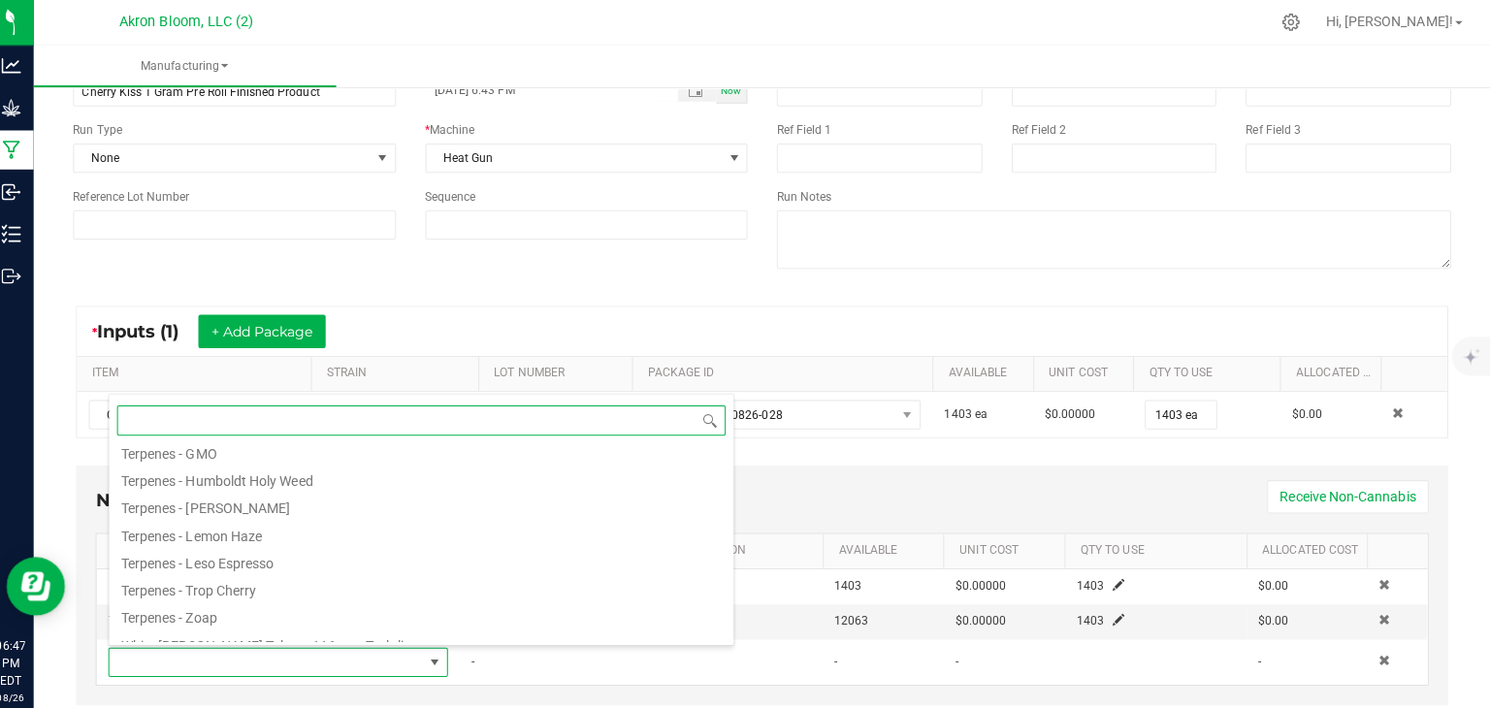
scroll to position [431, 0]
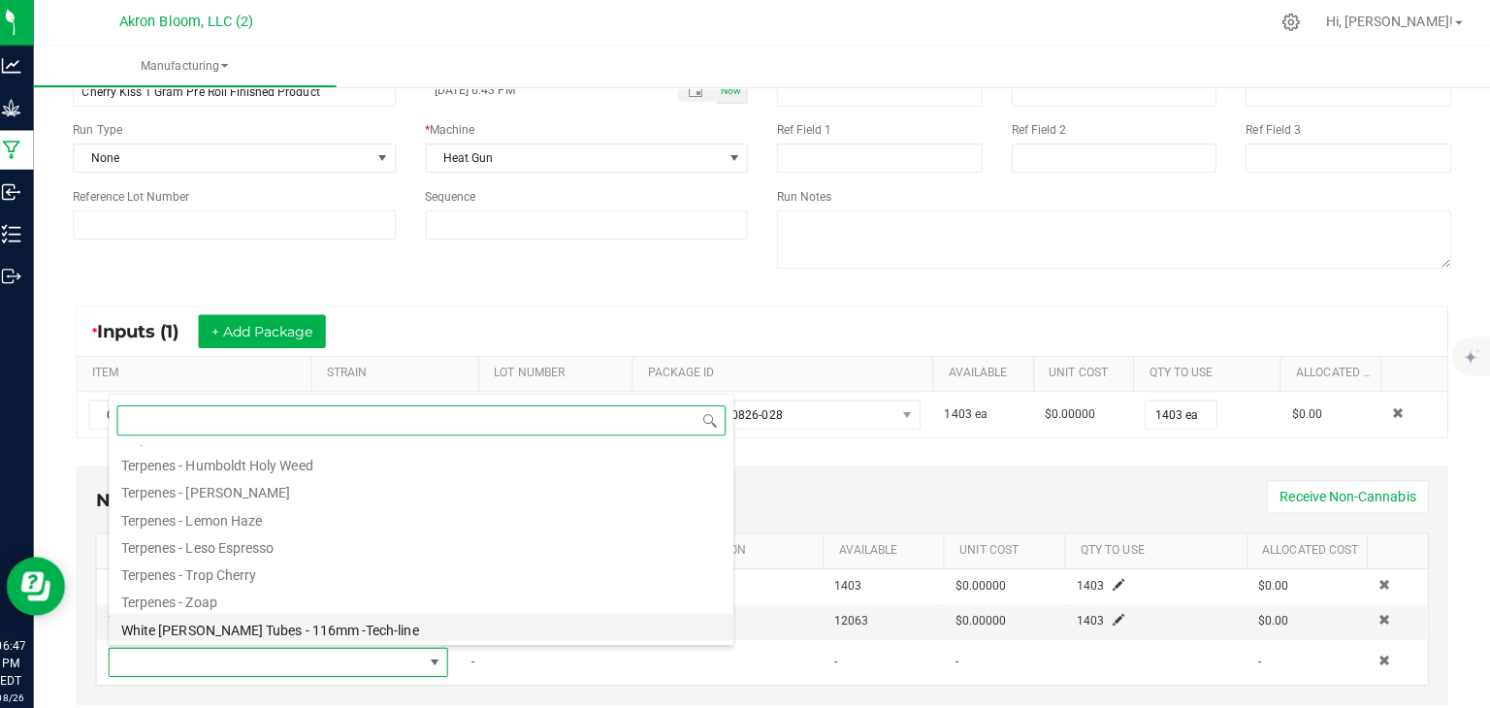
click at [375, 625] on li "White [PERSON_NAME] Tubes - 116mm -Tech-line" at bounding box center [430, 622] width 619 height 27
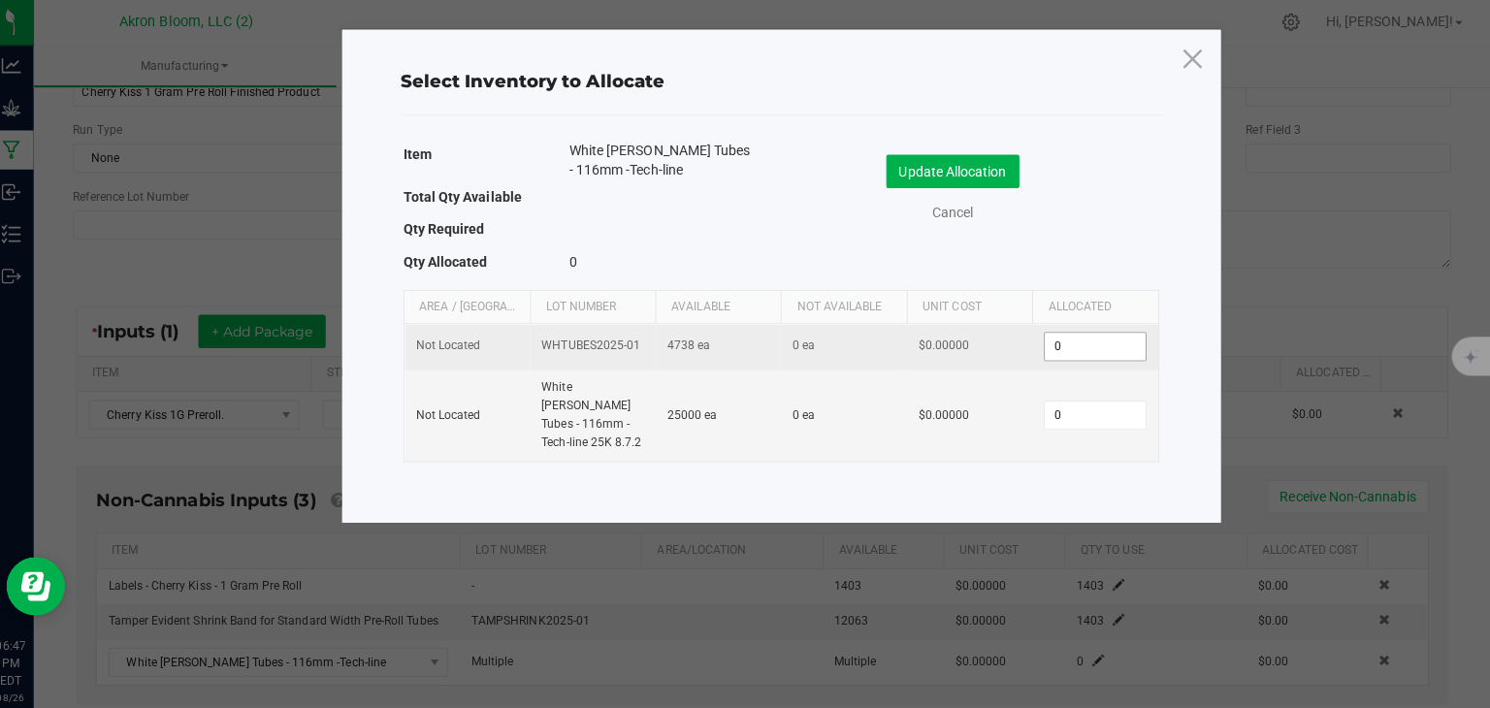
click at [1079, 339] on input "0" at bounding box center [1098, 344] width 99 height 27
type input "1403"
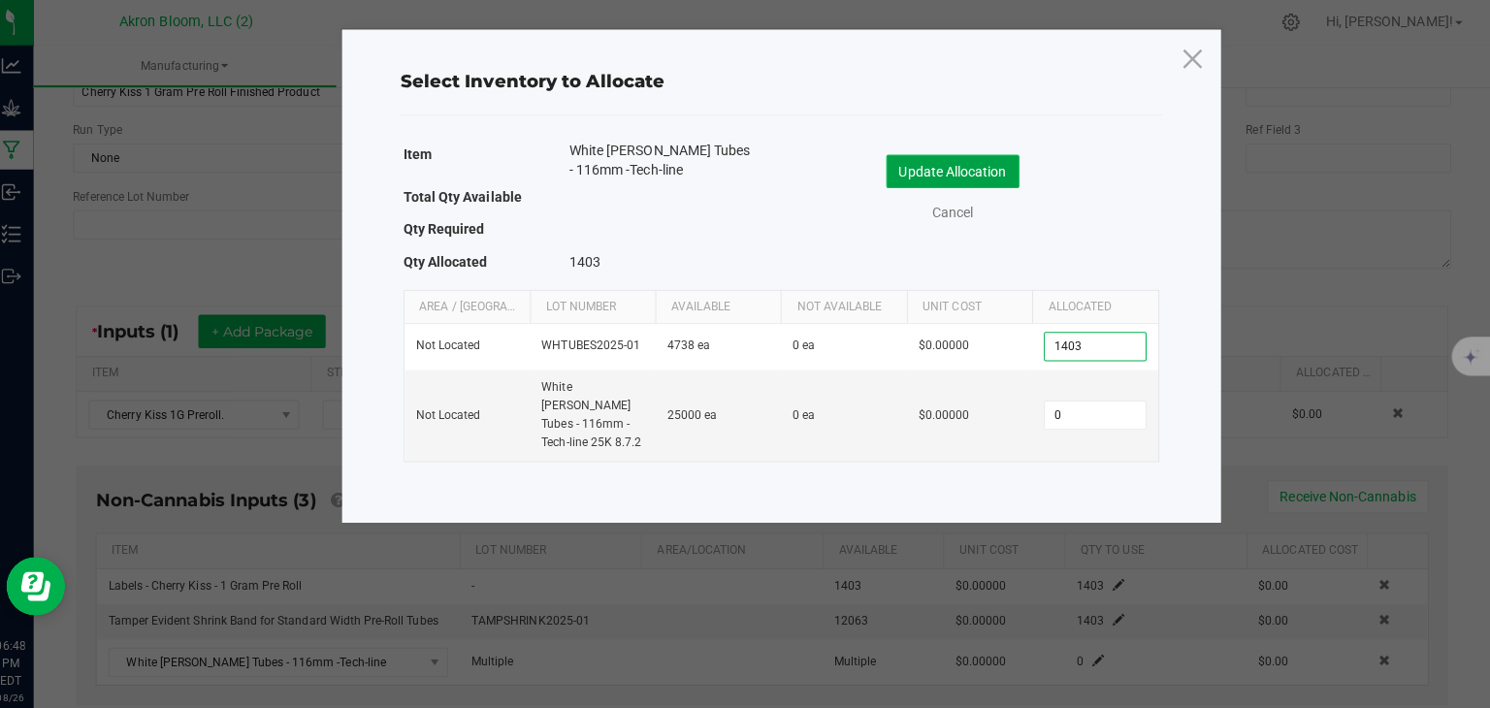
click at [976, 168] on button "Update Allocation" at bounding box center [958, 170] width 132 height 33
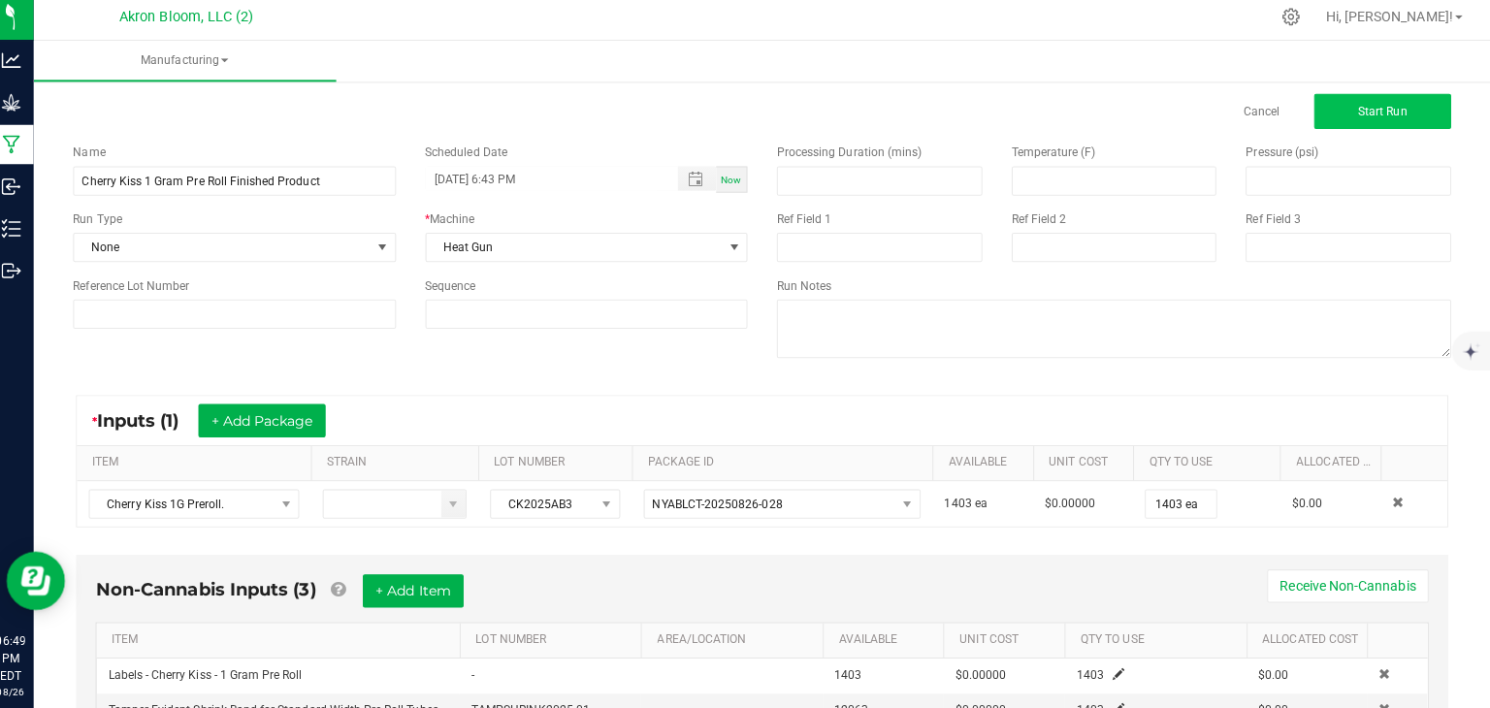
scroll to position [0, 0]
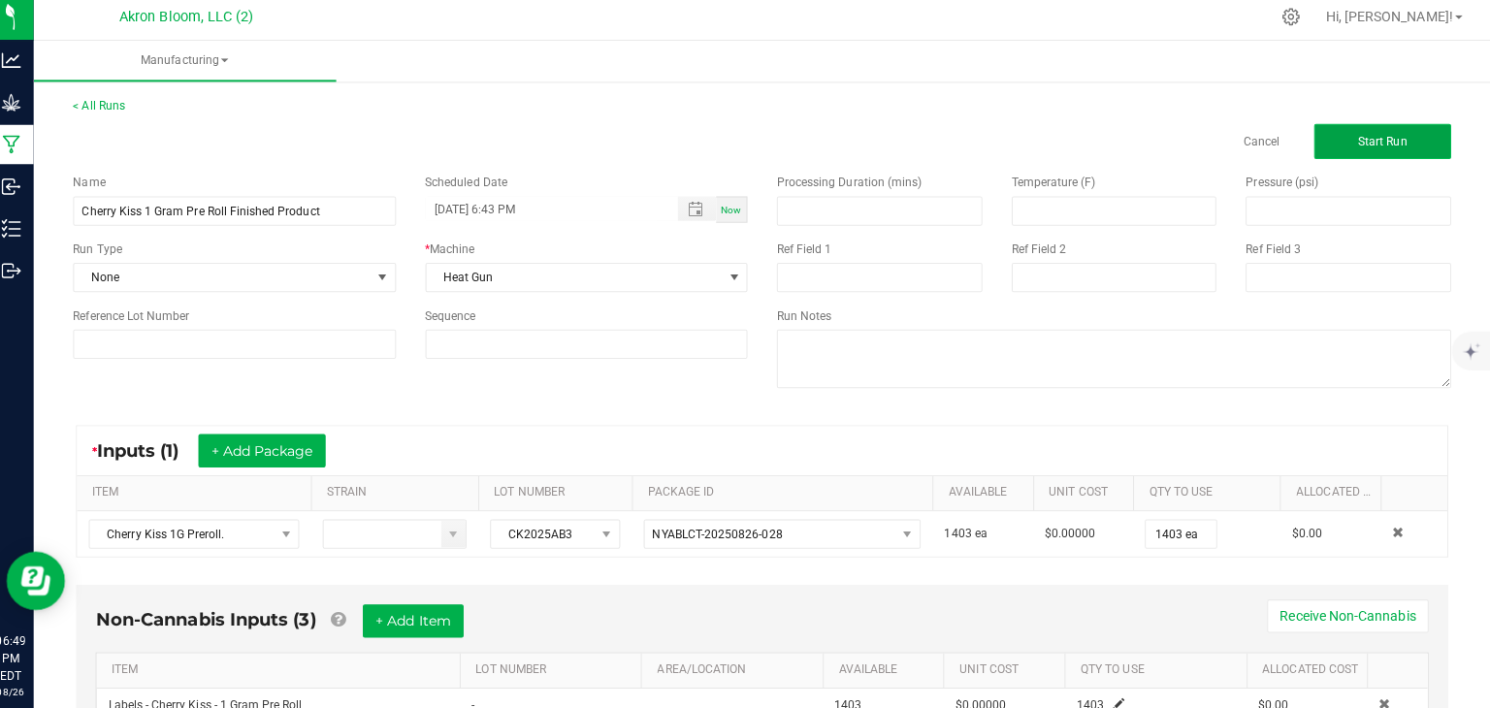
click at [1389, 146] on span "Start Run" at bounding box center [1383, 147] width 49 height 14
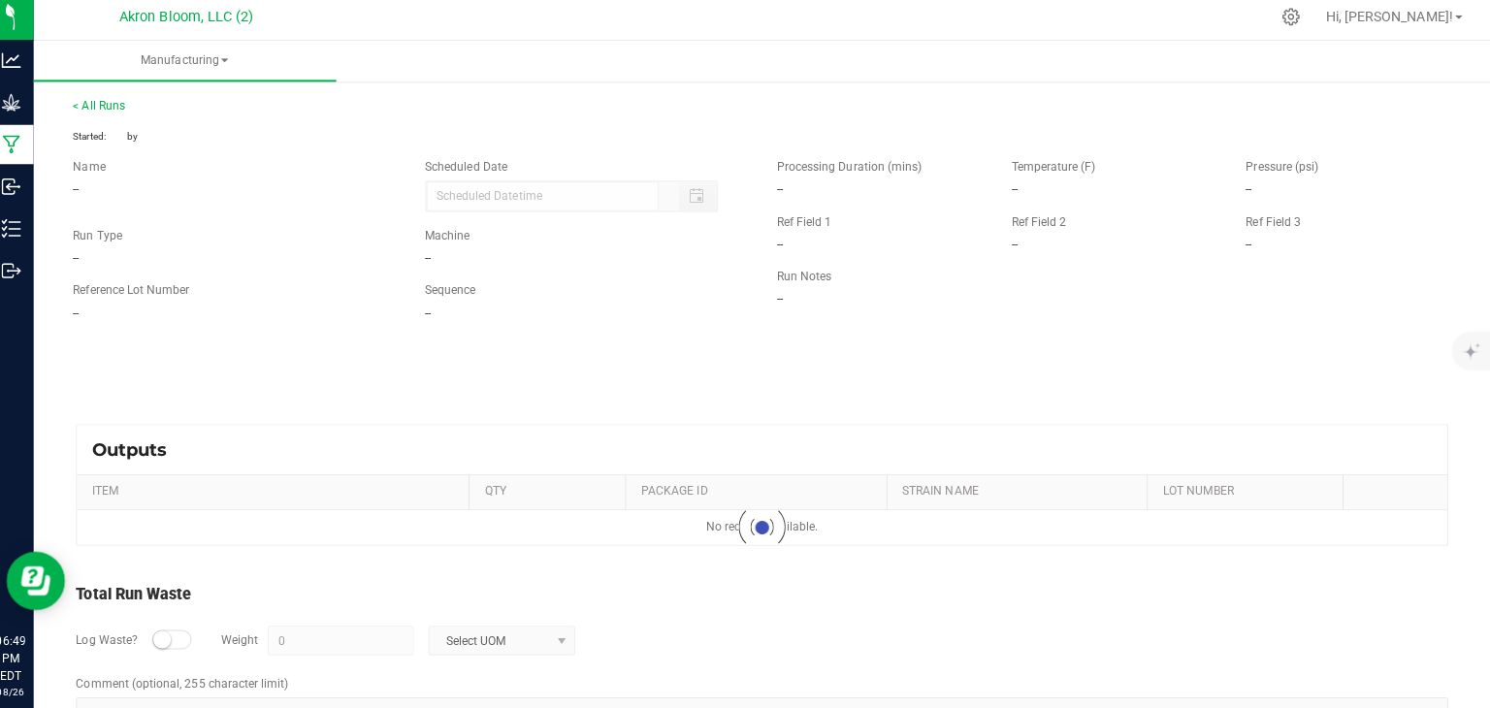
type input "[DATE] 6:43 PM"
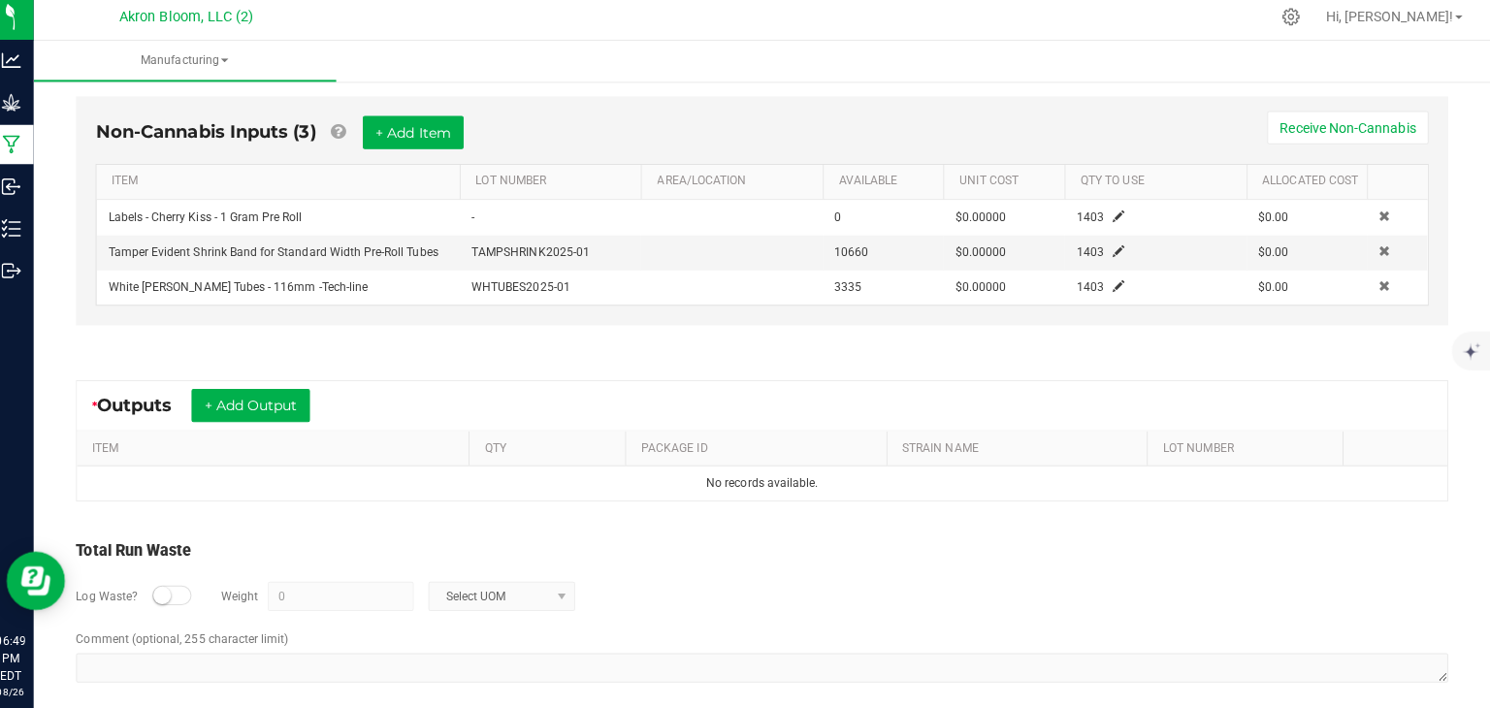
scroll to position [539, 0]
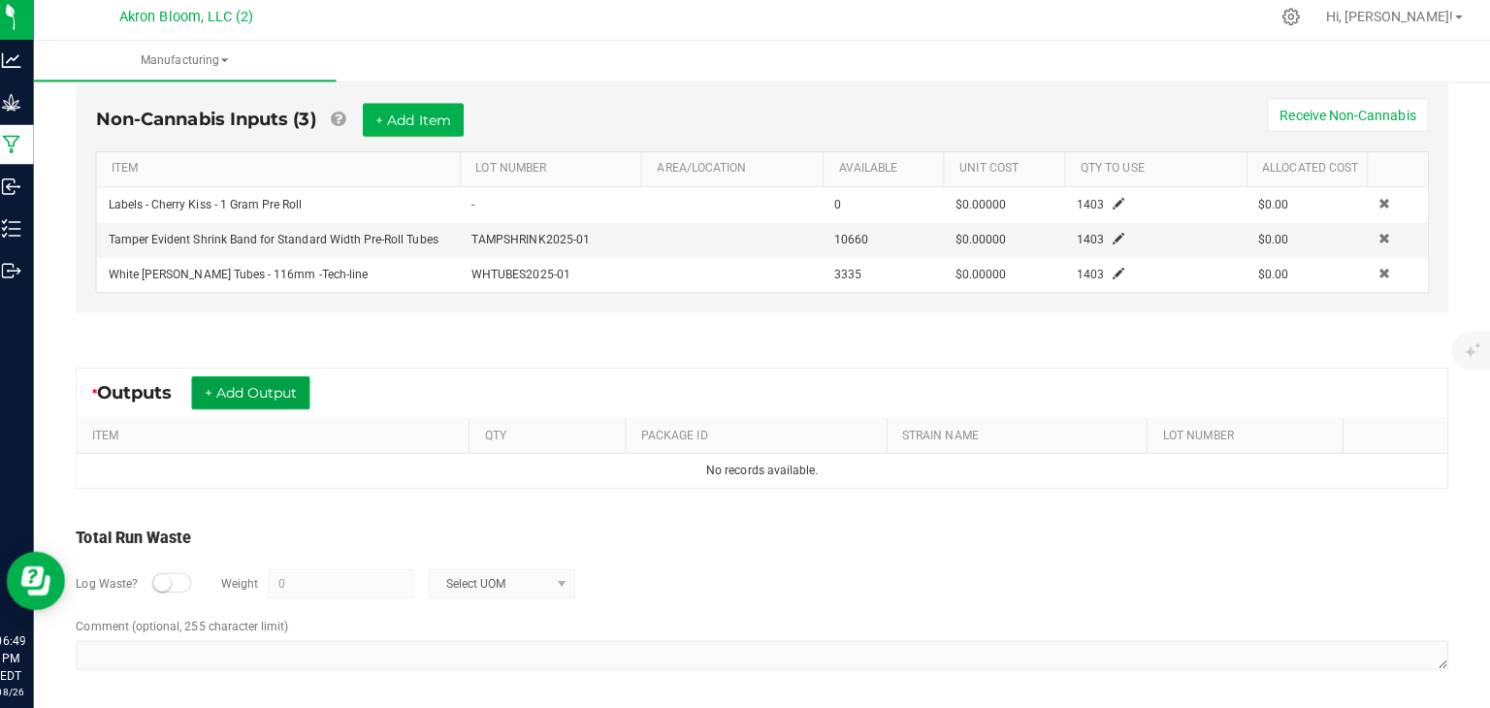
click at [275, 382] on button "+ Add Output" at bounding box center [261, 395] width 117 height 33
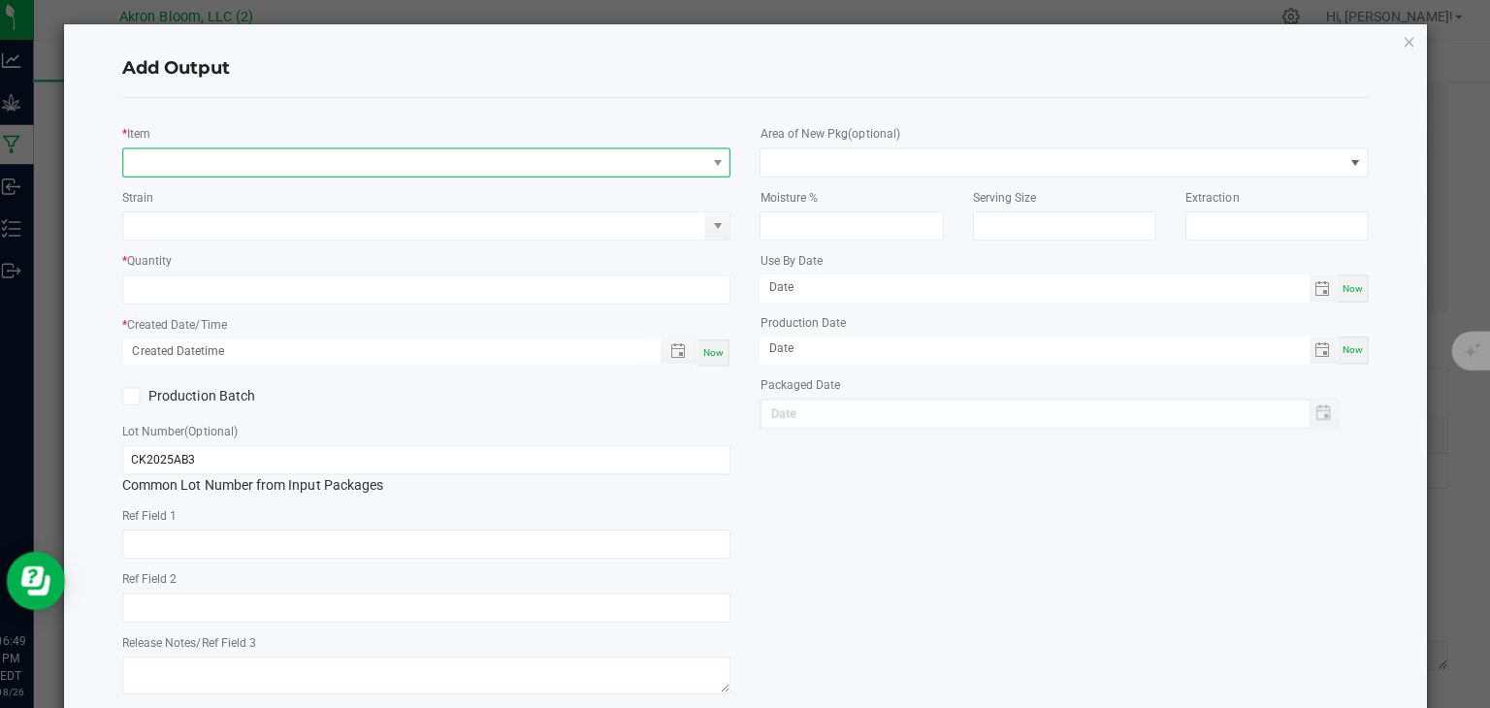
click at [191, 168] on span "NO DATA FOUND" at bounding box center [424, 166] width 577 height 27
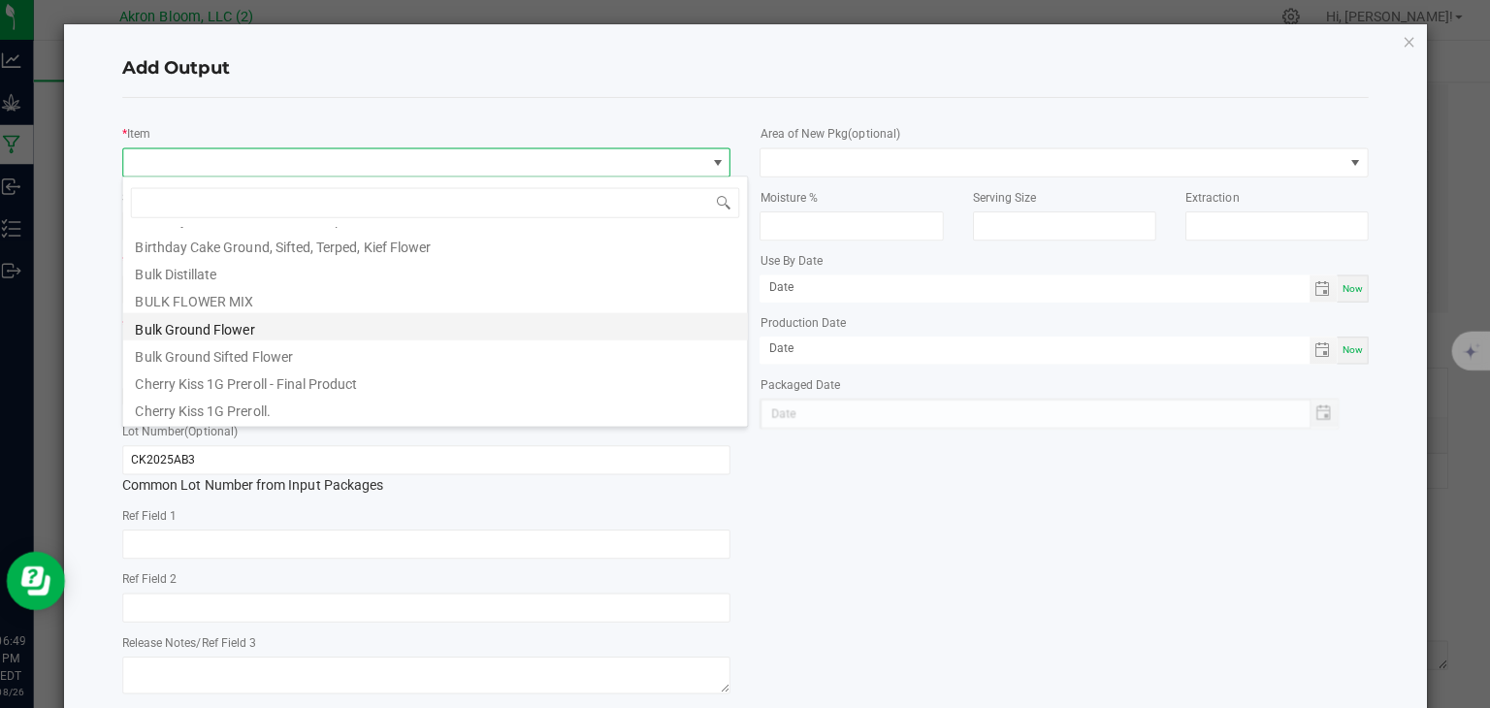
scroll to position [0, 0]
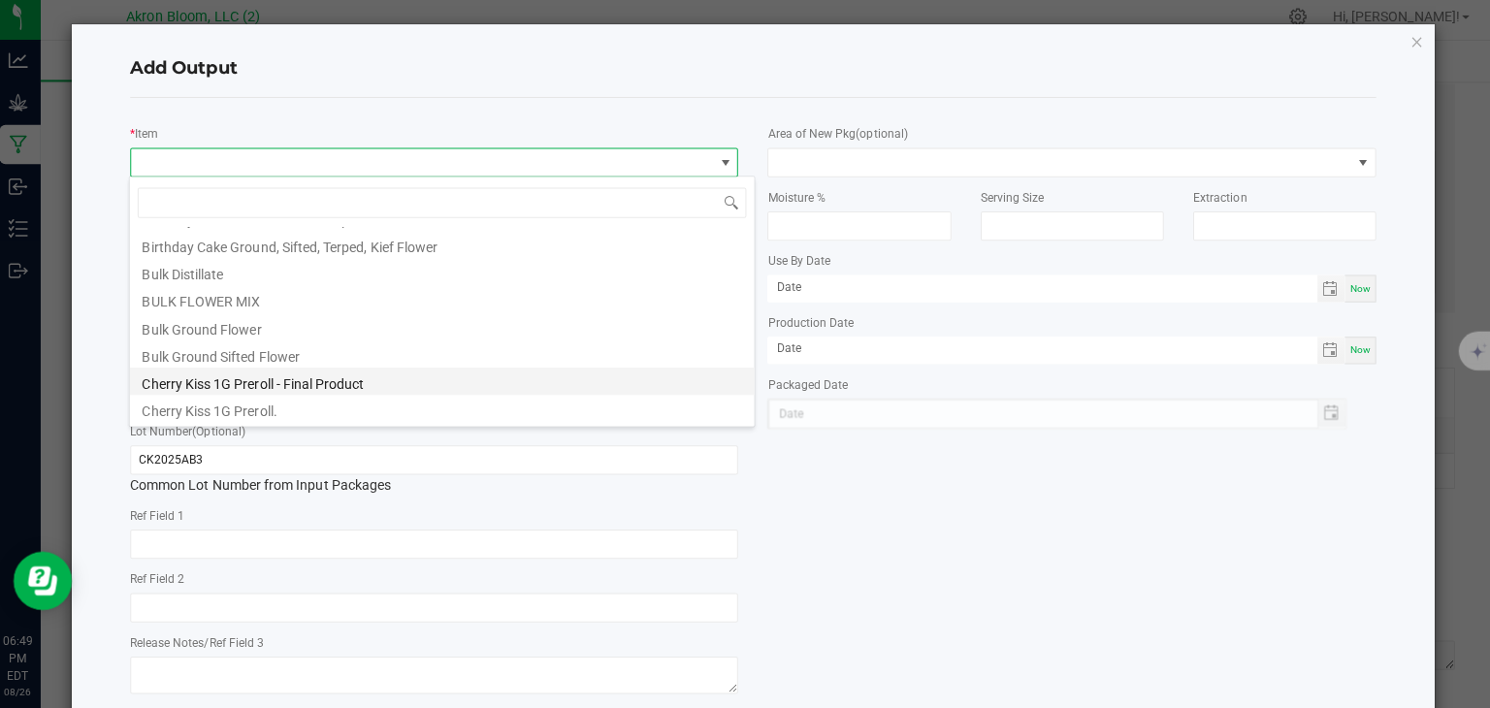
click at [258, 383] on li "Cherry Kiss 1G Preroll - Final Product" at bounding box center [444, 384] width 619 height 27
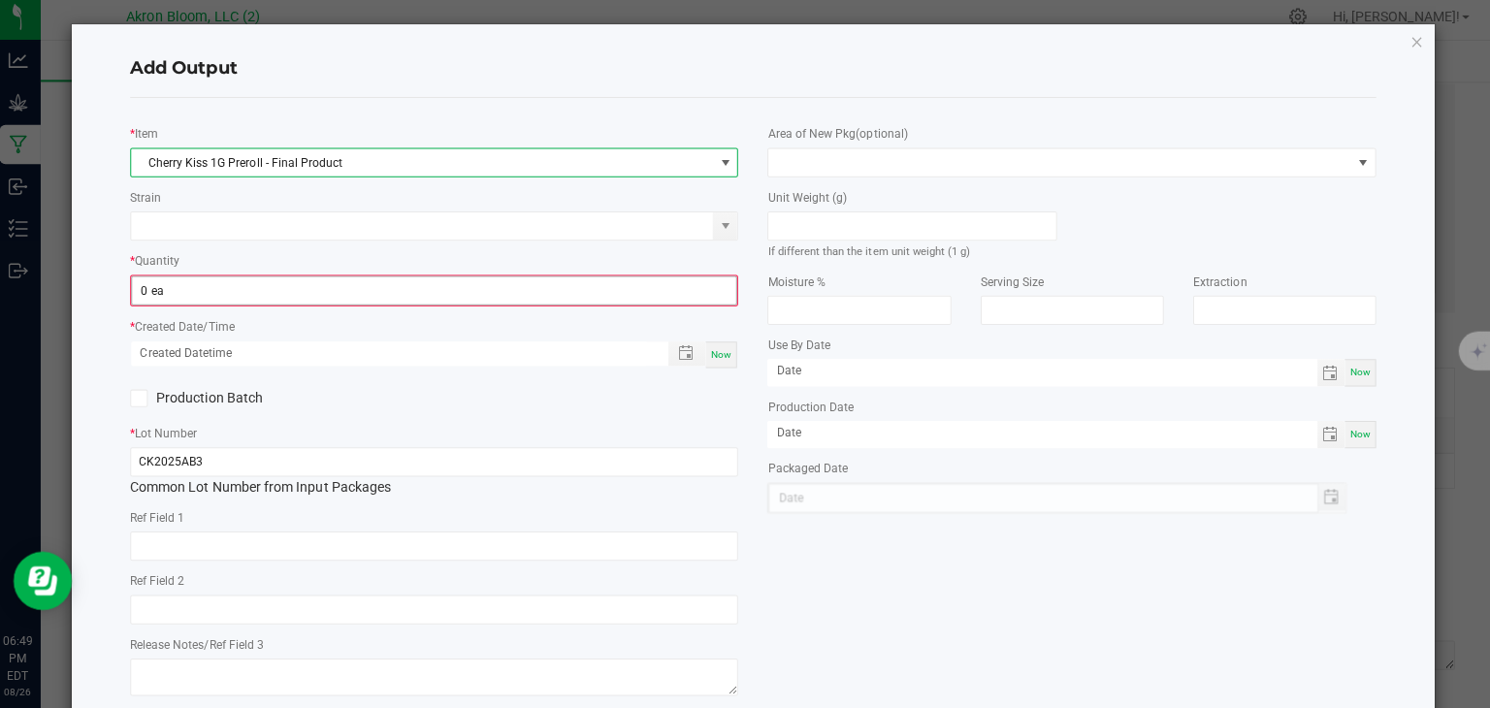
click at [224, 295] on input "0 ea" at bounding box center [437, 293] width 600 height 27
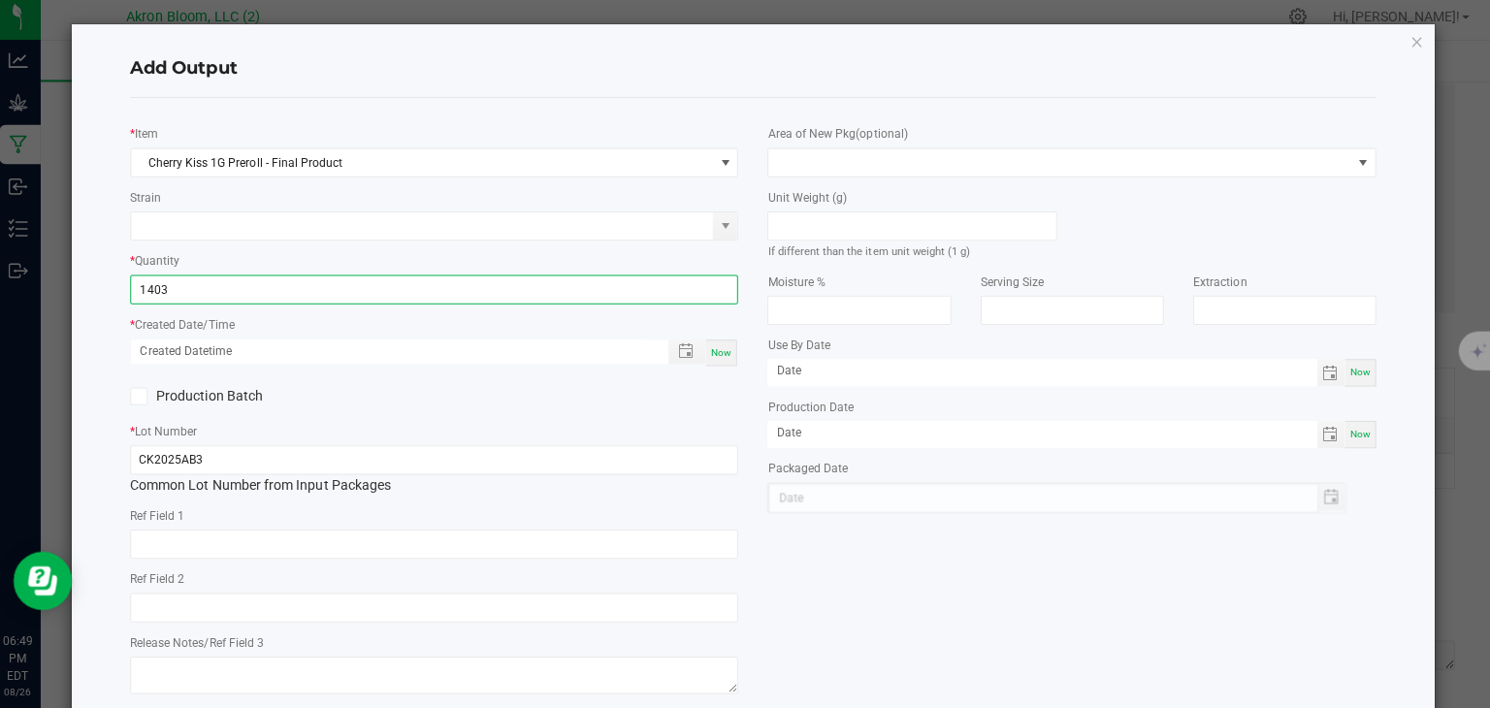
click at [717, 353] on span "Now" at bounding box center [720, 355] width 20 height 11
type input "1403 ea"
type input "[DATE] 6:49 PM"
type input "[DATE]"
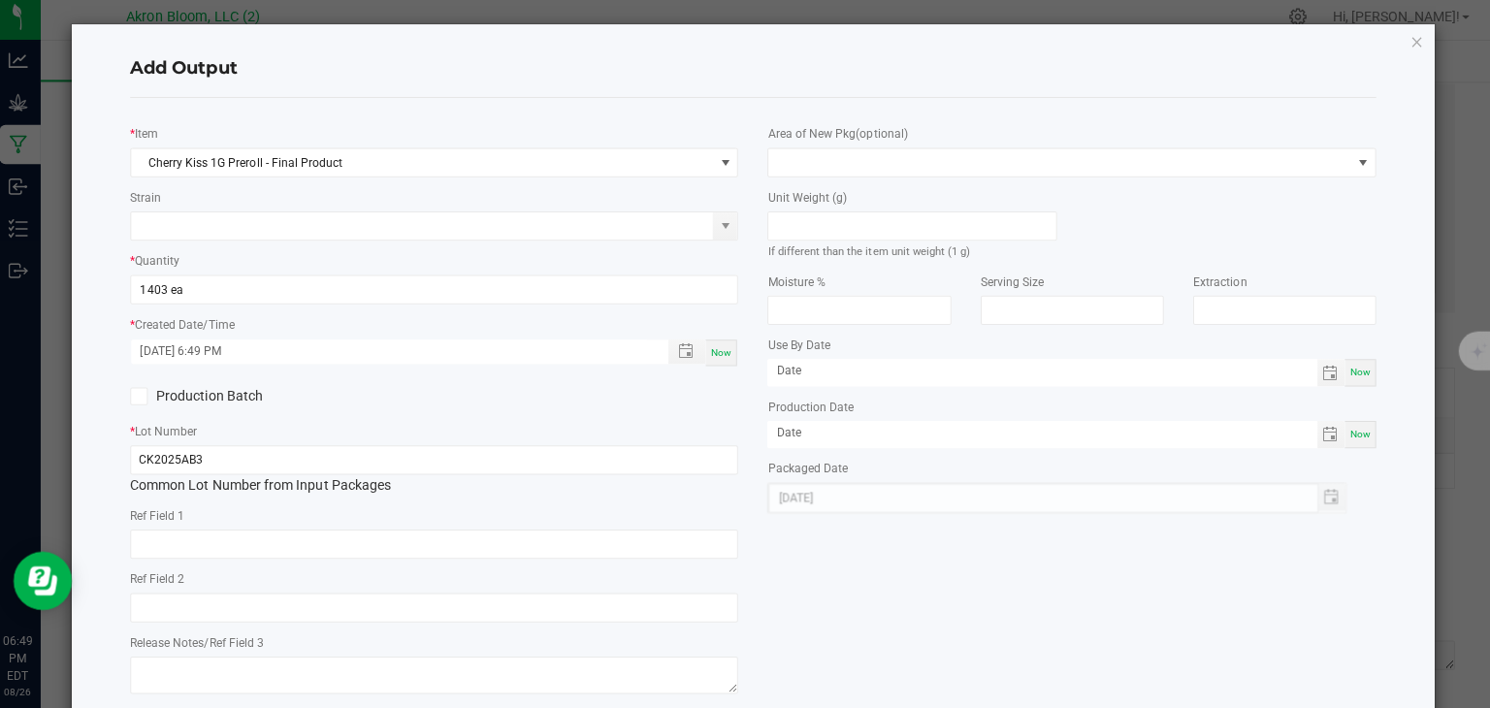
scroll to position [99, 0]
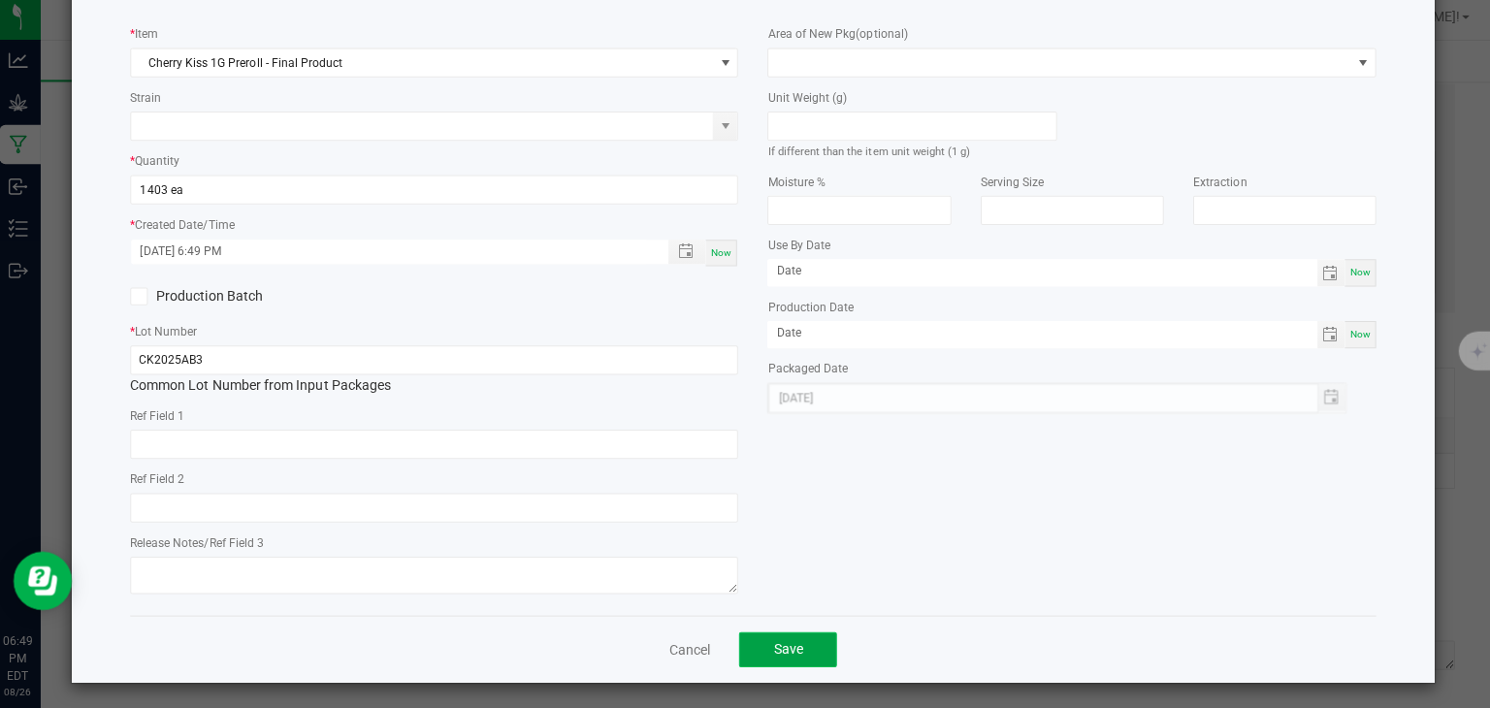
click at [782, 644] on span "Save" at bounding box center [786, 649] width 29 height 16
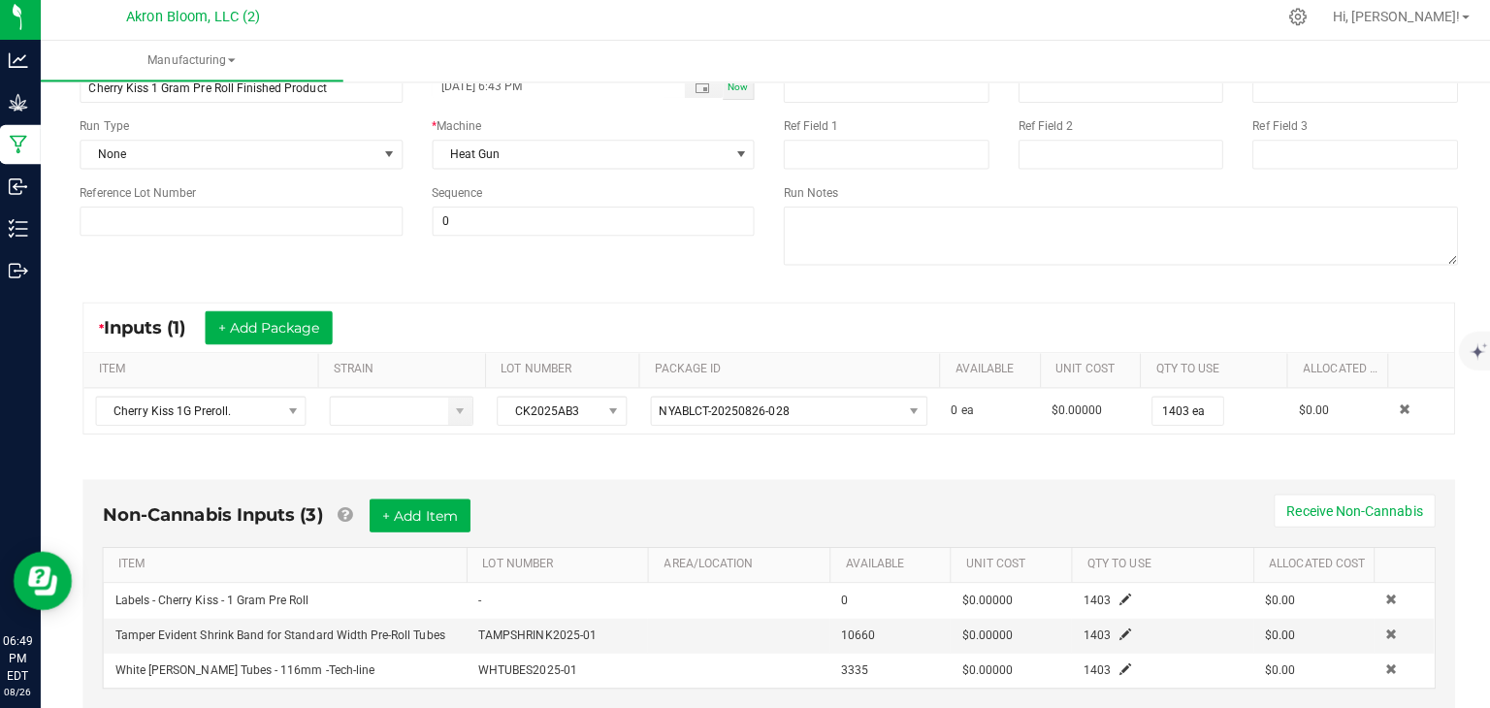
scroll to position [0, 0]
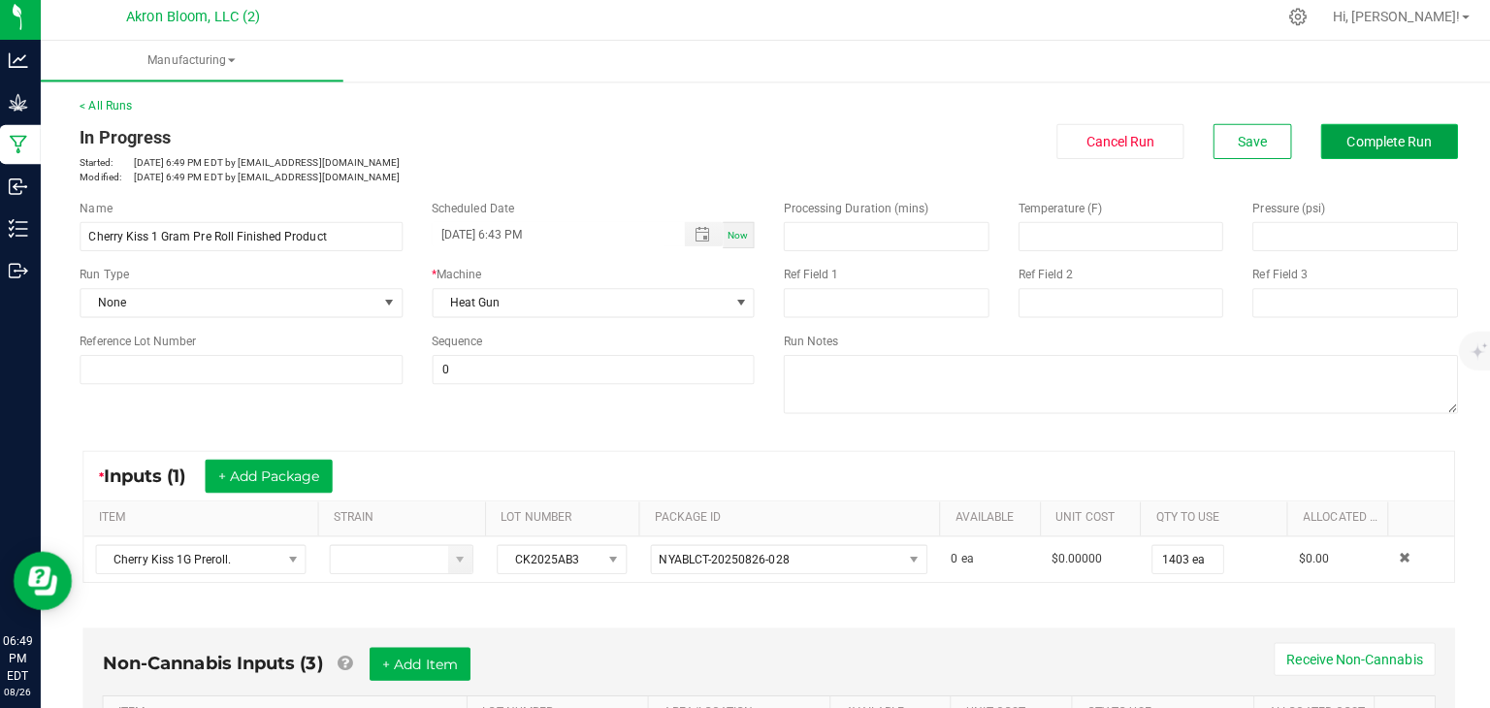
click at [1358, 139] on span "Complete Run" at bounding box center [1384, 147] width 84 height 16
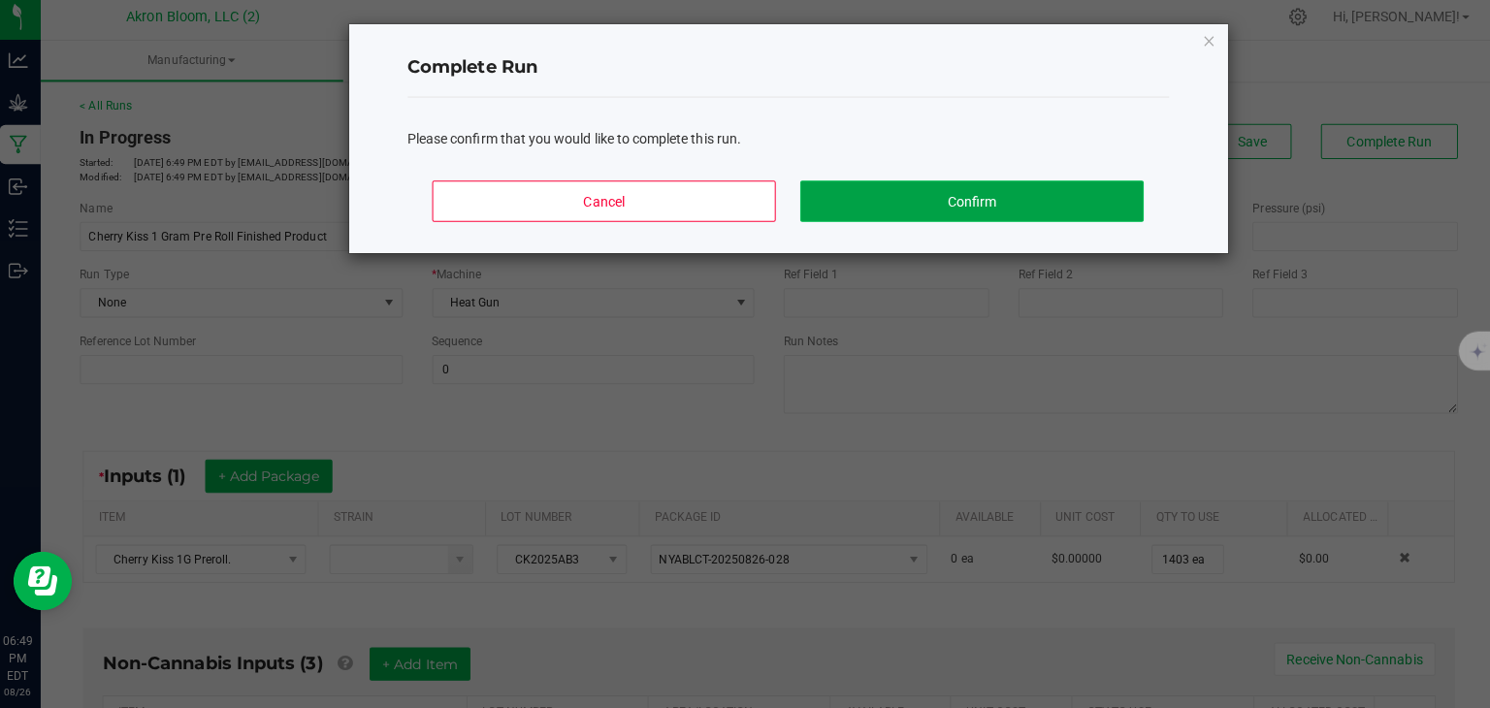
click at [971, 205] on button "Confirm" at bounding box center [969, 205] width 340 height 41
